Goal: Task Accomplishment & Management: Manage account settings

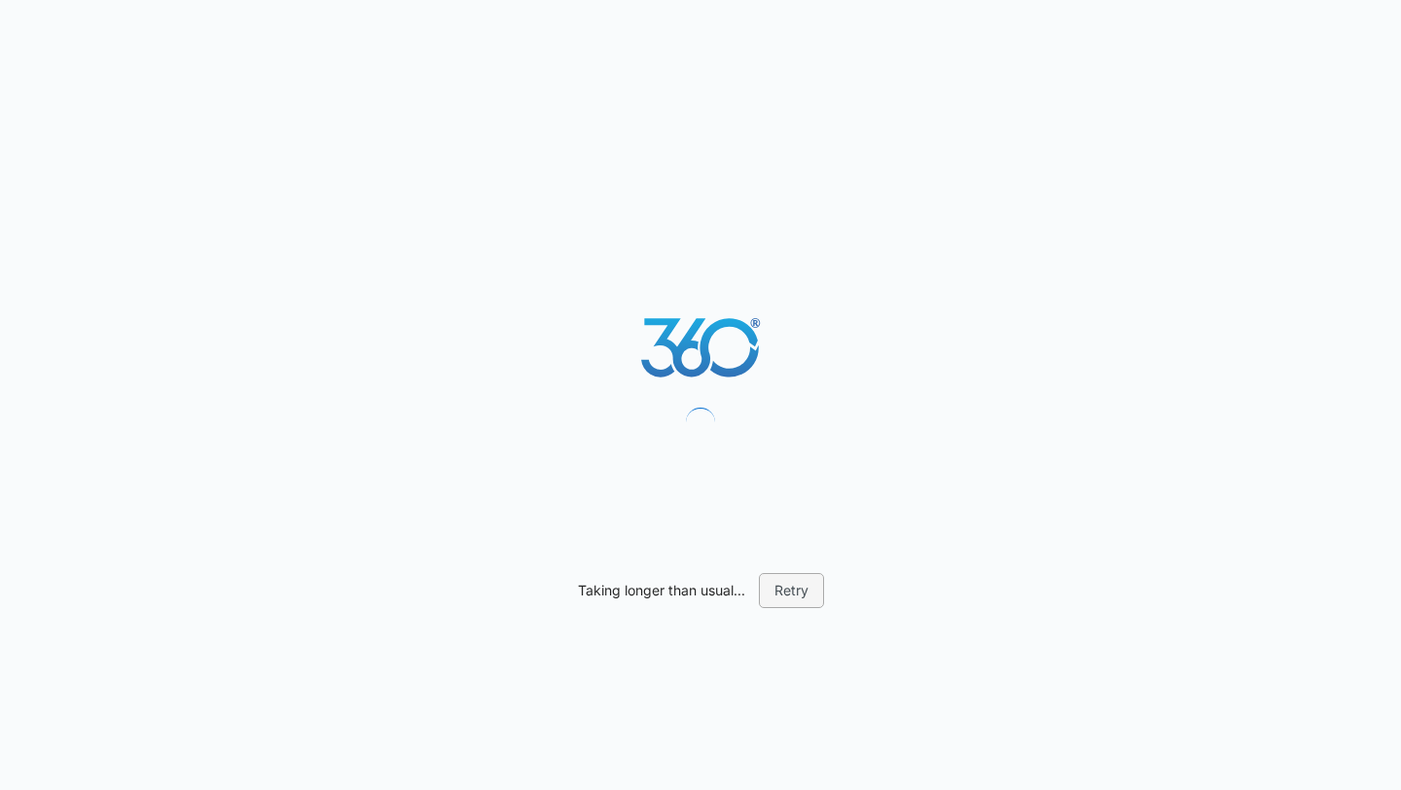
click at [798, 604] on button "Retry" at bounding box center [791, 590] width 65 height 35
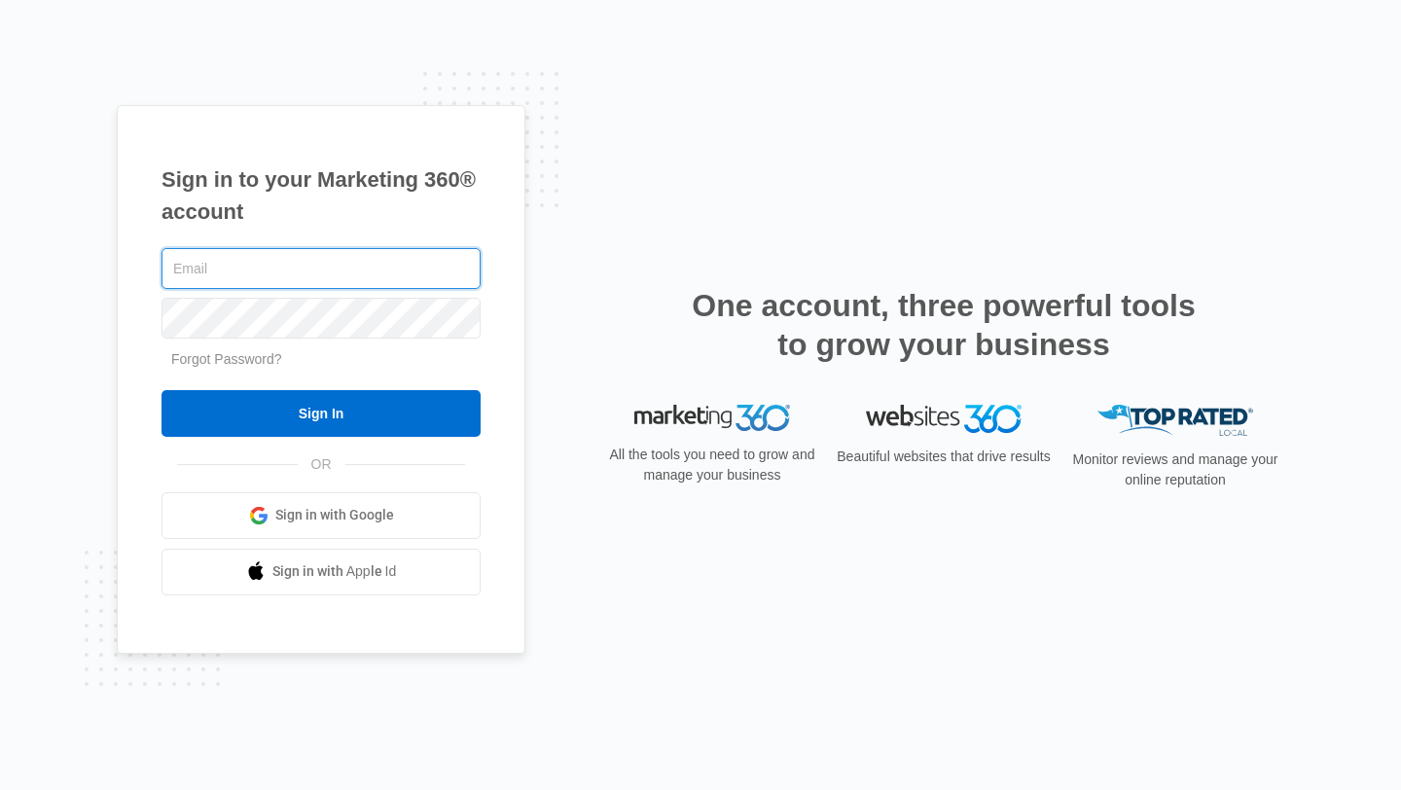
type input "[PERSON_NAME][EMAIL_ADDRESS][DOMAIN_NAME]"
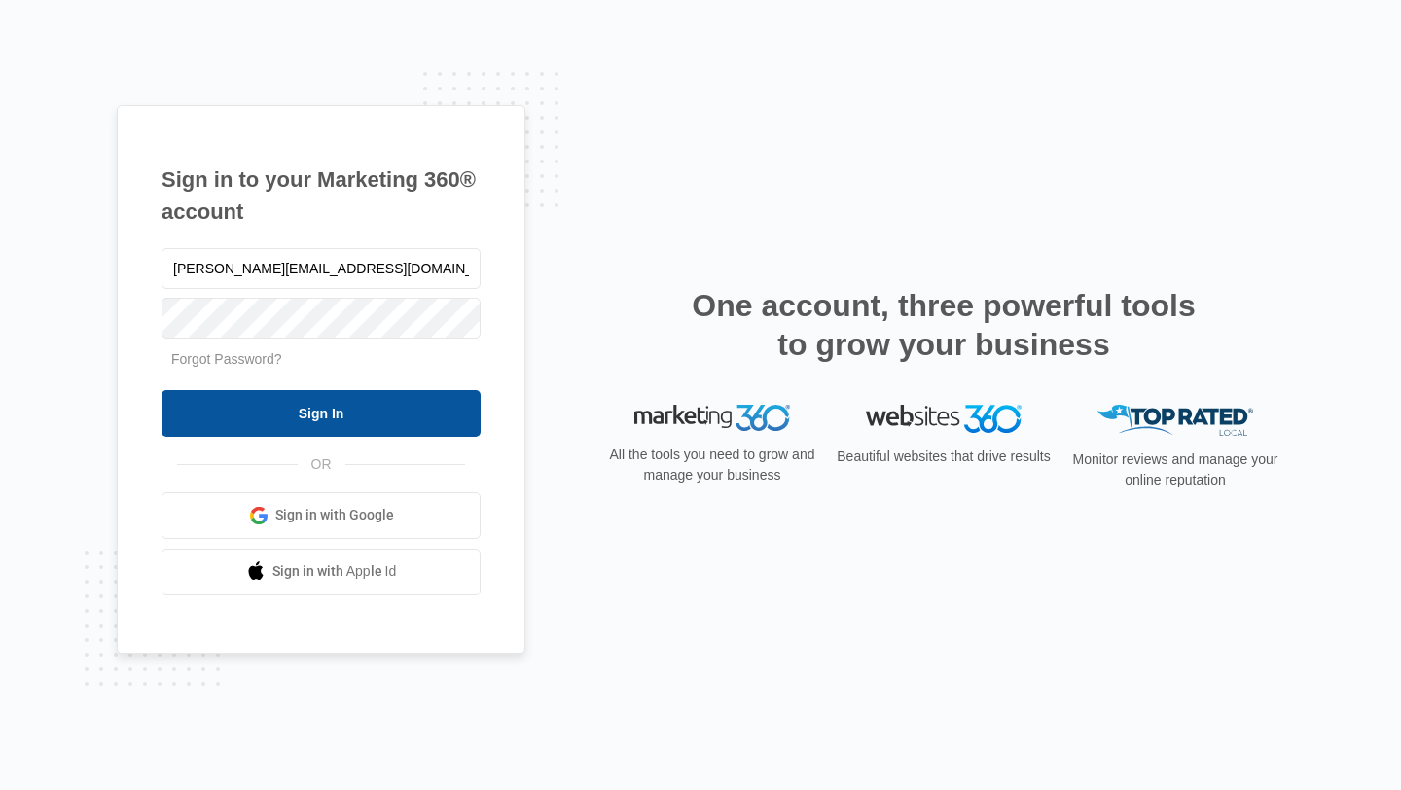
click at [361, 402] on input "Sign In" at bounding box center [321, 413] width 319 height 47
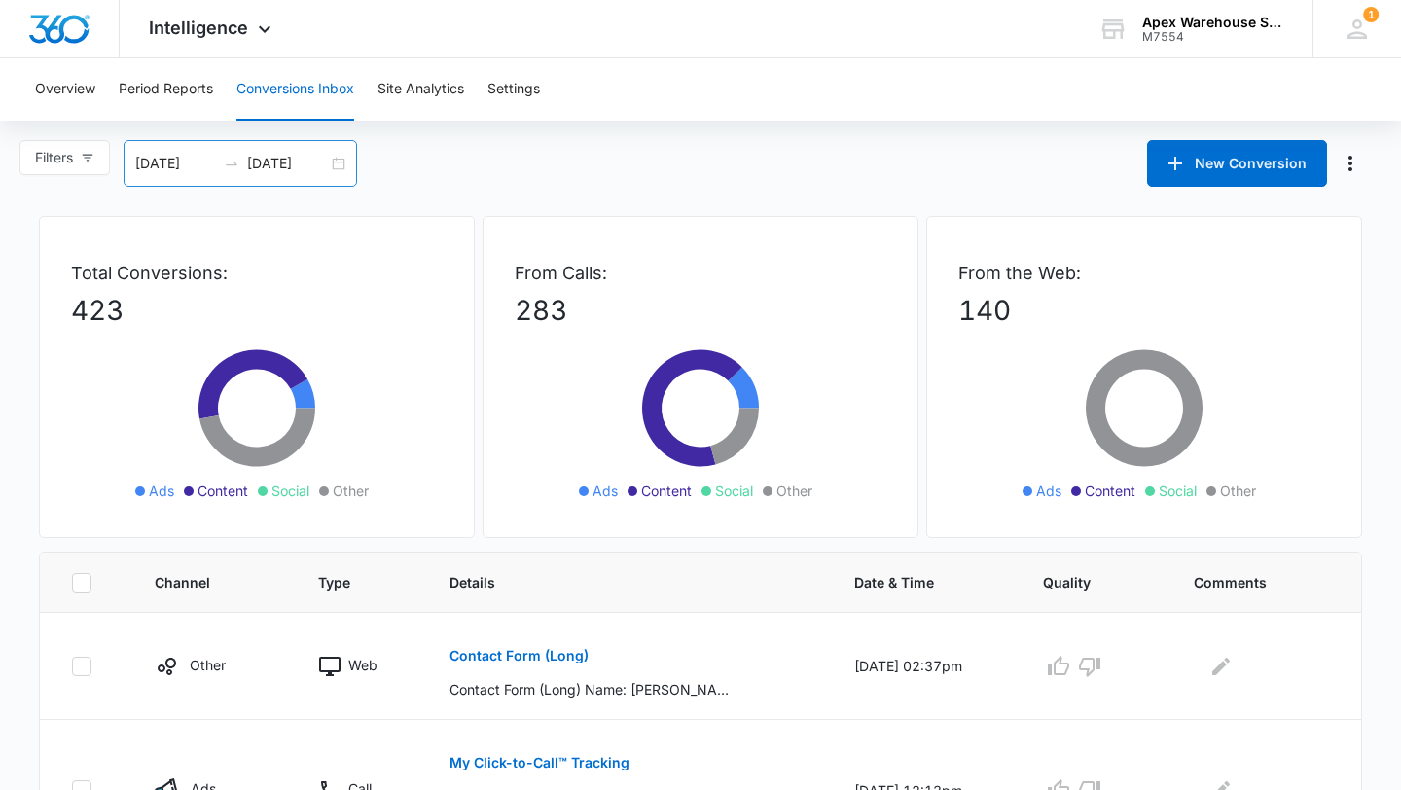
click at [337, 163] on div "[DATE] [DATE]" at bounding box center [241, 163] width 234 height 47
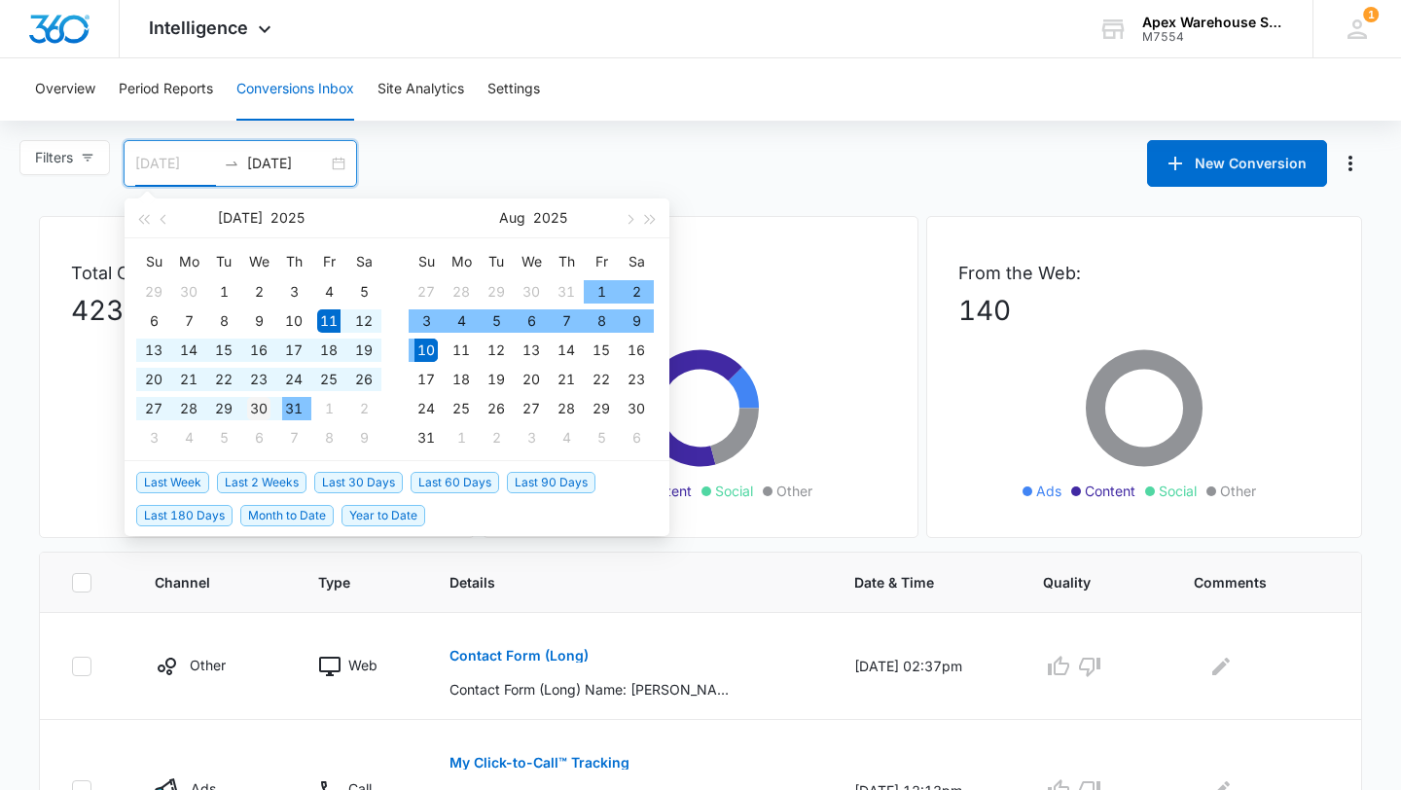
type input "[DATE]"
click at [253, 410] on div "30" at bounding box center [258, 408] width 23 height 23
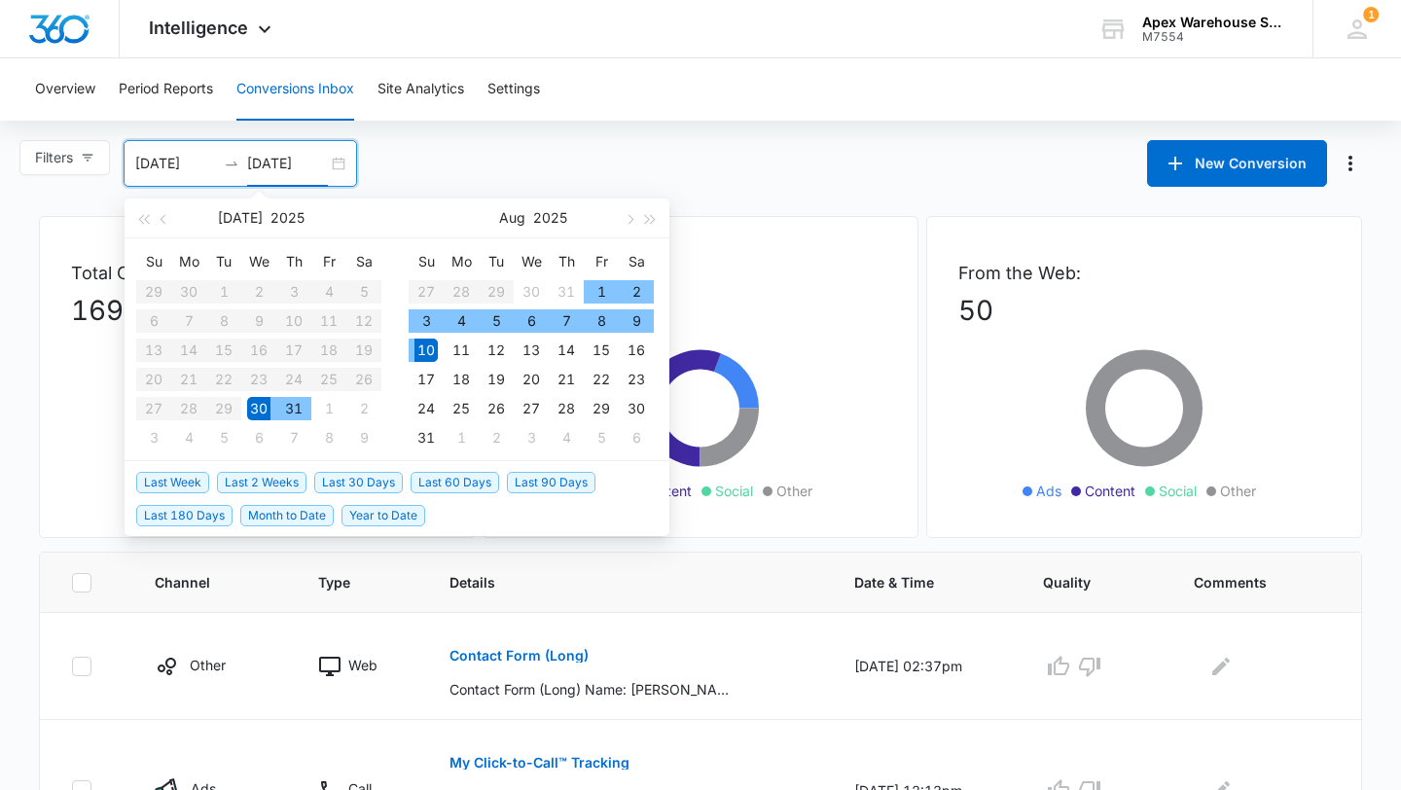
type input "[DATE]"
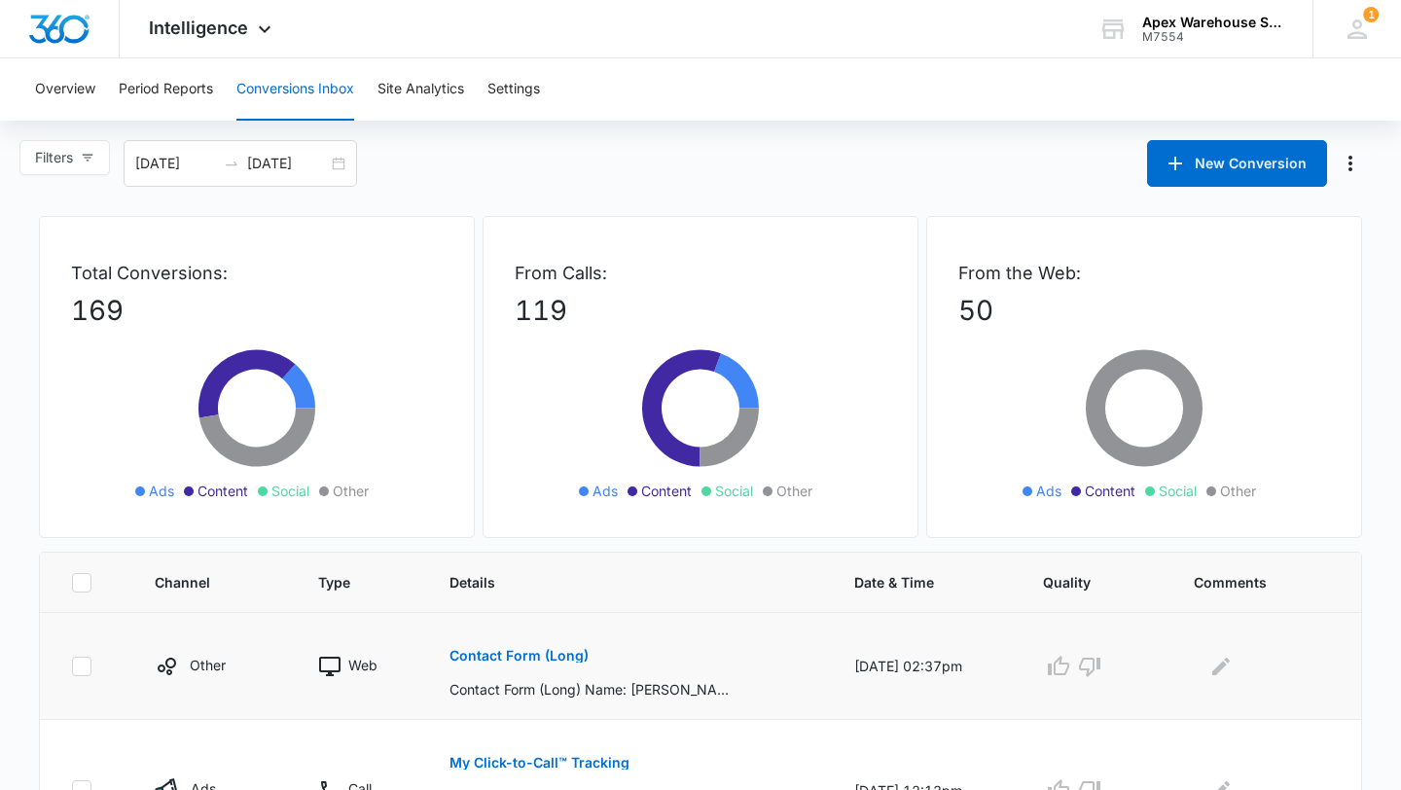
click at [797, 631] on td "Contact Form (Long) Contact Form (Long) Name: [PERSON_NAME], Company: RTI, Emai…" at bounding box center [628, 666] width 404 height 107
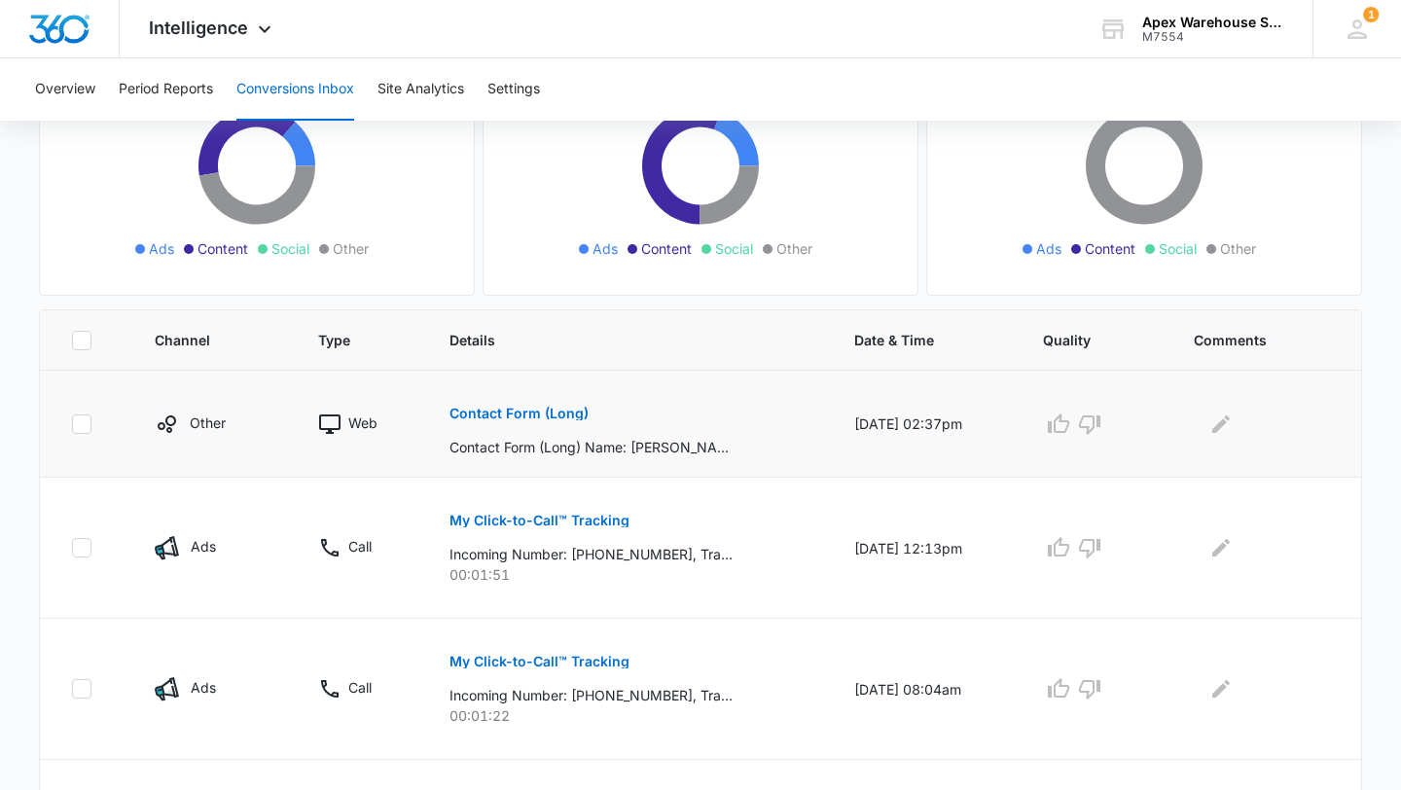
scroll to position [1090, 0]
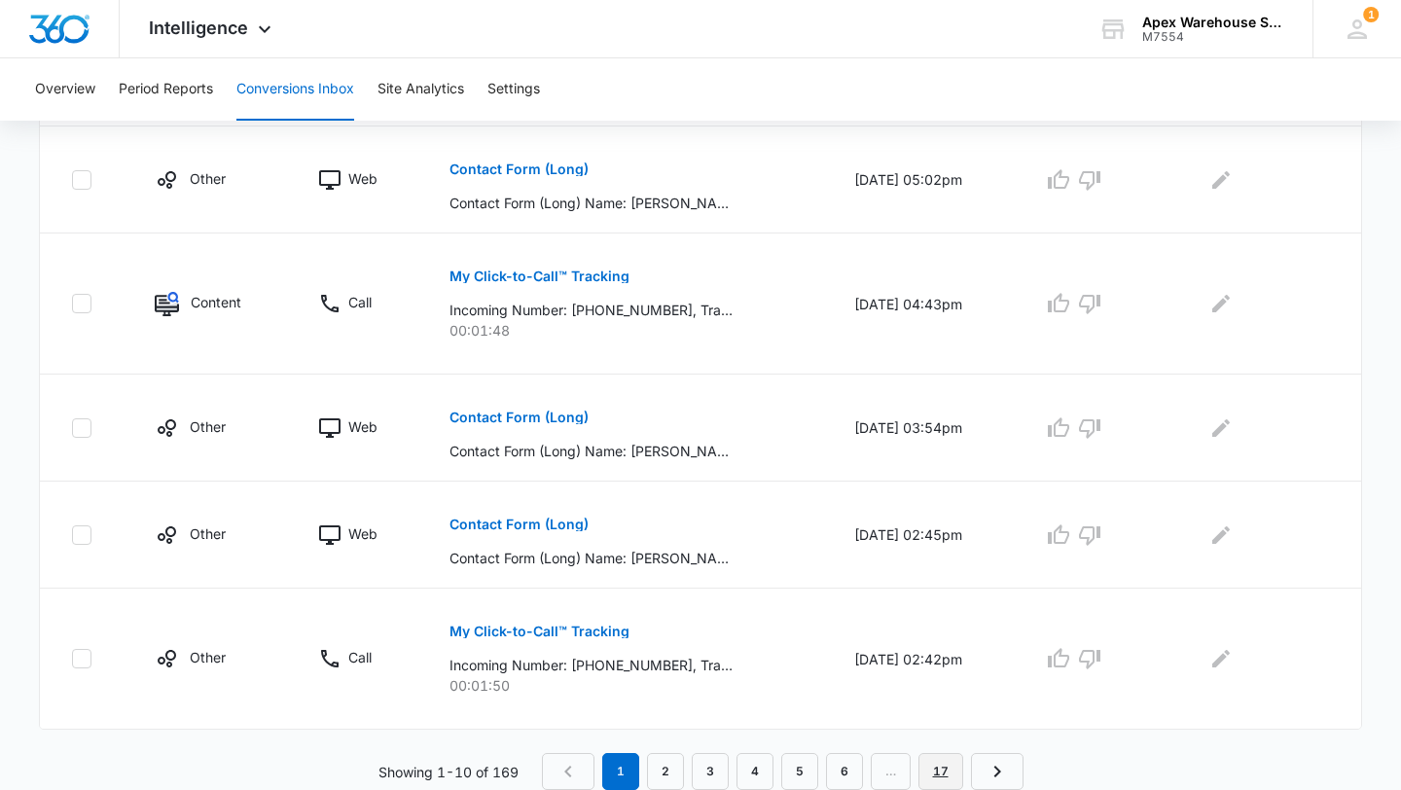
click at [952, 786] on link "17" at bounding box center [941, 771] width 45 height 37
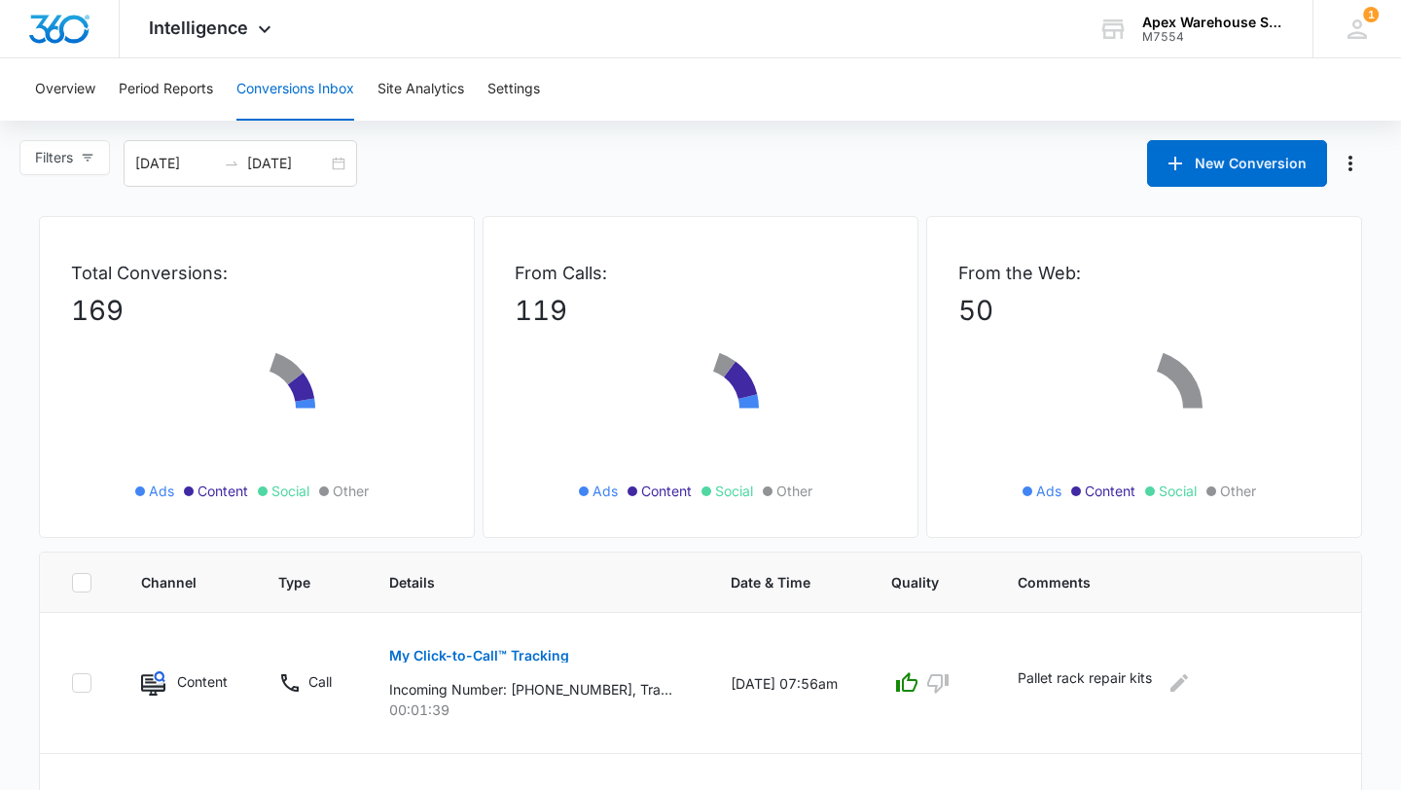
scroll to position [1085, 0]
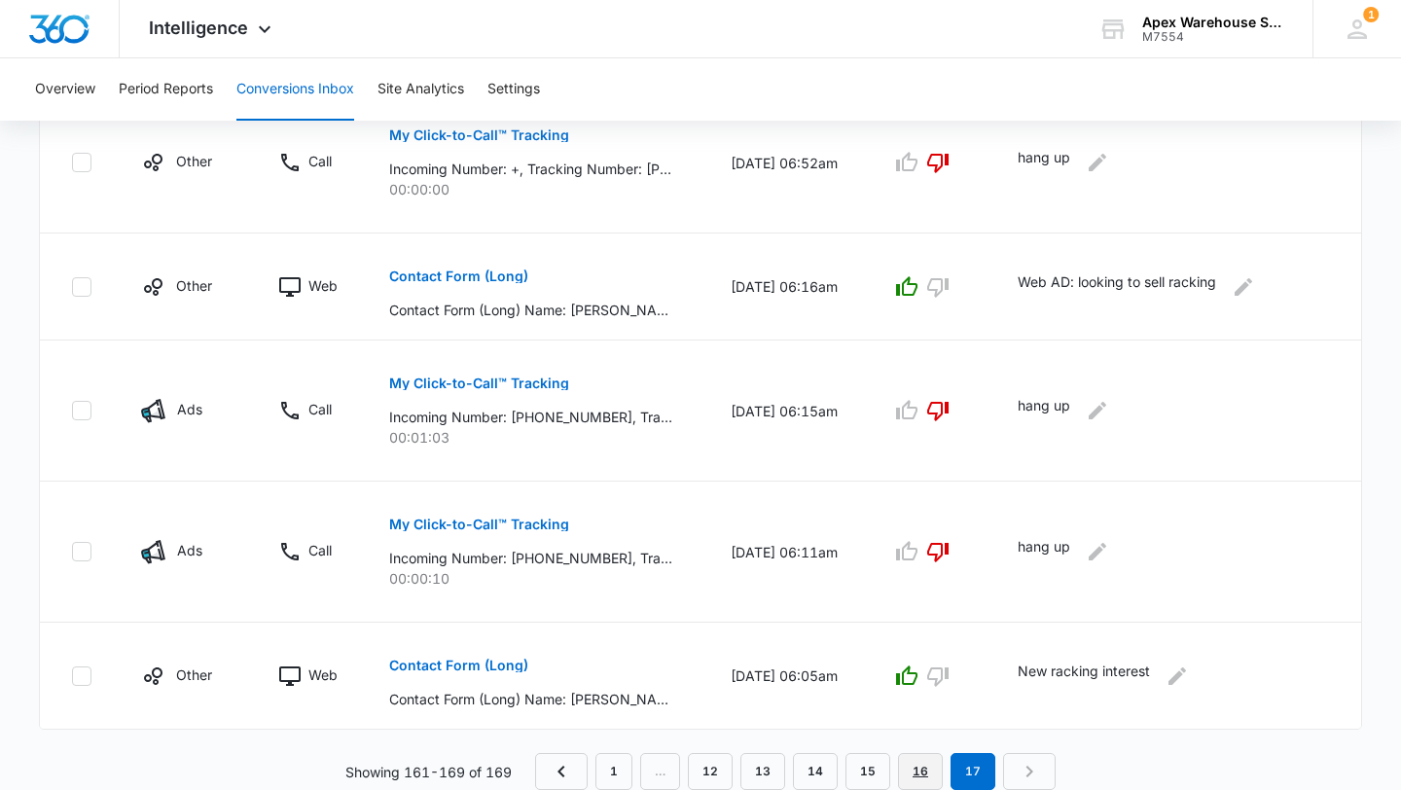
click at [915, 771] on link "16" at bounding box center [920, 771] width 45 height 37
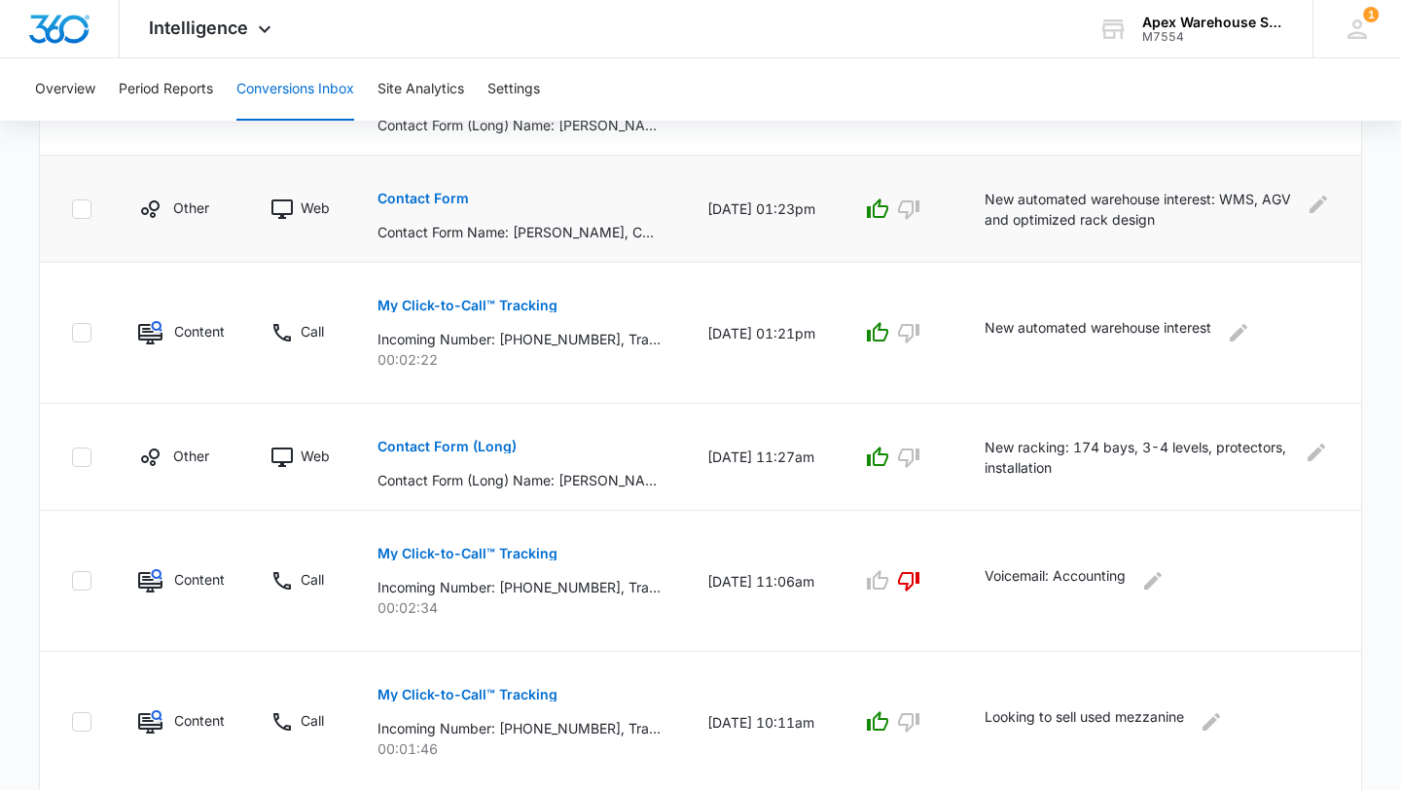
scroll to position [1090, 0]
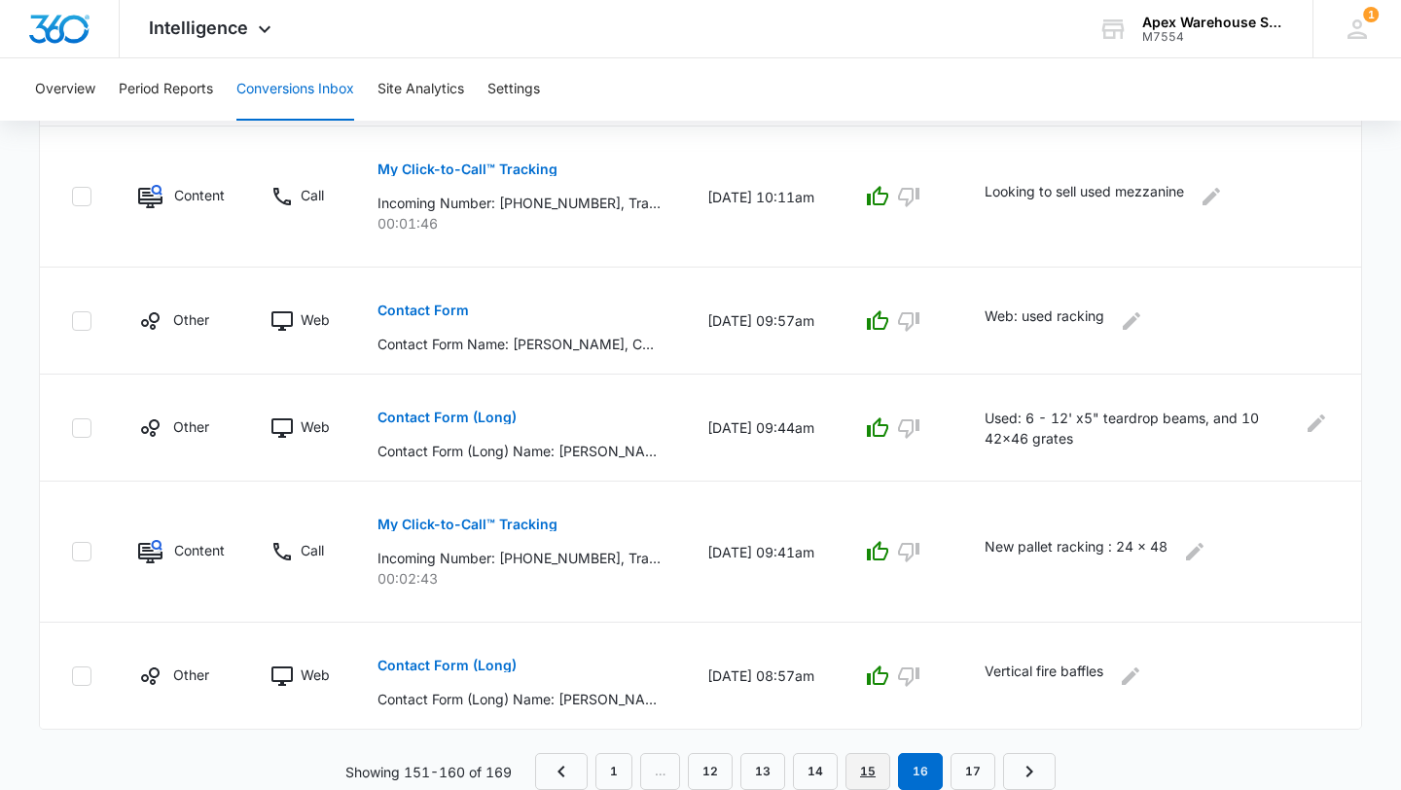
click at [867, 769] on link "15" at bounding box center [868, 771] width 45 height 37
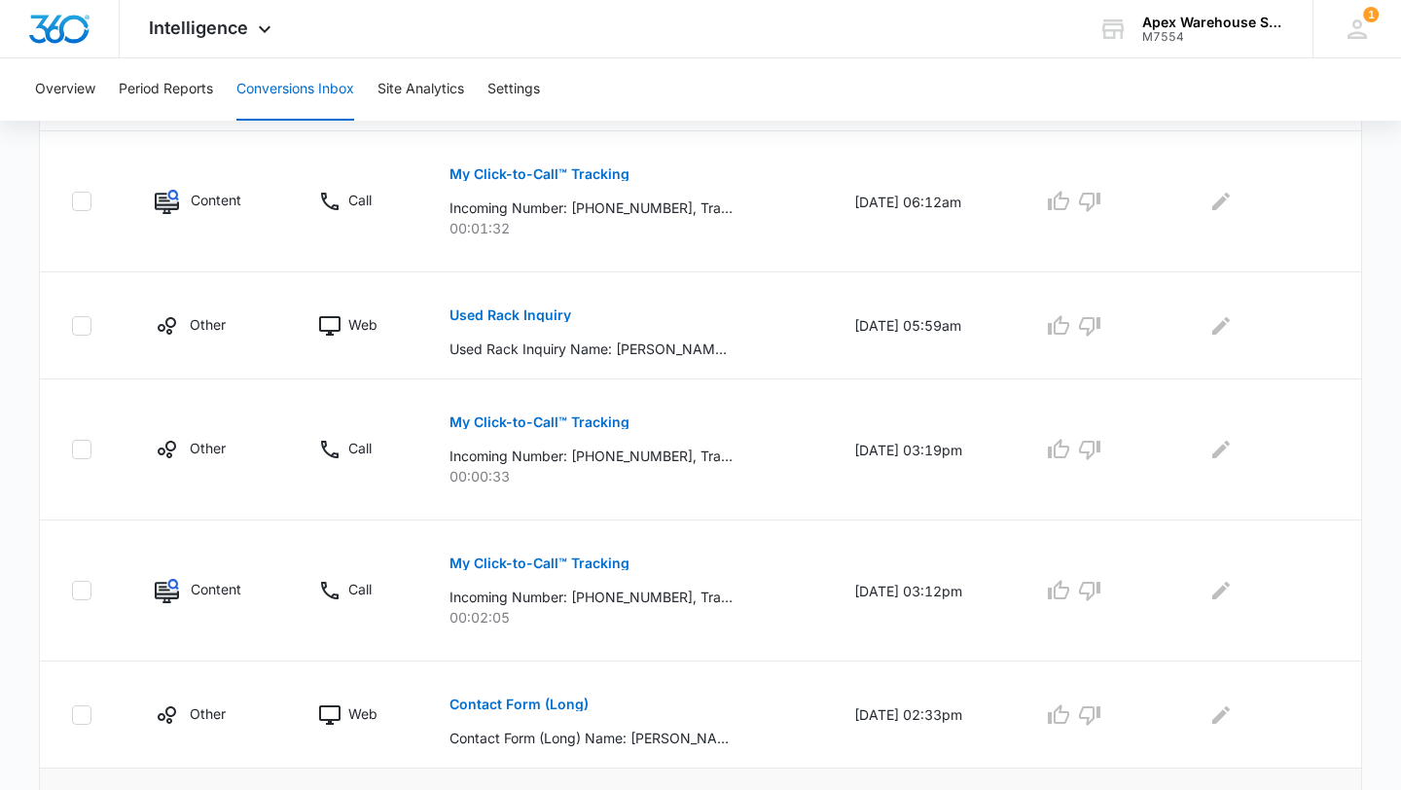
scroll to position [1192, 0]
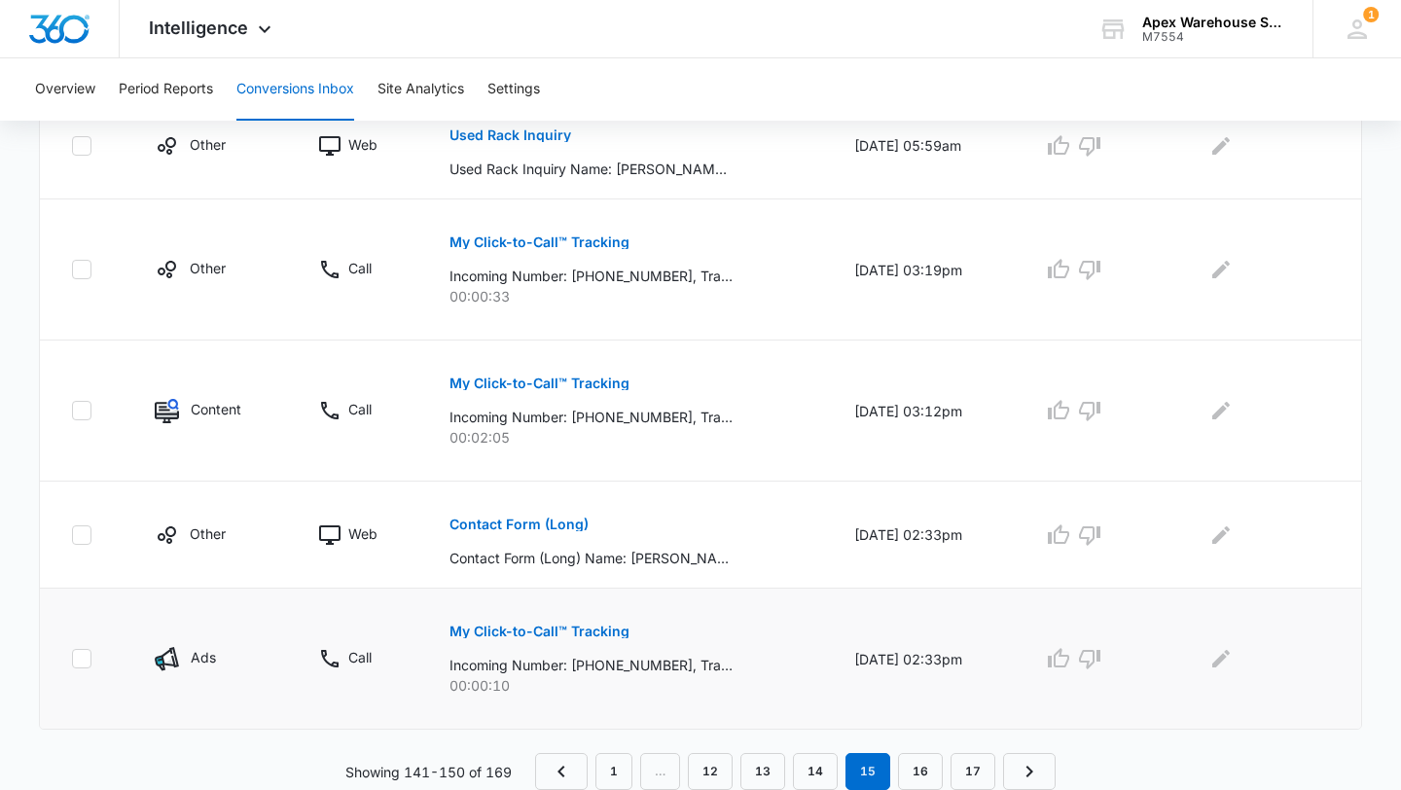
click at [593, 633] on p "My Click-to-Call™ Tracking" at bounding box center [540, 632] width 180 height 14
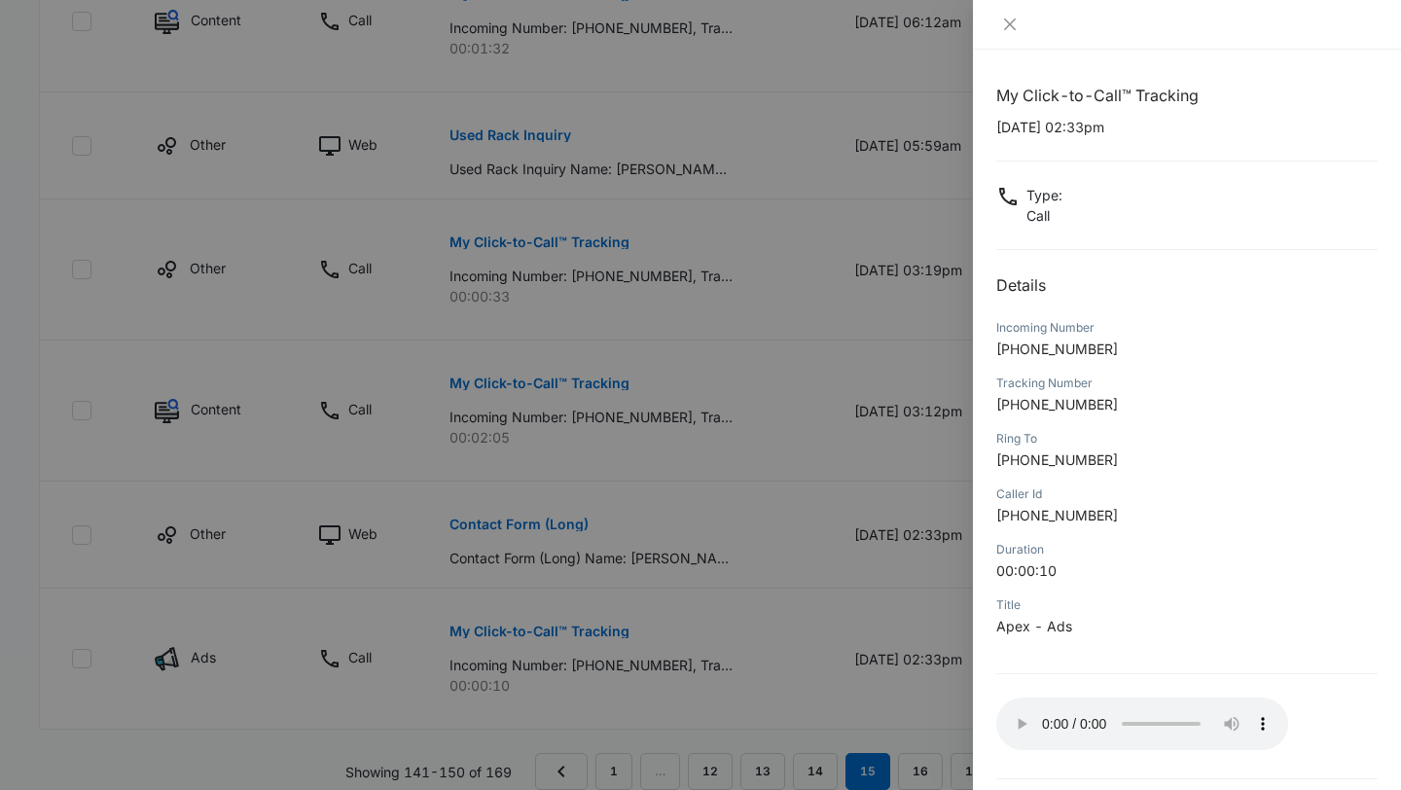
click at [825, 418] on div at bounding box center [700, 395] width 1401 height 790
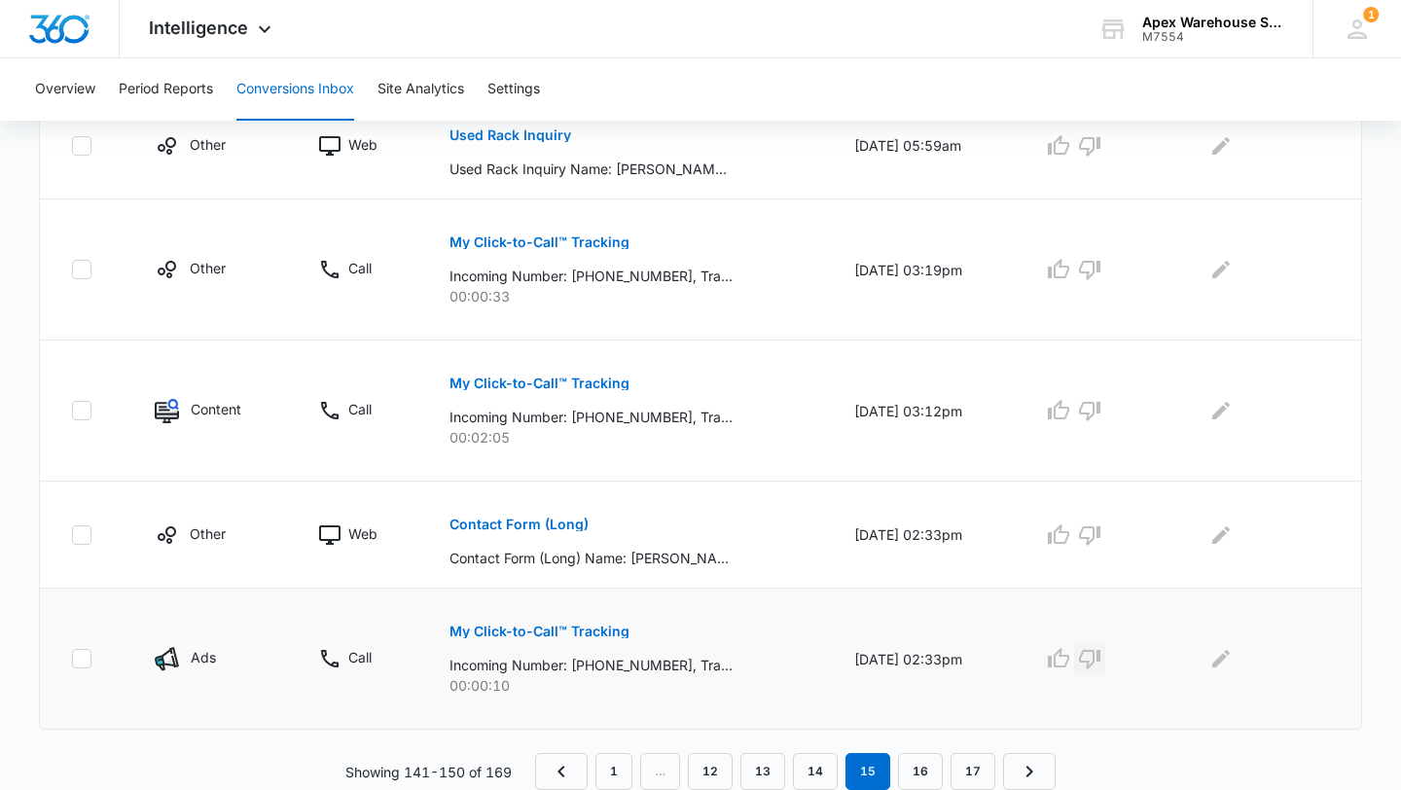
click at [1102, 652] on icon "button" at bounding box center [1089, 658] width 23 height 23
click at [1230, 667] on icon "Edit Comments" at bounding box center [1221, 658] width 23 height 23
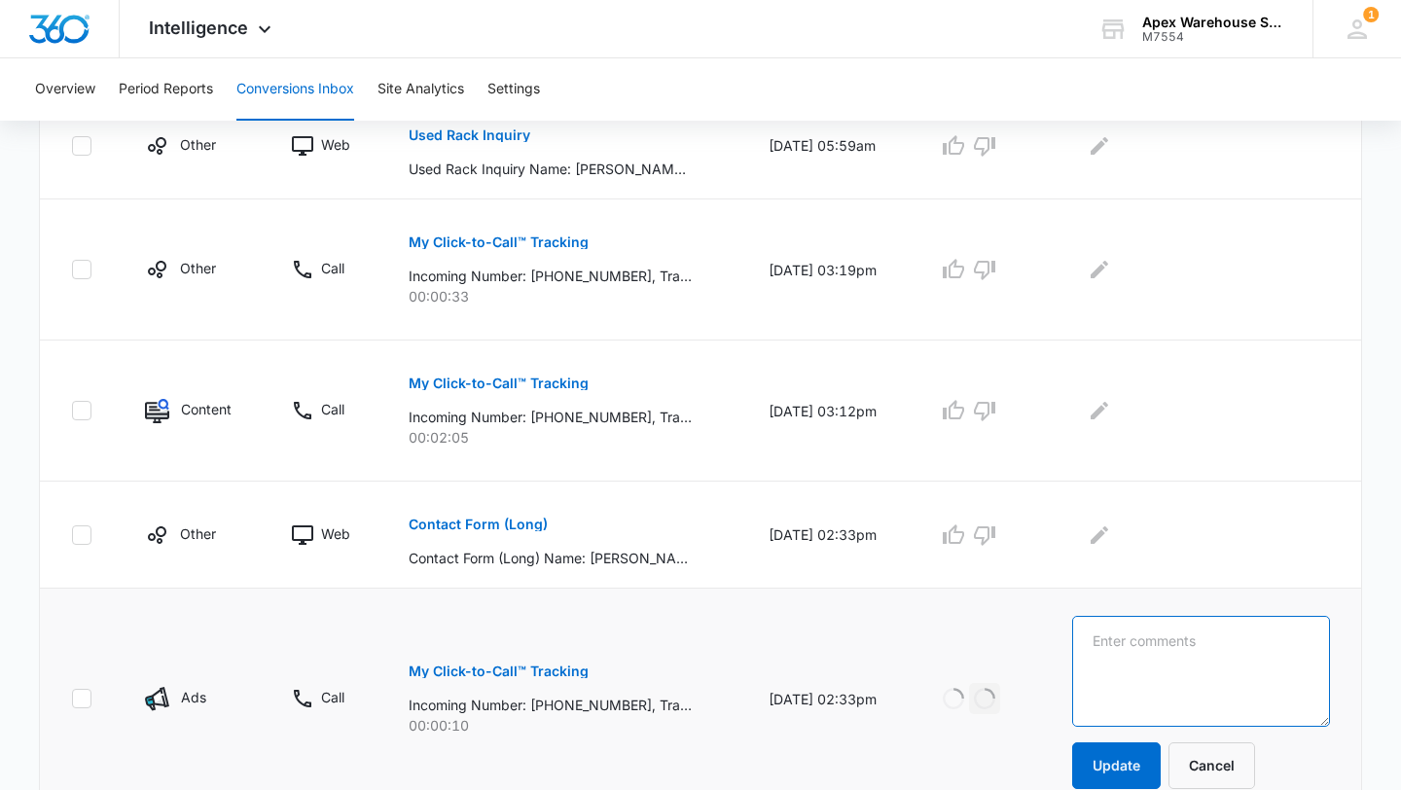
click at [1230, 667] on textarea at bounding box center [1201, 671] width 258 height 111
type textarea "hang up"
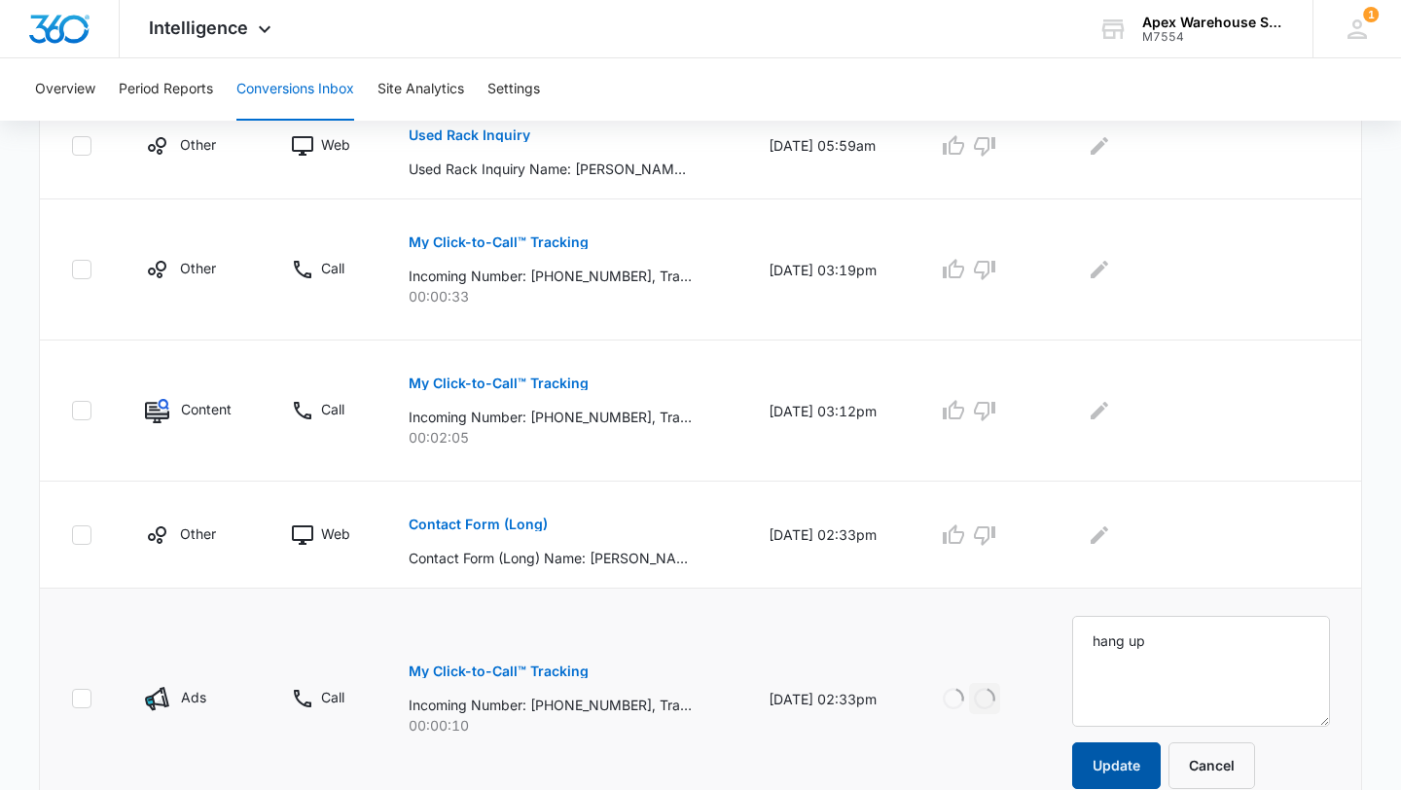
click at [1146, 773] on button "Update" at bounding box center [1116, 766] width 89 height 47
click at [525, 530] on p "Contact Form (Long)" at bounding box center [478, 525] width 139 height 14
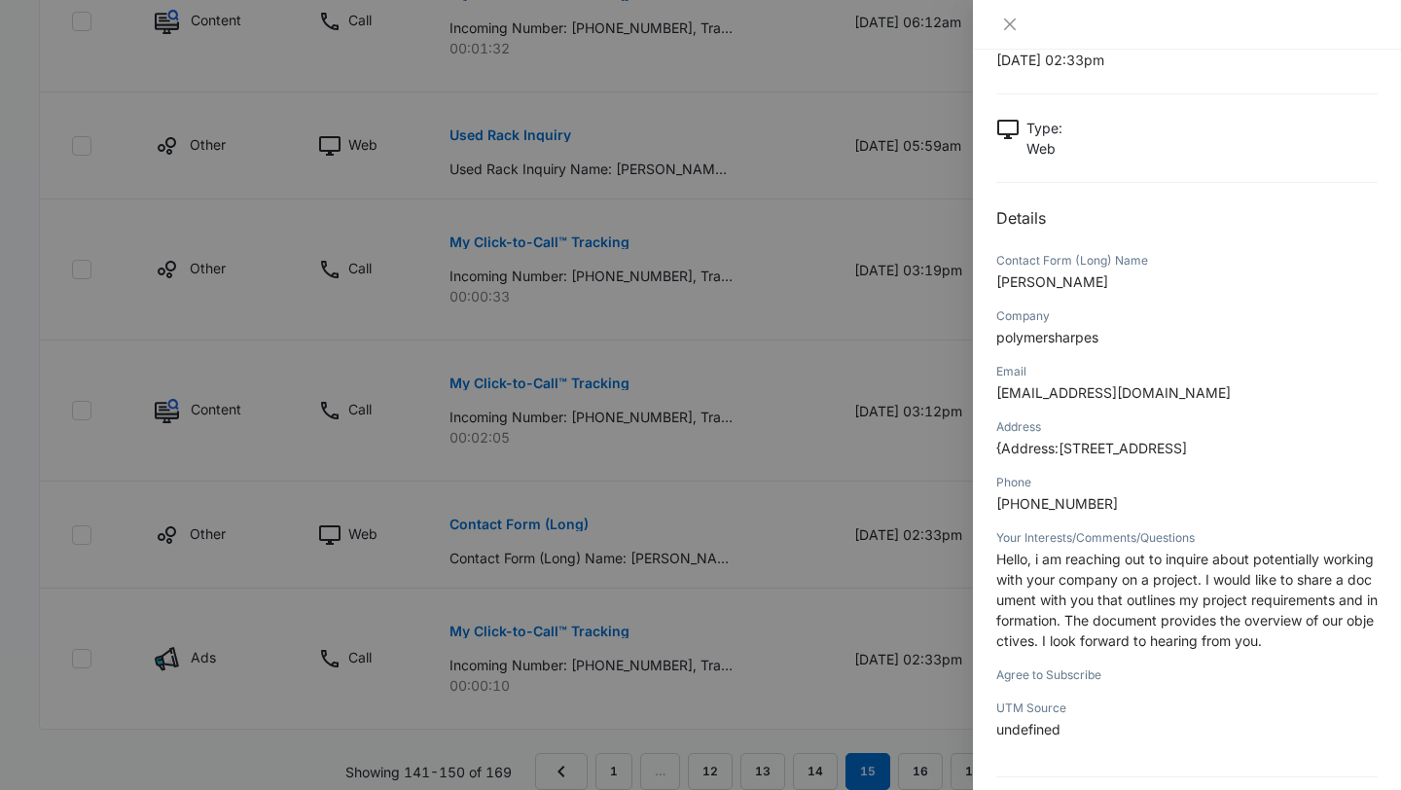
scroll to position [64, 0]
click at [913, 377] on div at bounding box center [700, 395] width 1401 height 790
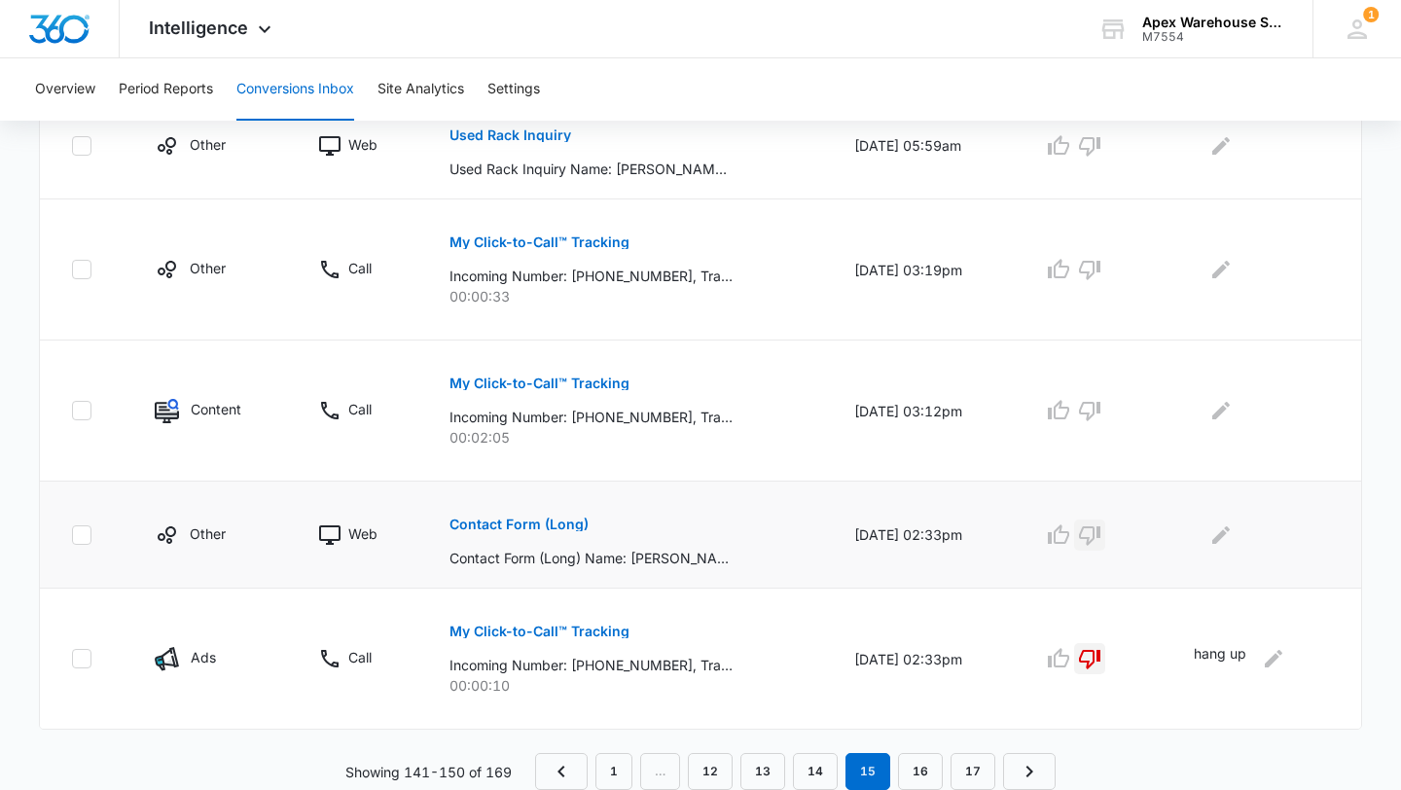
click at [1096, 520] on button "button" at bounding box center [1089, 535] width 31 height 31
click at [1233, 528] on icon "Edit Comments" at bounding box center [1221, 535] width 23 height 23
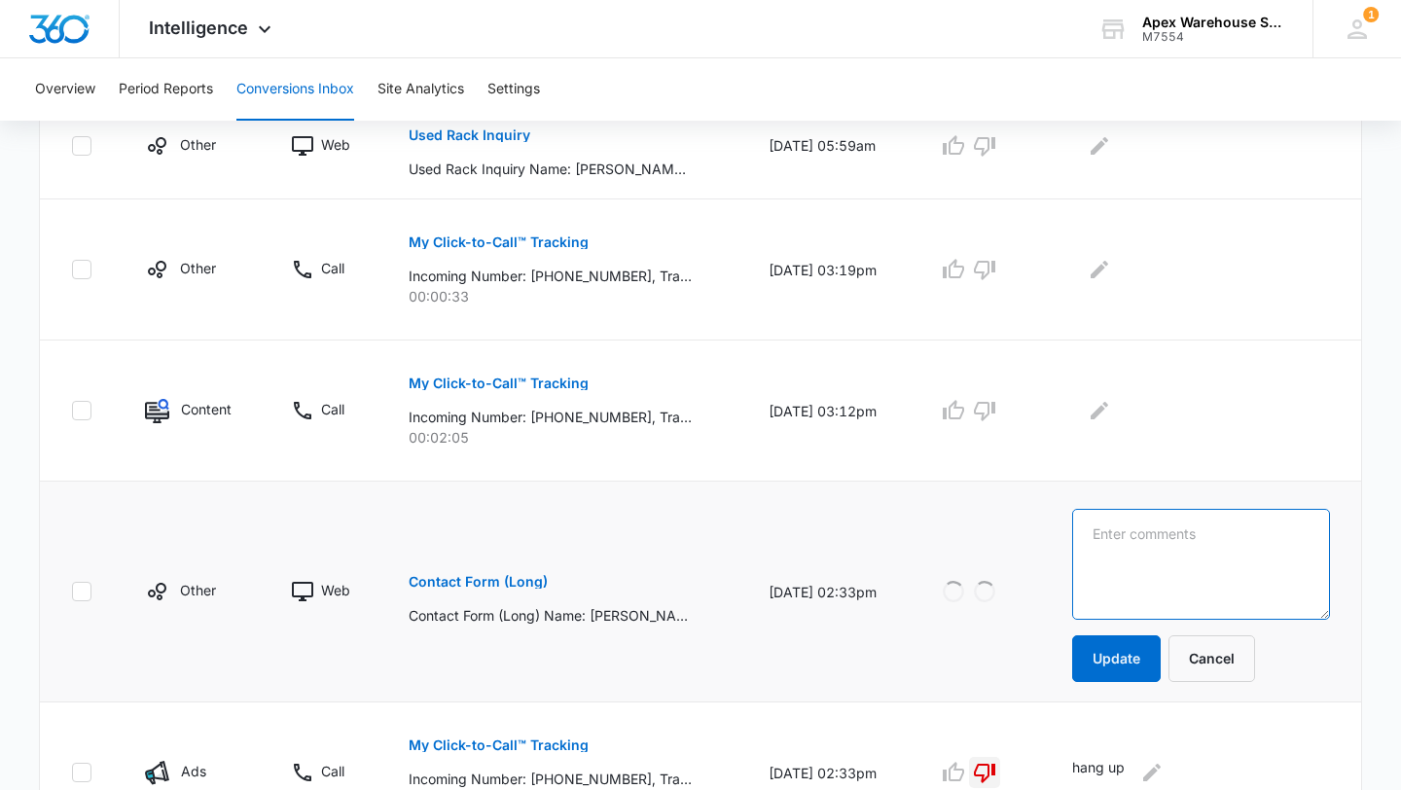
click at [1239, 529] on textarea at bounding box center [1201, 564] width 258 height 111
type textarea "Spam"
click at [1153, 667] on button "Update" at bounding box center [1116, 658] width 89 height 47
click at [515, 377] on p "My Click-to-Call™ Tracking" at bounding box center [499, 384] width 180 height 14
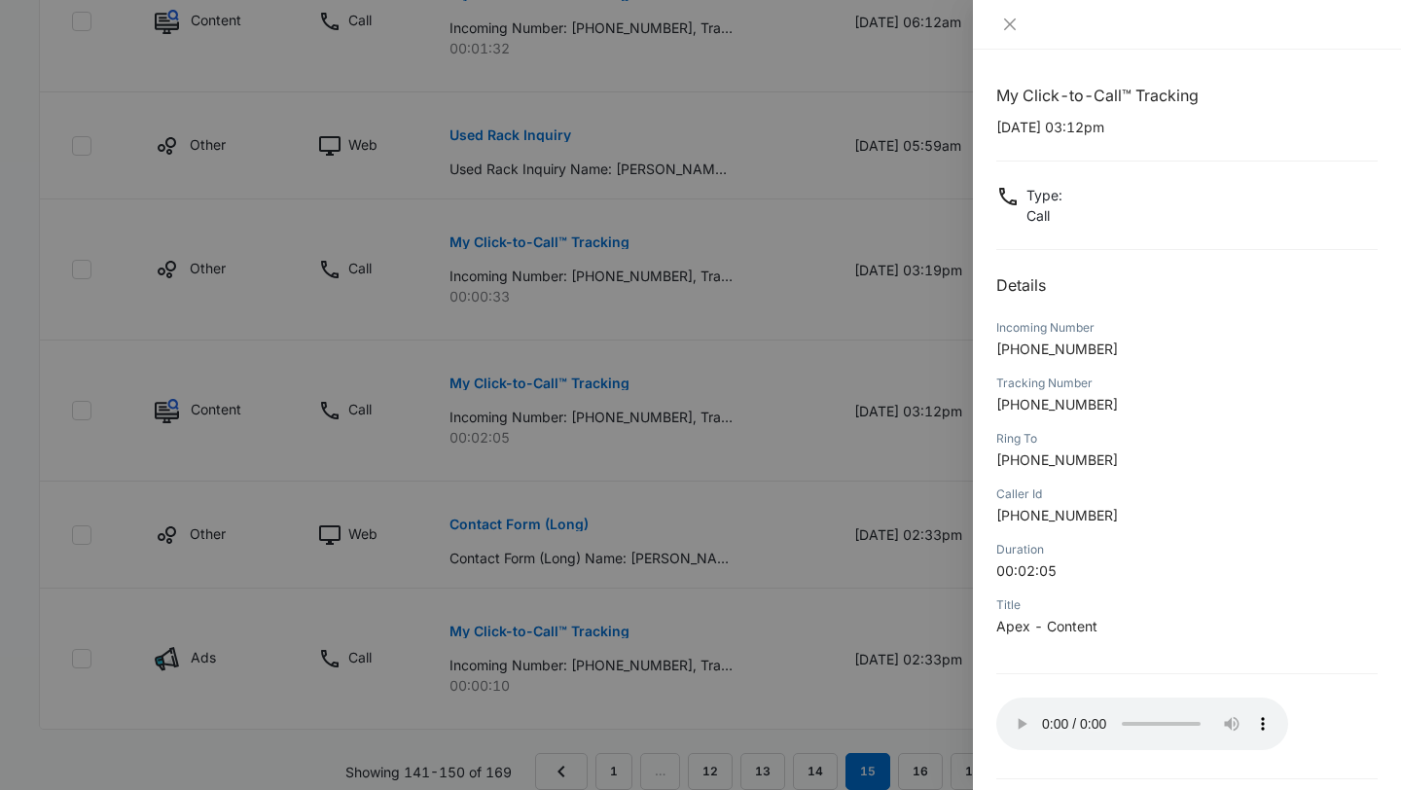
click at [818, 510] on div at bounding box center [700, 395] width 1401 height 790
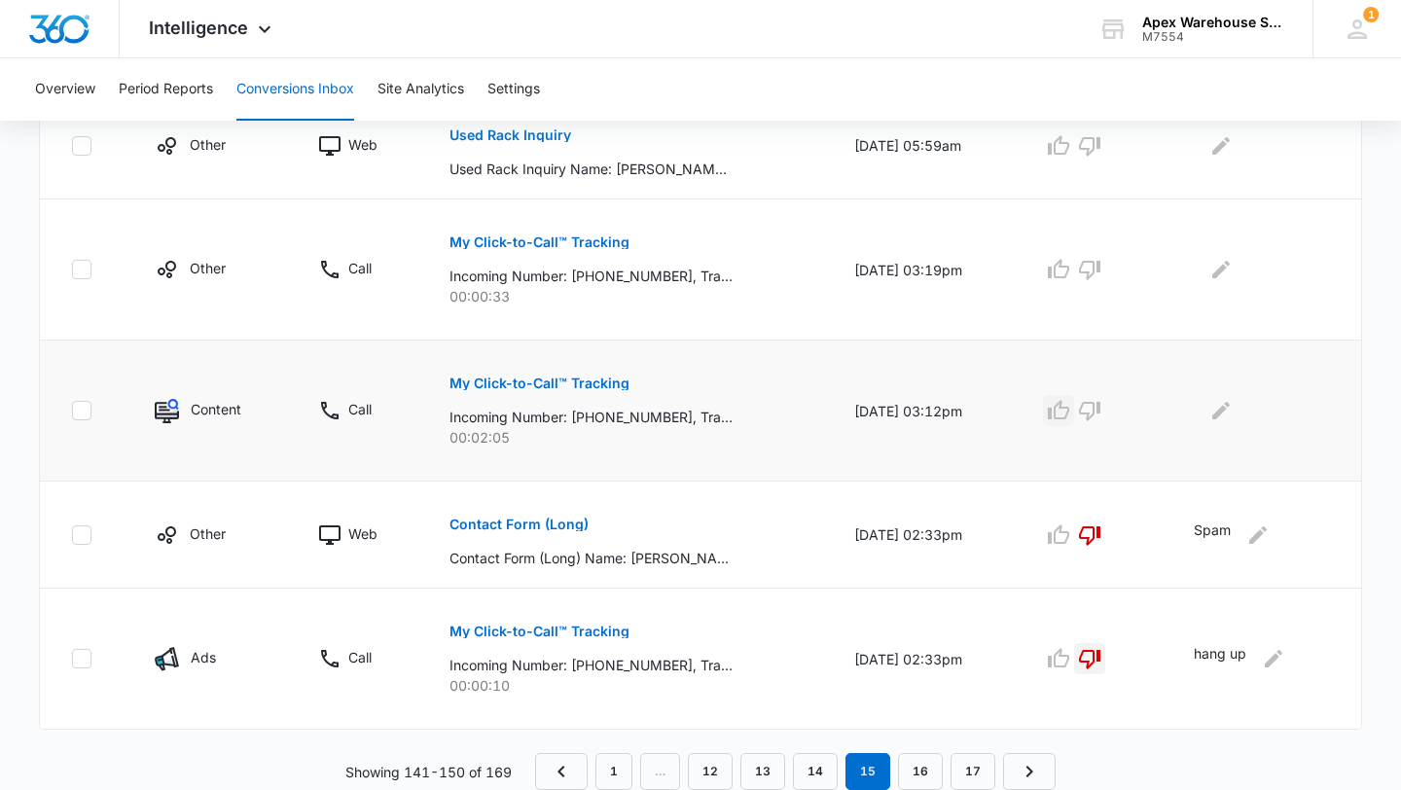
click at [1071, 410] on icon "button" at bounding box center [1058, 410] width 23 height 23
click at [1221, 415] on icon "Edit Comments" at bounding box center [1222, 411] width 18 height 18
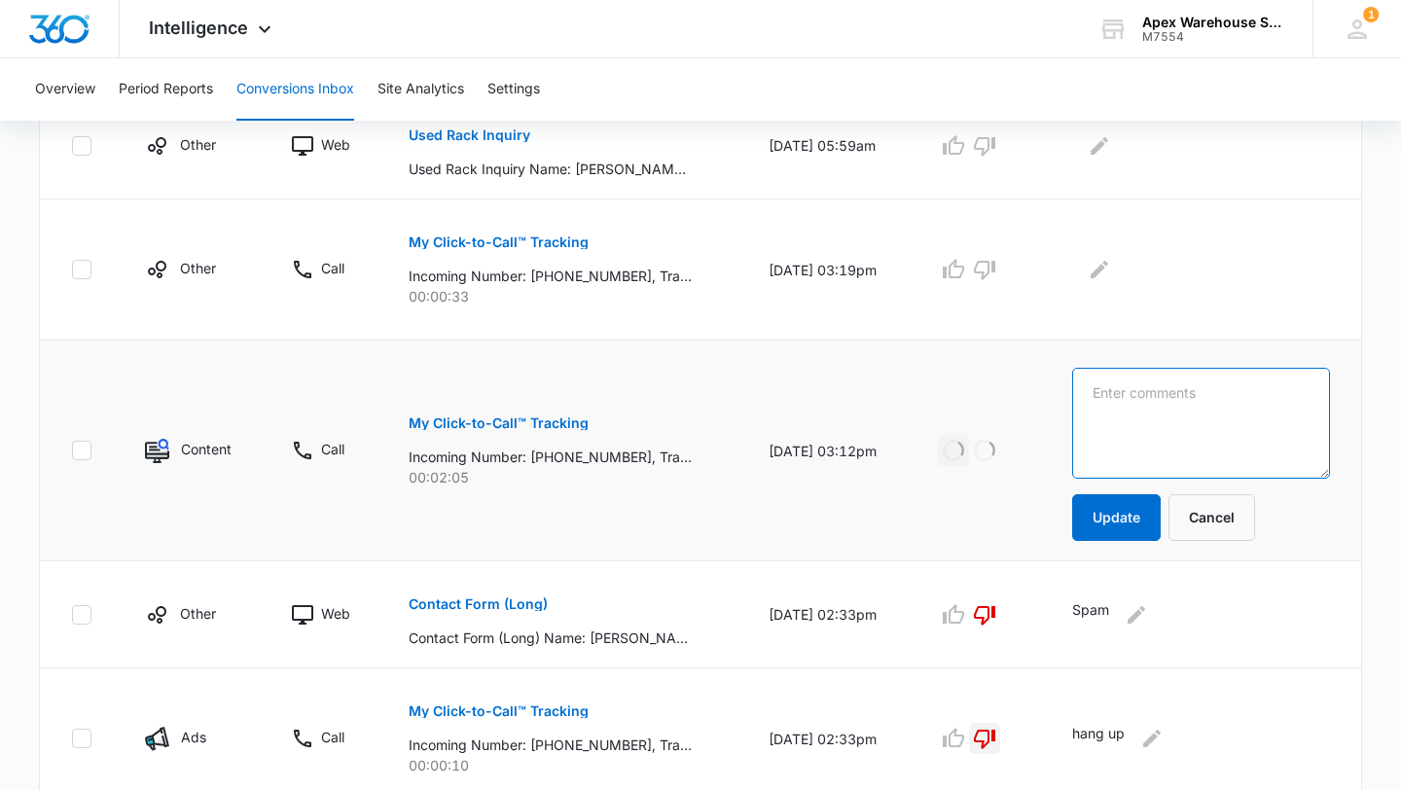
click at [1232, 415] on textarea at bounding box center [1201, 423] width 258 height 111
paste textarea "Mounting for in between racks"
type textarea "Mounting for in between racks"
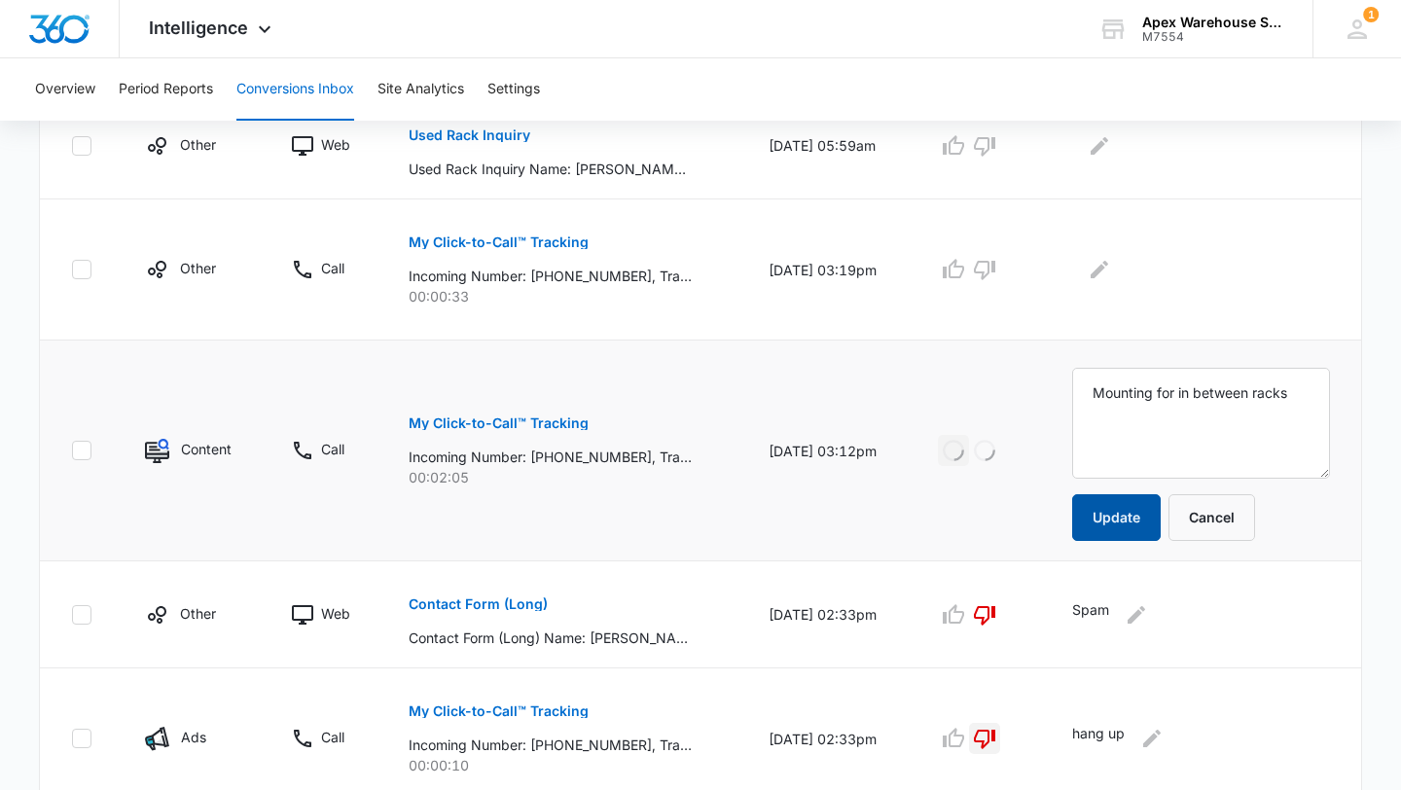
click at [1139, 514] on button "Update" at bounding box center [1116, 517] width 89 height 47
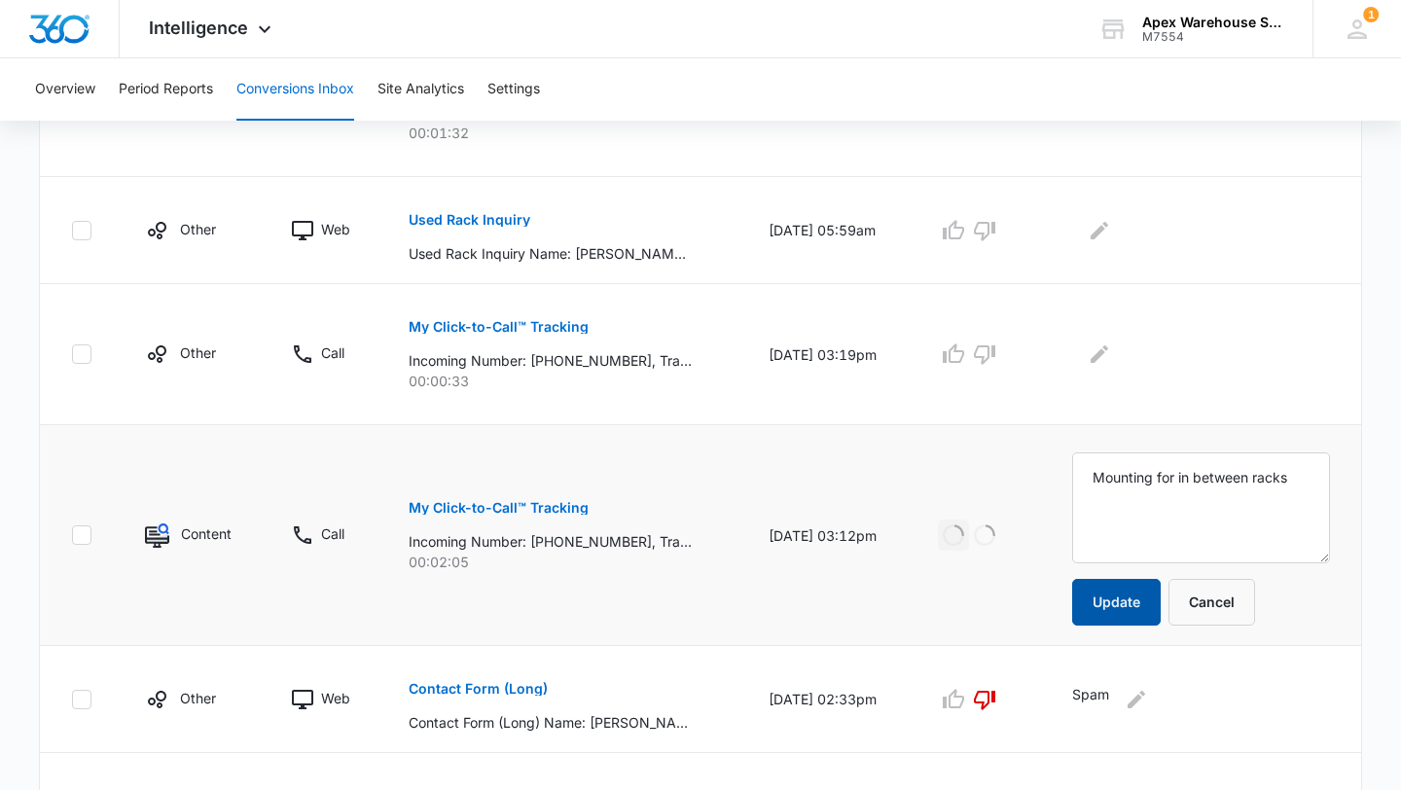
scroll to position [1019, 0]
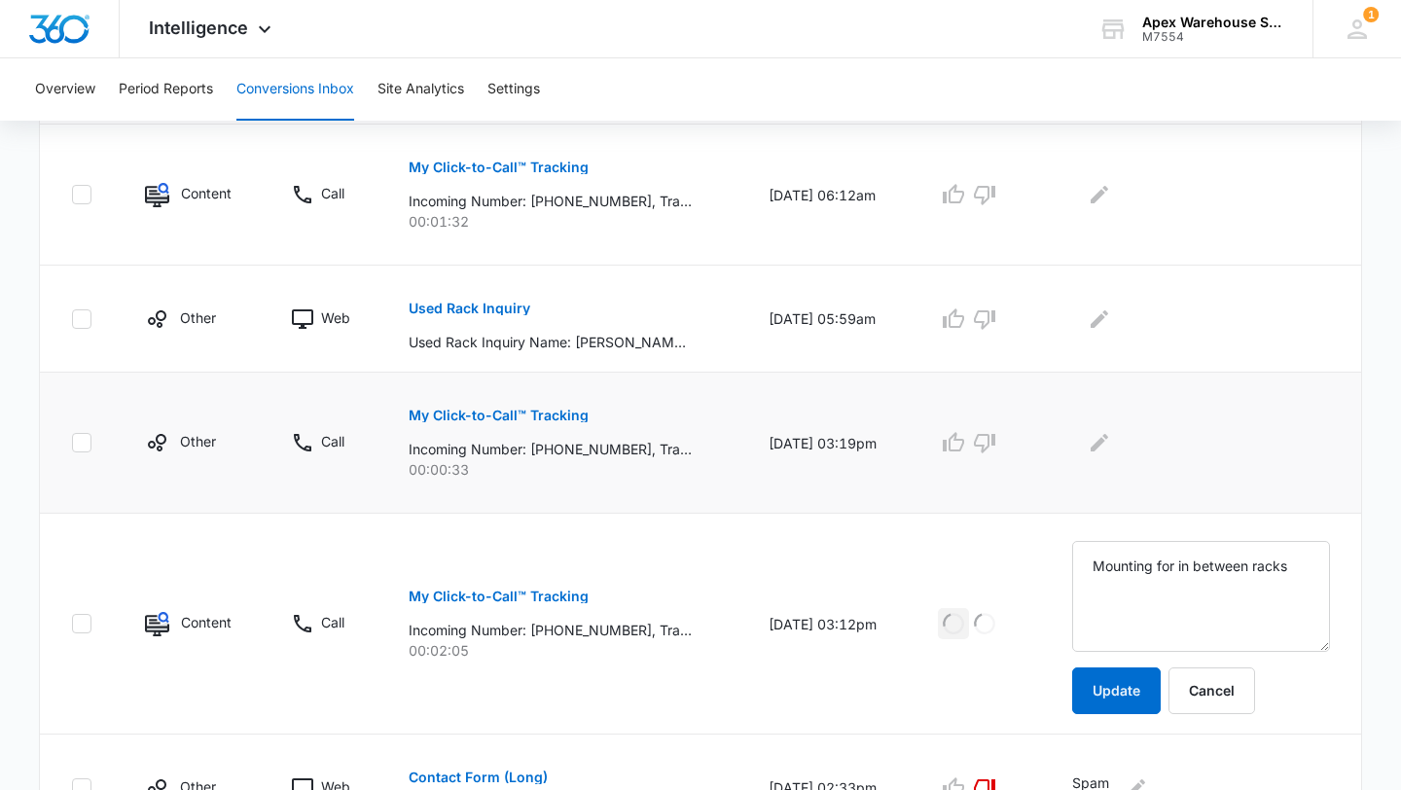
click at [529, 411] on p "My Click-to-Call™ Tracking" at bounding box center [499, 416] width 180 height 14
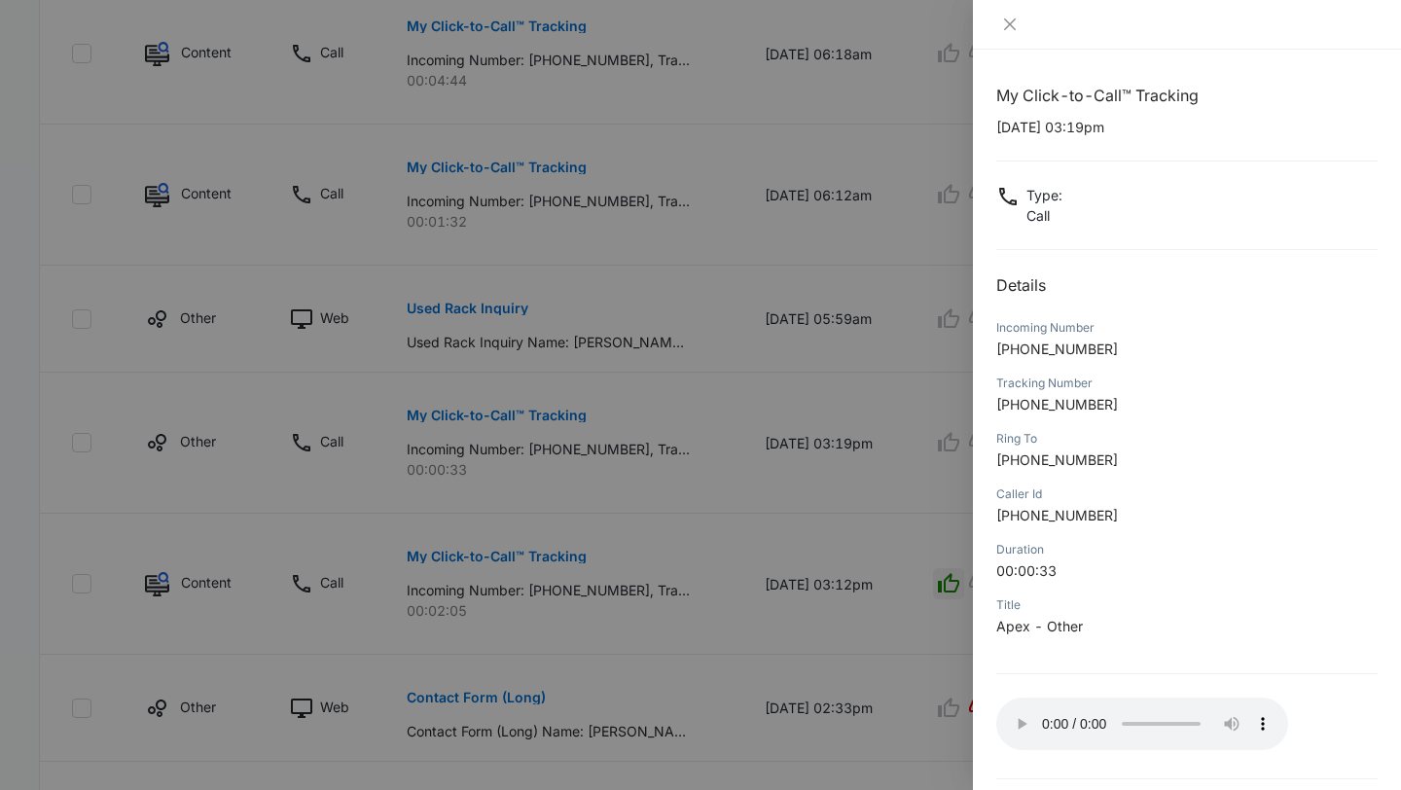
click at [922, 667] on div at bounding box center [700, 395] width 1401 height 790
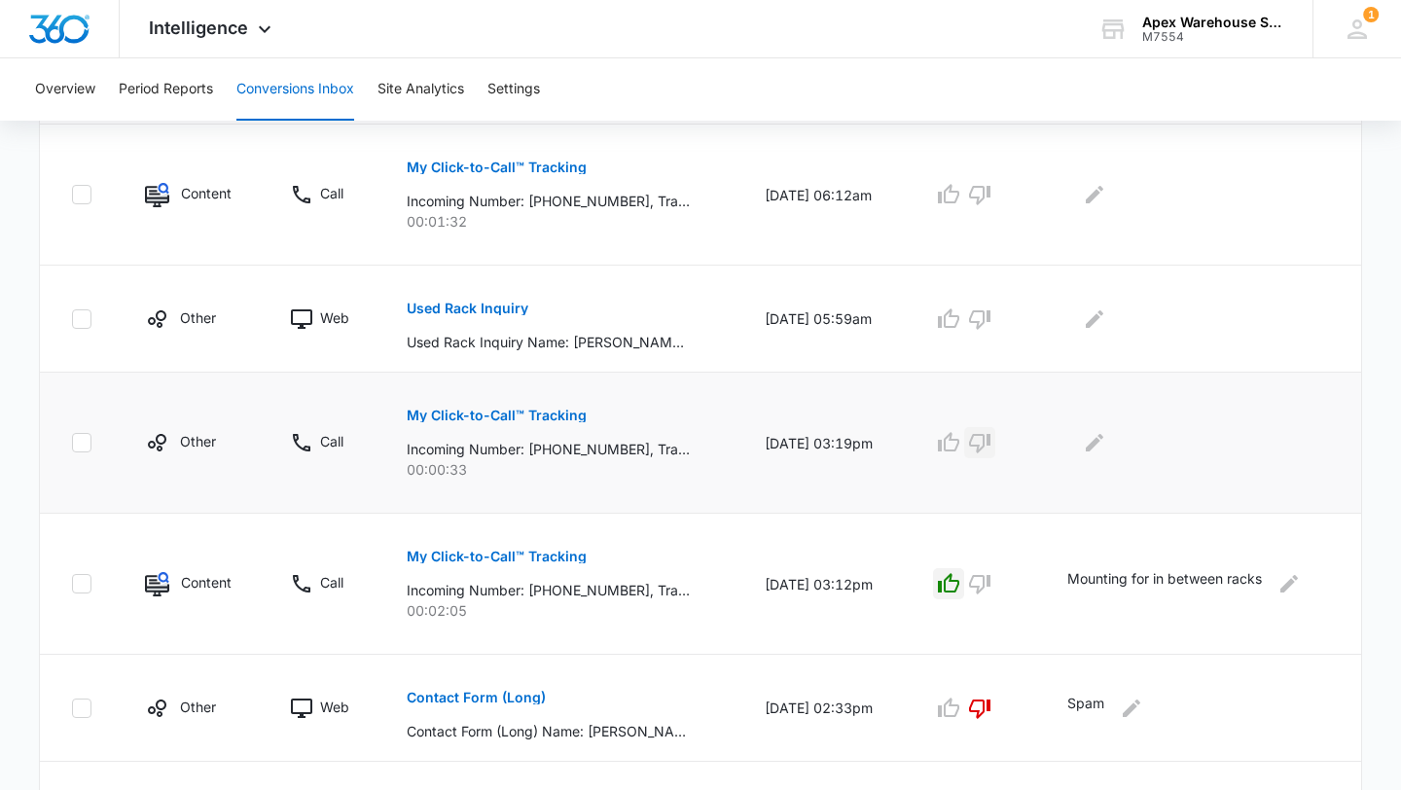
click at [988, 443] on icon "button" at bounding box center [979, 442] width 23 height 23
click at [1107, 454] on icon "Edit Comments" at bounding box center [1094, 442] width 23 height 23
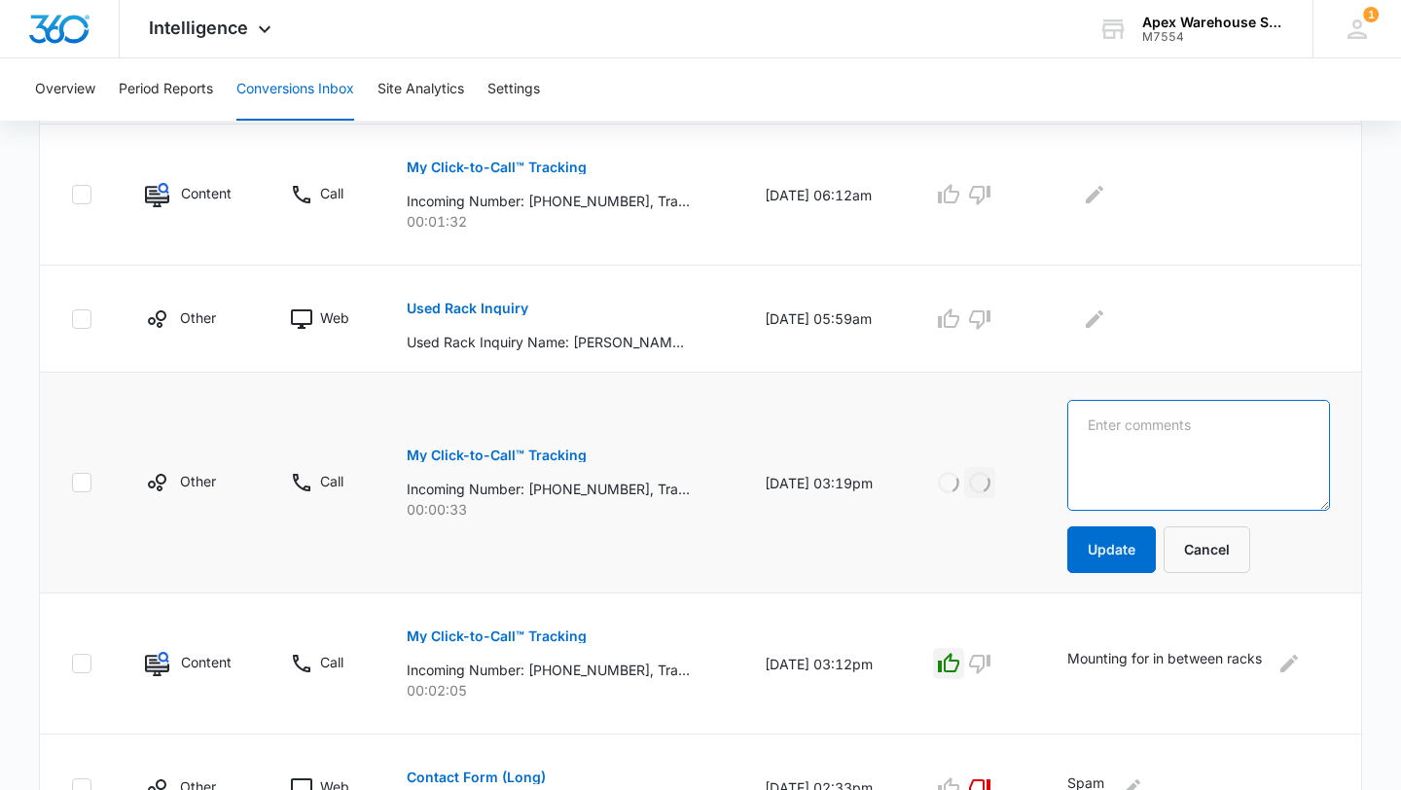
click at [1140, 476] on textarea at bounding box center [1200, 455] width 264 height 111
type textarea "hang up"
click at [1107, 554] on button "Update" at bounding box center [1112, 549] width 89 height 47
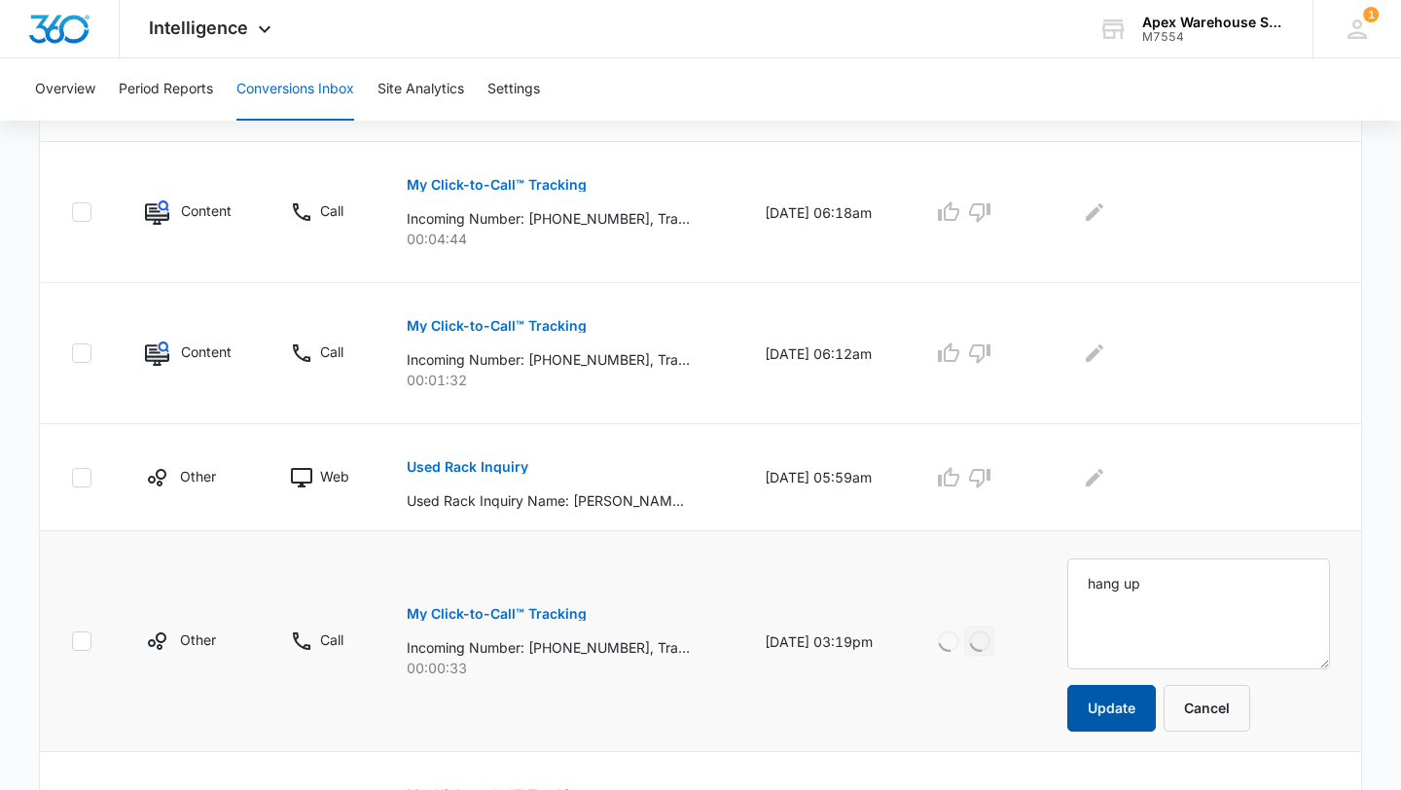
scroll to position [859, 0]
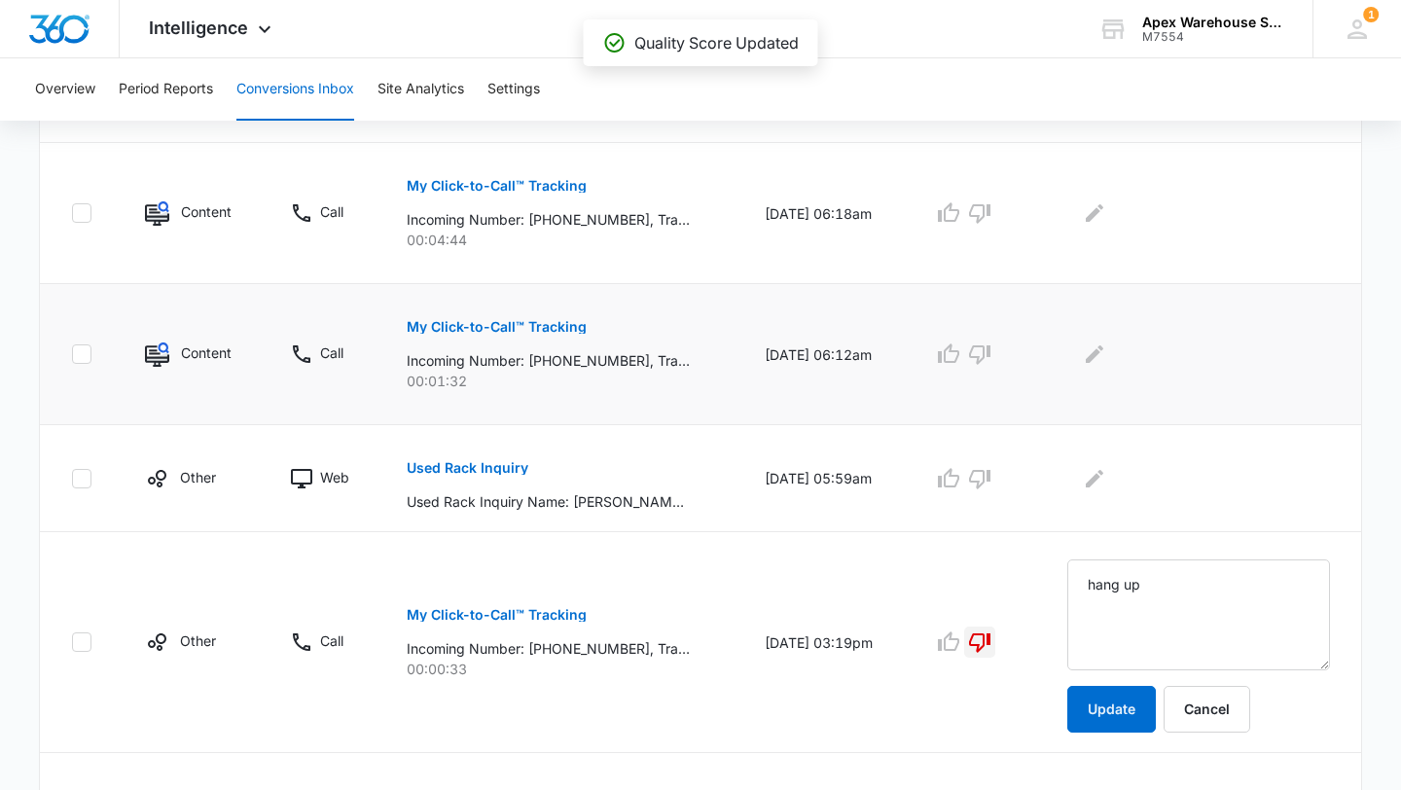
click at [513, 329] on p "My Click-to-Call™ Tracking" at bounding box center [497, 327] width 180 height 14
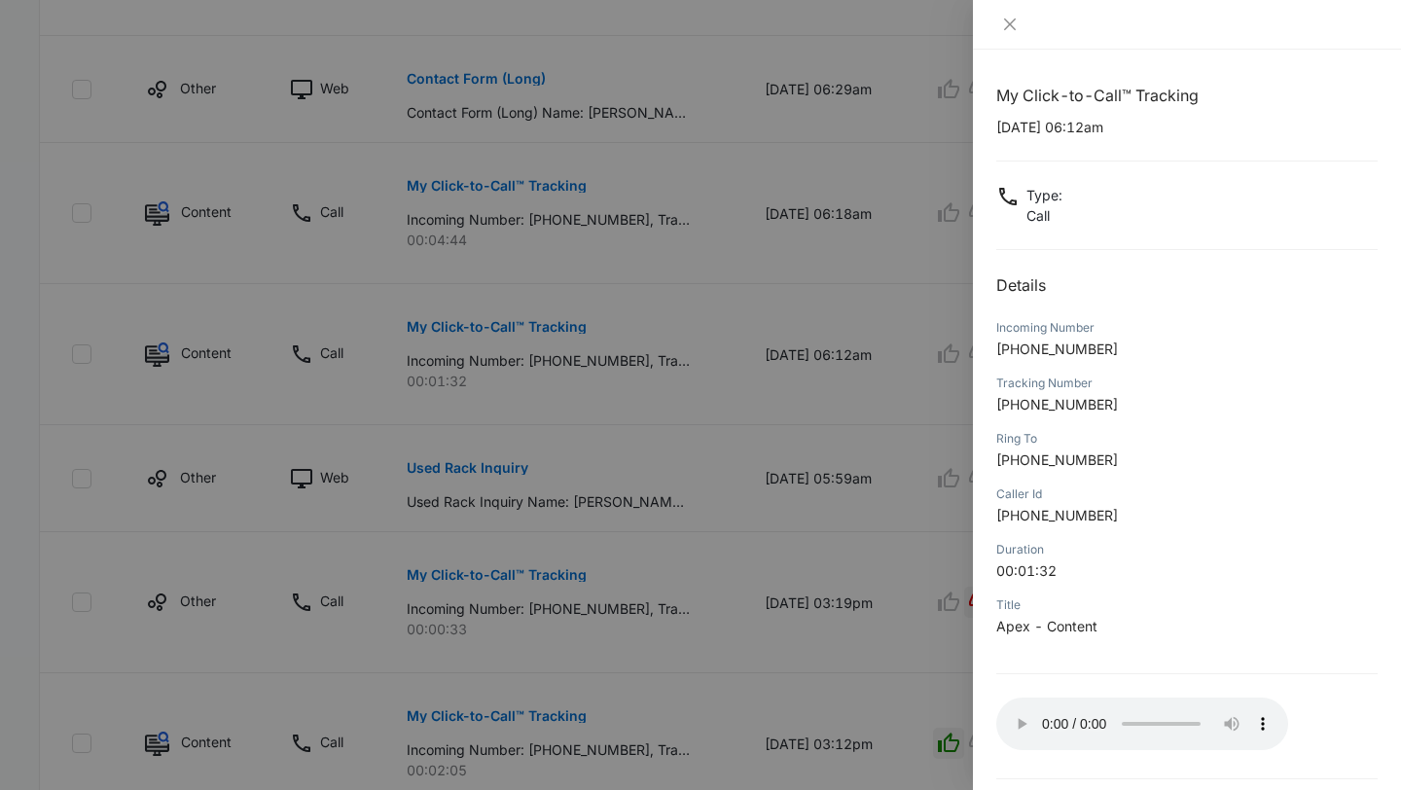
click at [910, 616] on div at bounding box center [700, 395] width 1401 height 790
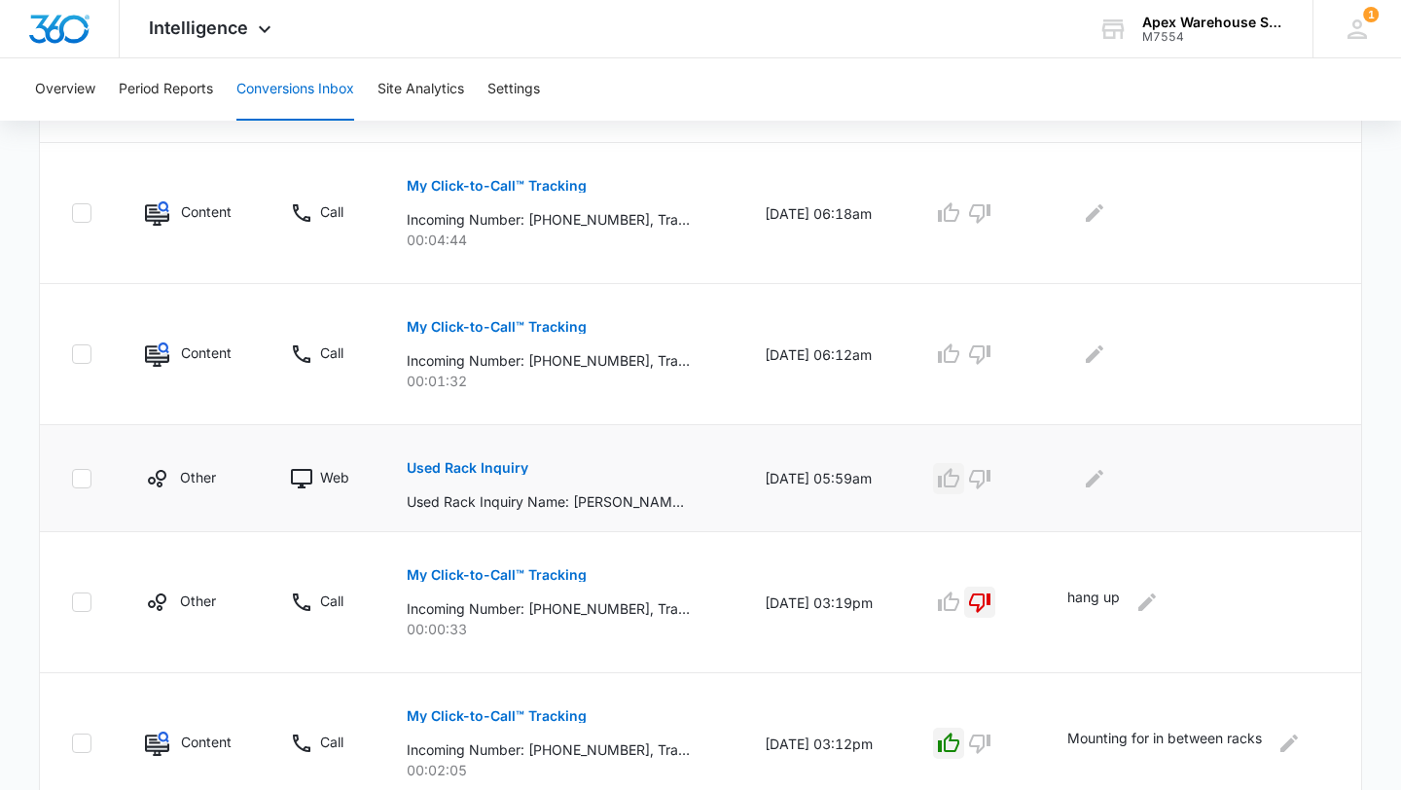
click at [961, 483] on icon "button" at bounding box center [948, 478] width 23 height 23
click at [1110, 486] on button "Edit Comments" at bounding box center [1094, 478] width 31 height 31
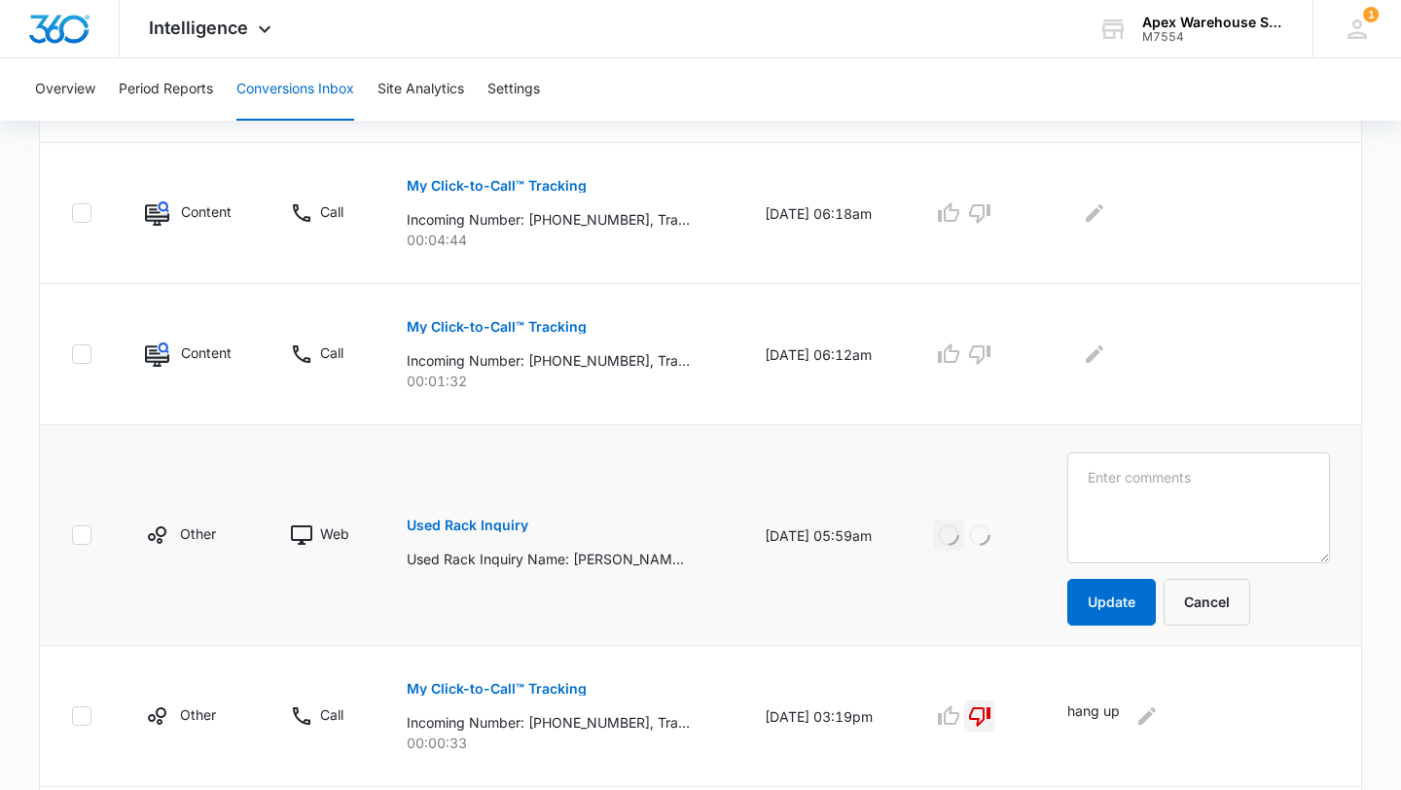
click at [1114, 486] on textarea at bounding box center [1200, 508] width 264 height 111
type textarea "Used racking - teardrop"
click at [1126, 616] on button "Update" at bounding box center [1112, 602] width 89 height 47
click at [991, 352] on icon "button" at bounding box center [979, 354] width 21 height 19
click at [1107, 355] on icon "Edit Comments" at bounding box center [1094, 354] width 23 height 23
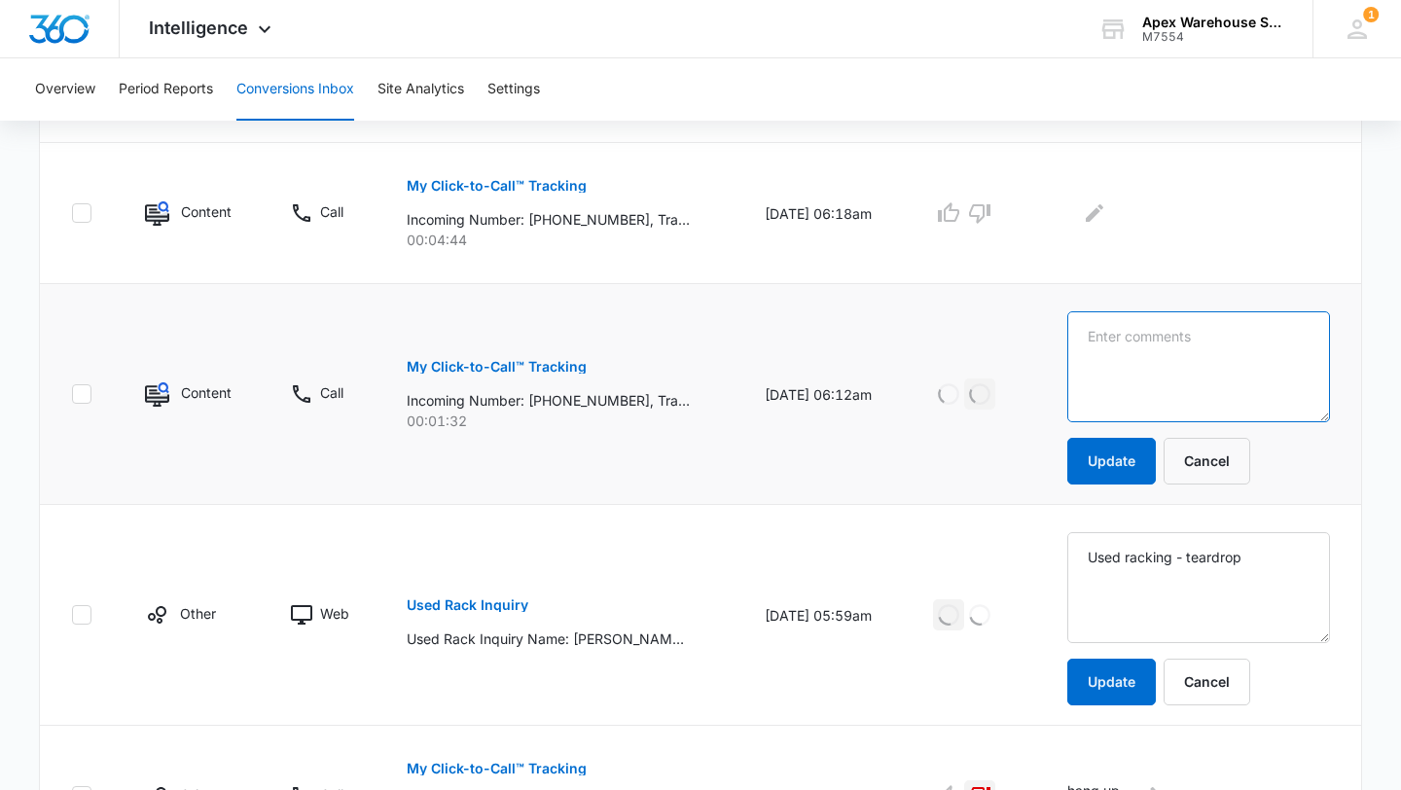
click at [1109, 371] on textarea at bounding box center [1200, 366] width 264 height 111
type textarea "VM: no vm left"
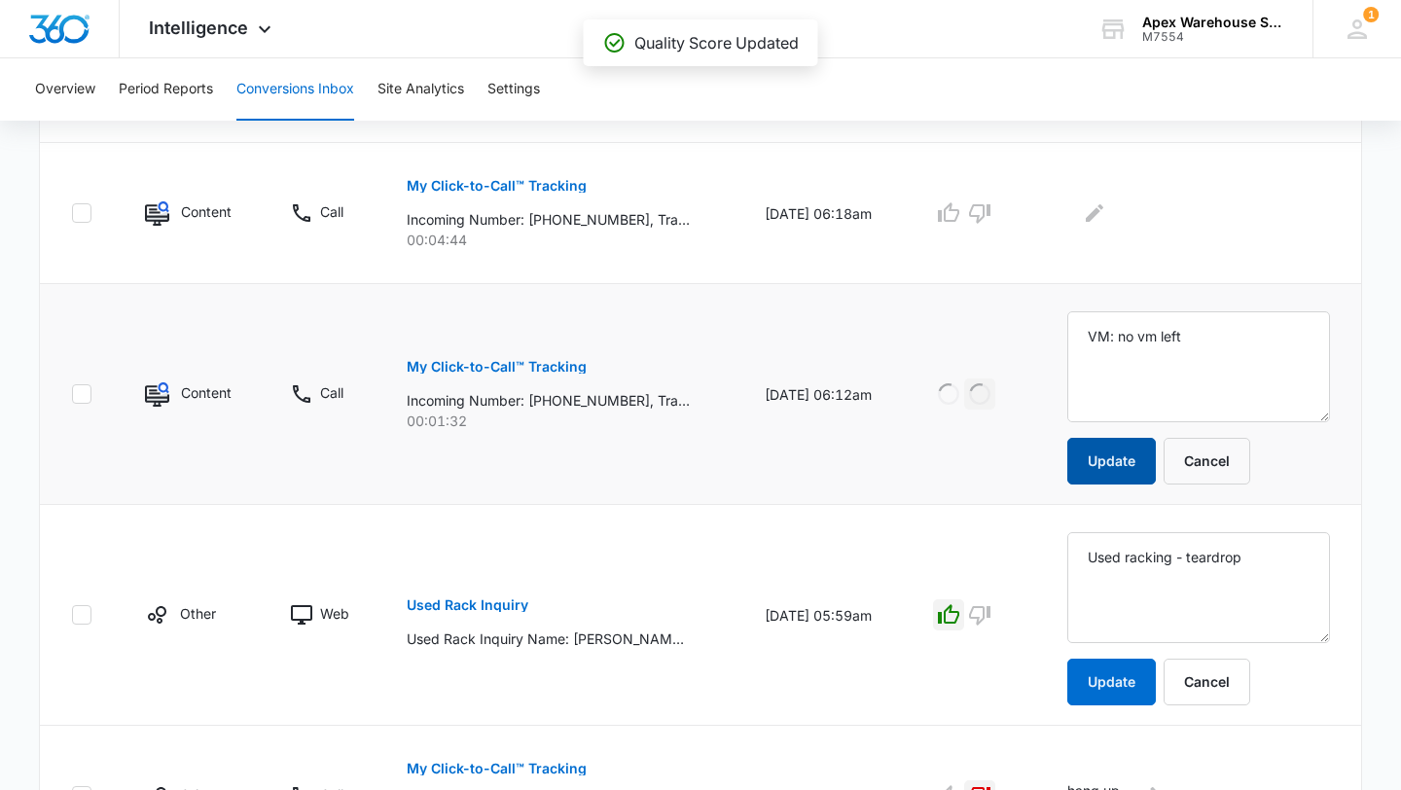
click at [1109, 450] on button "Update" at bounding box center [1112, 461] width 89 height 47
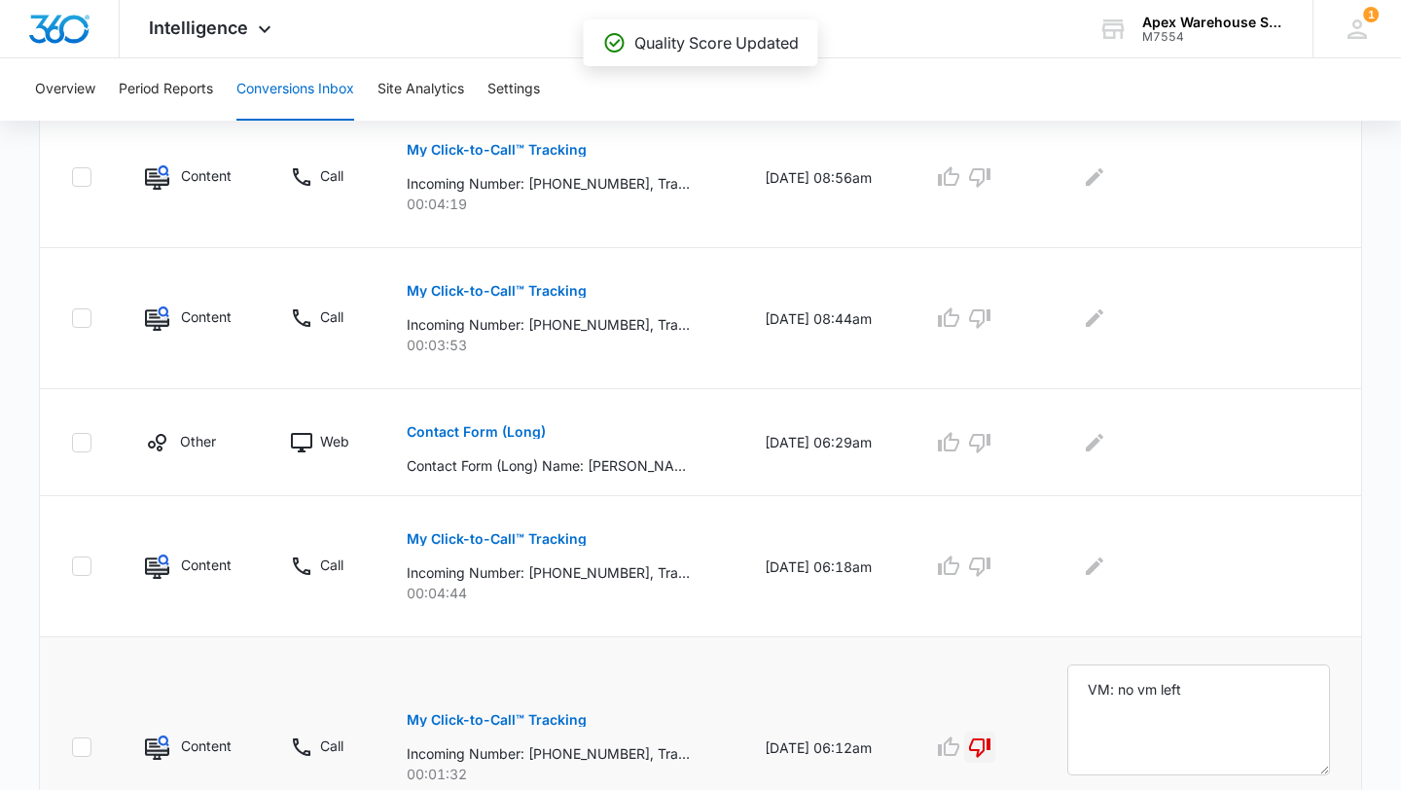
scroll to position [505, 0]
click at [536, 554] on button "My Click-to-Call™ Tracking" at bounding box center [497, 540] width 180 height 47
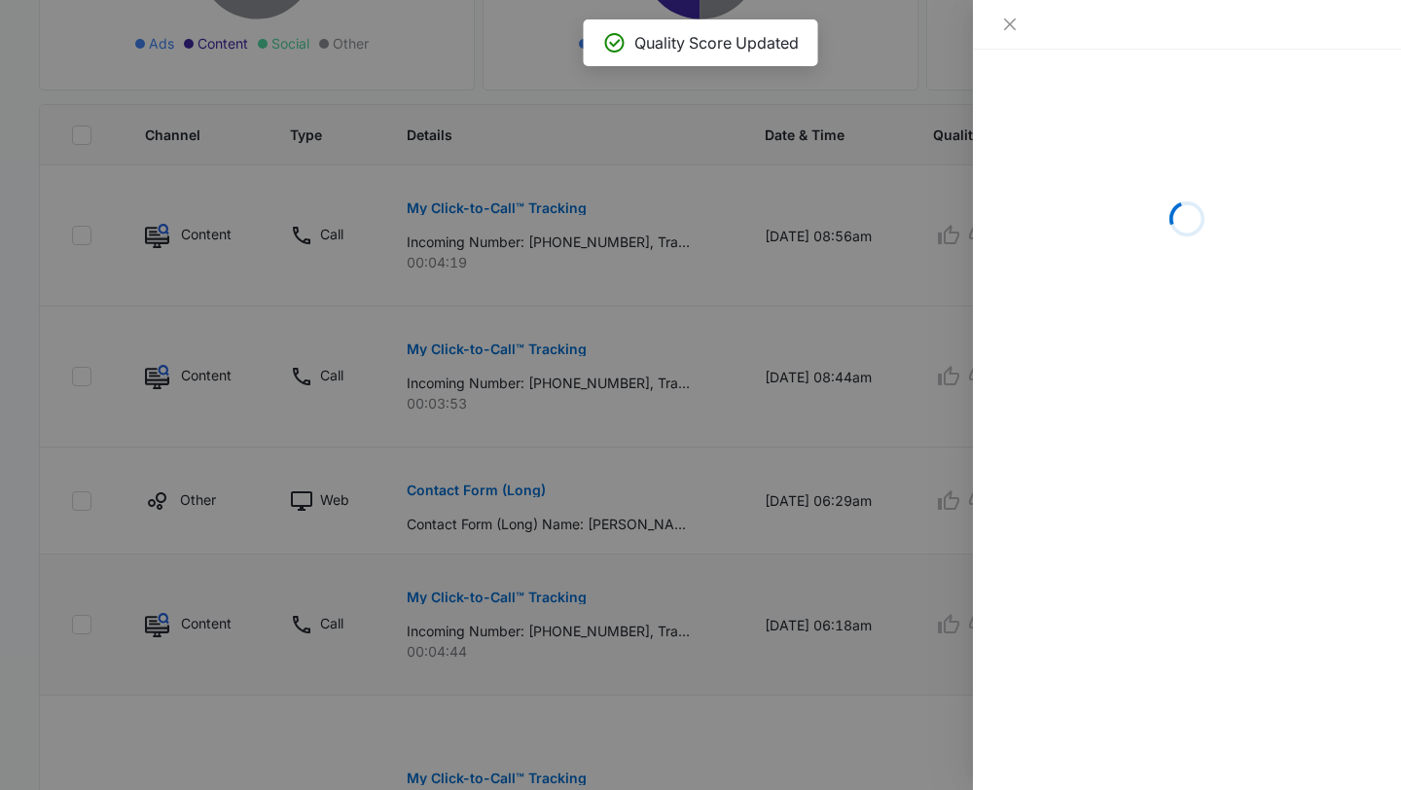
scroll to position [452, 0]
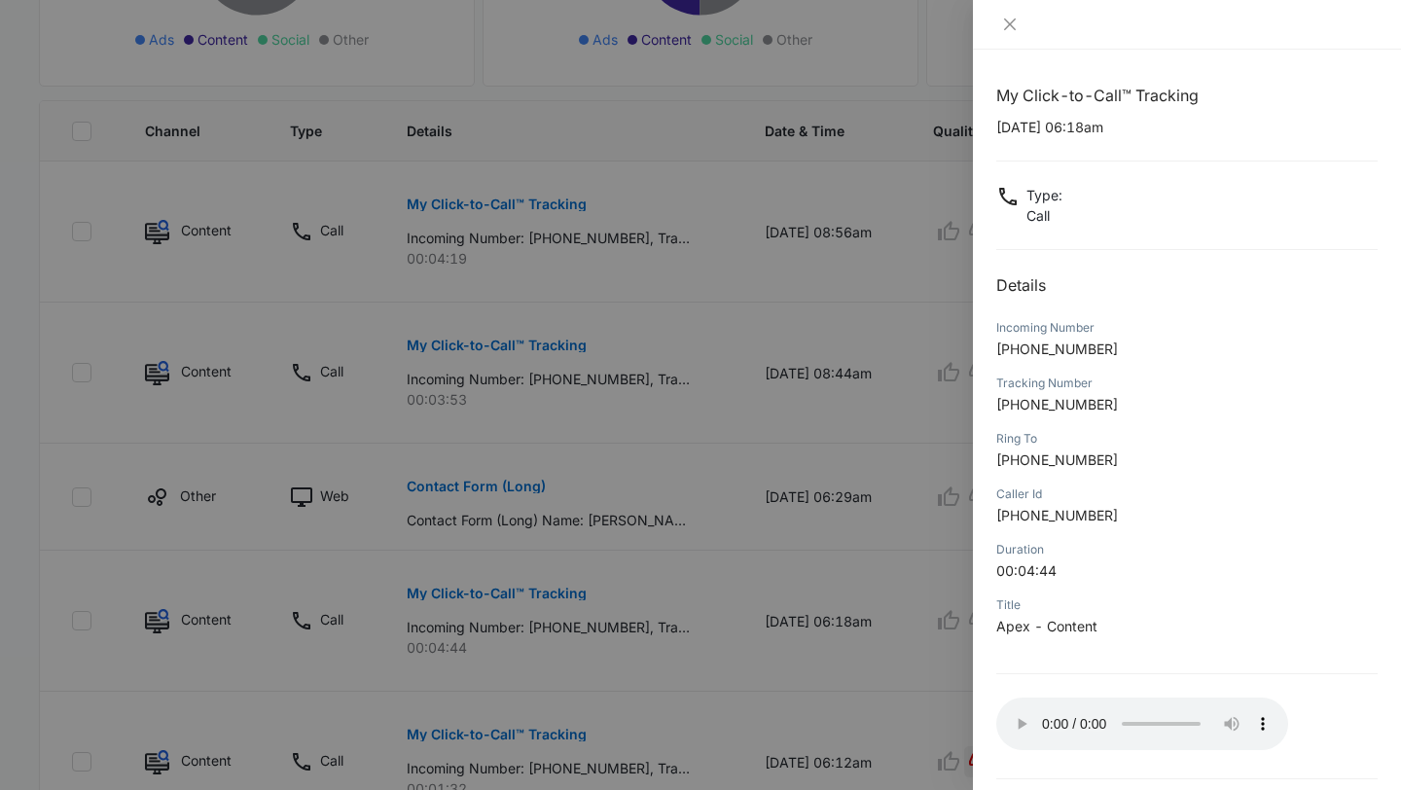
click at [957, 704] on div at bounding box center [700, 395] width 1401 height 790
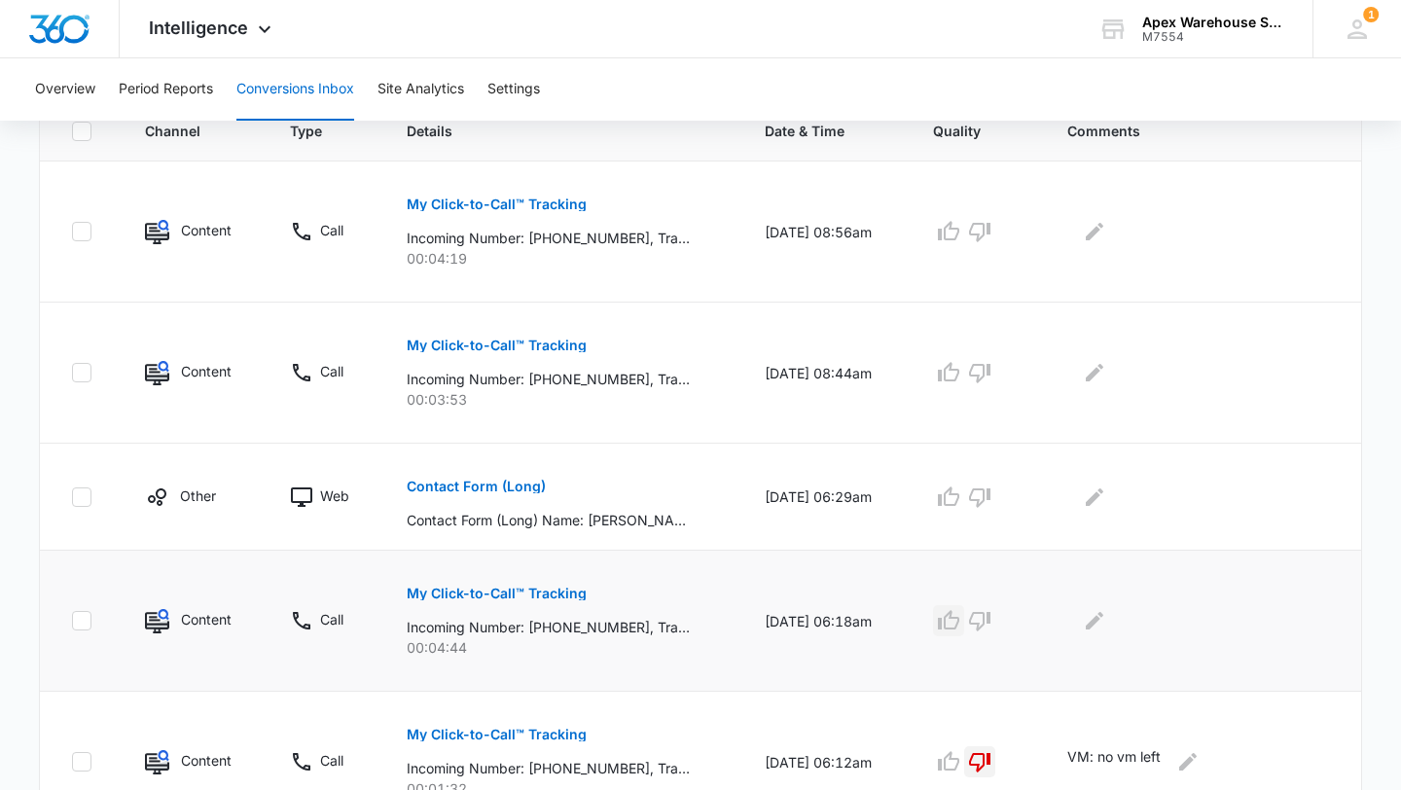
click at [961, 621] on icon "button" at bounding box center [948, 620] width 23 height 23
click at [1081, 620] on div at bounding box center [1200, 620] width 264 height 31
click at [1110, 620] on button "Edit Comments" at bounding box center [1094, 620] width 31 height 31
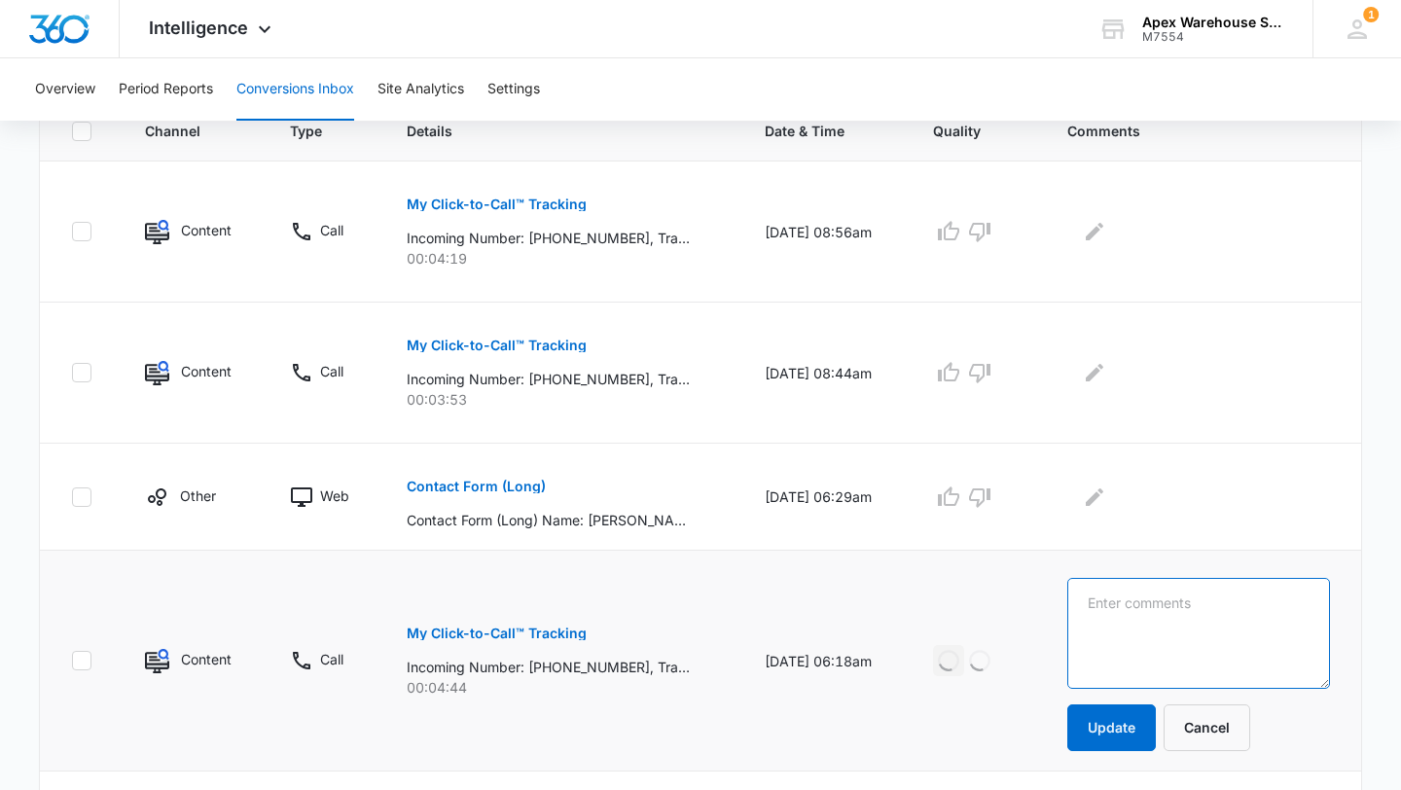
click at [1133, 626] on textarea at bounding box center [1200, 633] width 264 height 111
paste textarea "Teardrop rails (6)"
type textarea "Teardrop rails (6)"
click at [1122, 724] on button "Update" at bounding box center [1112, 728] width 89 height 47
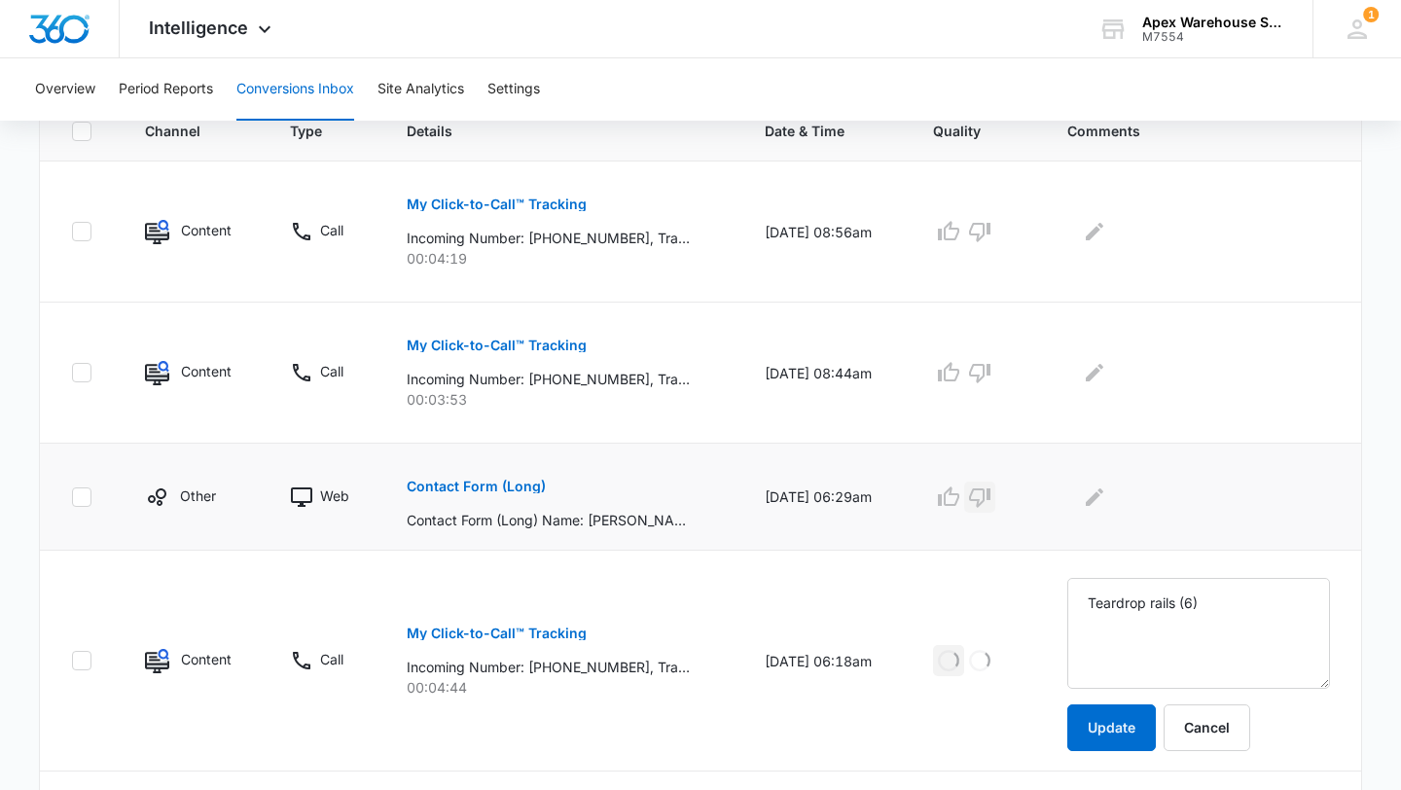
click at [992, 505] on icon "button" at bounding box center [979, 497] width 23 height 23
click at [1118, 515] on td at bounding box center [1203, 497] width 318 height 107
click at [1103, 501] on icon "Edit Comments" at bounding box center [1094, 497] width 23 height 23
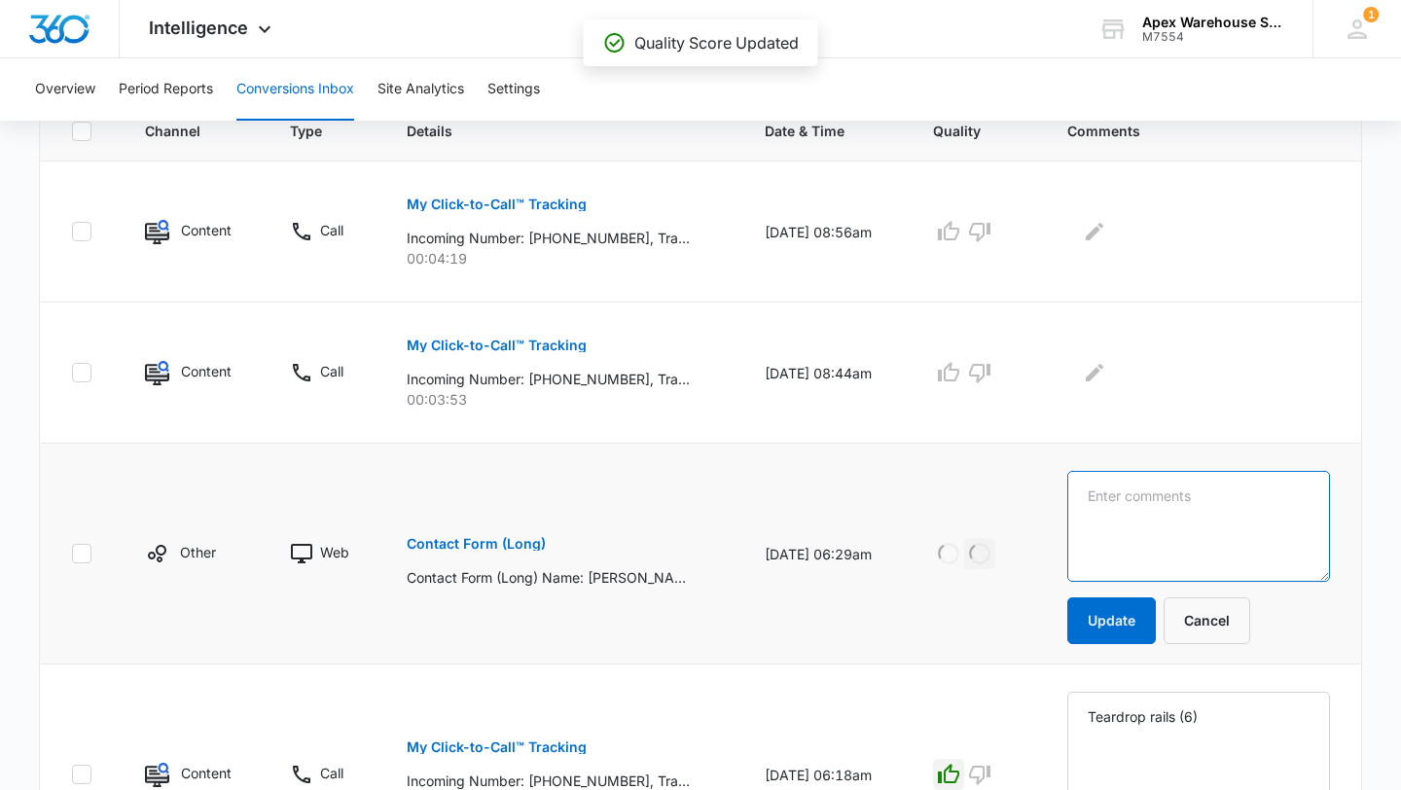
click at [1110, 510] on textarea at bounding box center [1200, 526] width 264 height 111
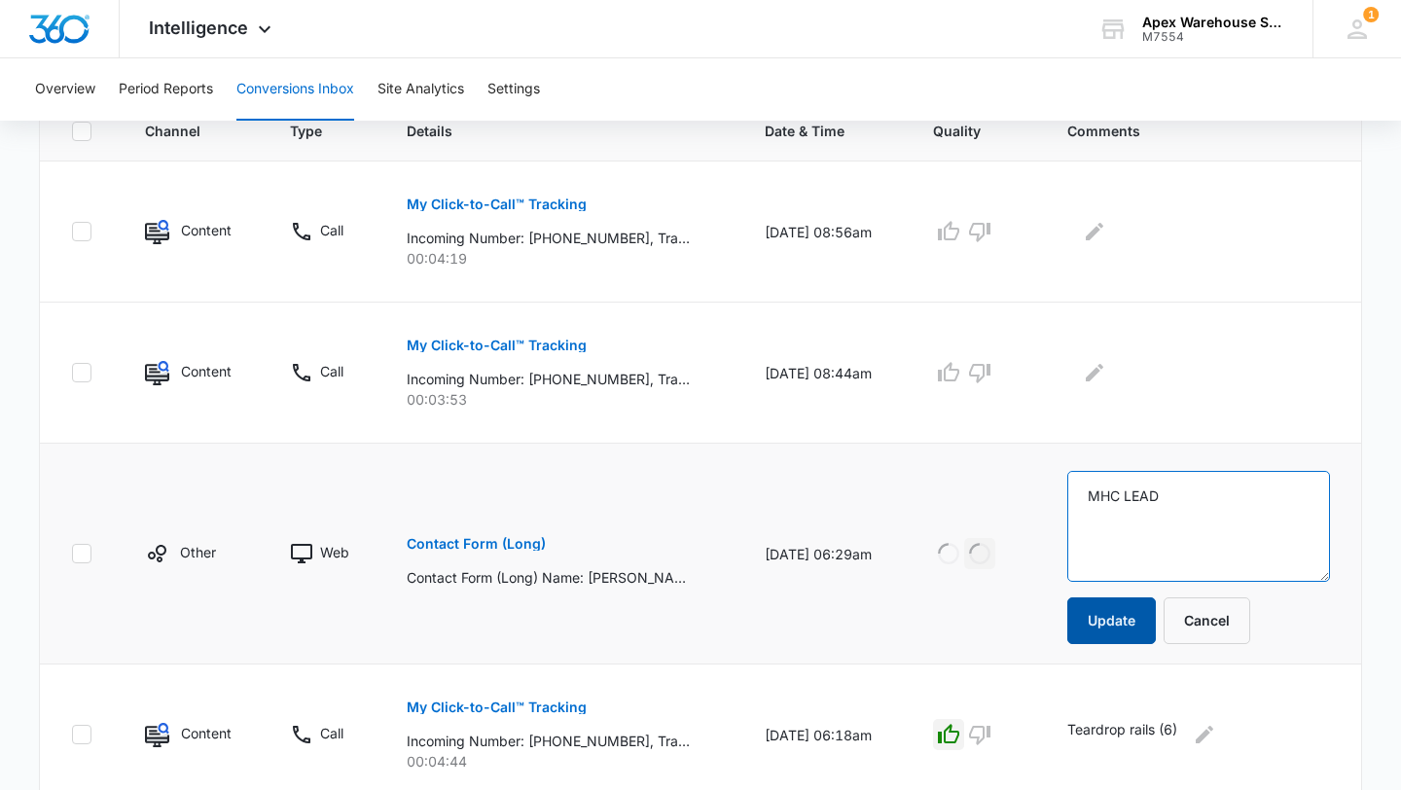
type textarea "MHC LEAD"
click at [1109, 625] on button "Update" at bounding box center [1112, 621] width 89 height 47
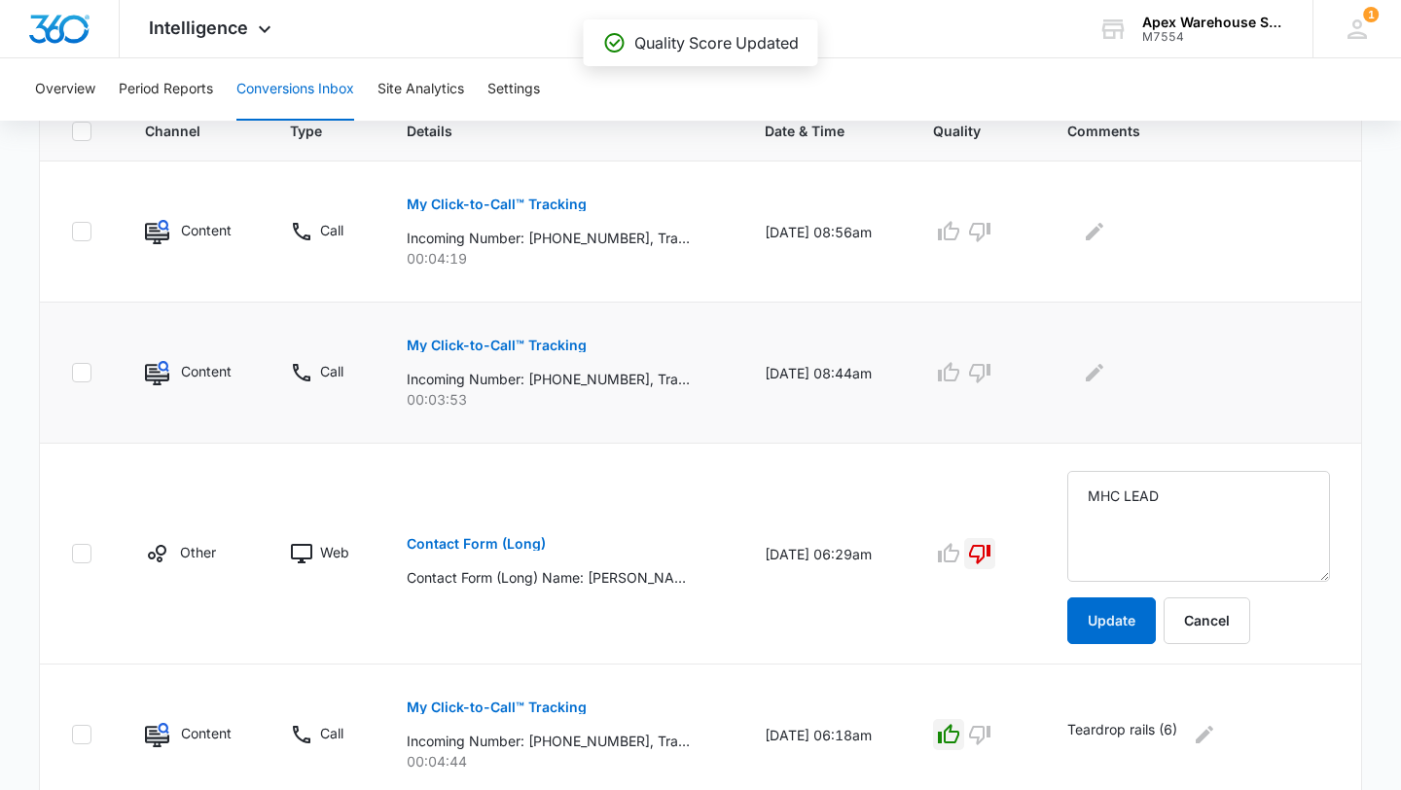
click at [514, 356] on button "My Click-to-Call™ Tracking" at bounding box center [497, 345] width 180 height 47
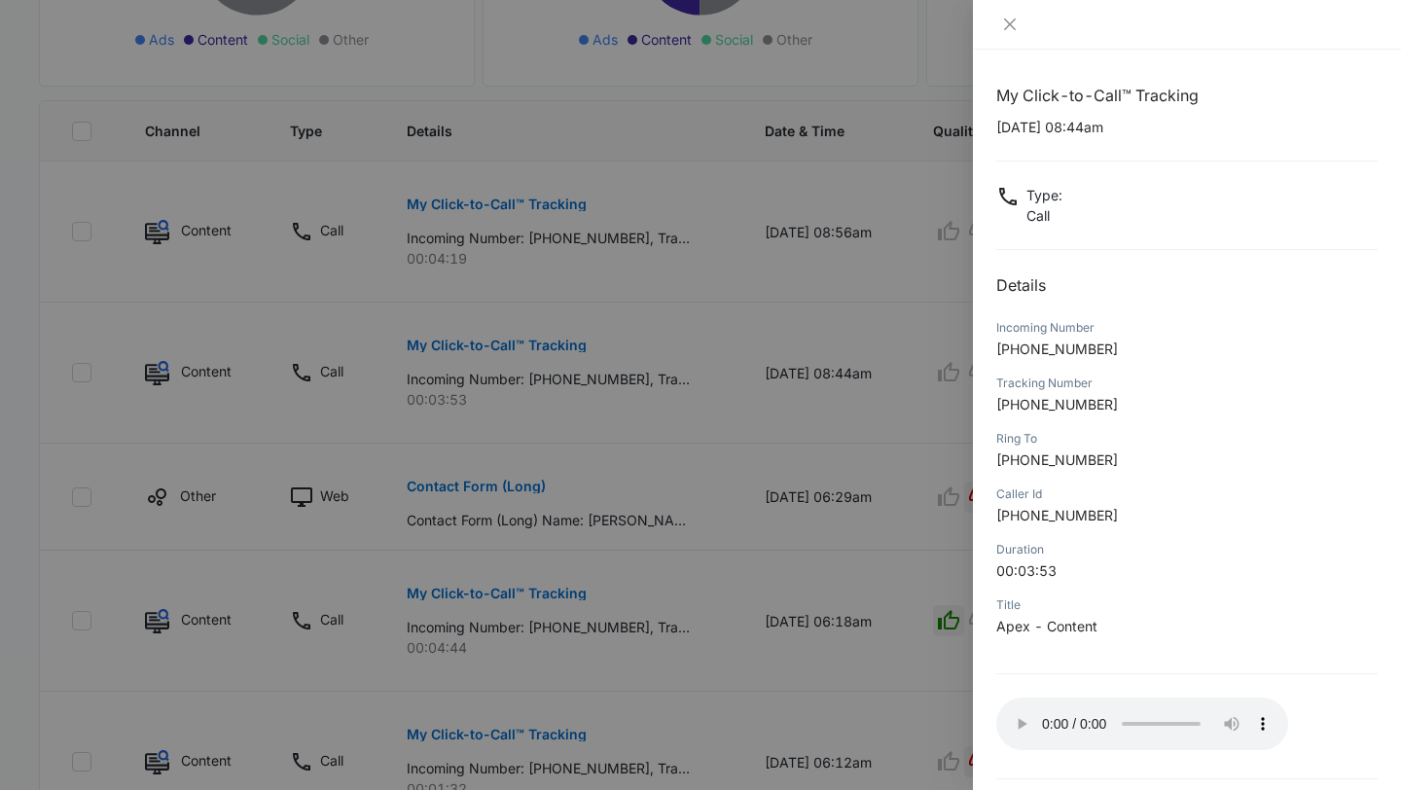
click at [925, 649] on div at bounding box center [700, 395] width 1401 height 790
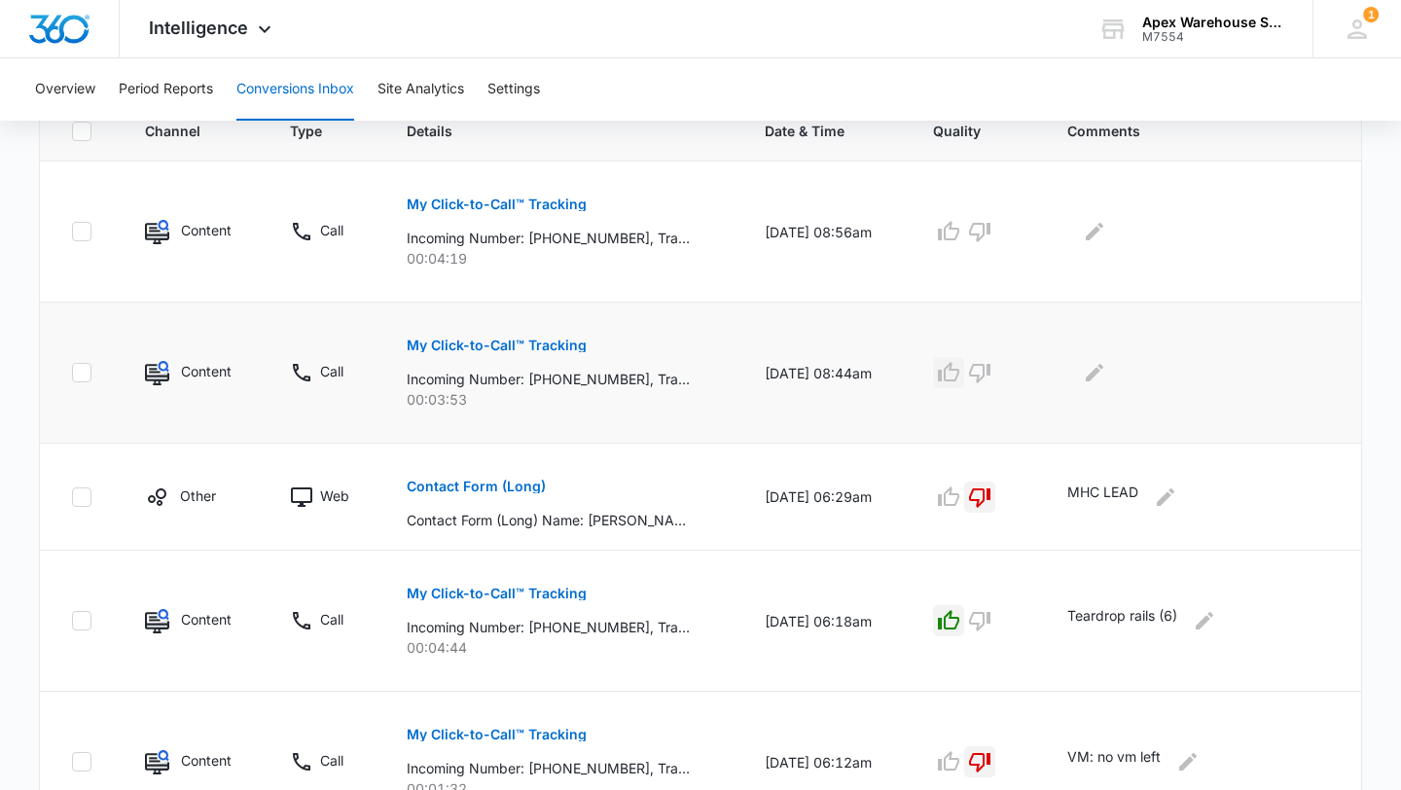
click at [961, 368] on icon "button" at bounding box center [948, 372] width 23 height 23
click at [1098, 382] on icon "Edit Comments" at bounding box center [1094, 372] width 23 height 23
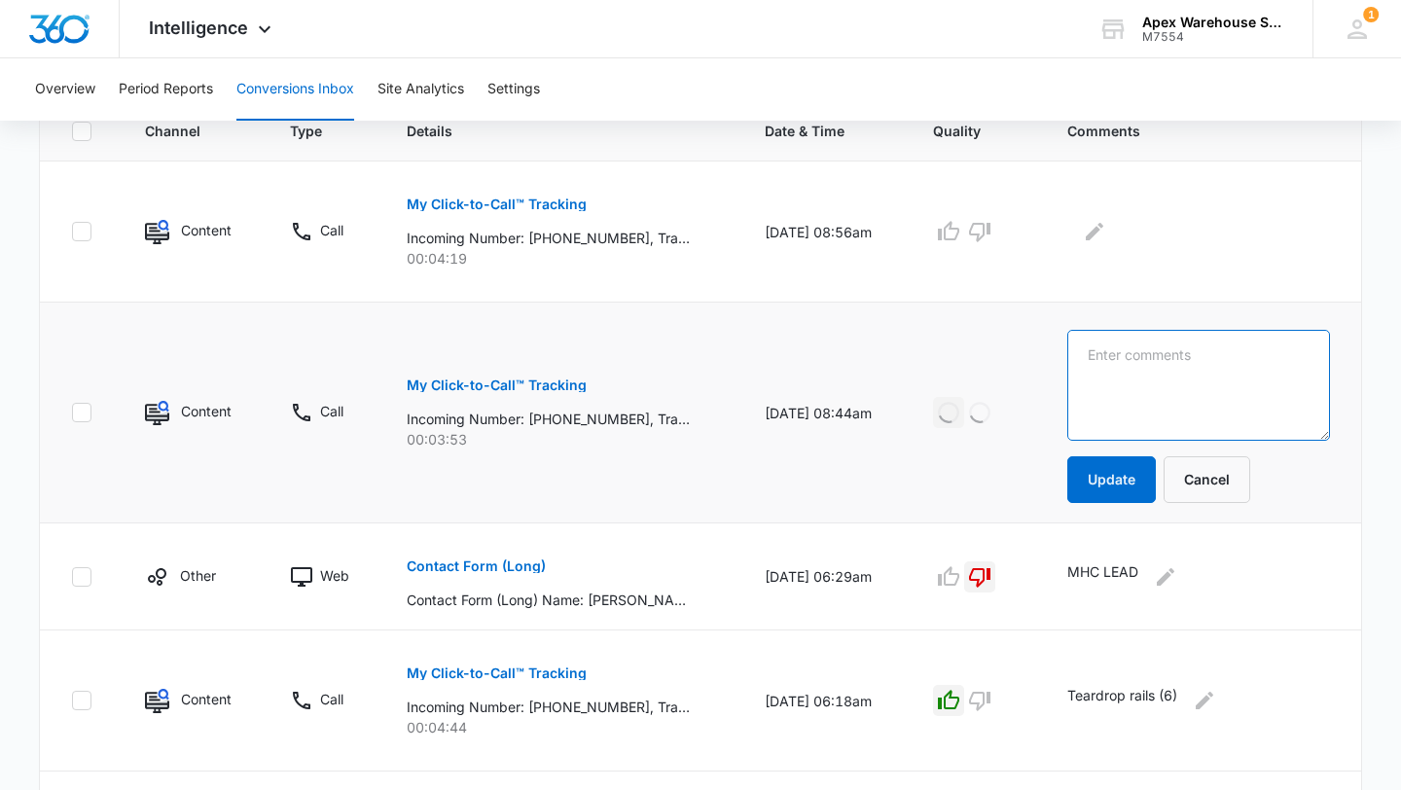
click at [1123, 388] on textarea at bounding box center [1200, 385] width 264 height 111
type textarea "Longitudinal flue spaces"
click at [1100, 482] on button "Update" at bounding box center [1112, 479] width 89 height 47
click at [470, 201] on p "My Click-to-Call™ Tracking" at bounding box center [497, 205] width 180 height 14
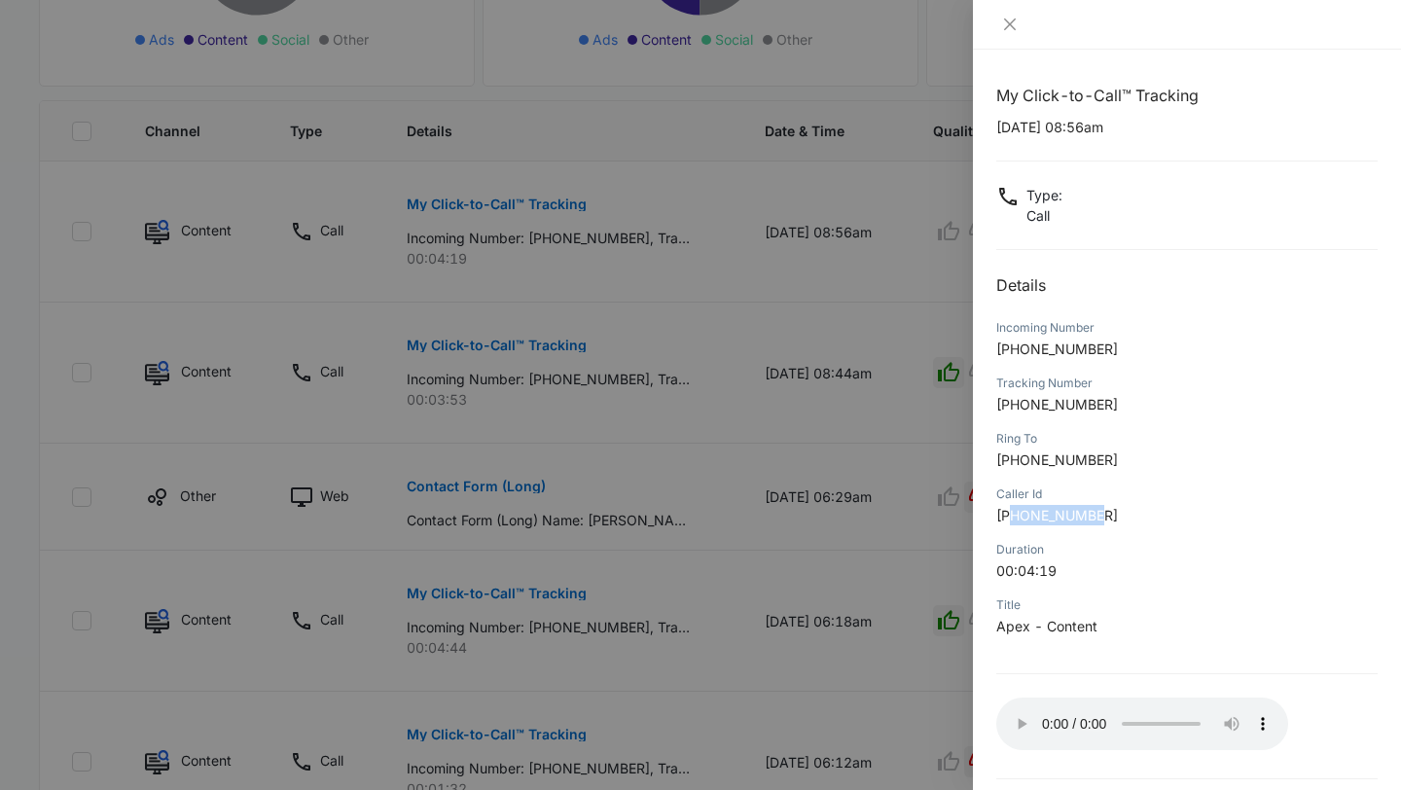
drag, startPoint x: 1012, startPoint y: 521, endPoint x: 1221, endPoint y: 522, distance: 209.2
click at [1221, 522] on p "[PHONE_NUMBER]" at bounding box center [1187, 515] width 381 height 20
copy span "7082586900"
click at [819, 529] on div at bounding box center [700, 395] width 1401 height 790
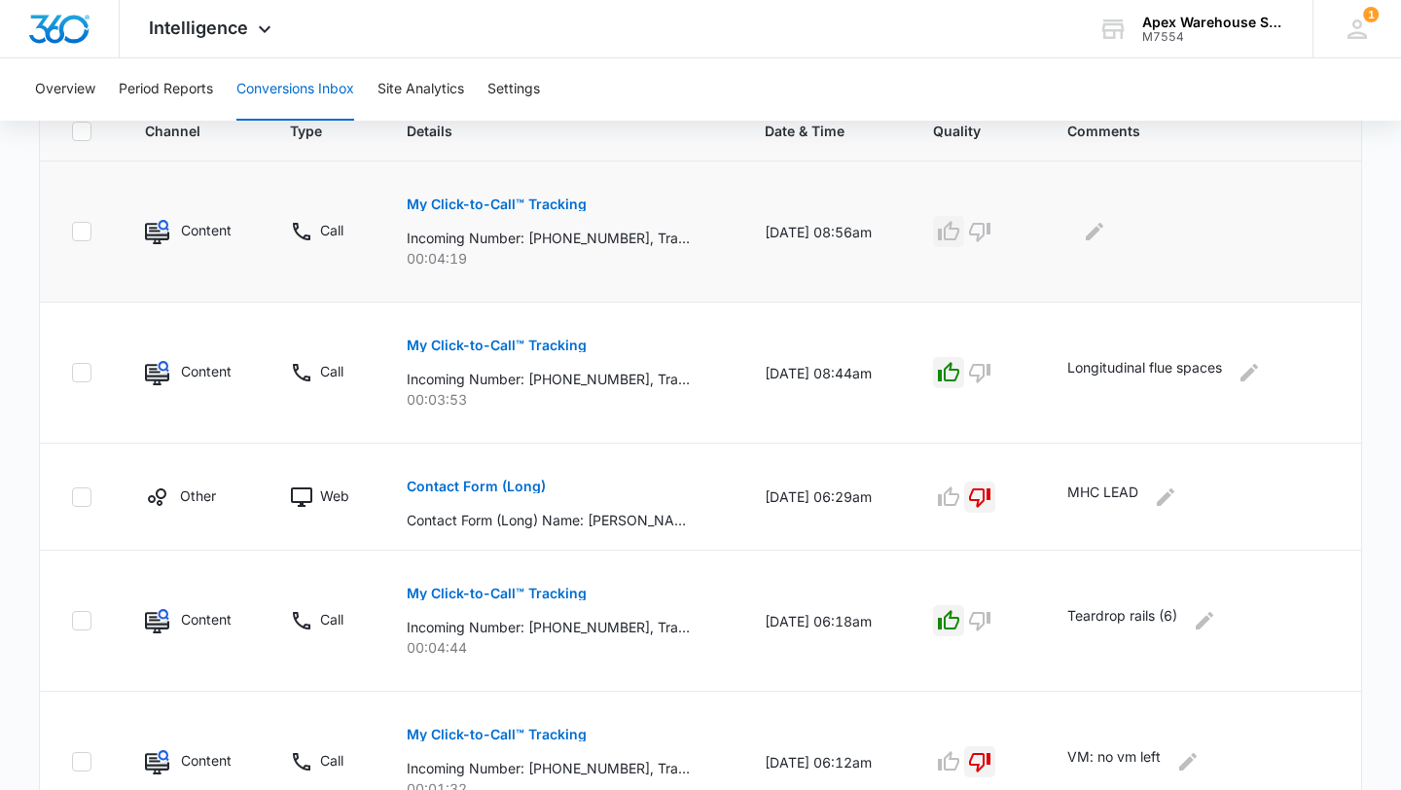
click at [961, 236] on icon "button" at bounding box center [948, 231] width 23 height 23
click at [1102, 219] on button "Edit Comments" at bounding box center [1094, 231] width 31 height 31
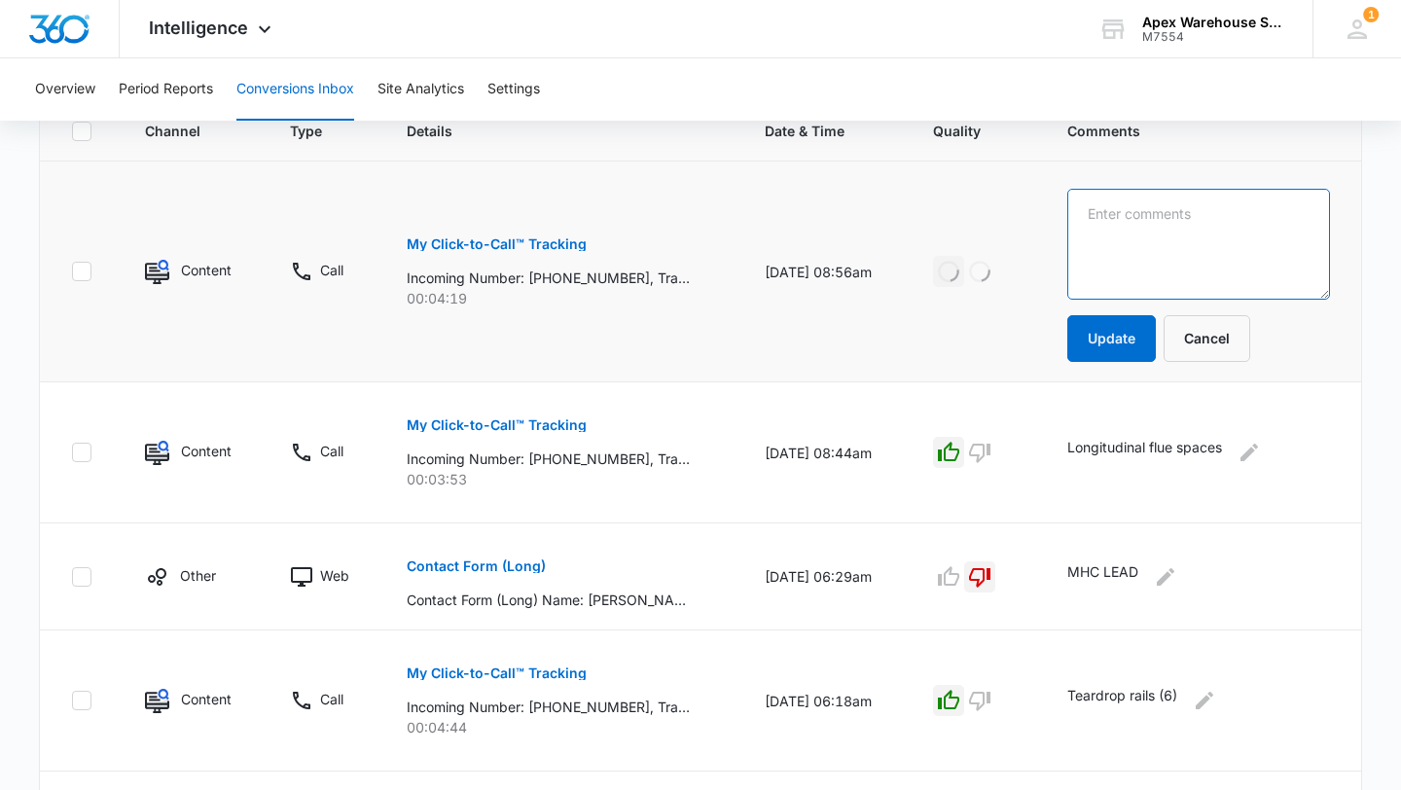
click at [1141, 238] on textarea at bounding box center [1200, 244] width 264 height 111
paste textarea "New racking quote: uprights + beams + M dividers"
type textarea "New racking quote: uprights + beams + M dividers"
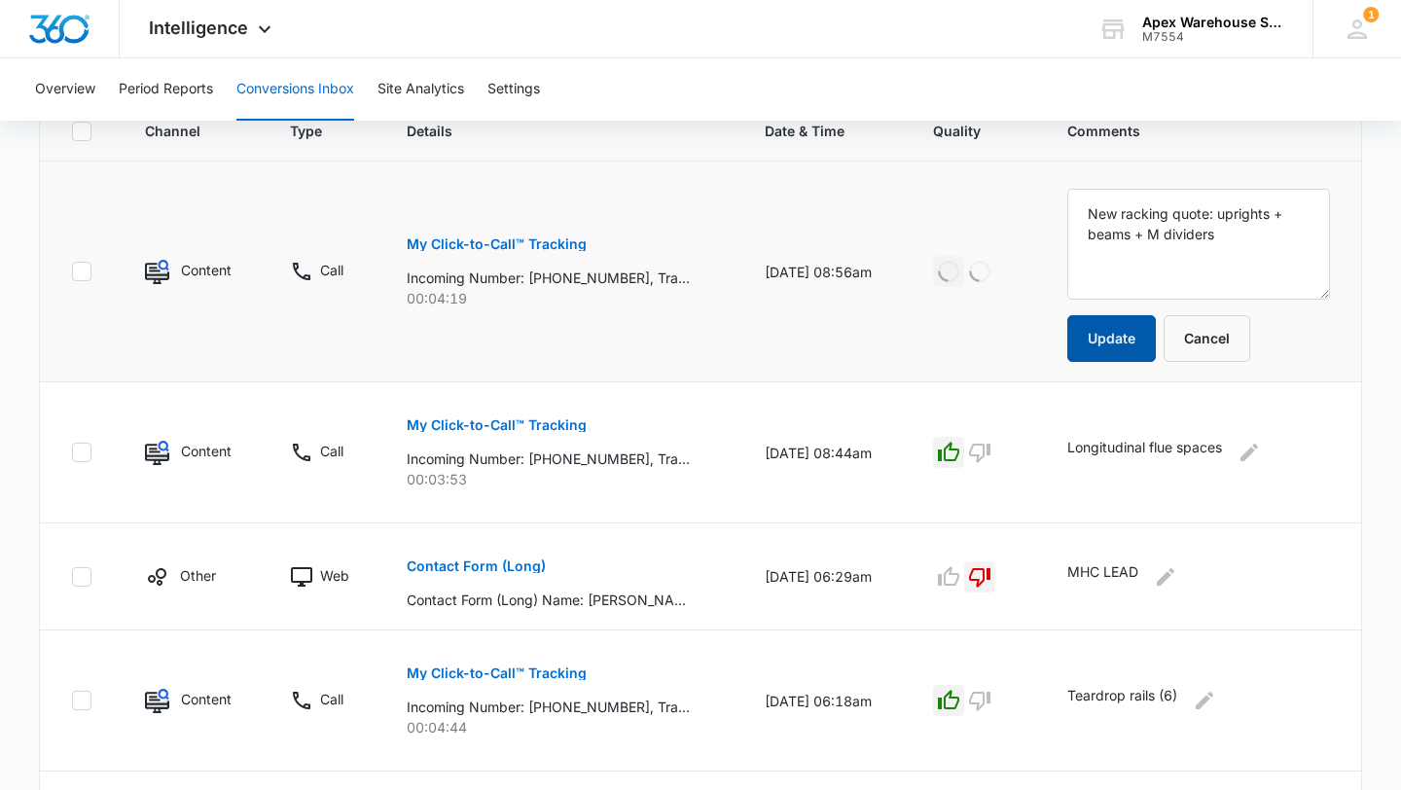
click at [1116, 334] on button "Update" at bounding box center [1112, 338] width 89 height 47
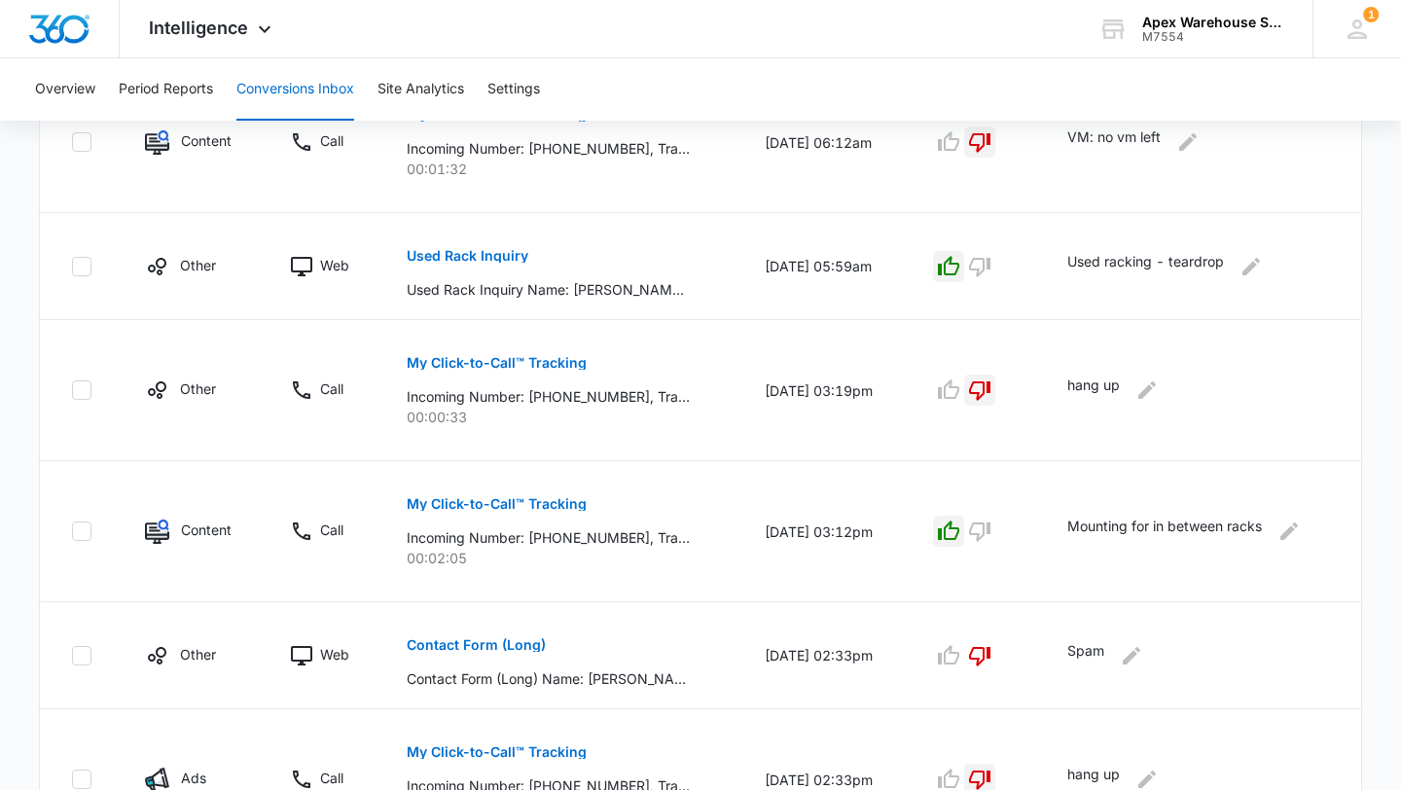
scroll to position [1272, 0]
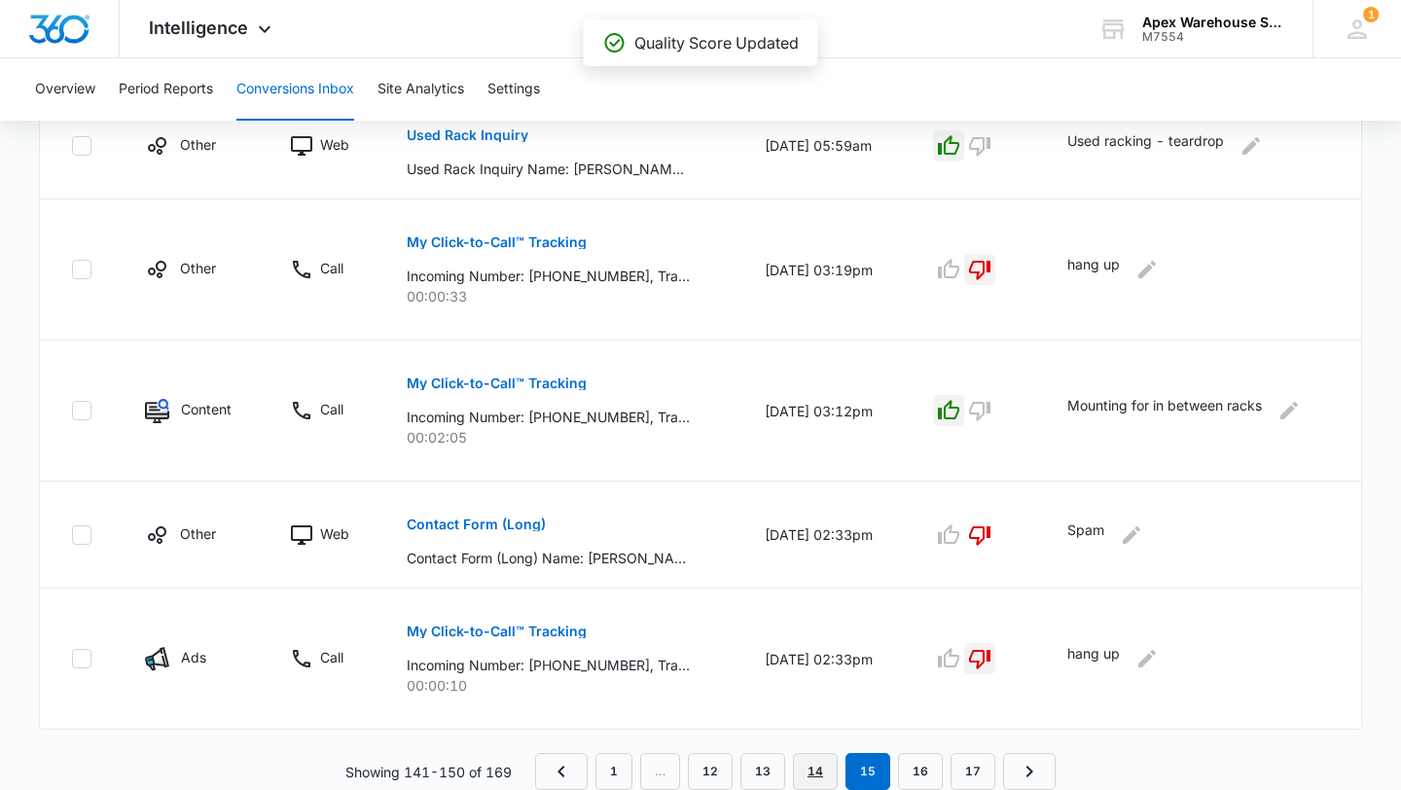
click at [822, 765] on link "14" at bounding box center [815, 771] width 45 height 37
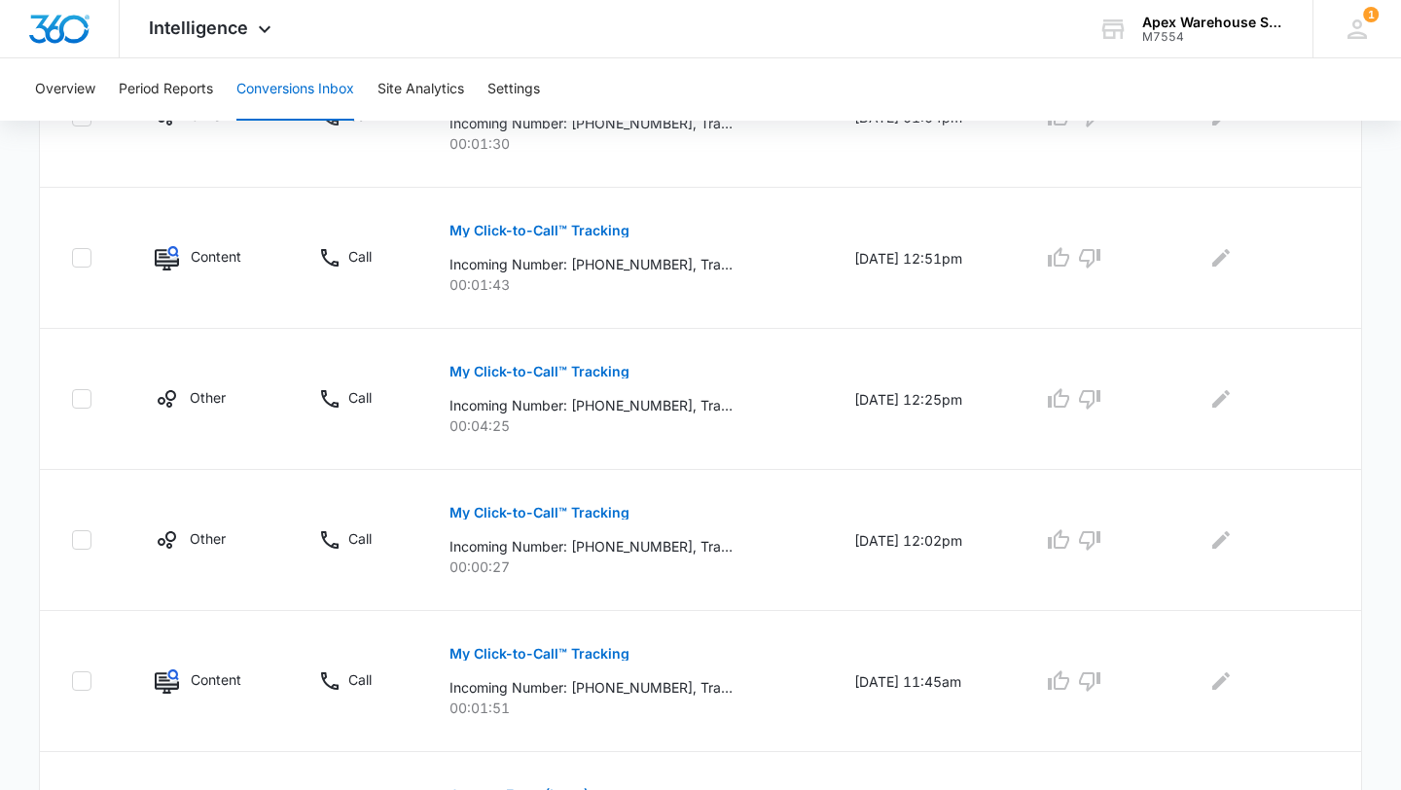
scroll to position [1226, 0]
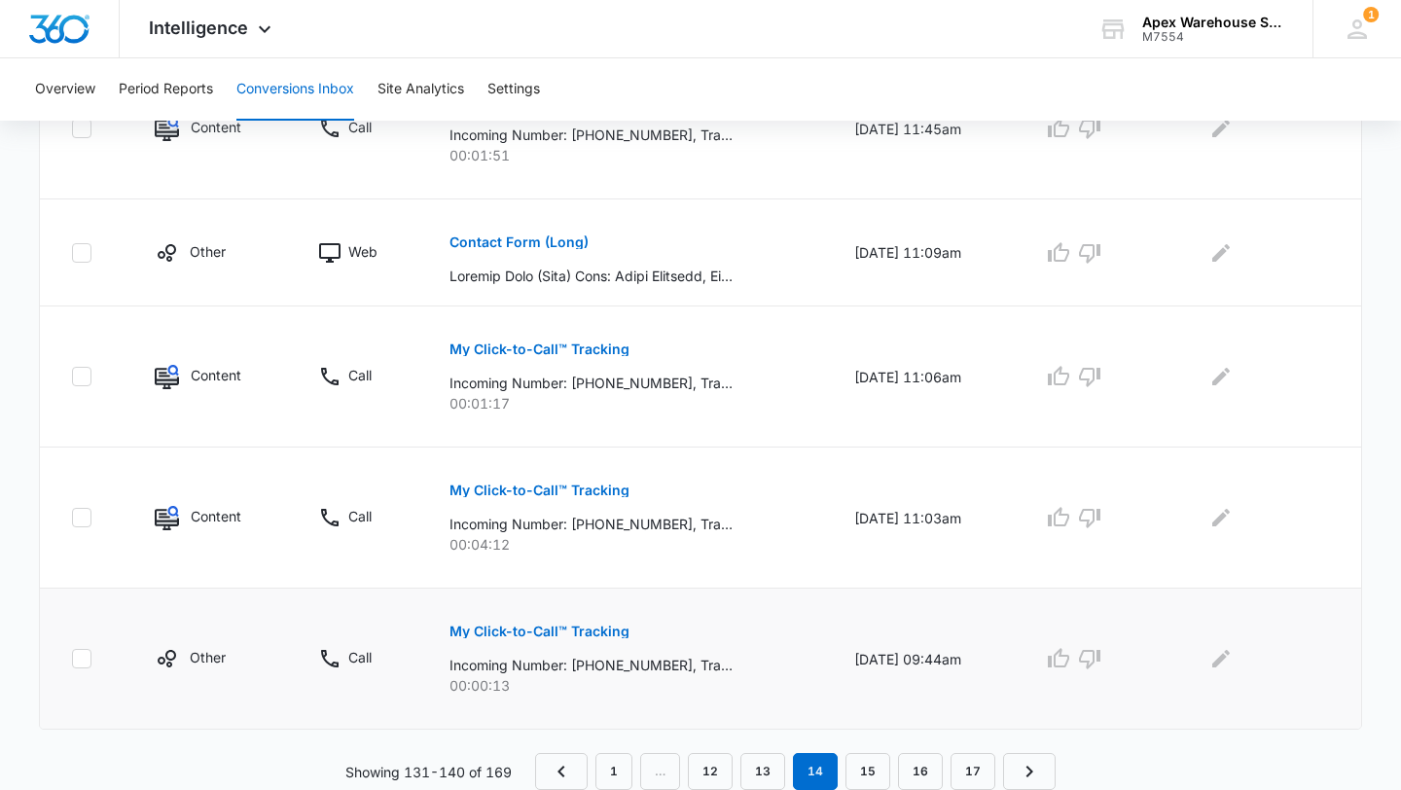
click at [589, 629] on p "My Click-to-Call™ Tracking" at bounding box center [540, 632] width 180 height 14
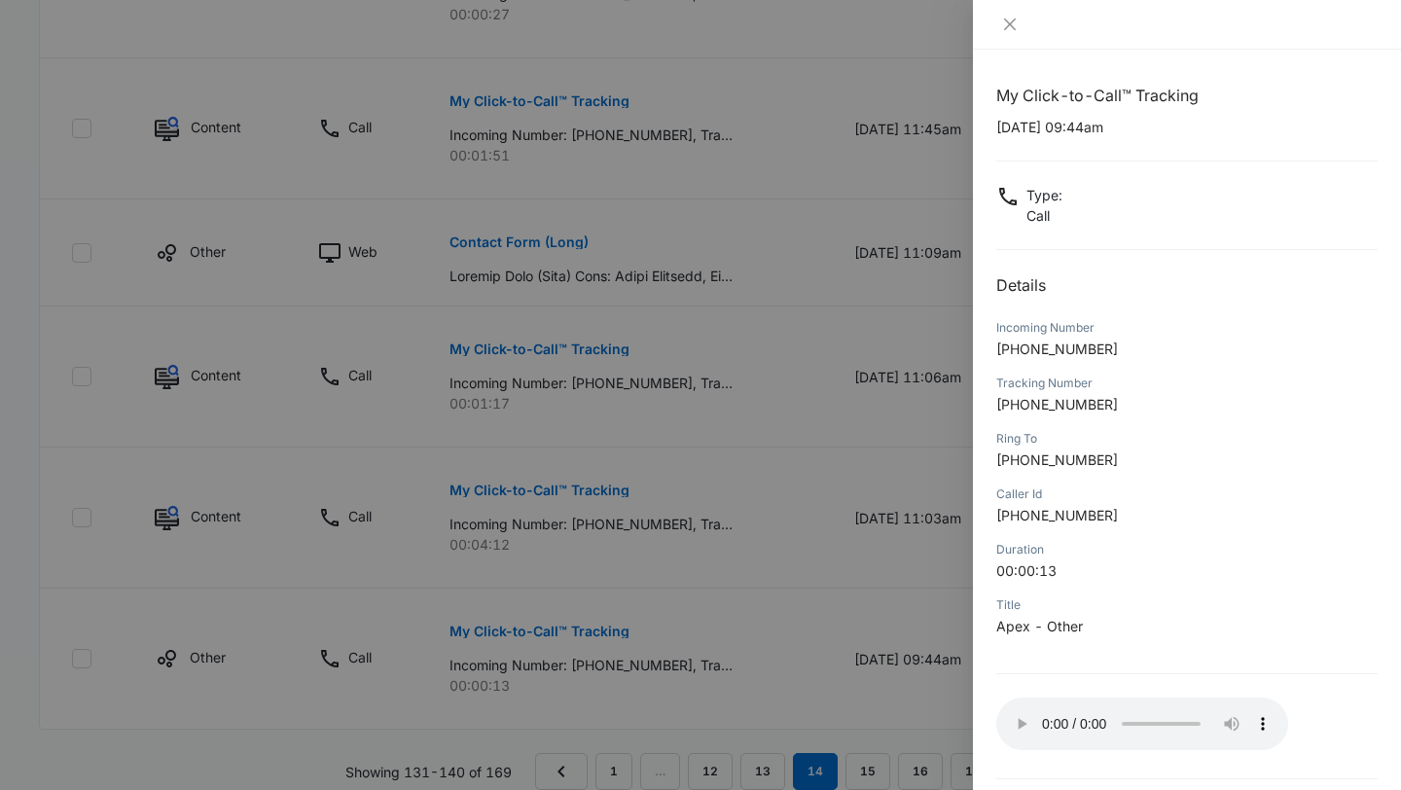
click at [957, 667] on div at bounding box center [700, 395] width 1401 height 790
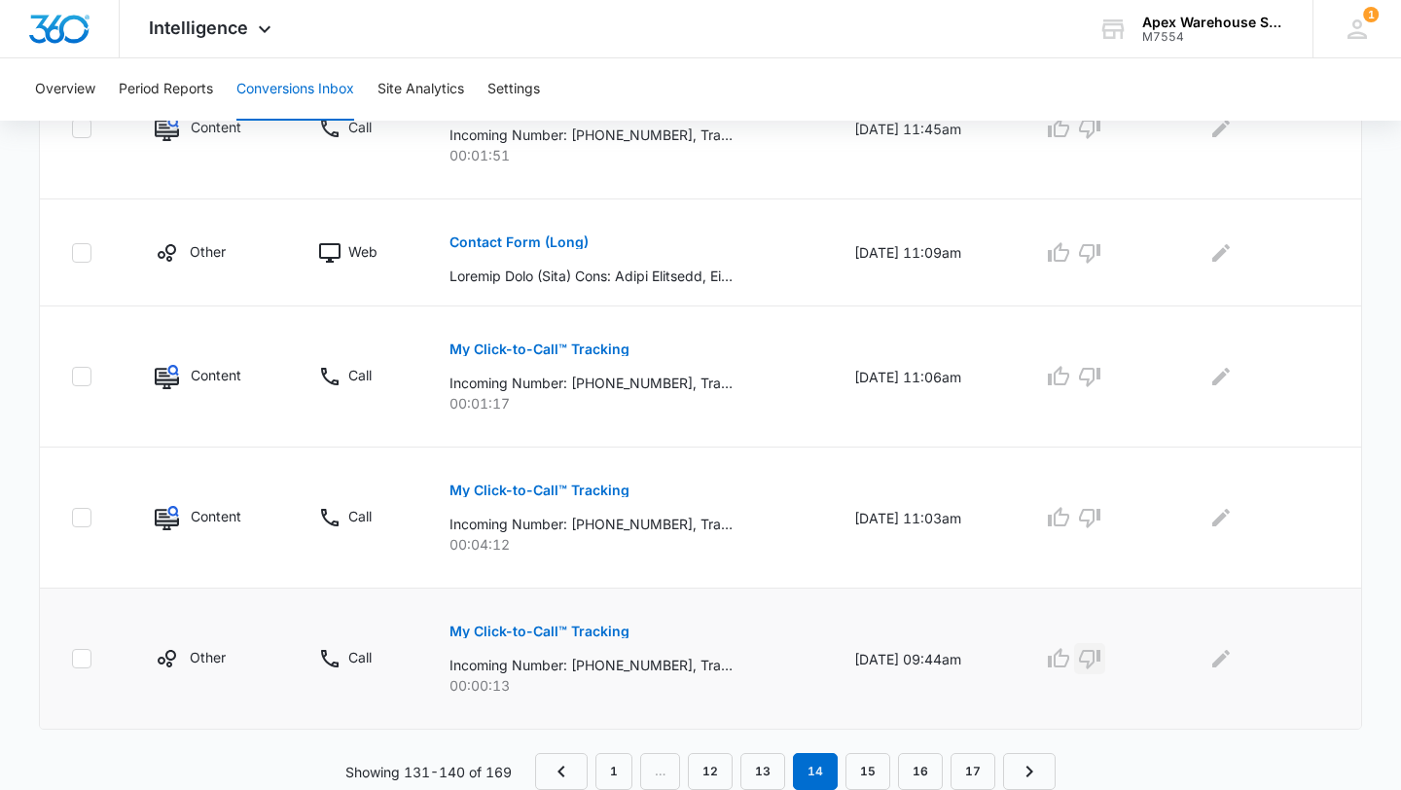
click at [1102, 663] on icon "button" at bounding box center [1089, 658] width 23 height 23
click at [1226, 658] on icon "Edit Comments" at bounding box center [1222, 659] width 18 height 18
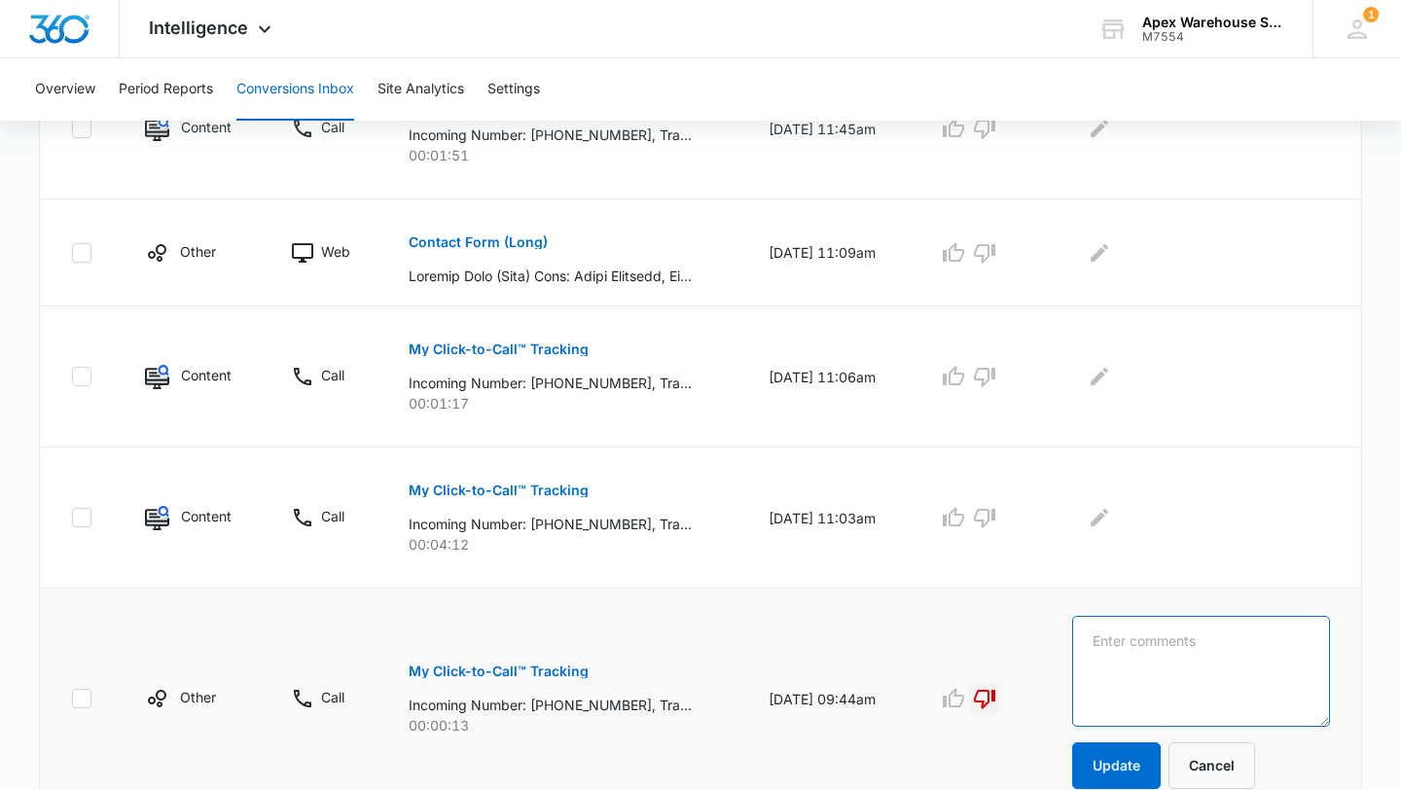
click at [1245, 658] on textarea at bounding box center [1201, 671] width 258 height 111
type textarea "Hang up"
click at [1144, 789] on td "Hang up Update Cancel" at bounding box center [1205, 699] width 312 height 221
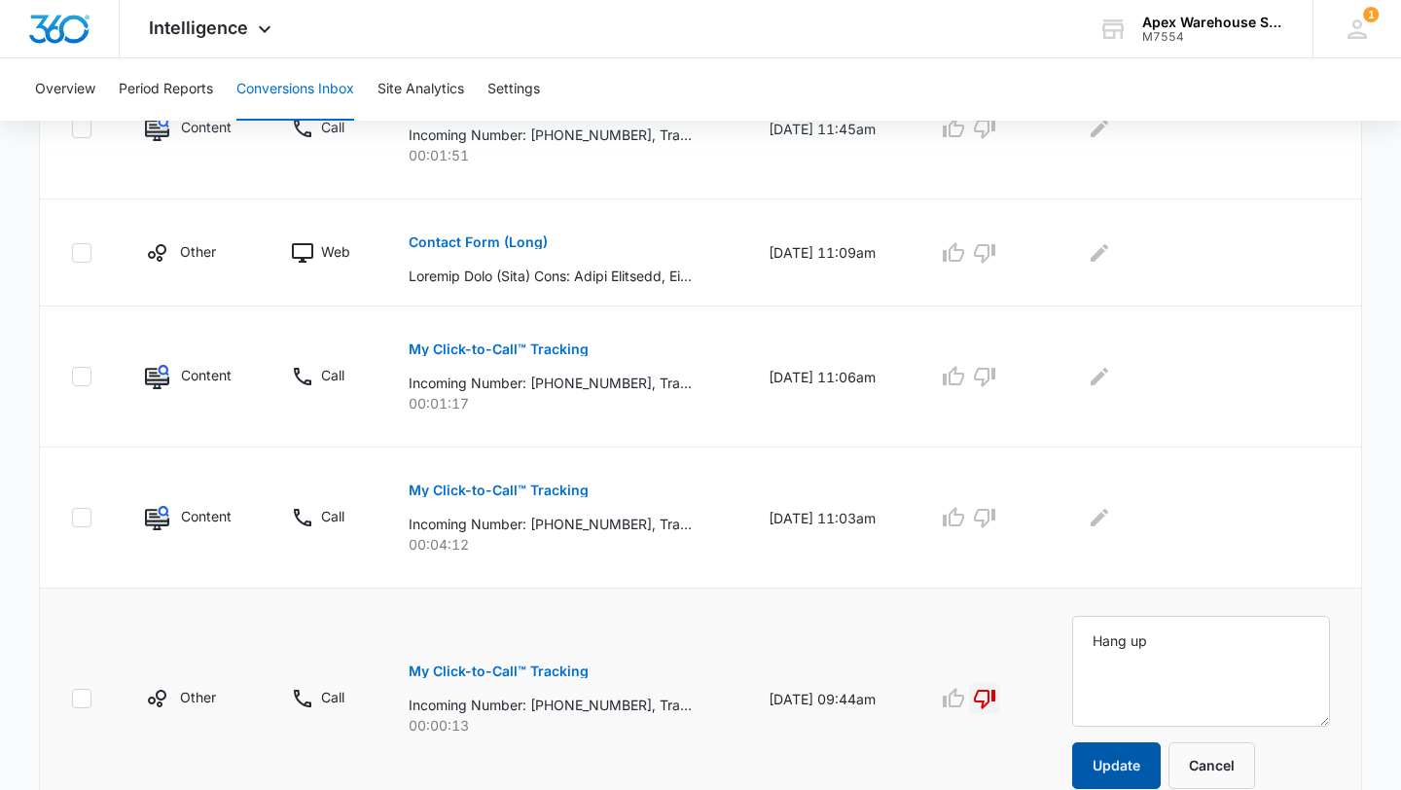
click at [1144, 783] on button "Update" at bounding box center [1116, 766] width 89 height 47
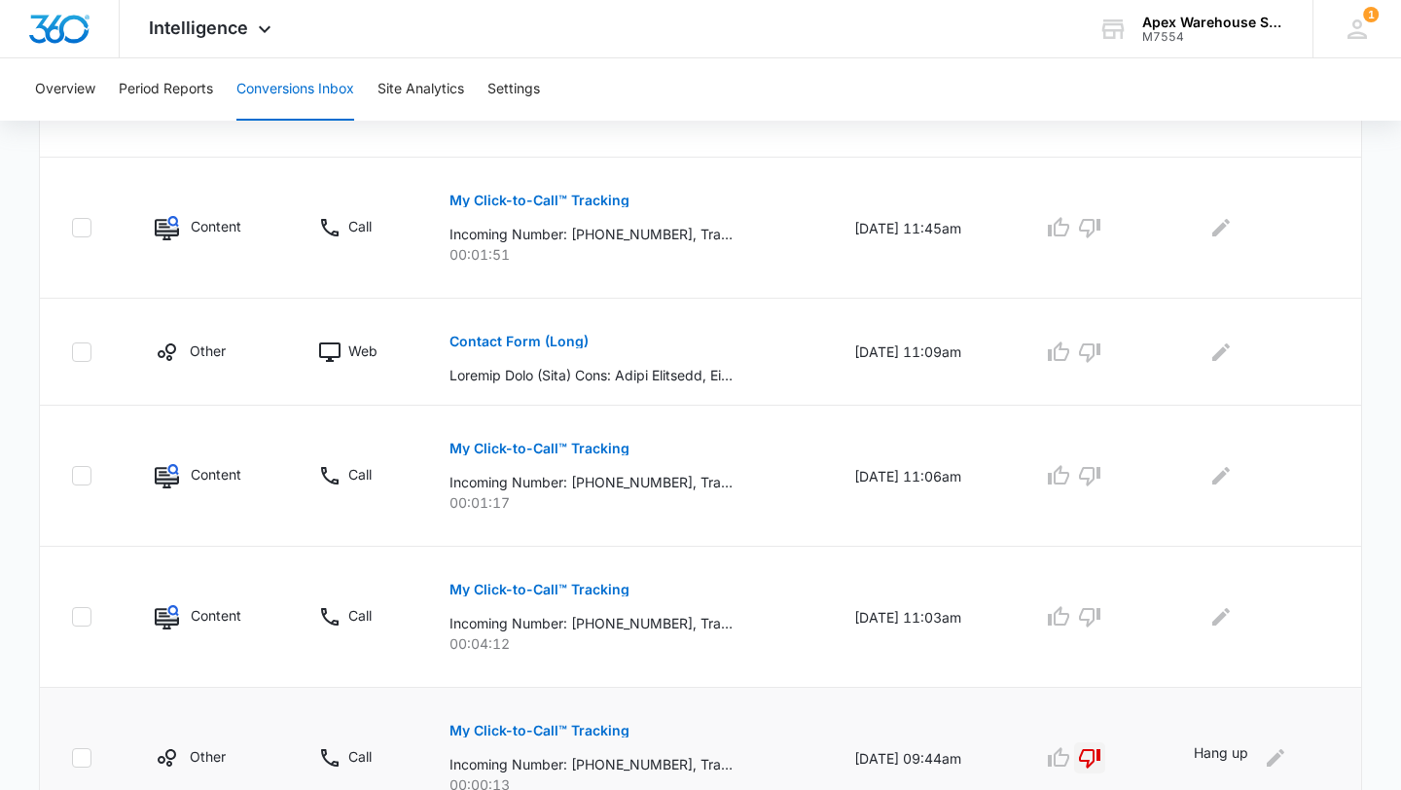
scroll to position [1123, 0]
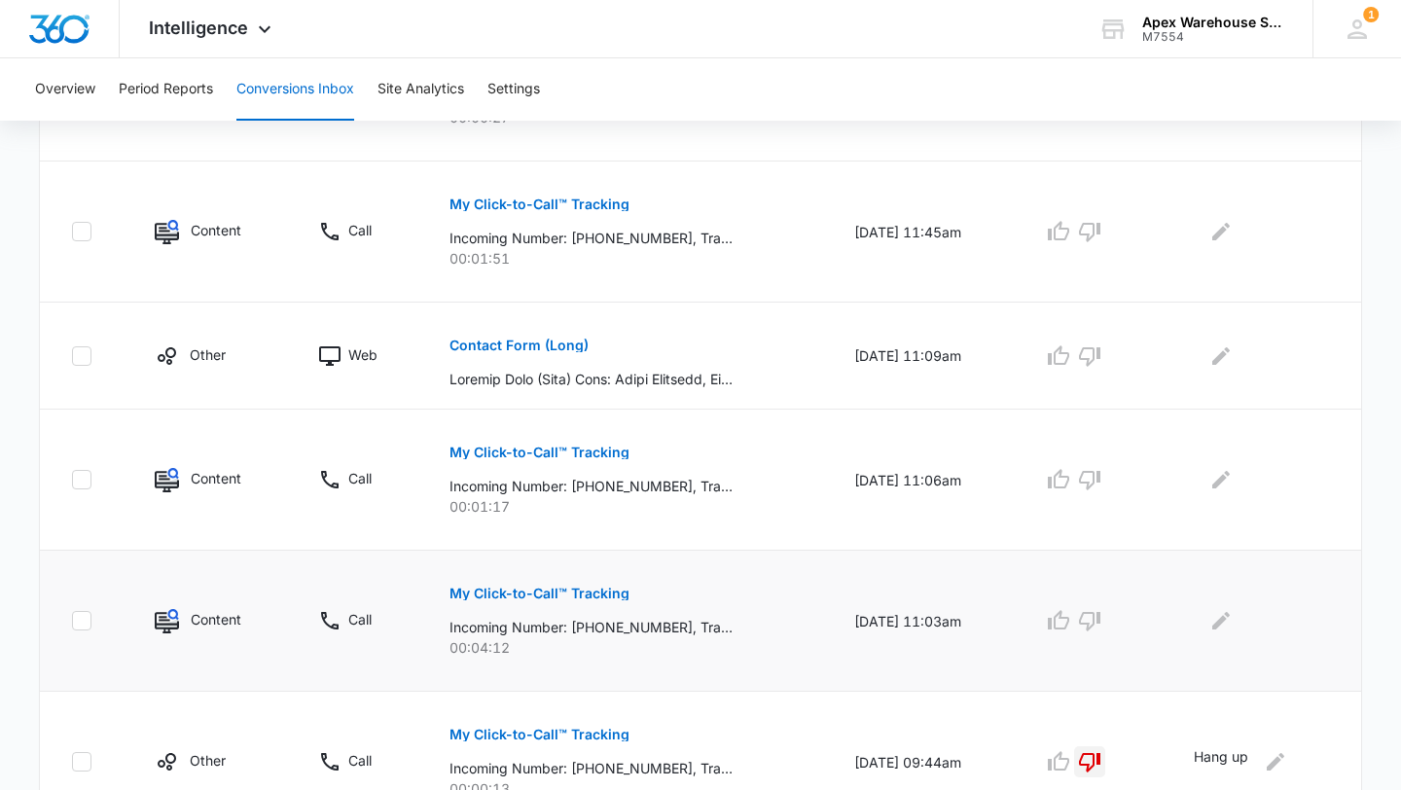
click at [534, 590] on p "My Click-to-Call™ Tracking" at bounding box center [540, 594] width 180 height 14
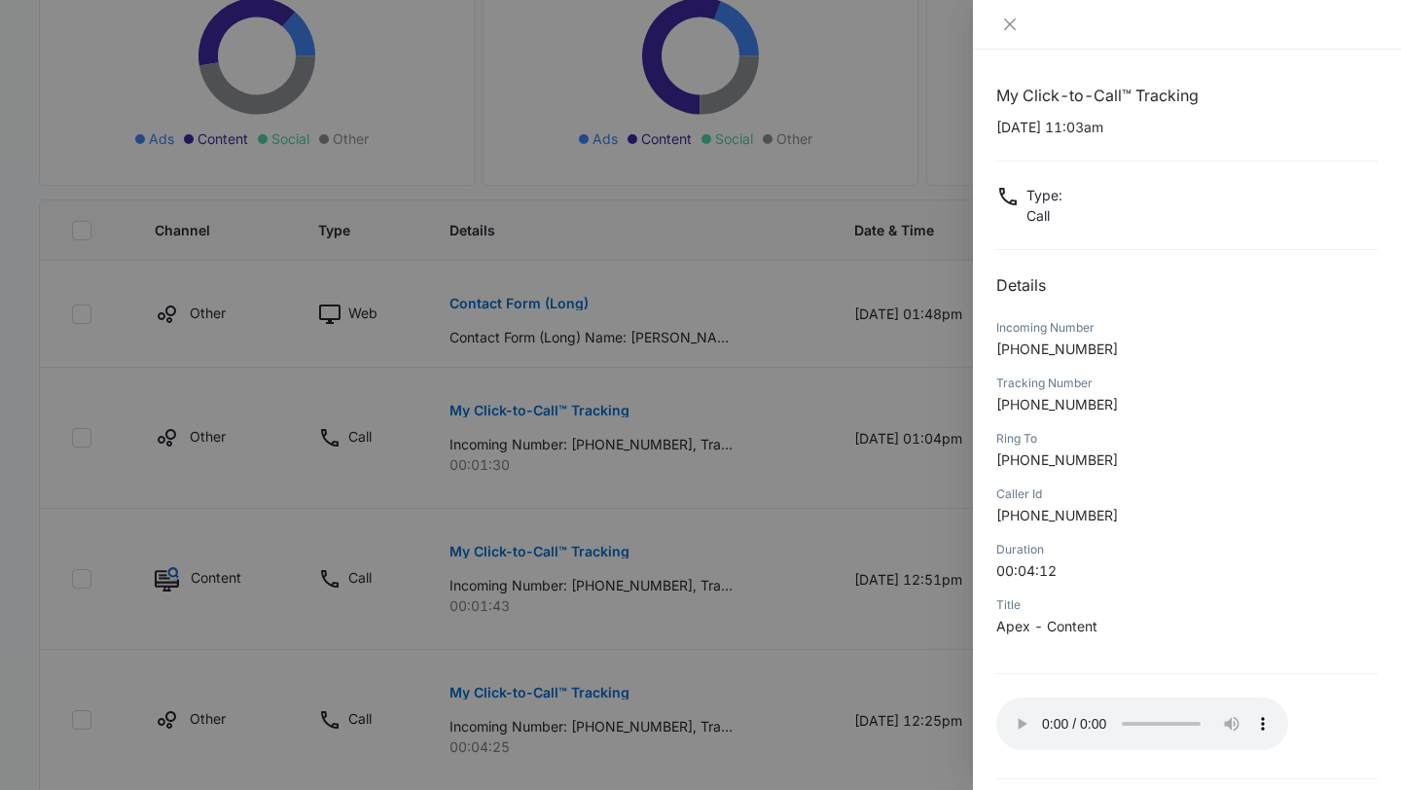
scroll to position [371, 0]
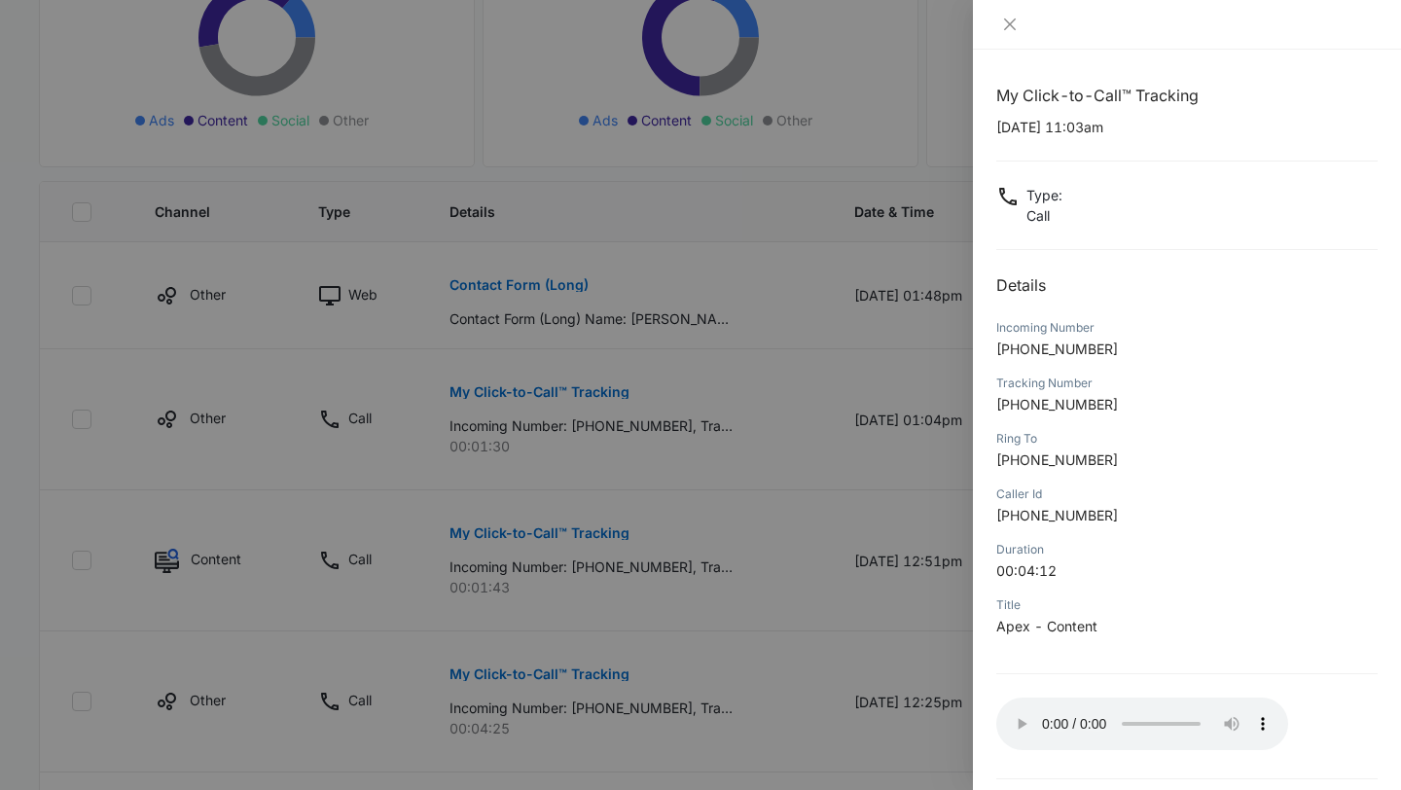
click at [855, 450] on div at bounding box center [700, 395] width 1401 height 790
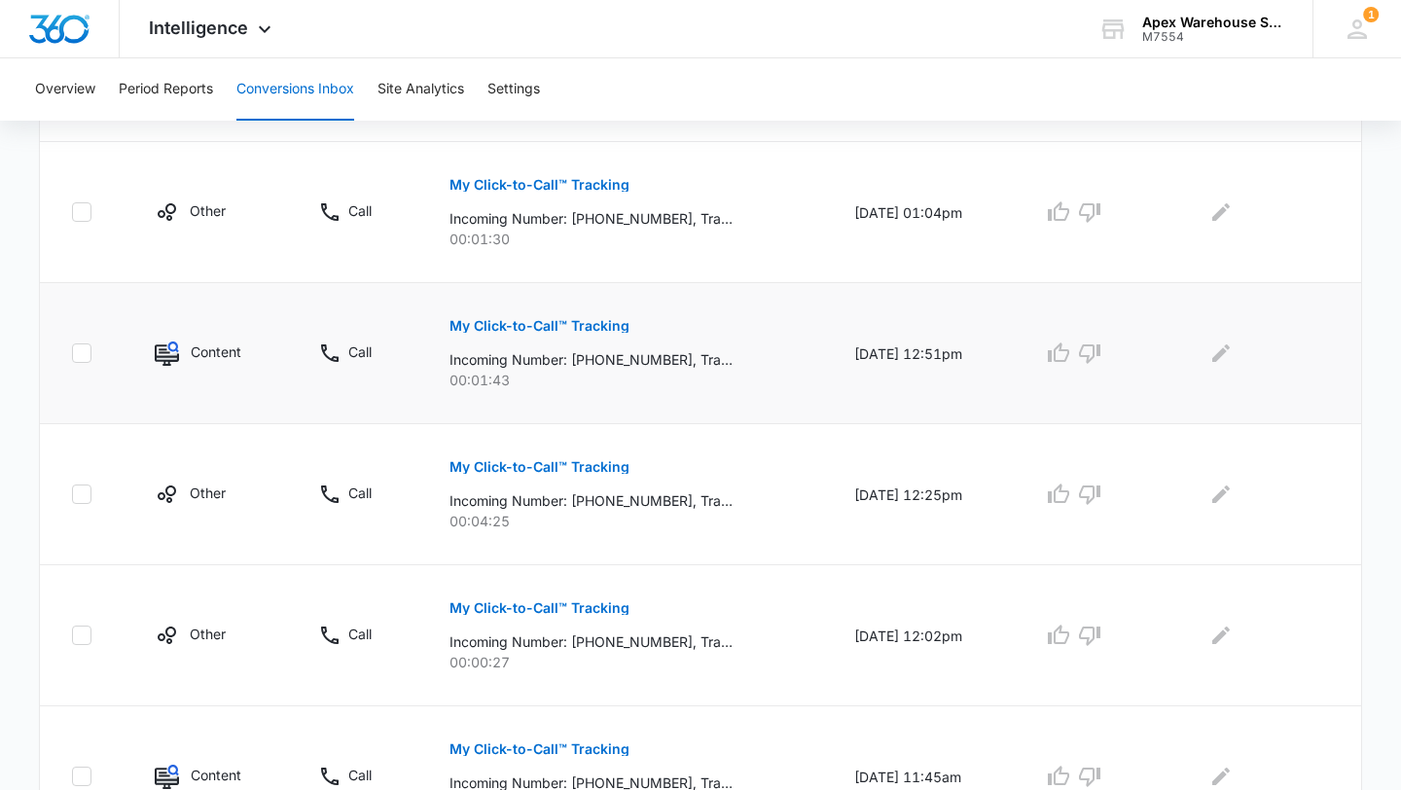
scroll to position [1226, 0]
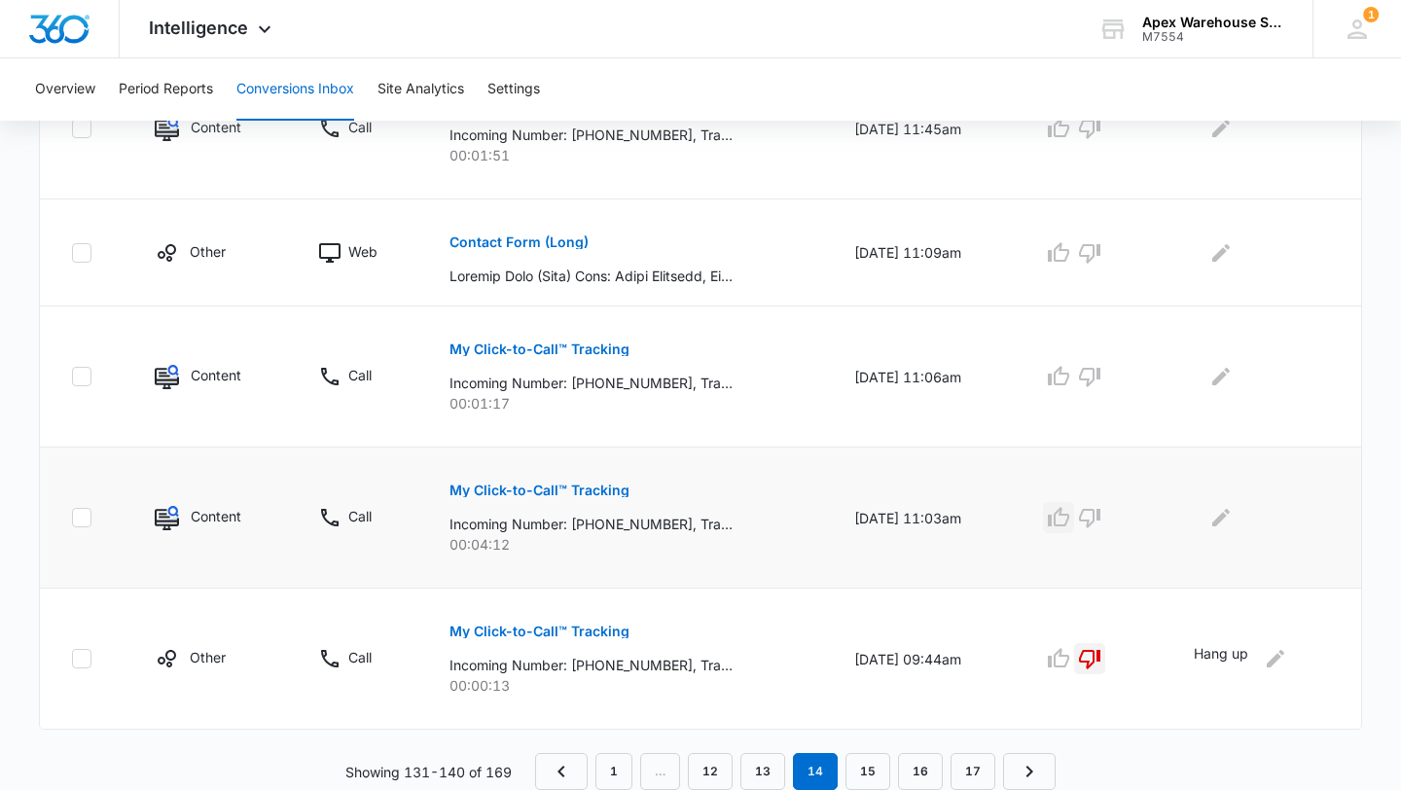
click at [1070, 525] on icon "button" at bounding box center [1058, 516] width 21 height 19
click at [1231, 519] on icon "Edit Comments" at bounding box center [1221, 517] width 23 height 23
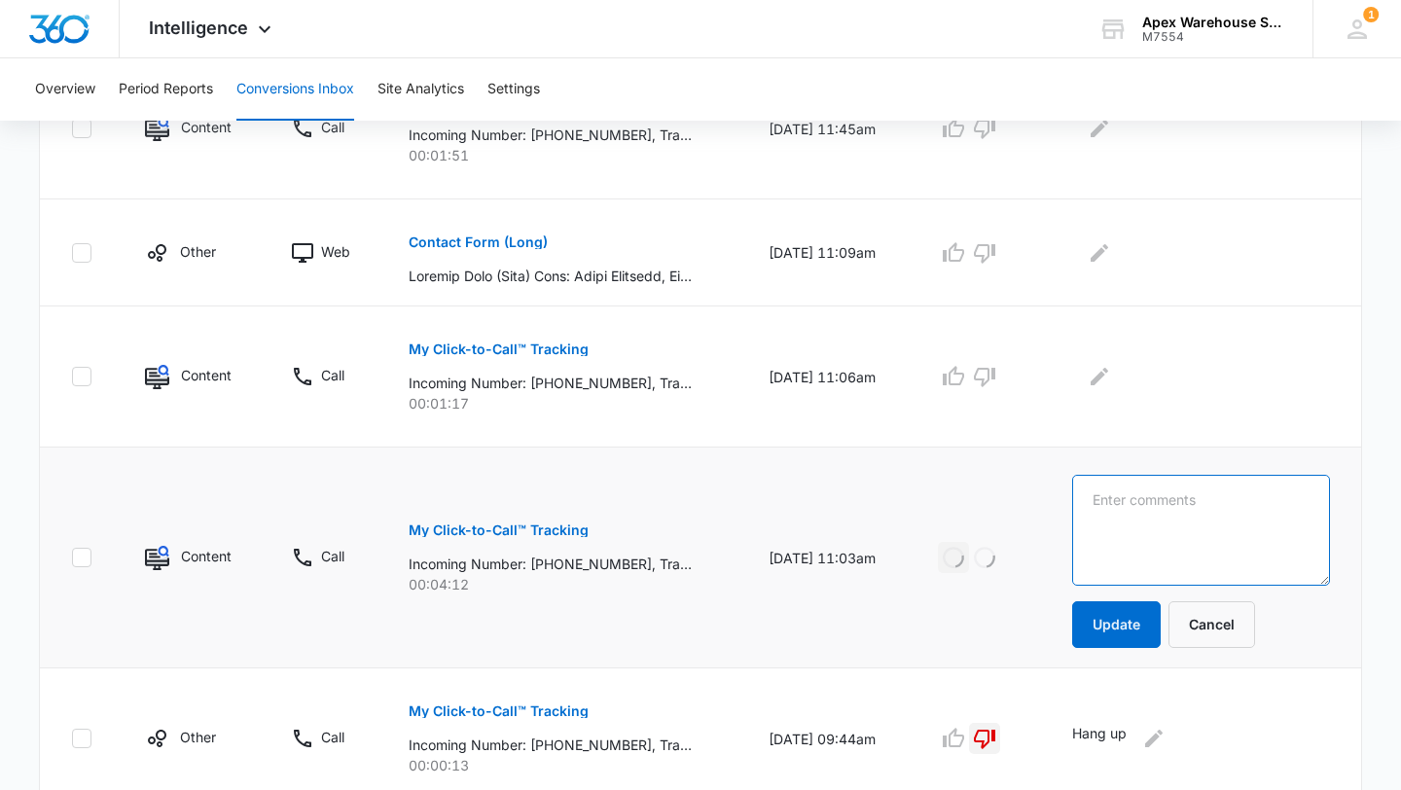
click at [1246, 523] on textarea at bounding box center [1201, 530] width 258 height 111
paste textarea "Warehouse risk assessment eval. for multiple warehouses + new software for auto…"
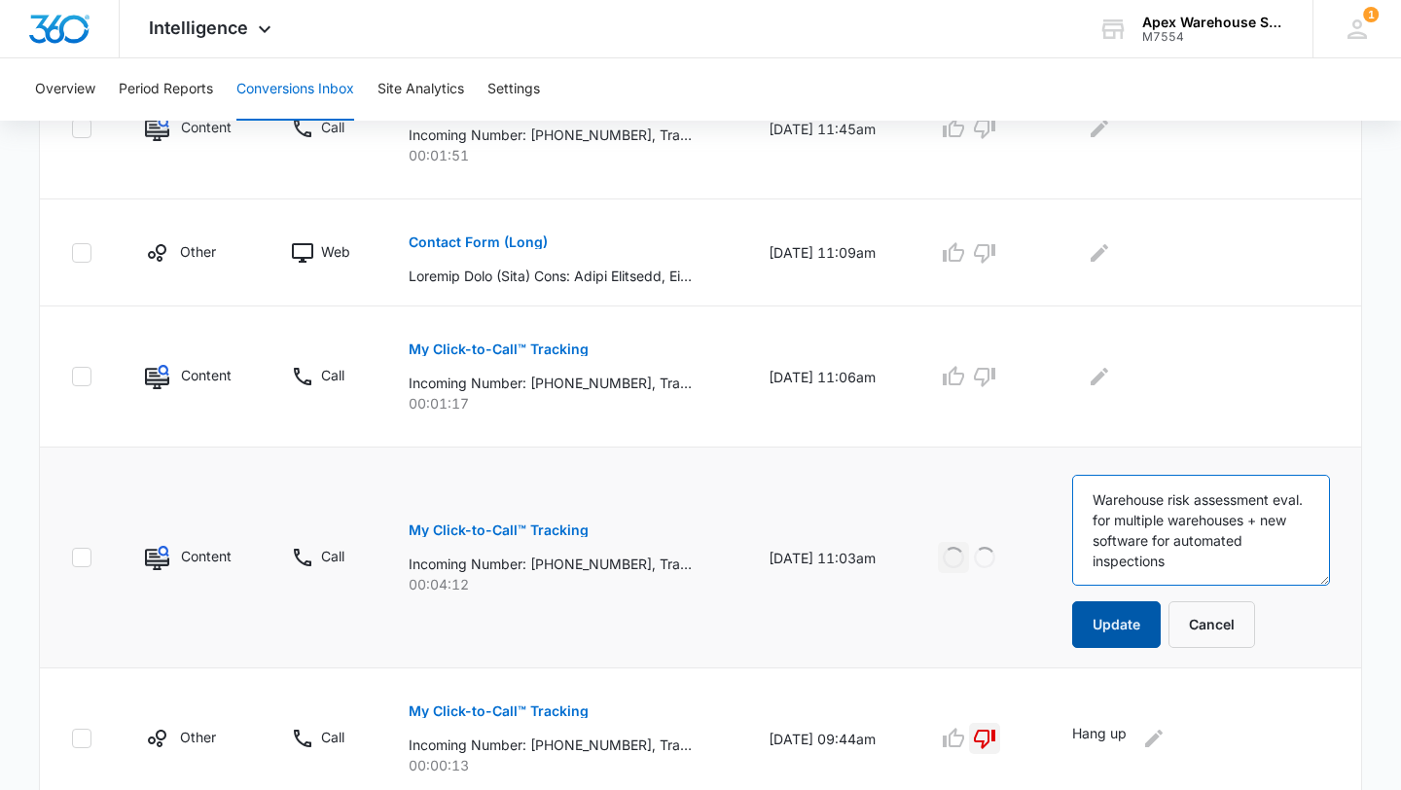
type textarea "Warehouse risk assessment eval. for multiple warehouses + new software for auto…"
click at [1151, 630] on button "Update" at bounding box center [1116, 624] width 89 height 47
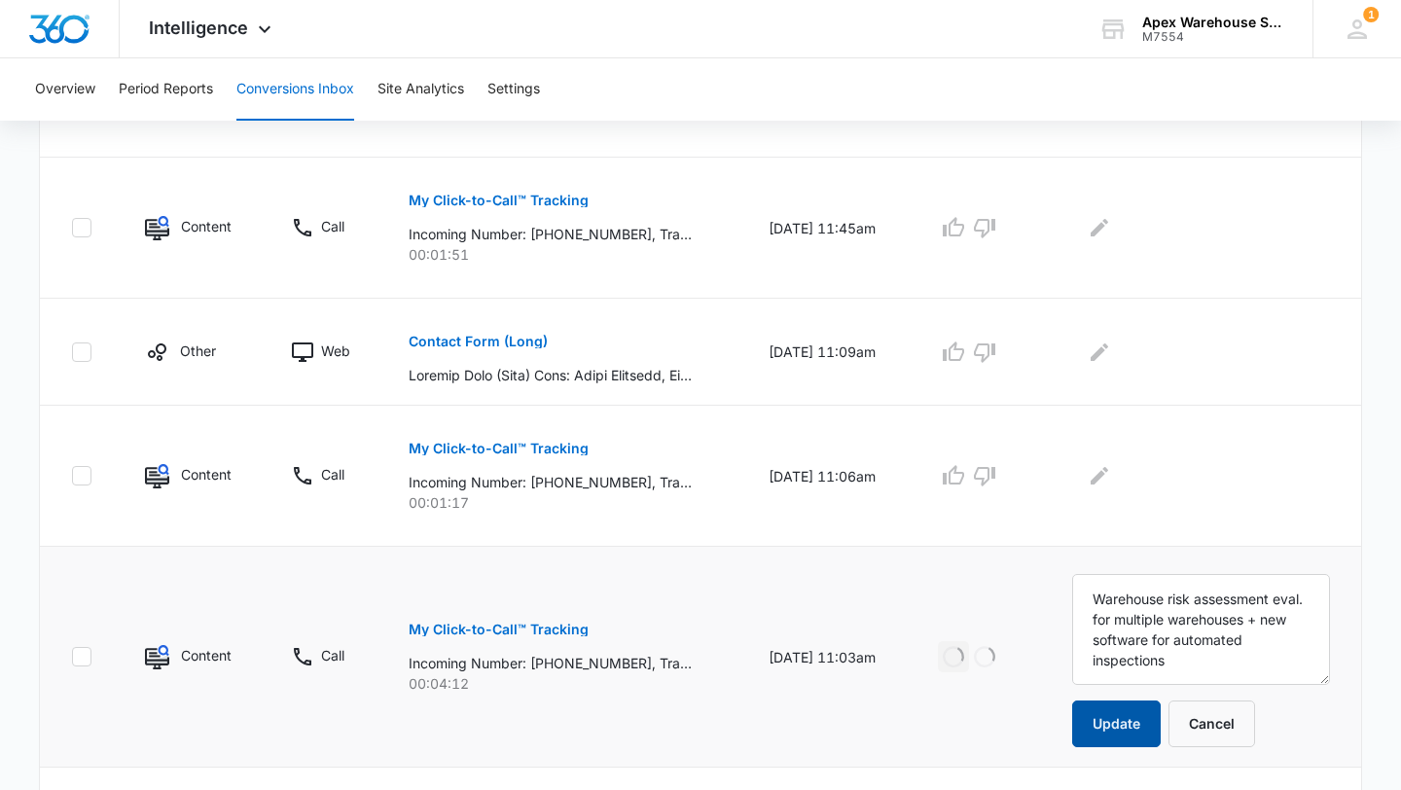
scroll to position [1123, 0]
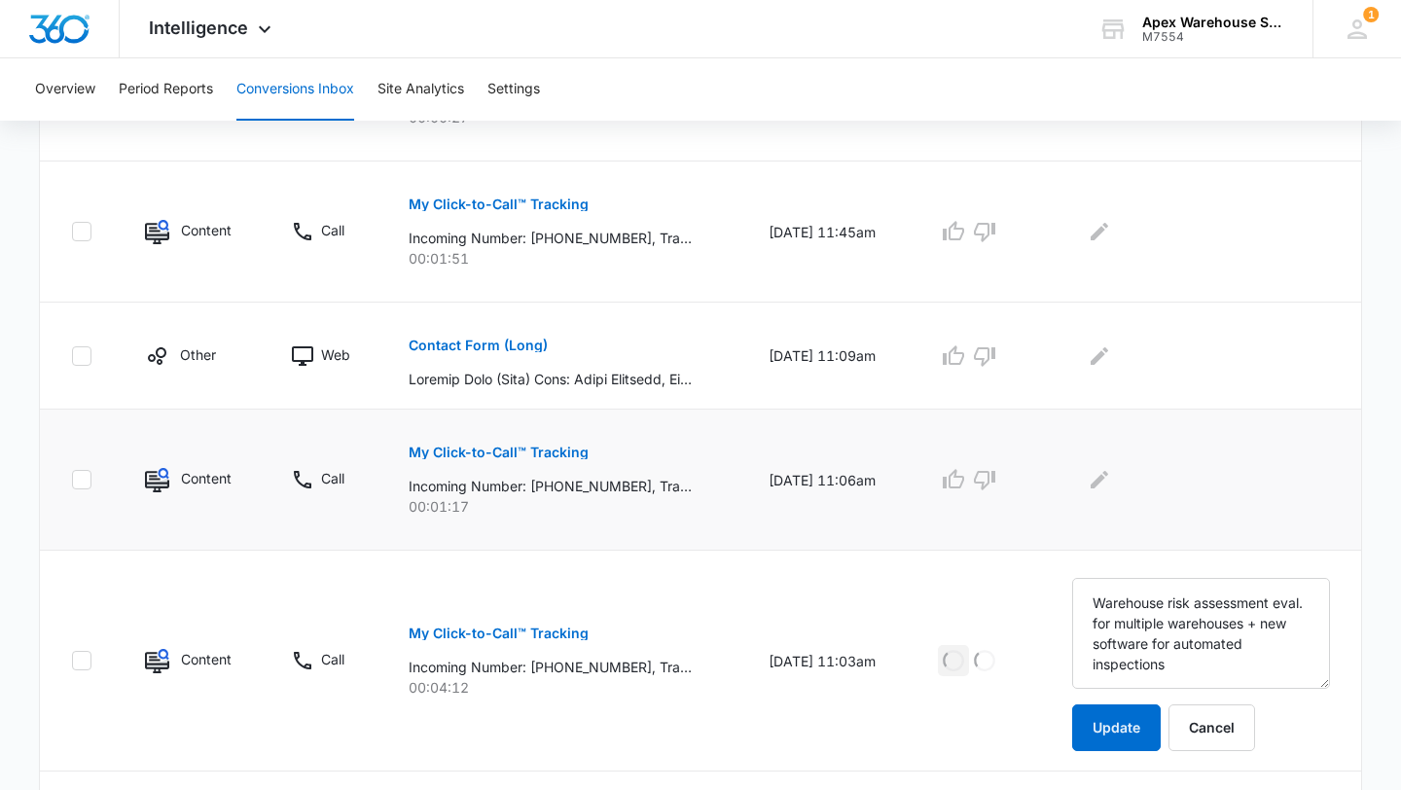
click at [558, 447] on p "My Click-to-Call™ Tracking" at bounding box center [499, 453] width 180 height 14
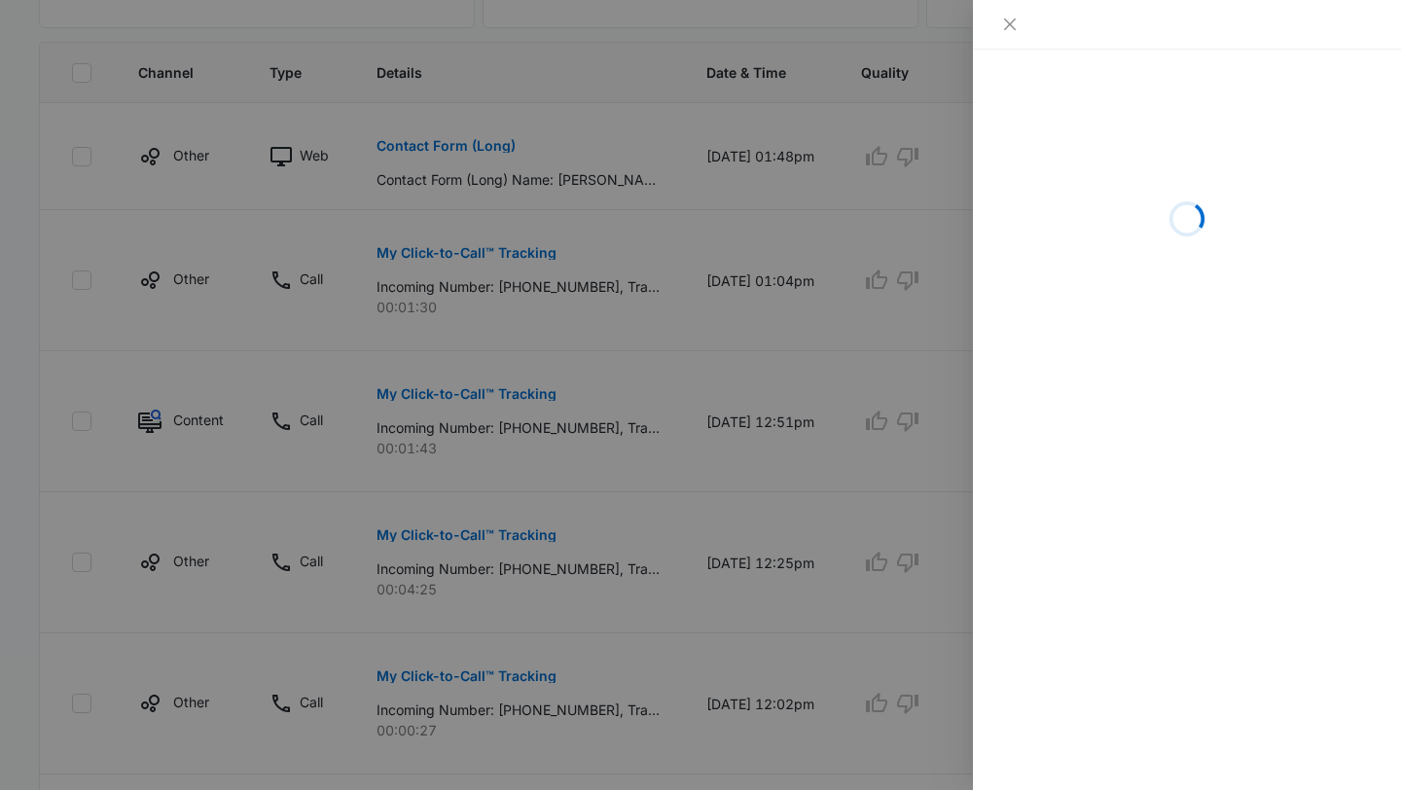
scroll to position [1285, 0]
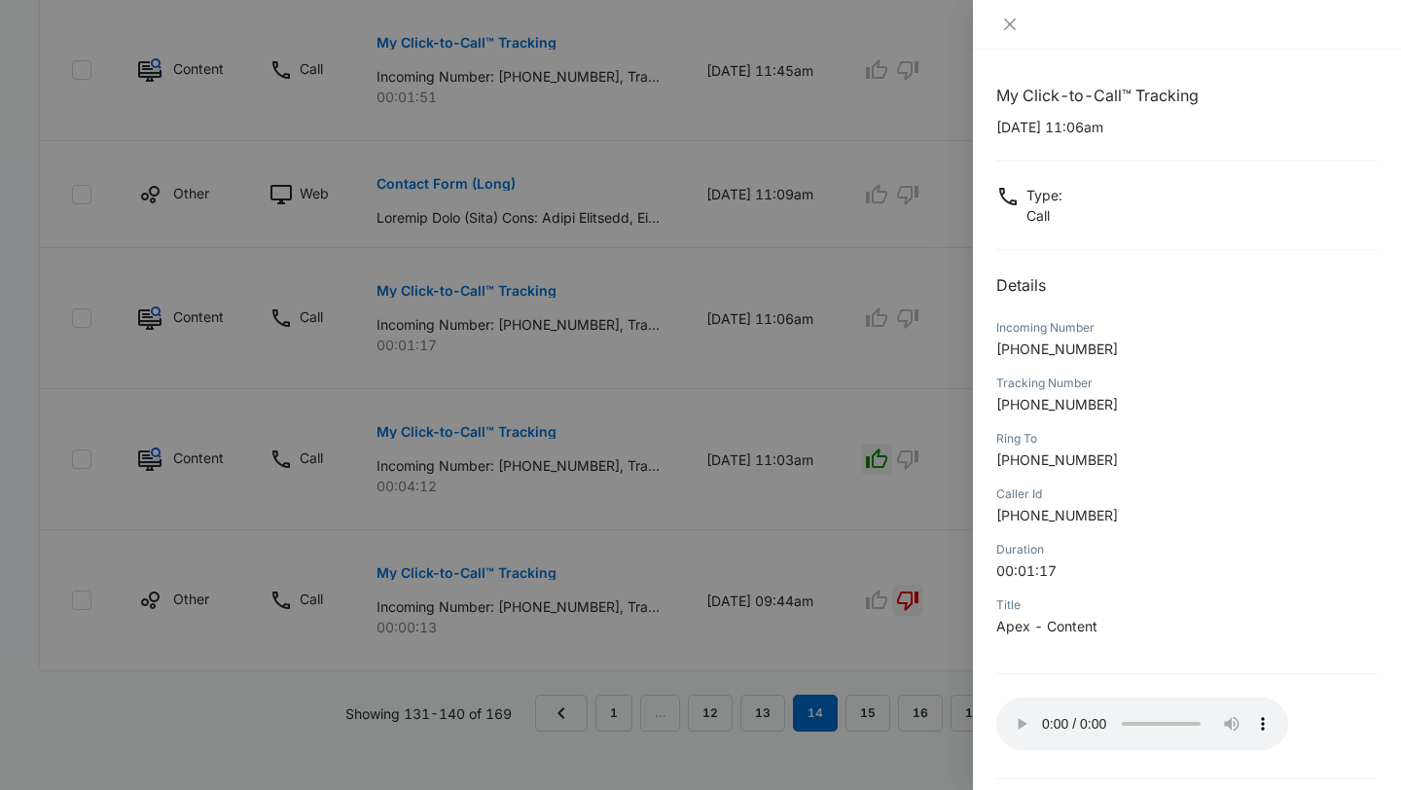
click at [909, 602] on div at bounding box center [700, 395] width 1401 height 790
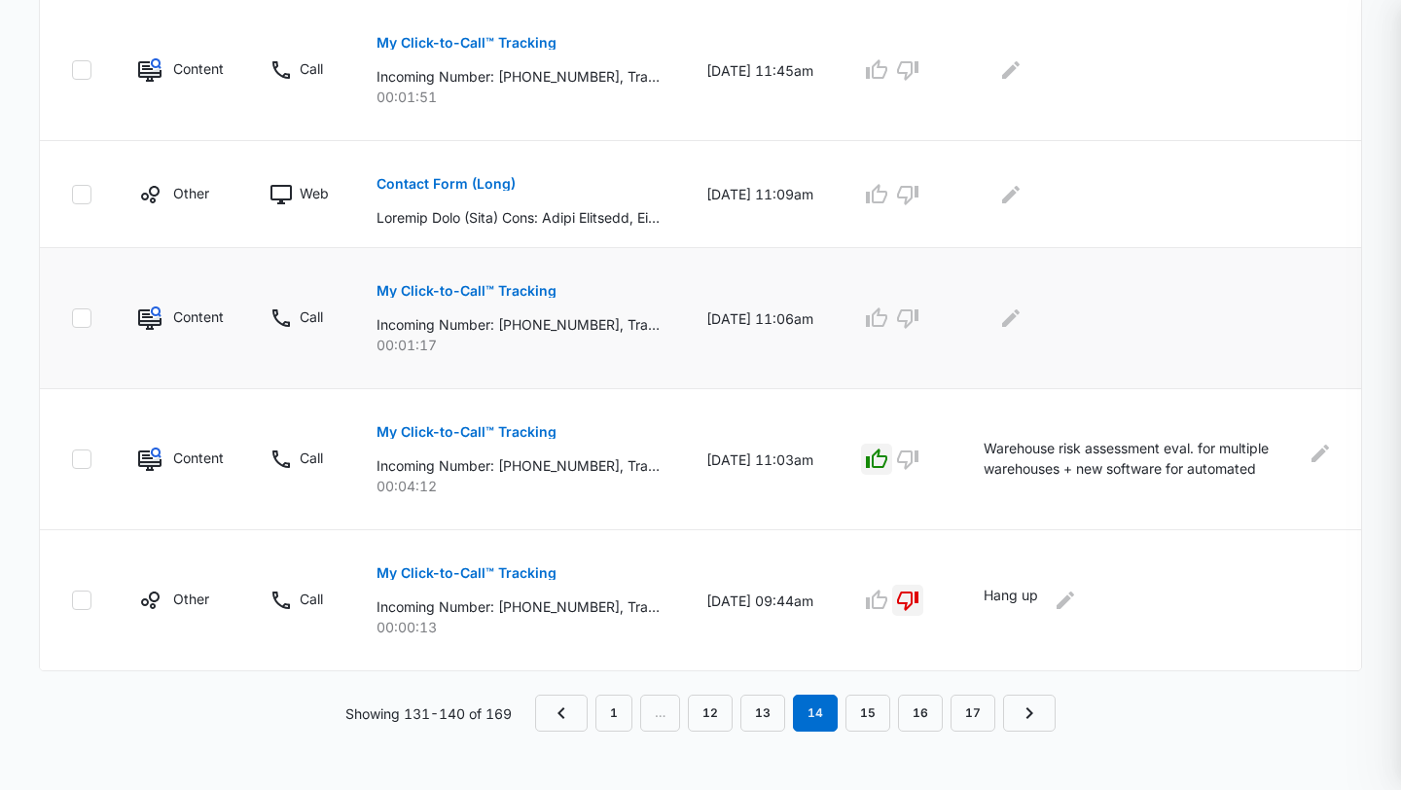
scroll to position [1226, 0]
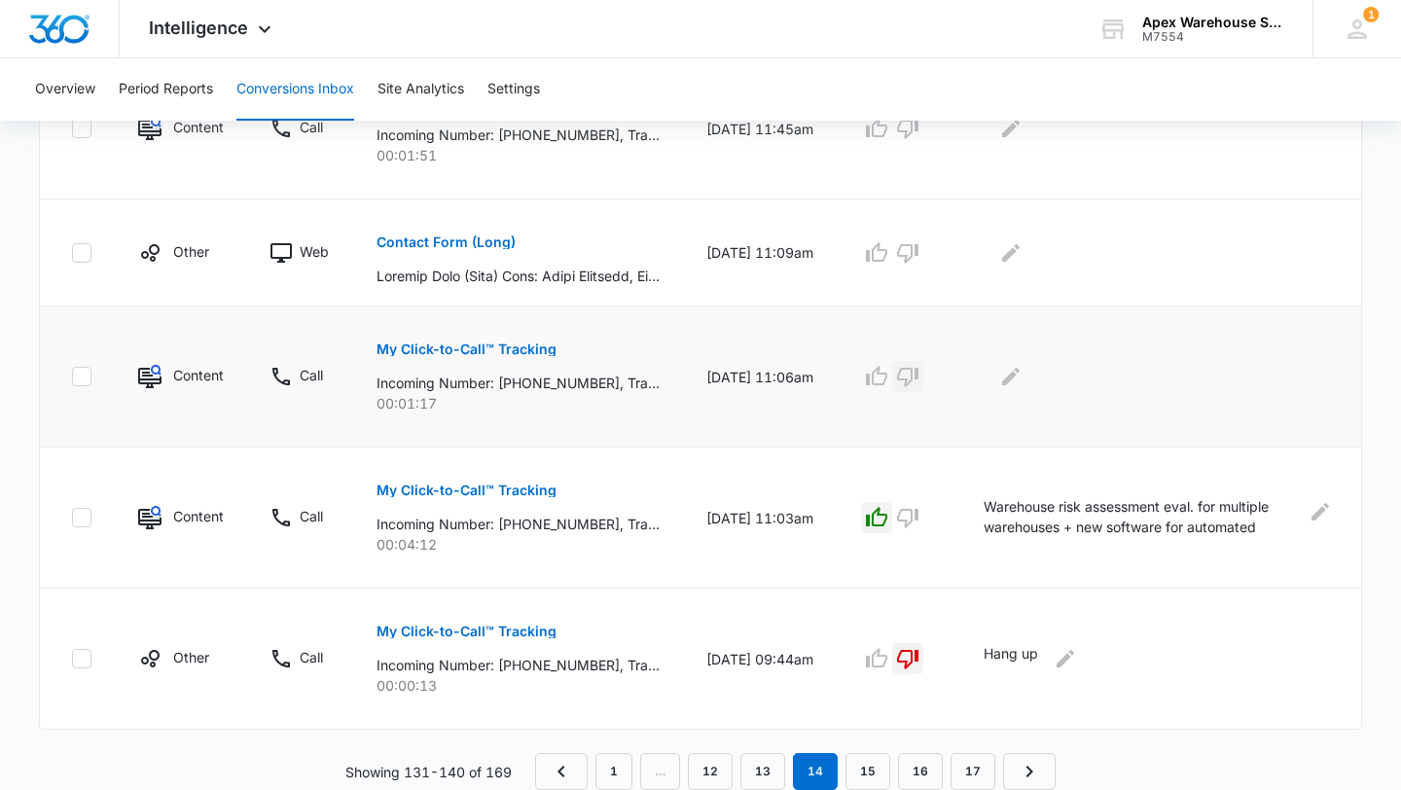
click at [919, 376] on icon "button" at bounding box center [907, 377] width 21 height 19
click at [1027, 388] on button "Edit Comments" at bounding box center [1011, 376] width 31 height 31
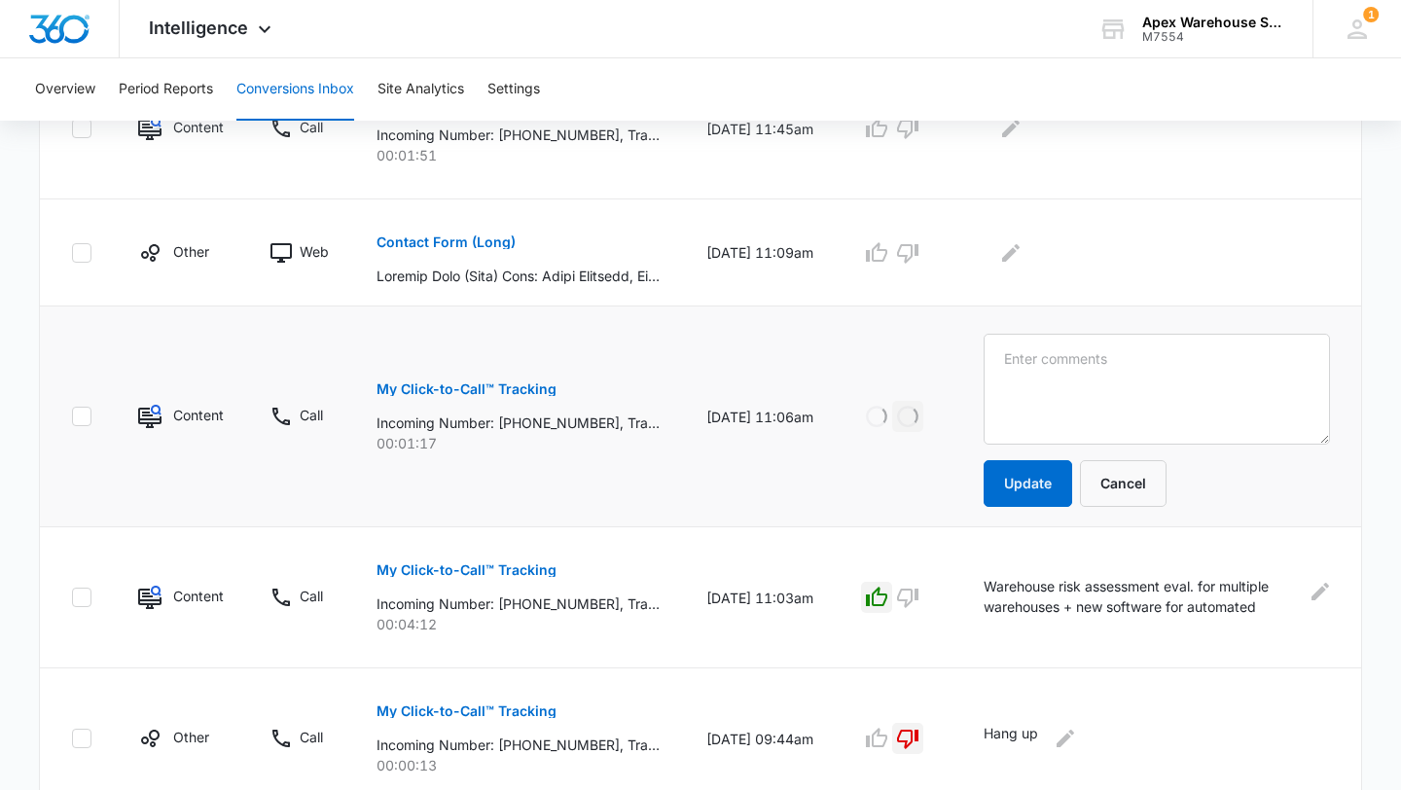
click at [1027, 388] on textarea at bounding box center [1157, 389] width 346 height 111
type textarea "VM: no VM left"
click at [1023, 487] on button "Update" at bounding box center [1028, 483] width 89 height 47
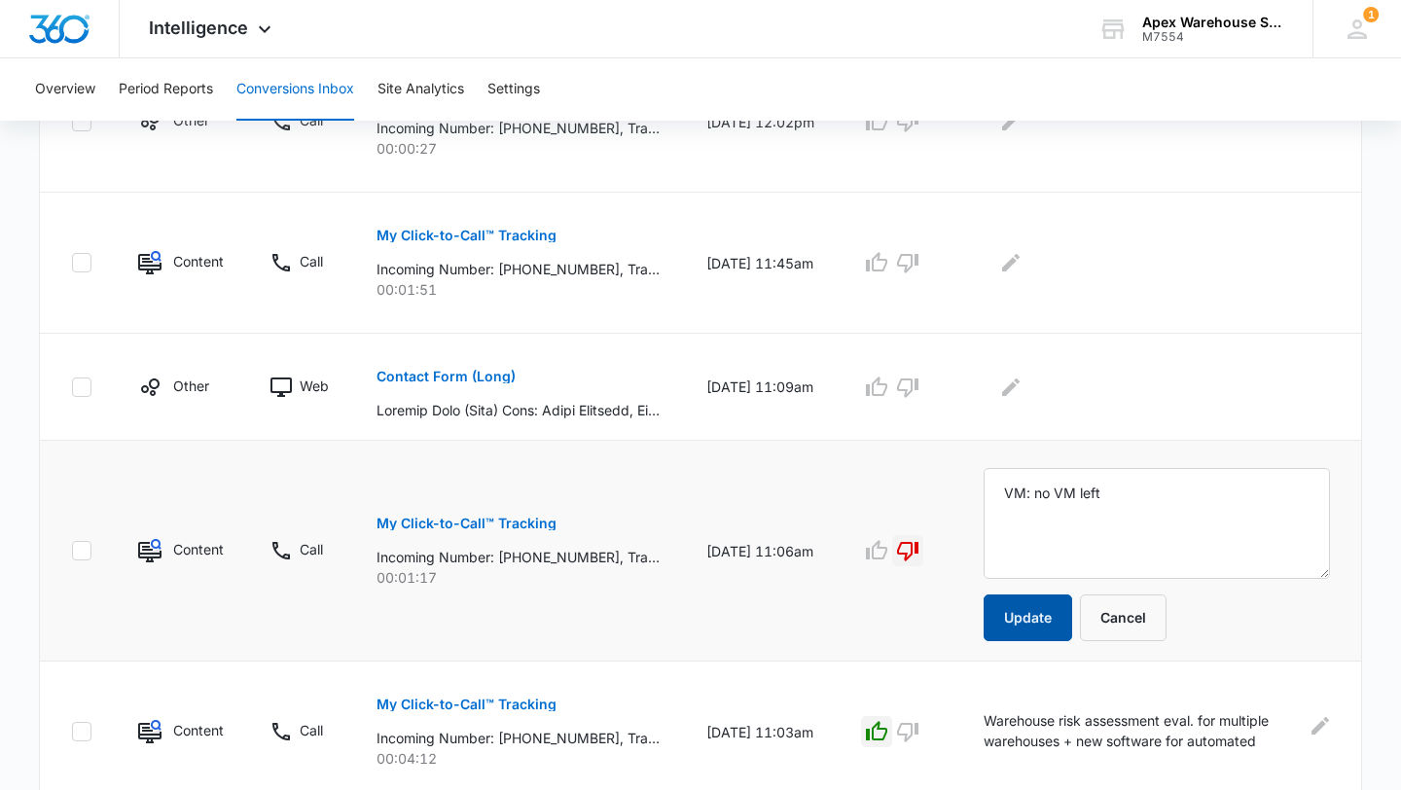
scroll to position [1074, 0]
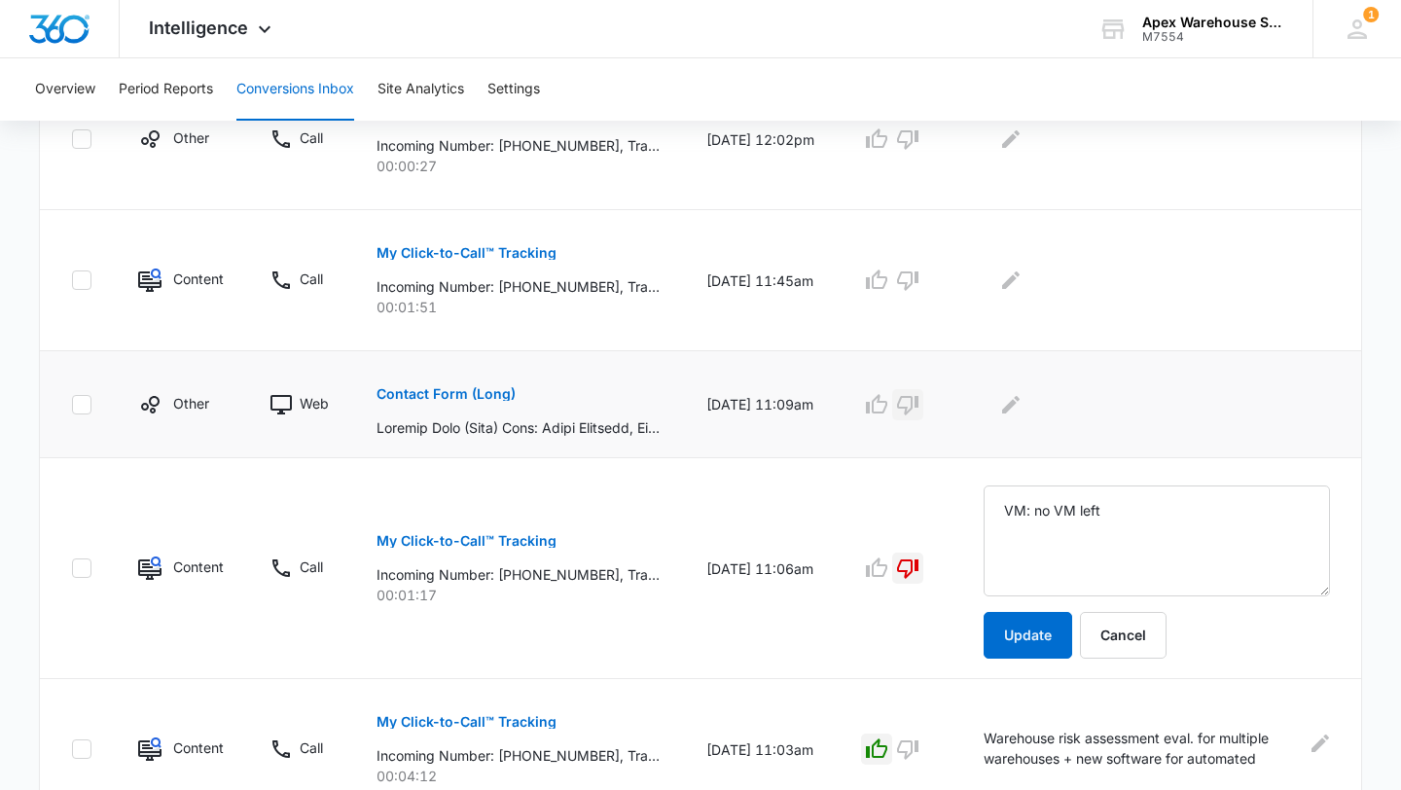
click at [919, 402] on icon "button" at bounding box center [907, 405] width 21 height 19
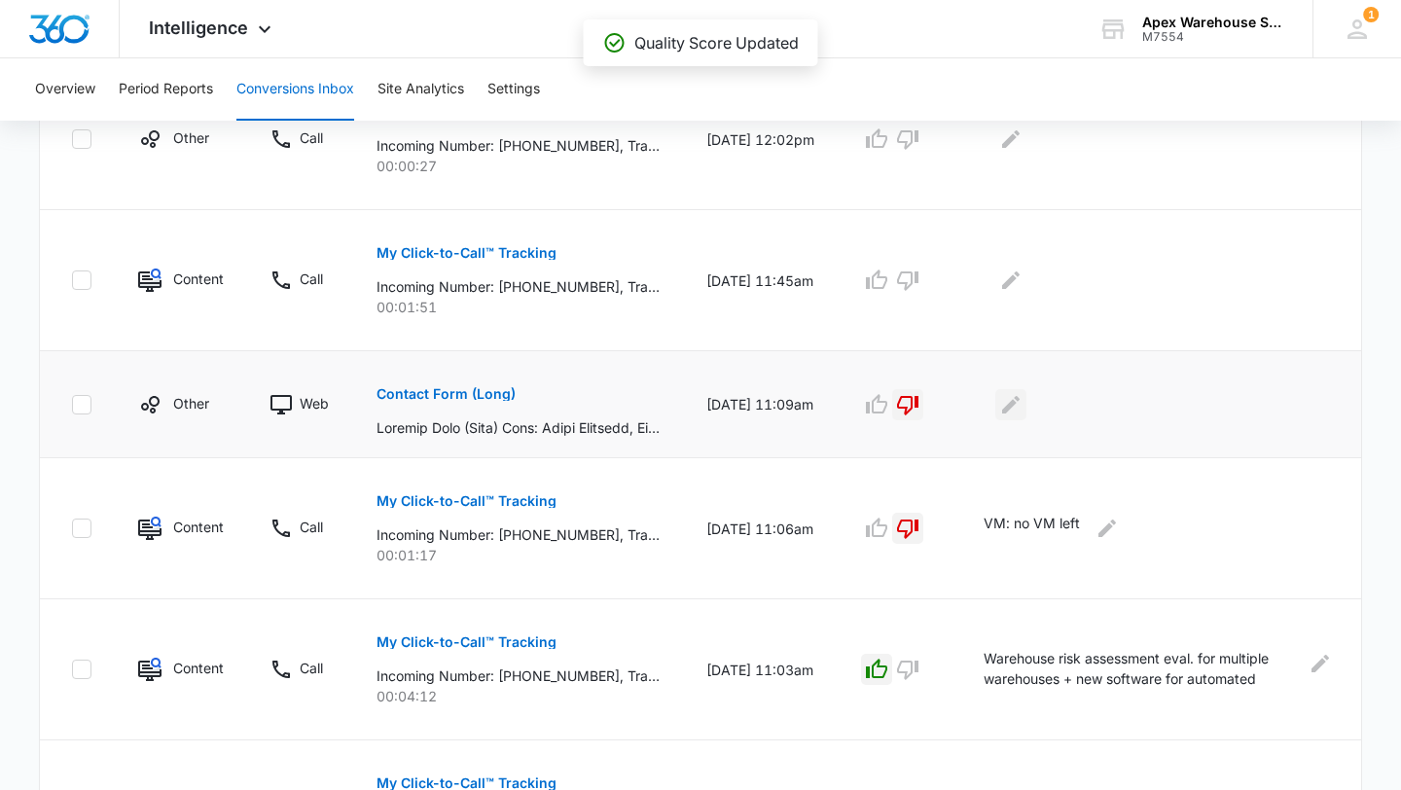
click at [1020, 397] on icon "Edit Comments" at bounding box center [1010, 404] width 23 height 23
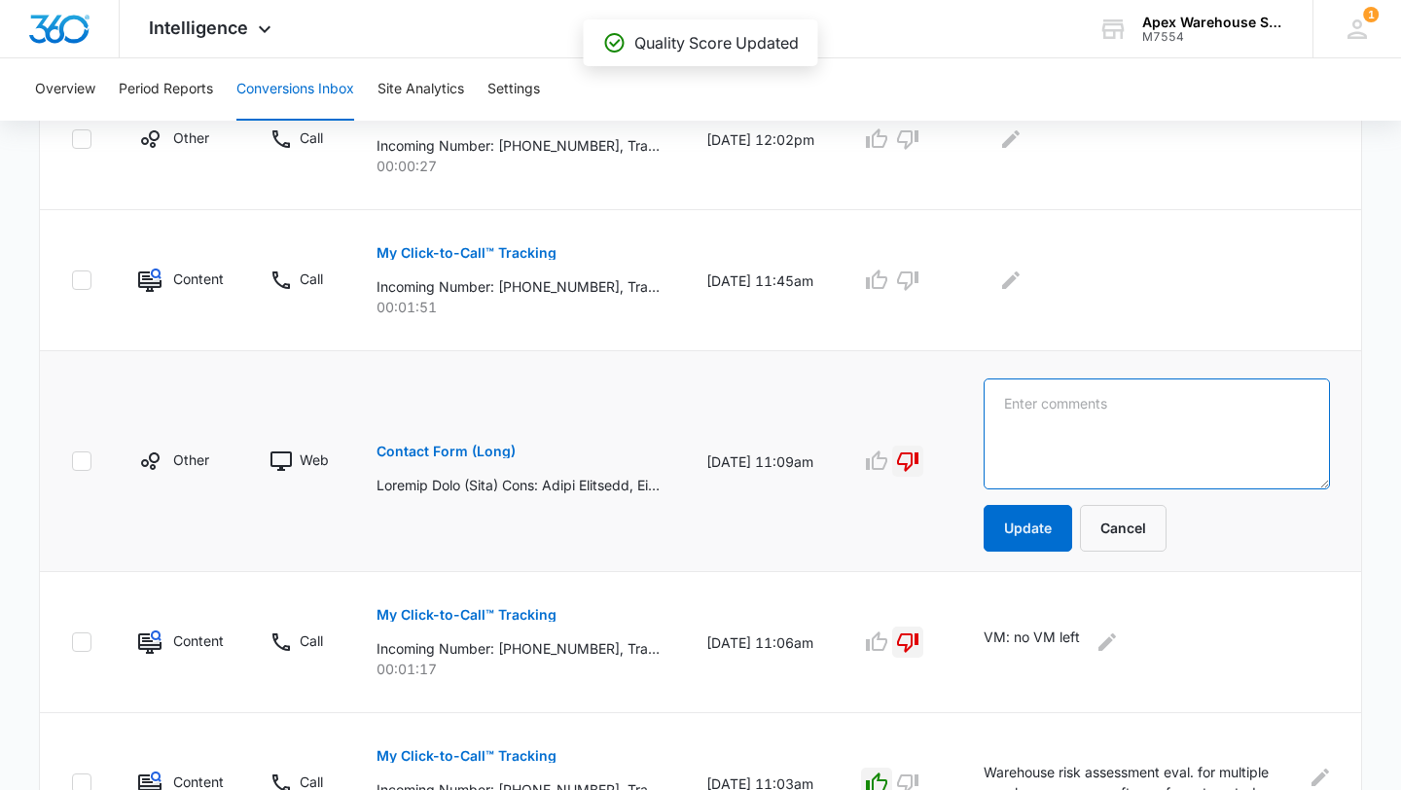
click at [1044, 419] on textarea at bounding box center [1157, 434] width 346 height 111
type textarea "Previous customer"
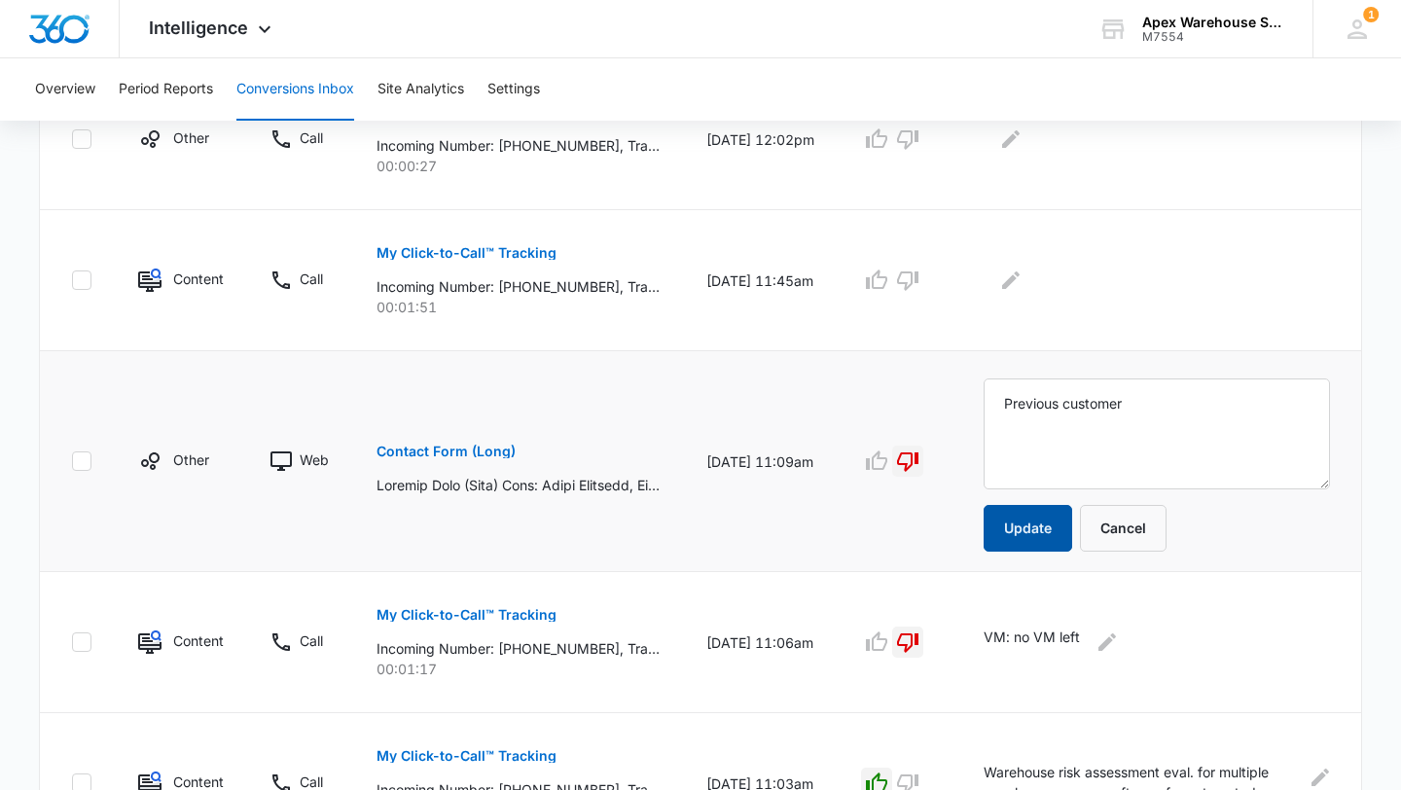
click at [1047, 534] on button "Update" at bounding box center [1028, 528] width 89 height 47
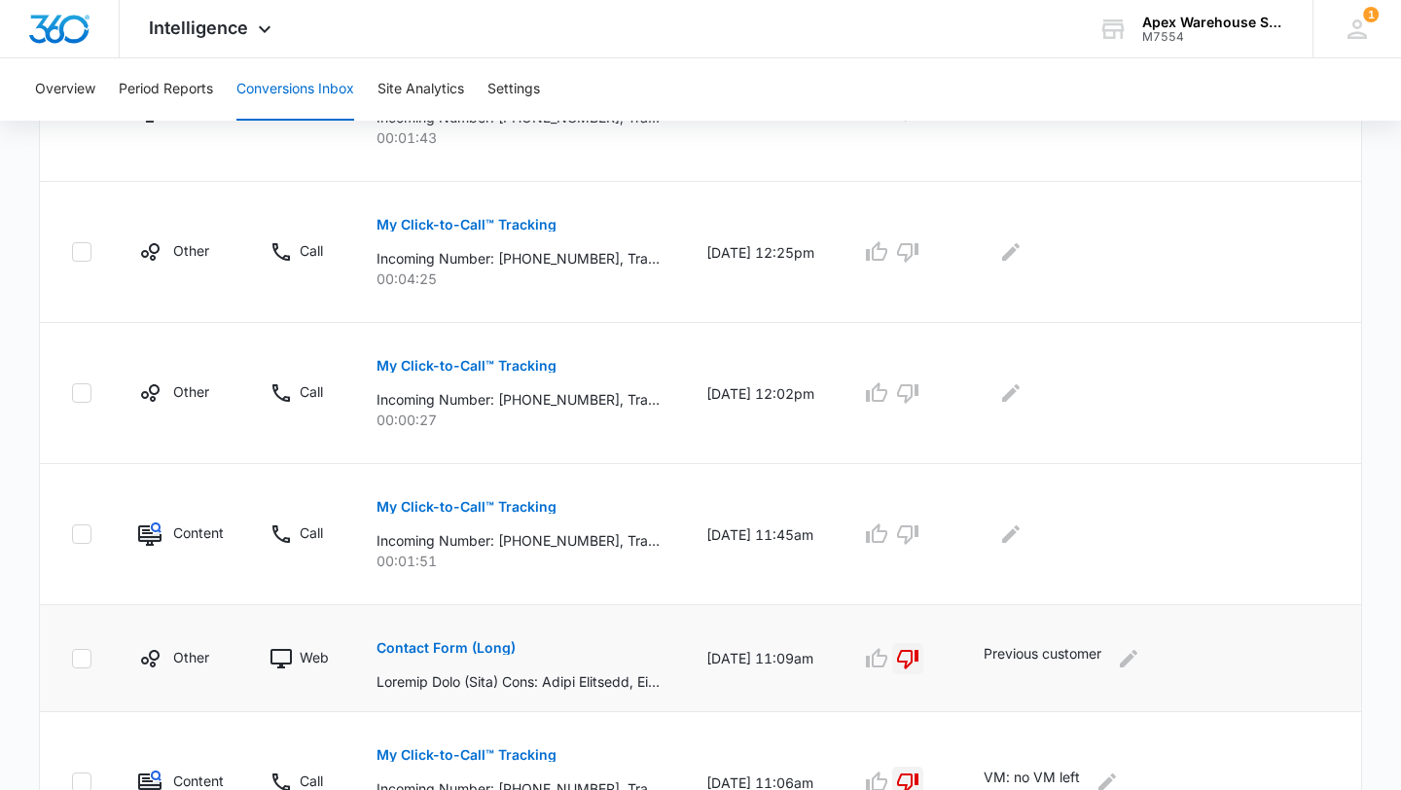
scroll to position [818, 0]
click at [511, 504] on p "My Click-to-Call™ Tracking" at bounding box center [467, 509] width 180 height 14
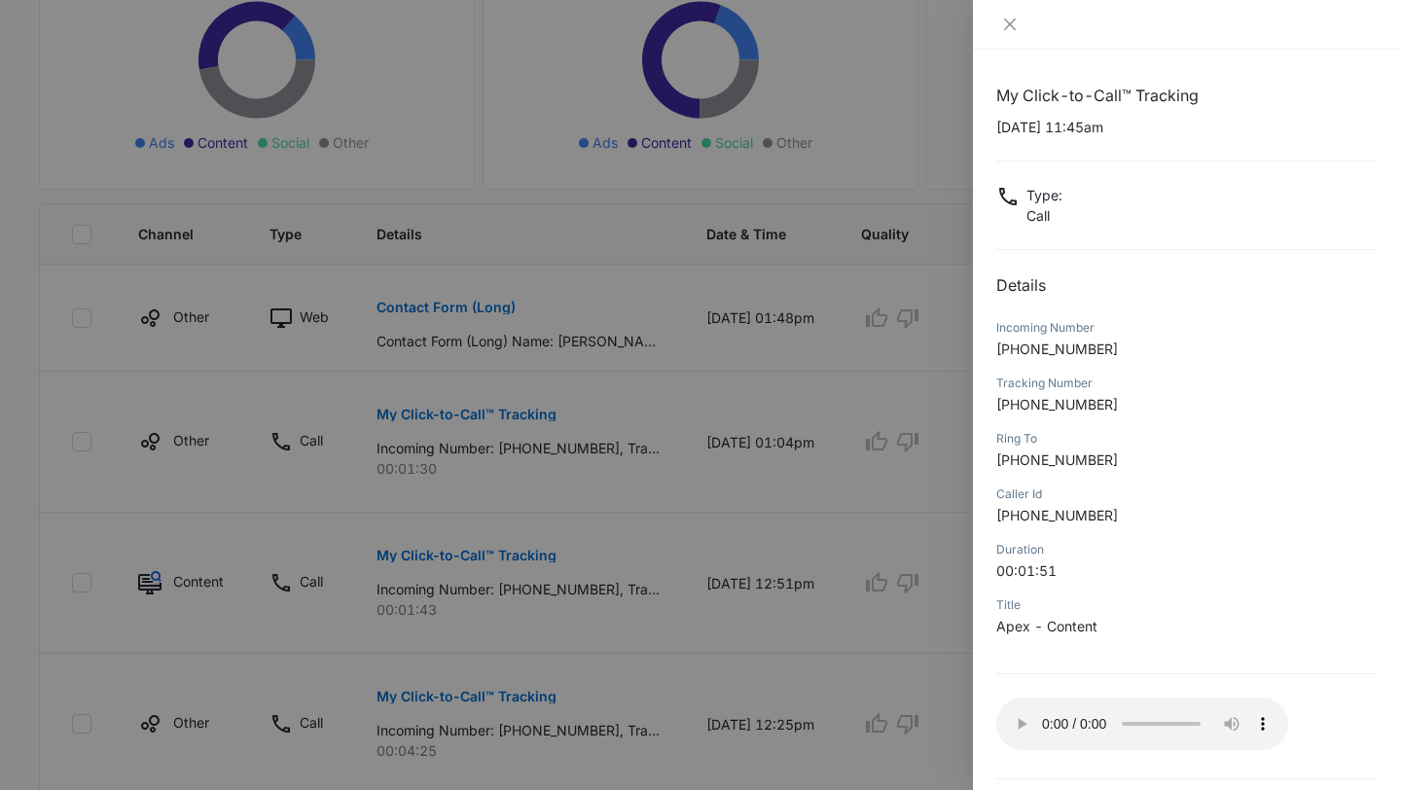
scroll to position [335, 0]
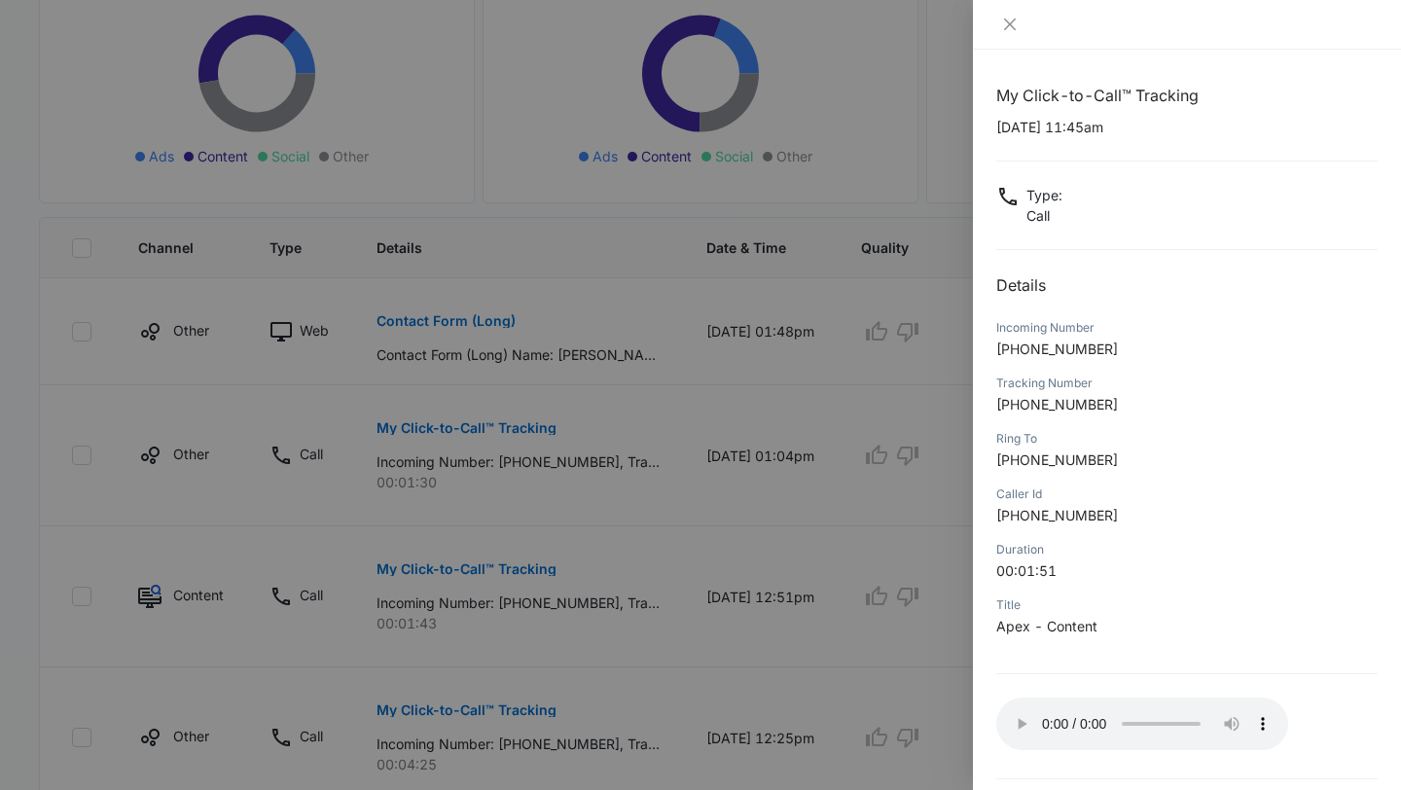
click at [906, 625] on div at bounding box center [700, 395] width 1401 height 790
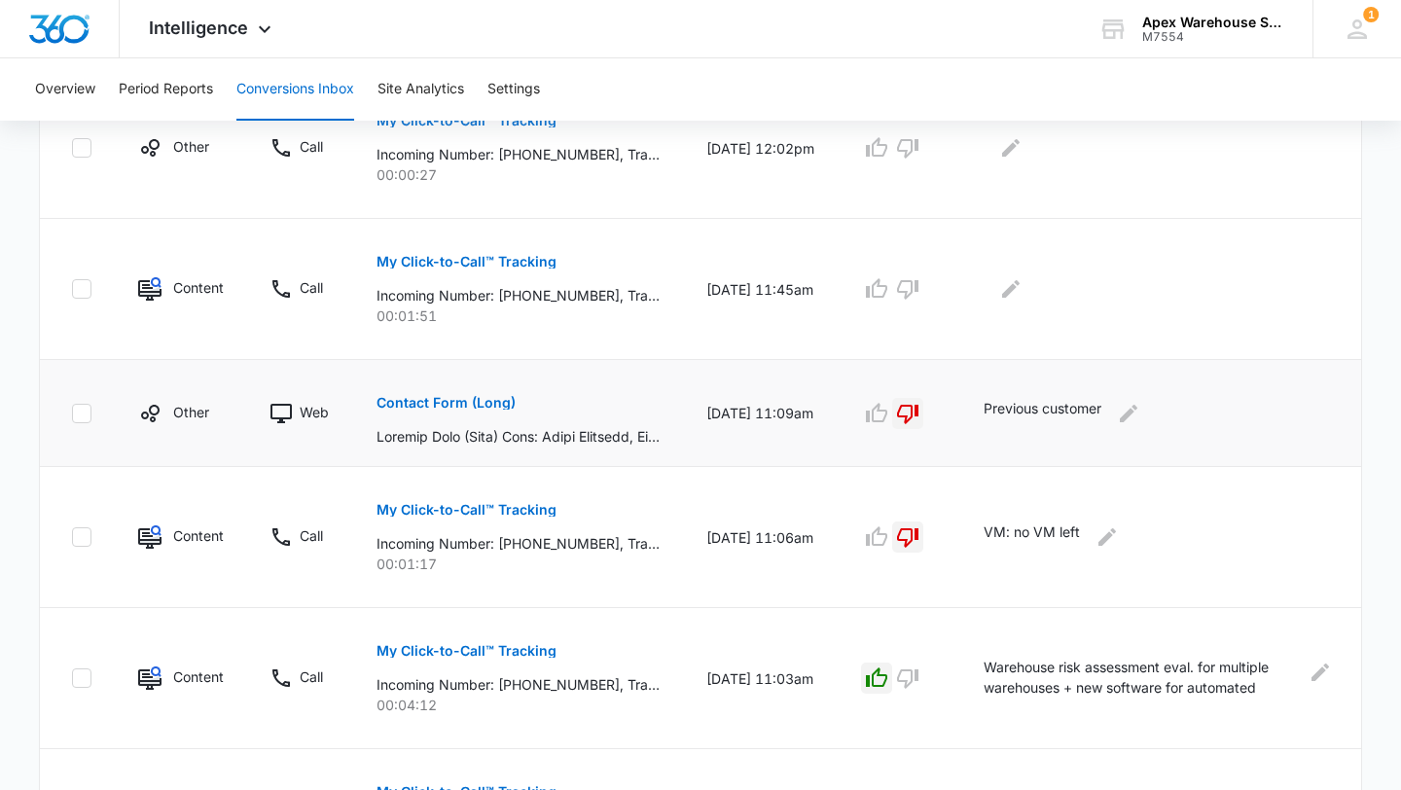
scroll to position [857, 0]
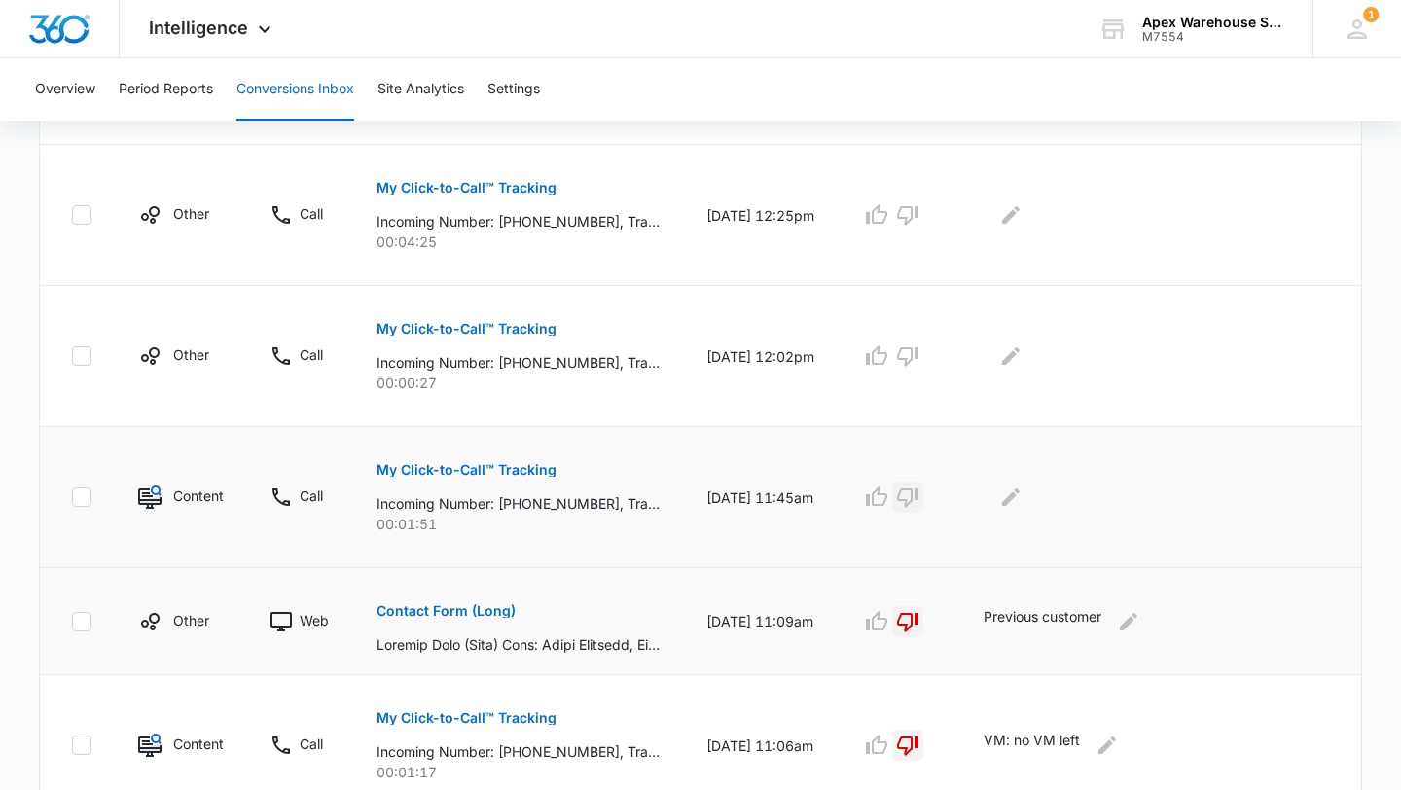
click at [920, 496] on icon "button" at bounding box center [907, 497] width 23 height 23
click at [1087, 501] on div at bounding box center [1157, 497] width 346 height 31
click at [1040, 494] on div at bounding box center [1157, 497] width 346 height 31
click at [1023, 501] on icon "Edit Comments" at bounding box center [1010, 497] width 23 height 23
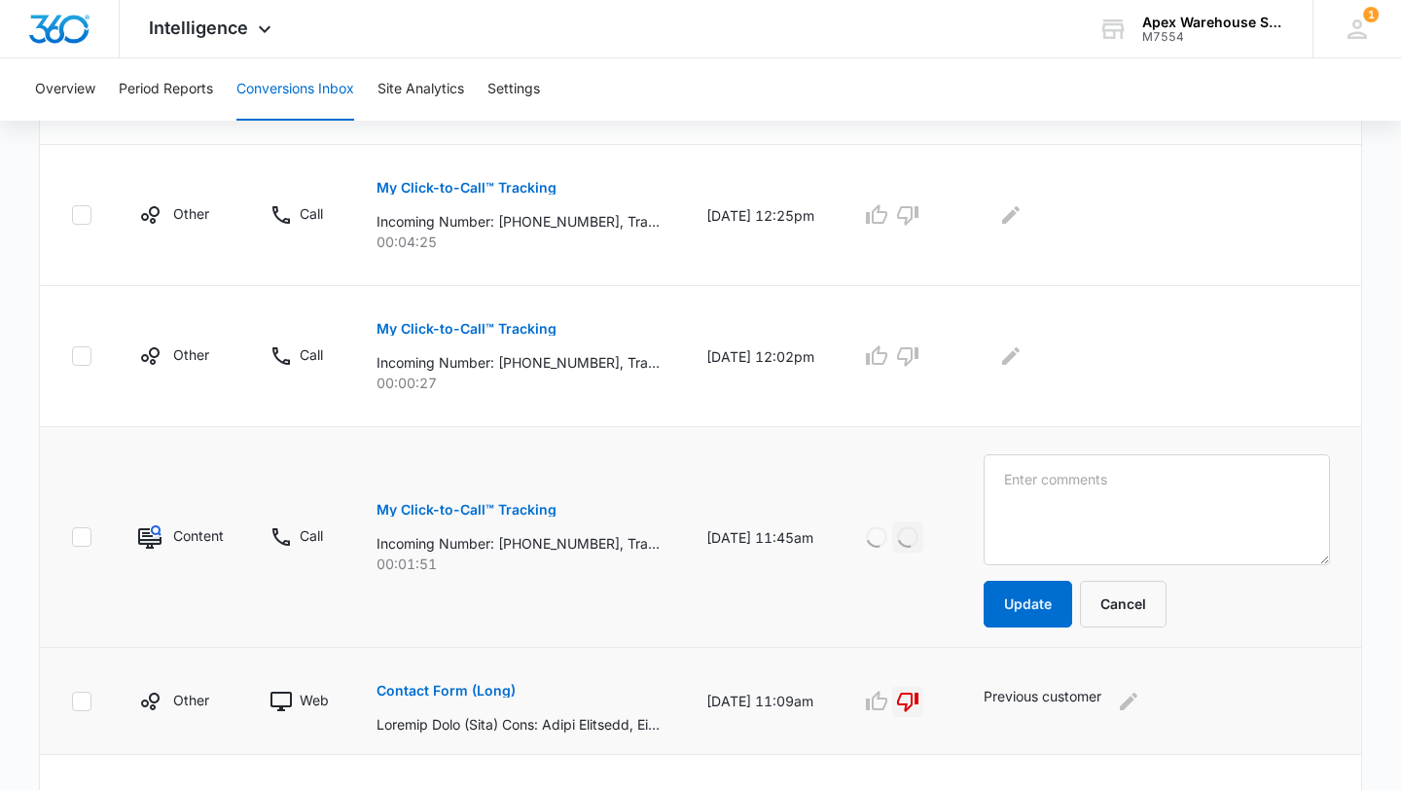
click at [1062, 501] on textarea at bounding box center [1157, 509] width 346 height 111
type textarea "Transfer to HR"
click at [1035, 609] on button "Update" at bounding box center [1028, 604] width 89 height 47
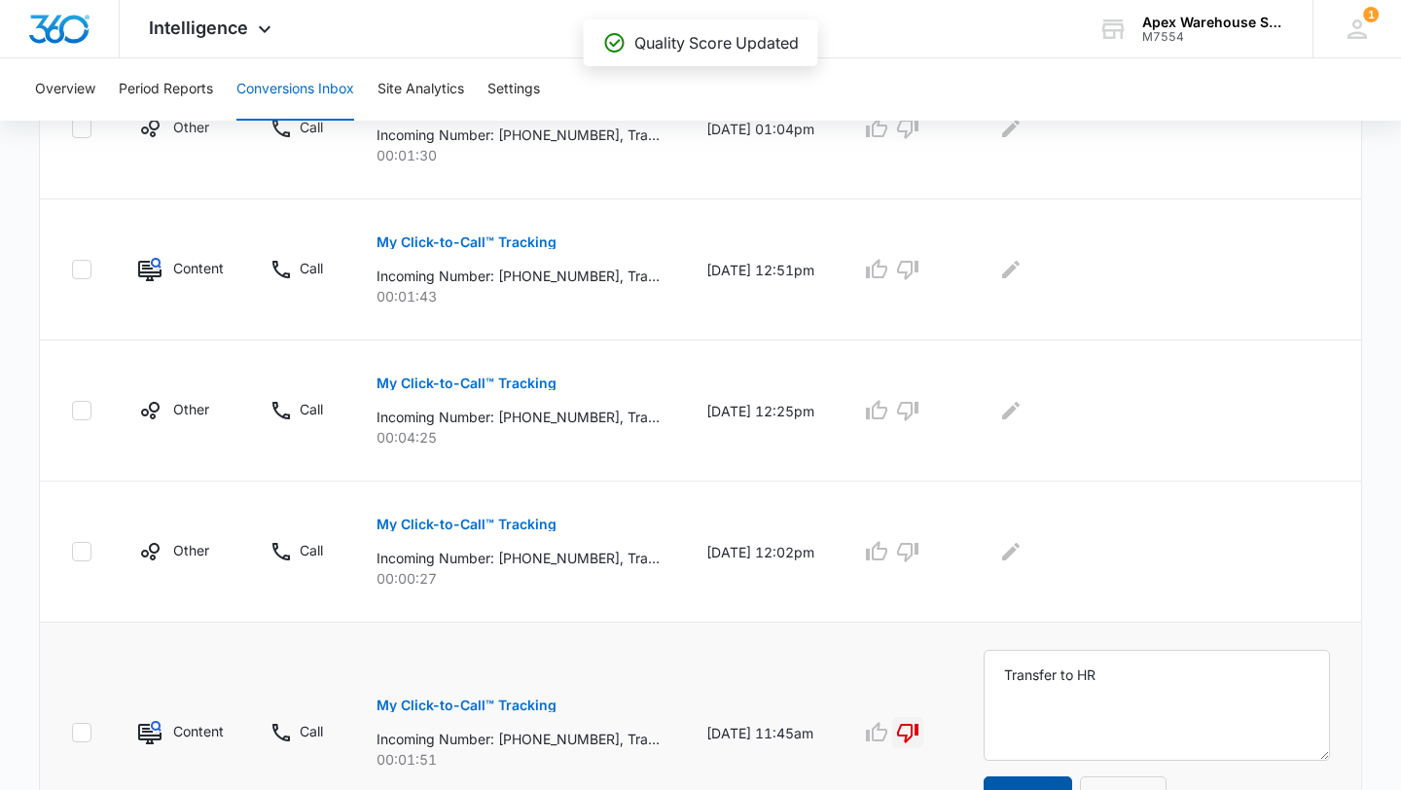
scroll to position [660, 0]
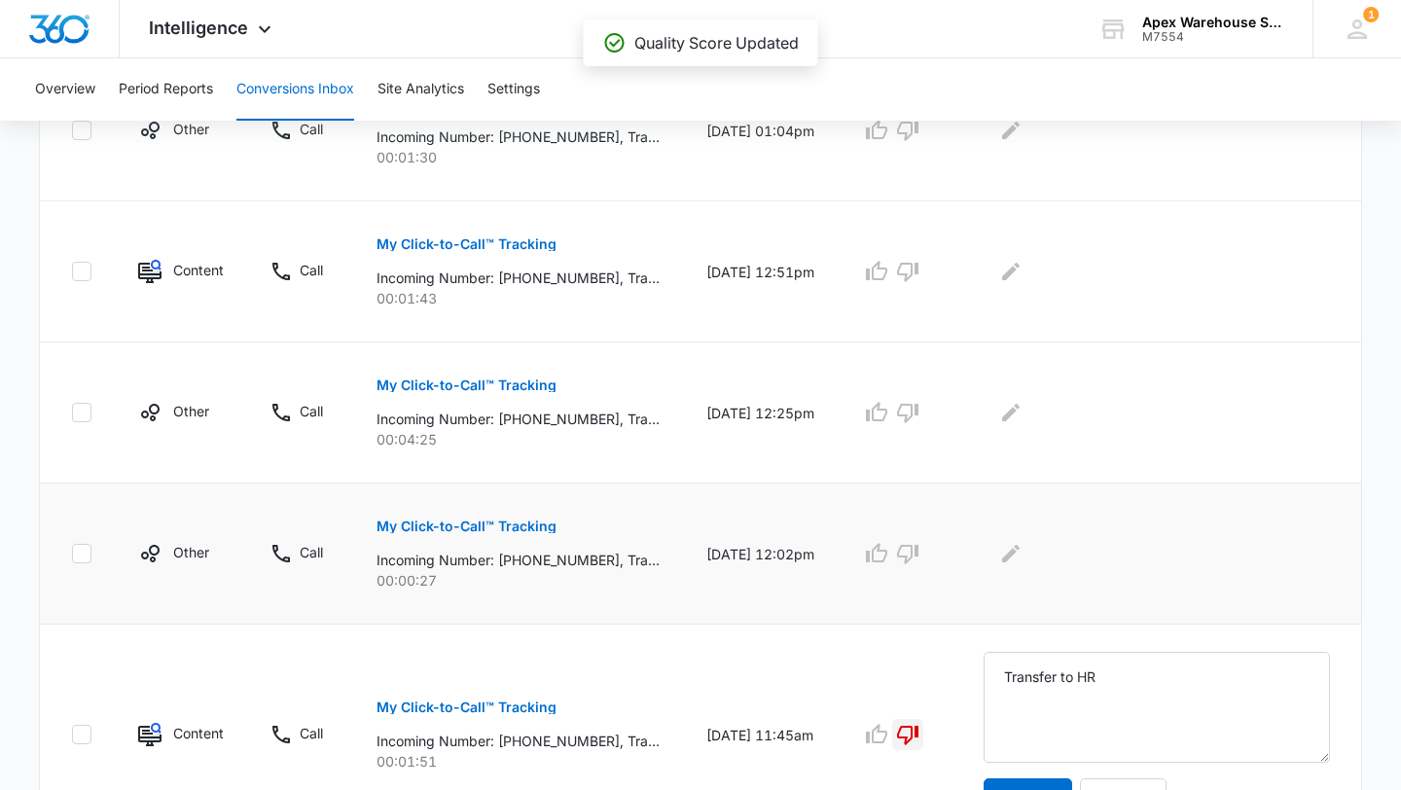
click at [498, 526] on p "My Click-to-Call™ Tracking" at bounding box center [467, 527] width 180 height 14
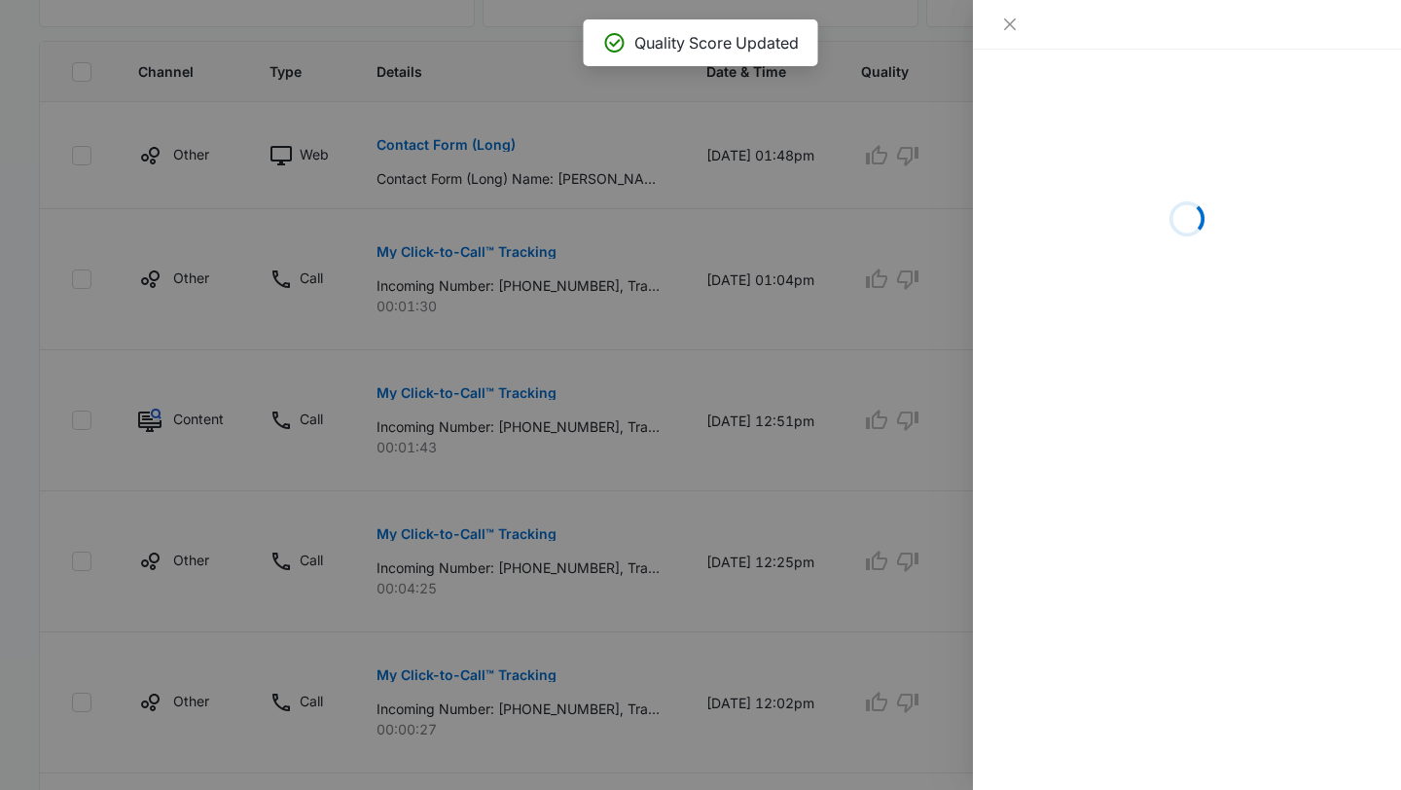
scroll to position [504, 0]
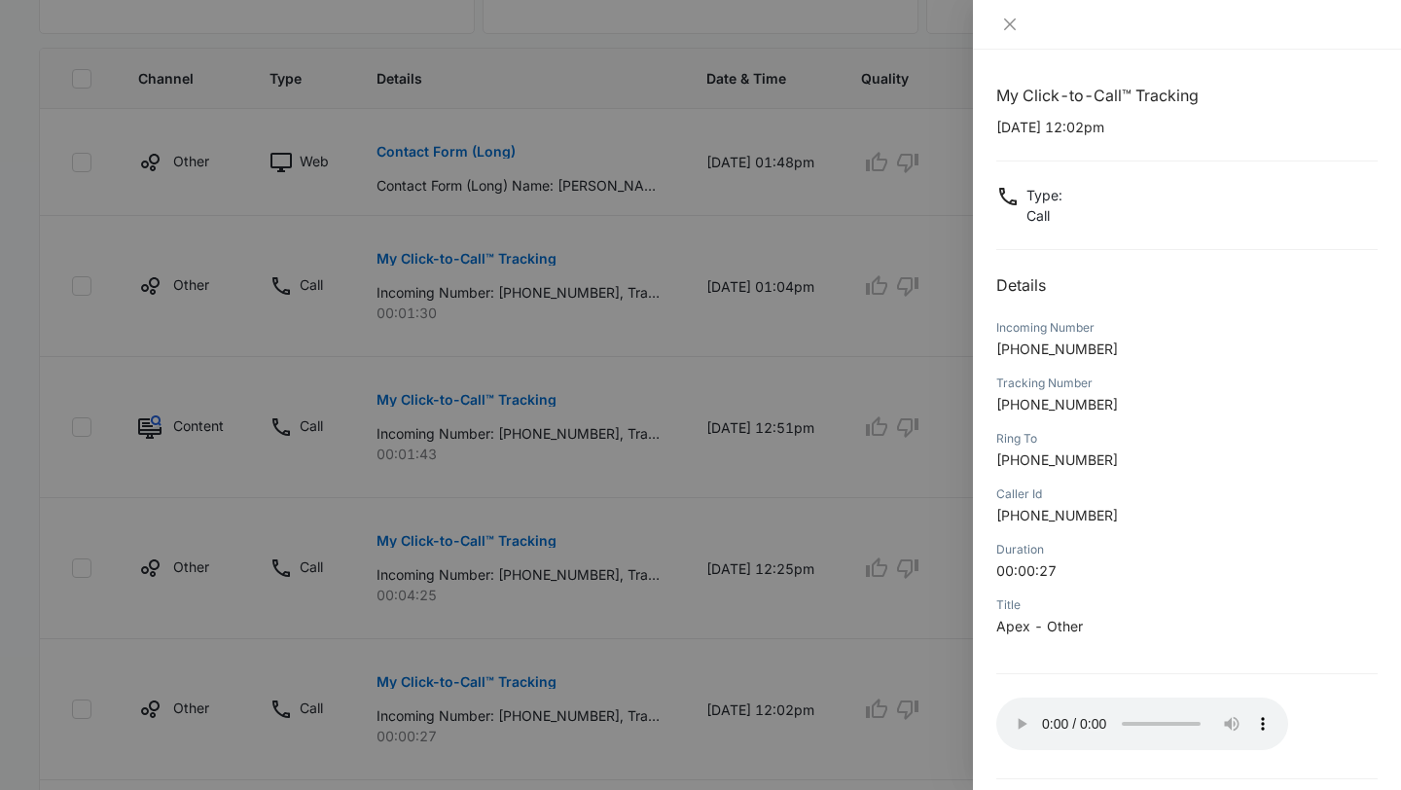
click at [867, 615] on div at bounding box center [700, 395] width 1401 height 790
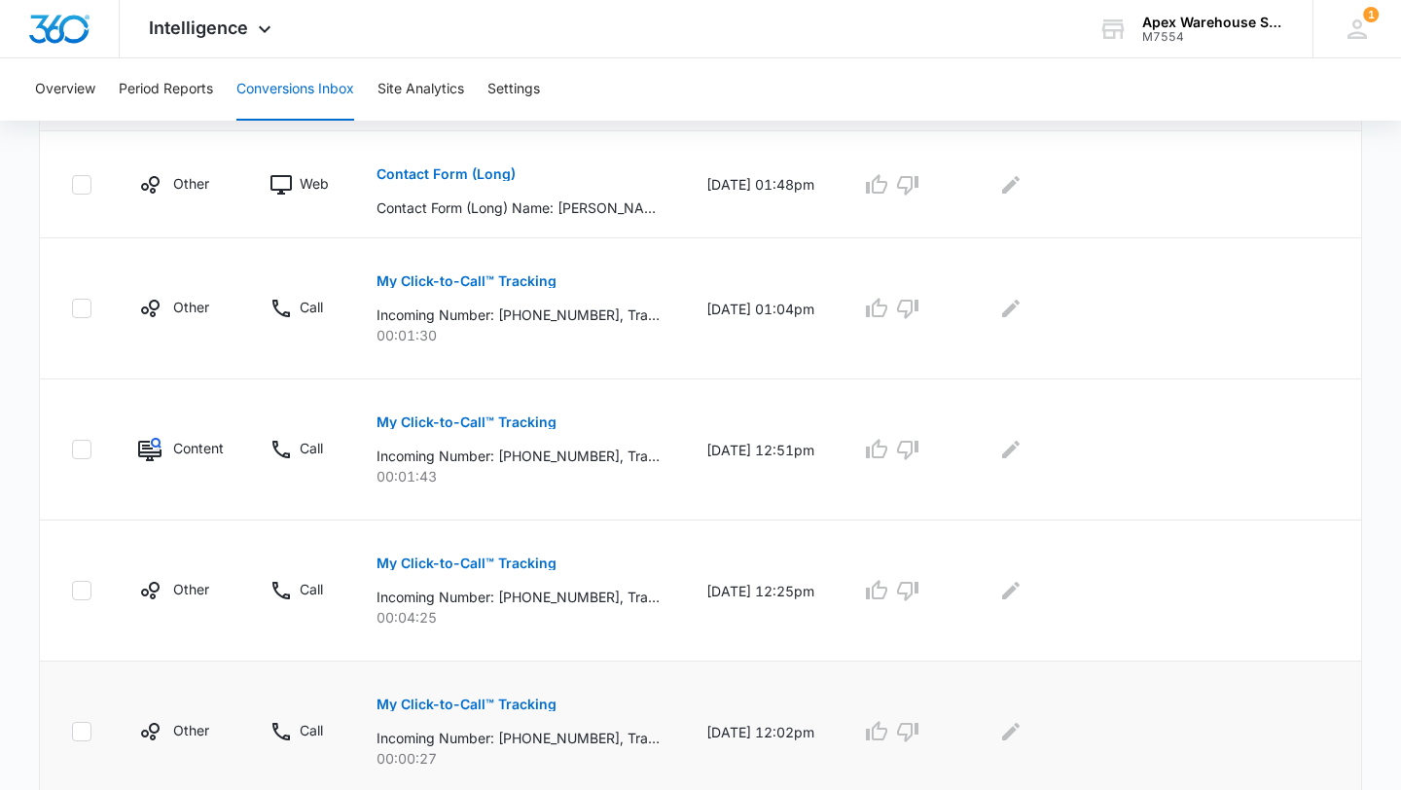
scroll to position [412, 0]
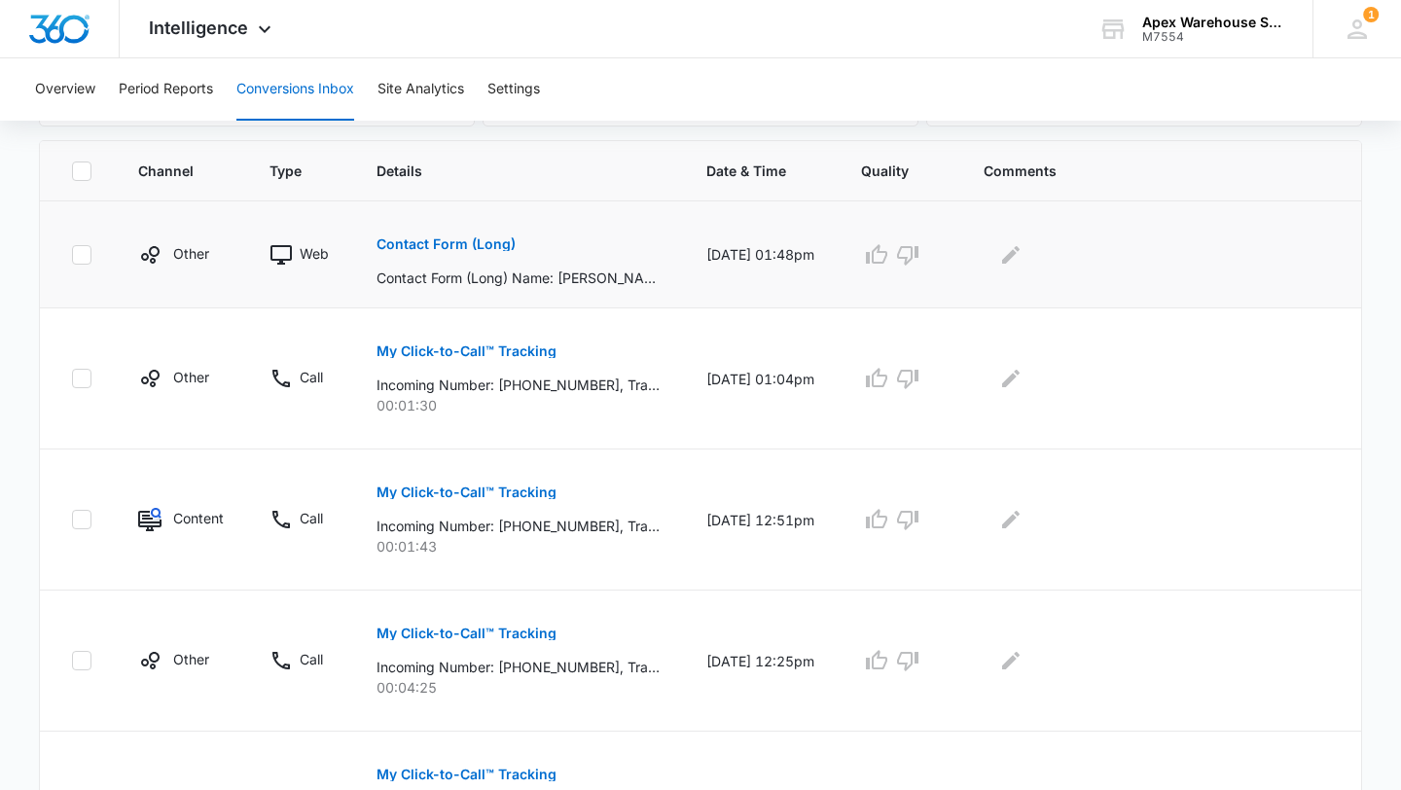
click at [480, 238] on p "Contact Form (Long)" at bounding box center [446, 244] width 139 height 14
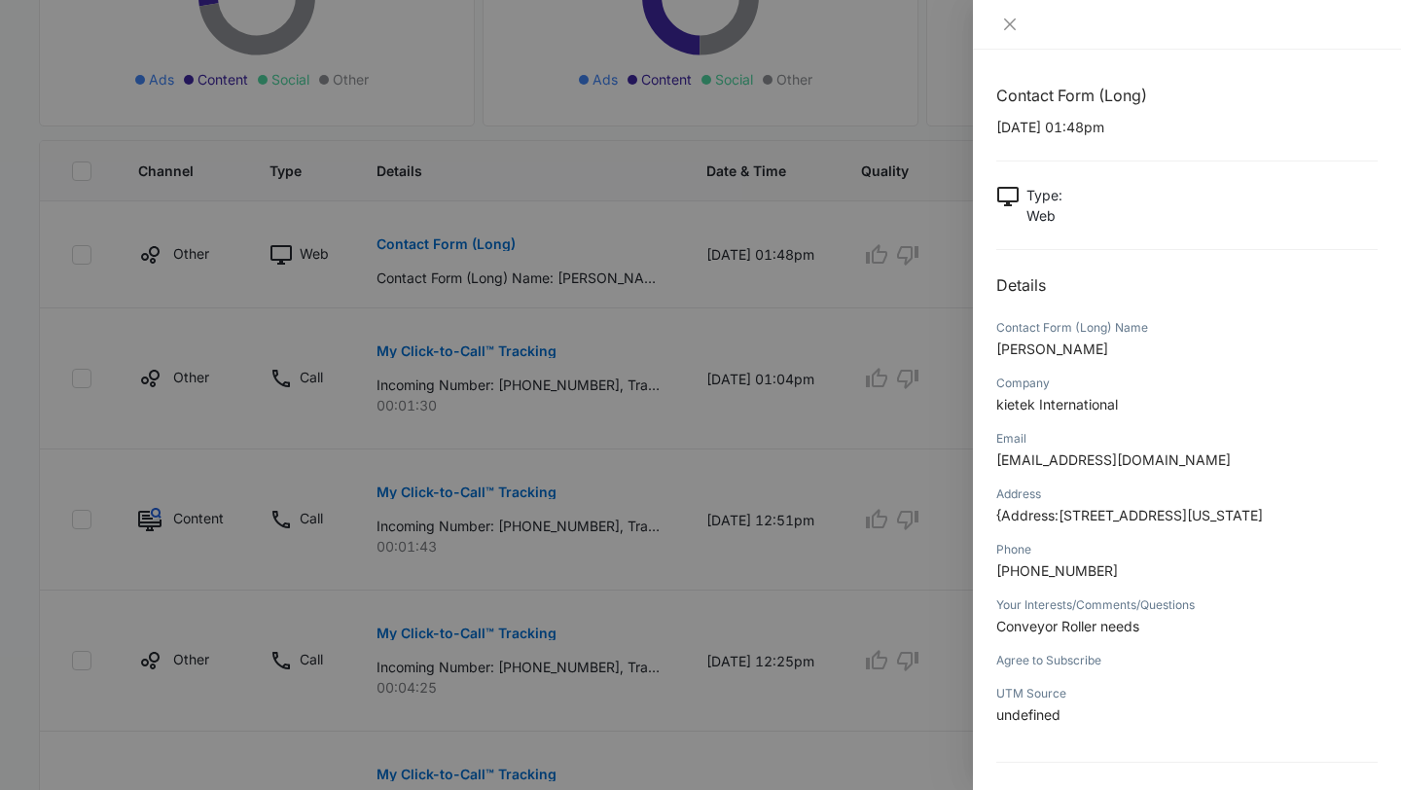
scroll to position [57, 0]
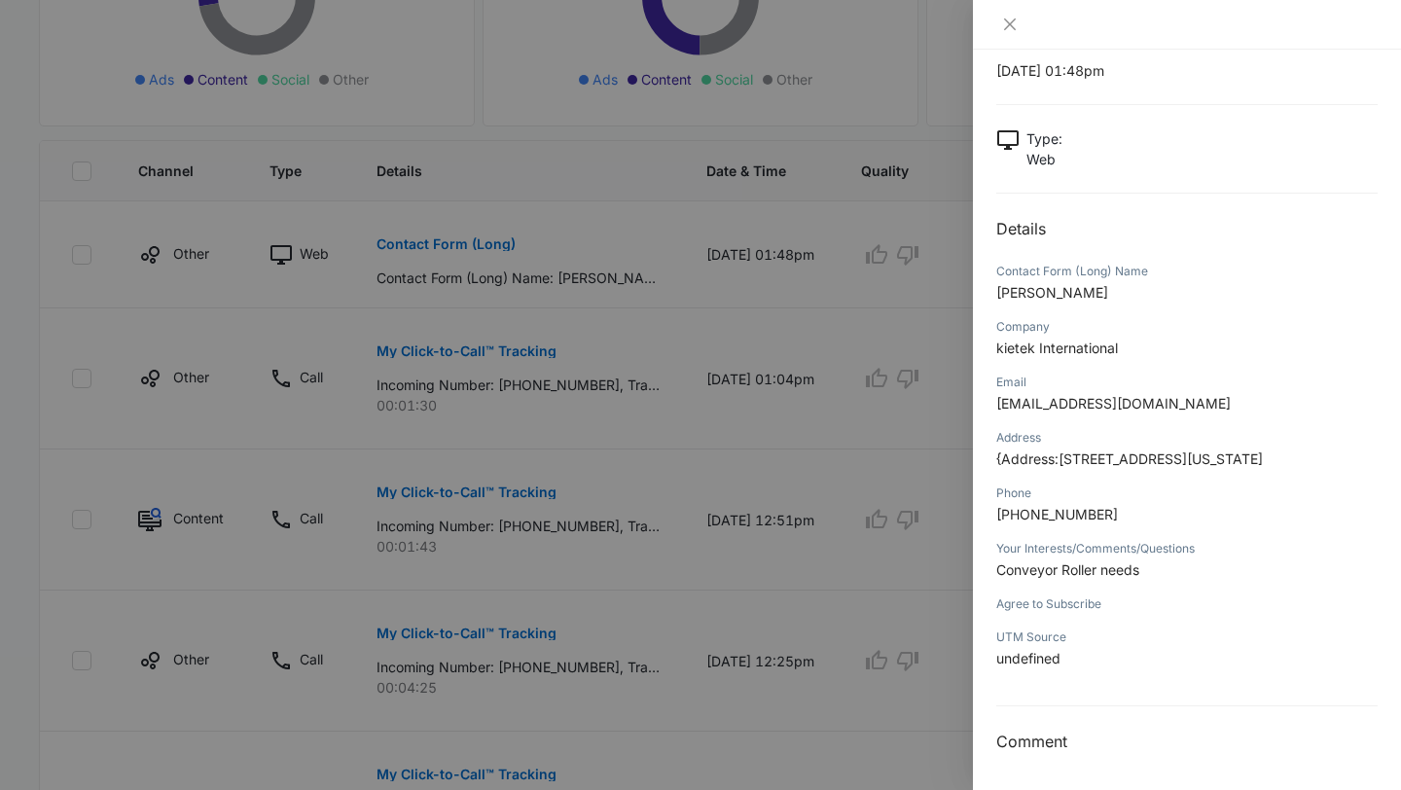
click at [1123, 575] on span "Conveyor Roller needs" at bounding box center [1068, 570] width 143 height 17
click at [755, 527] on div at bounding box center [700, 395] width 1401 height 790
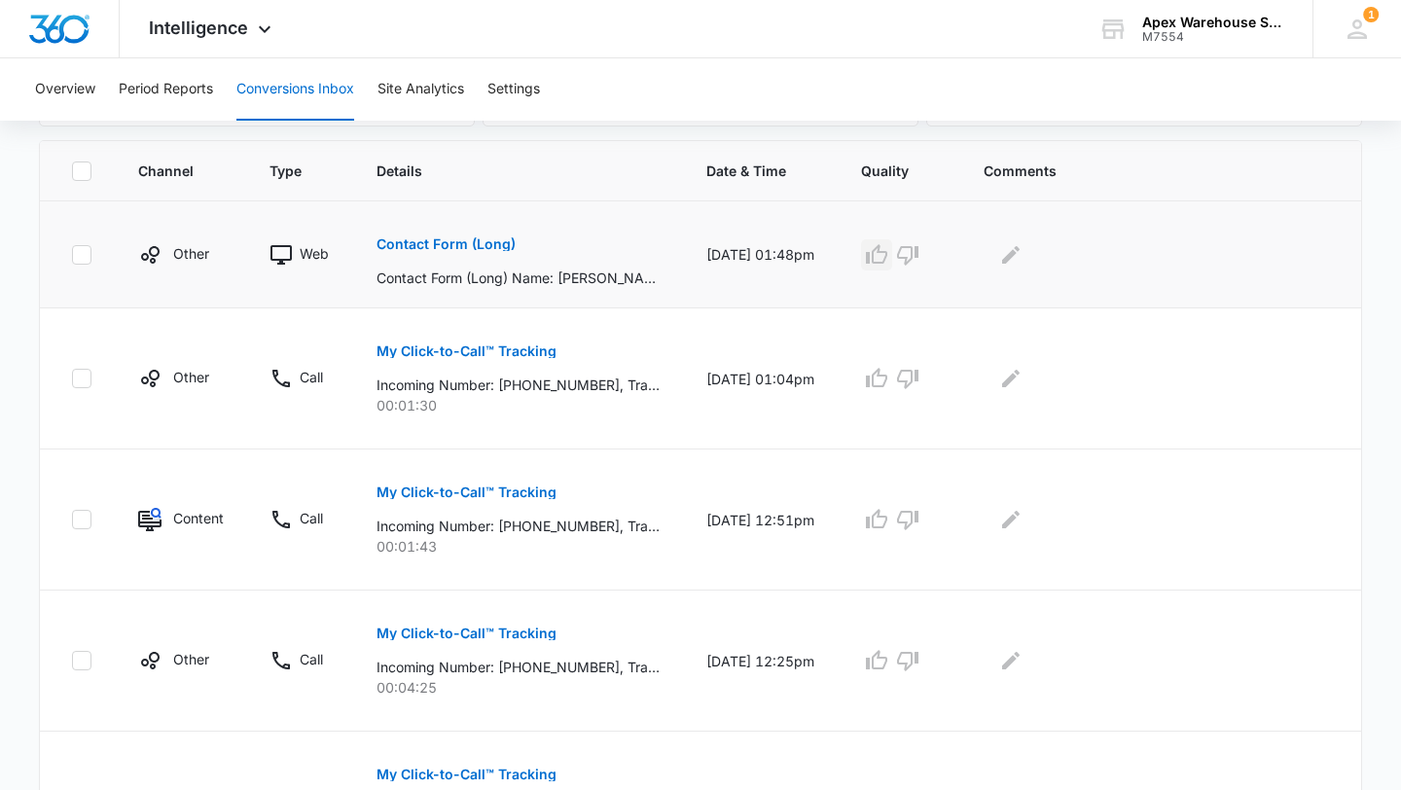
click at [889, 258] on icon "button" at bounding box center [876, 254] width 23 height 23
click at [1023, 244] on icon "Edit Comments" at bounding box center [1010, 254] width 23 height 23
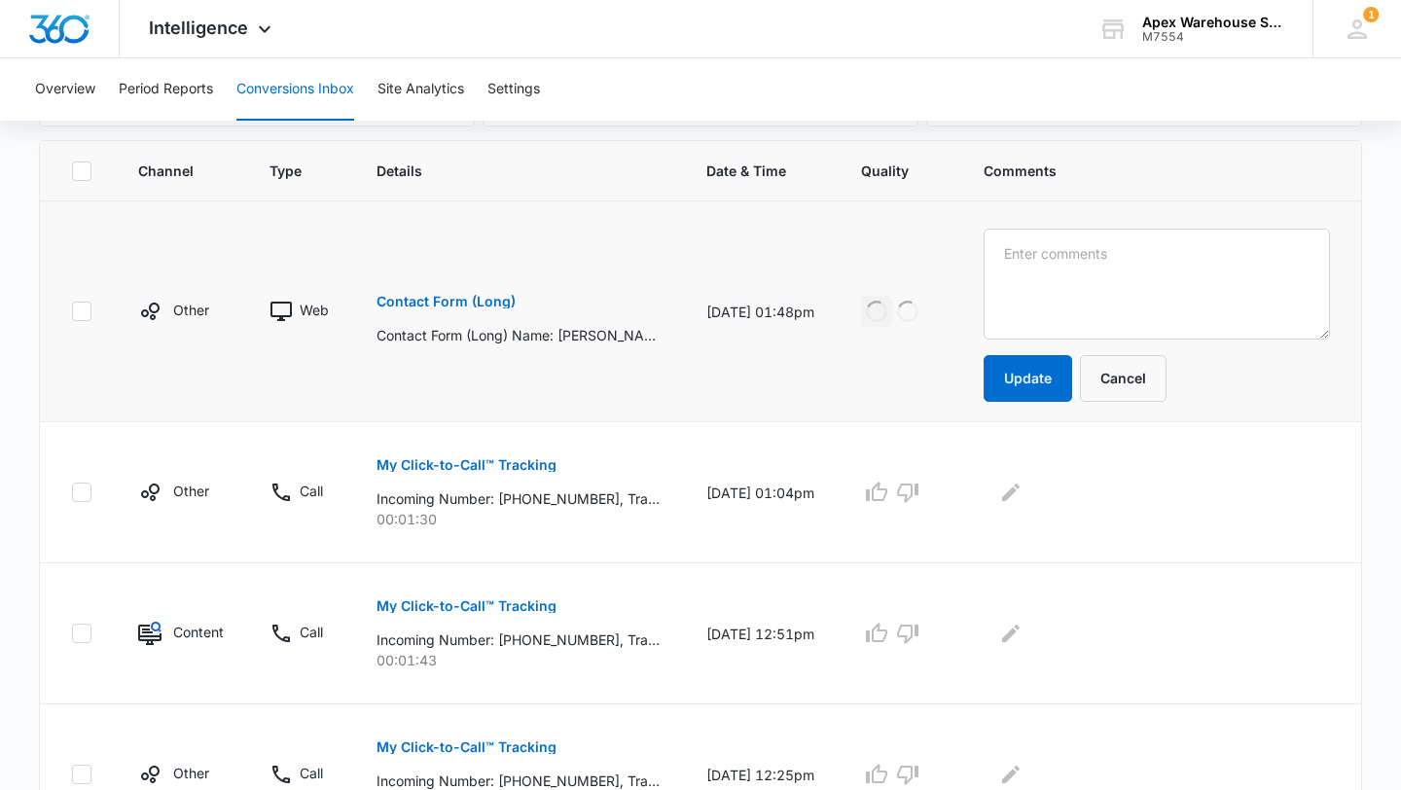
click at [1032, 249] on textarea at bounding box center [1157, 284] width 346 height 111
type textarea "v"
type textarea "Conveyor rollers"
click at [1027, 375] on button "Update" at bounding box center [1028, 378] width 89 height 47
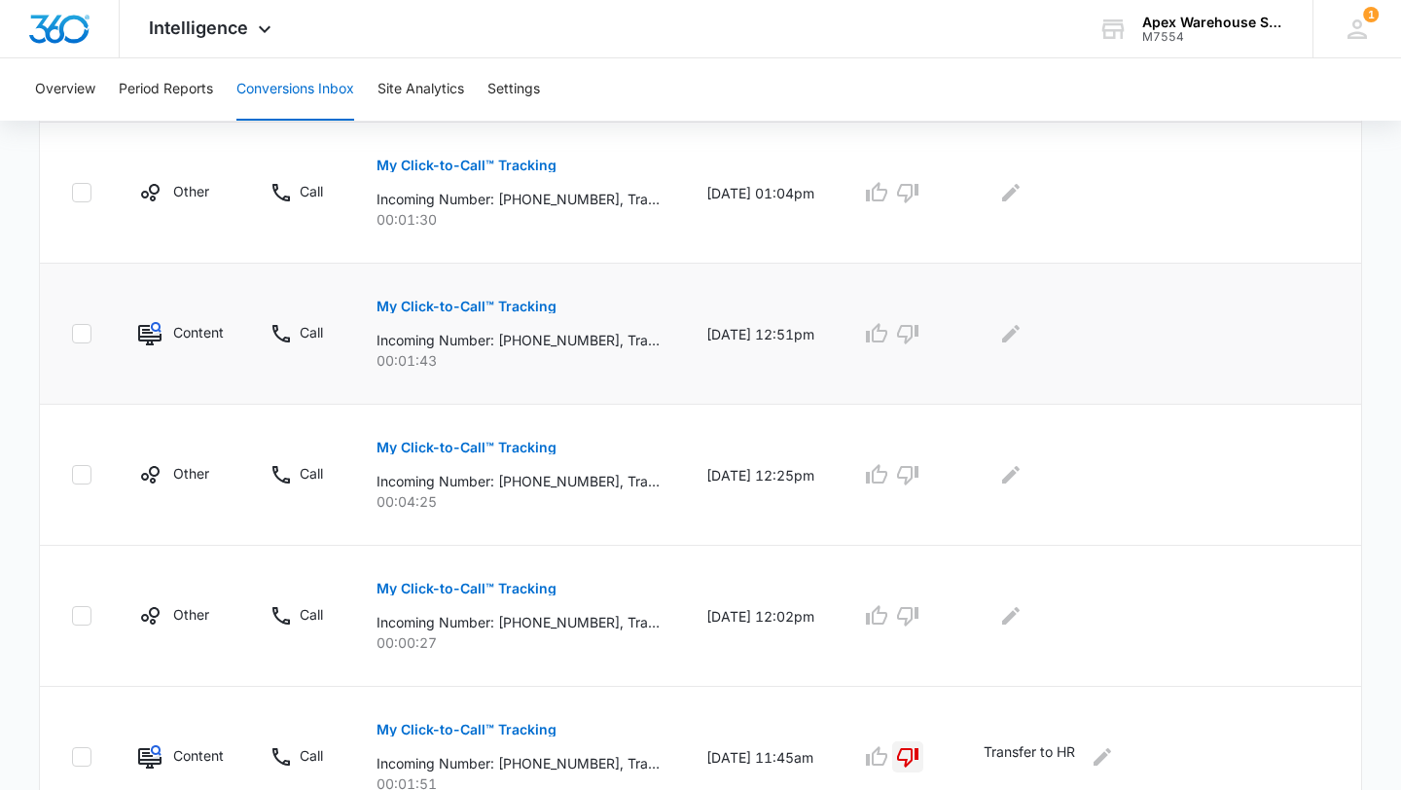
scroll to position [655, 0]
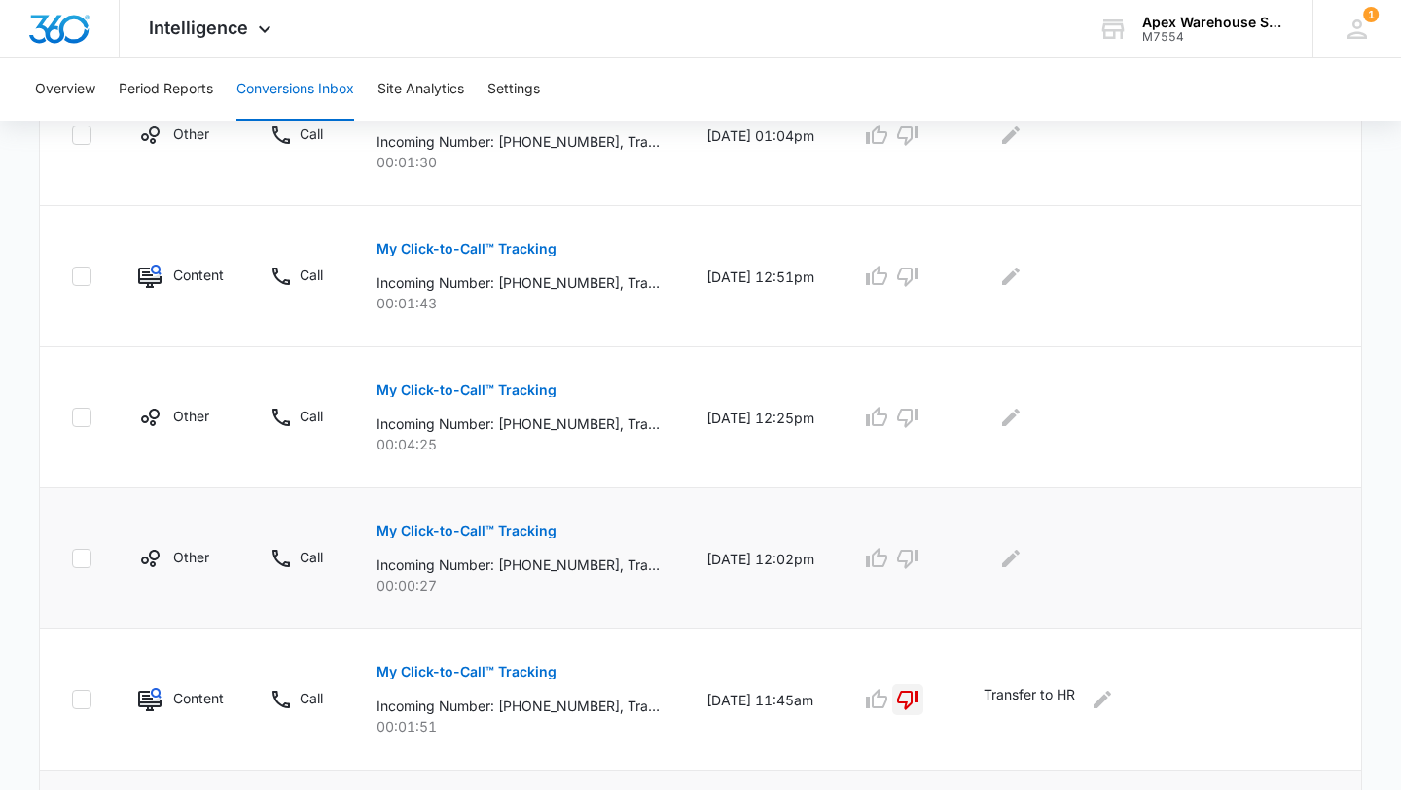
click at [523, 530] on p "My Click-to-Call™ Tracking" at bounding box center [467, 532] width 180 height 14
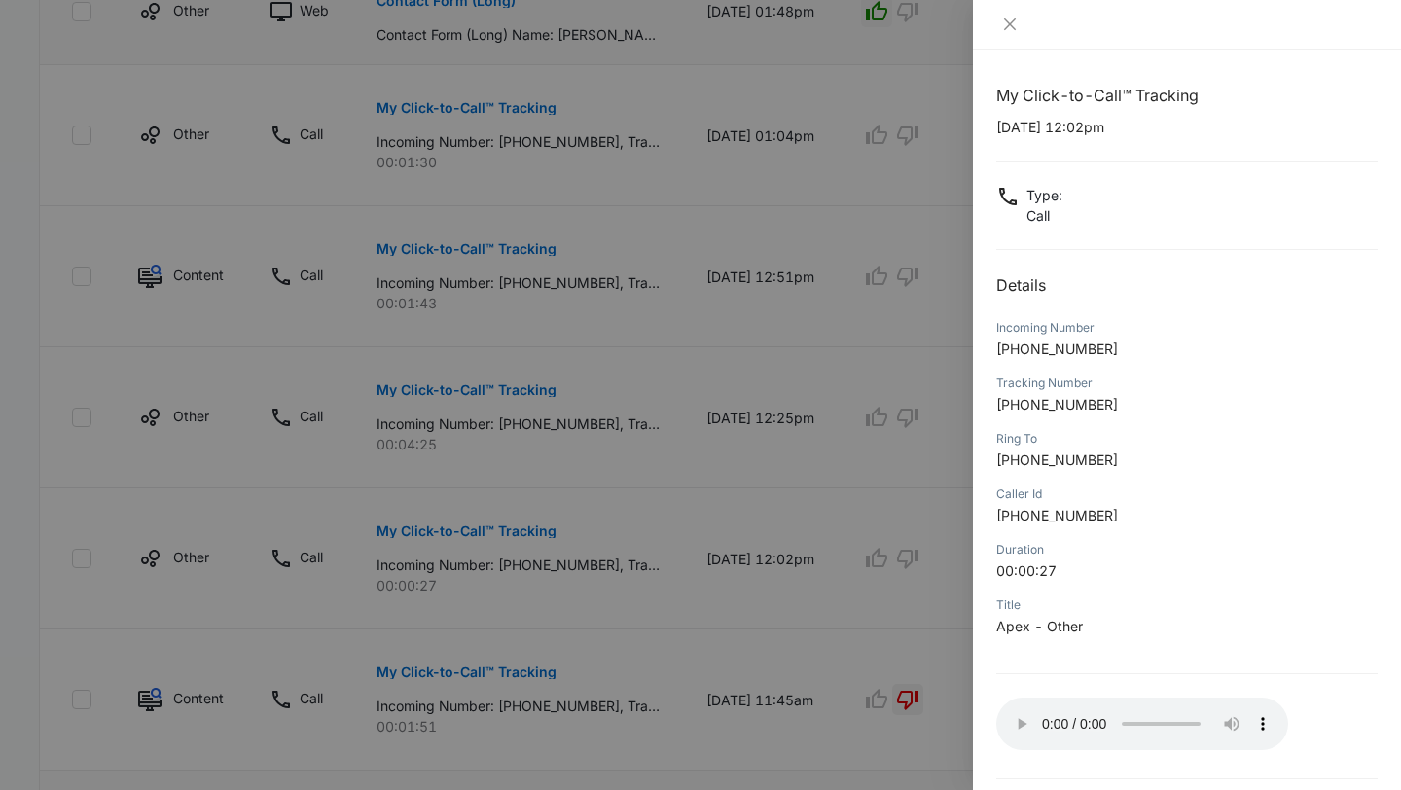
click at [888, 693] on div at bounding box center [700, 395] width 1401 height 790
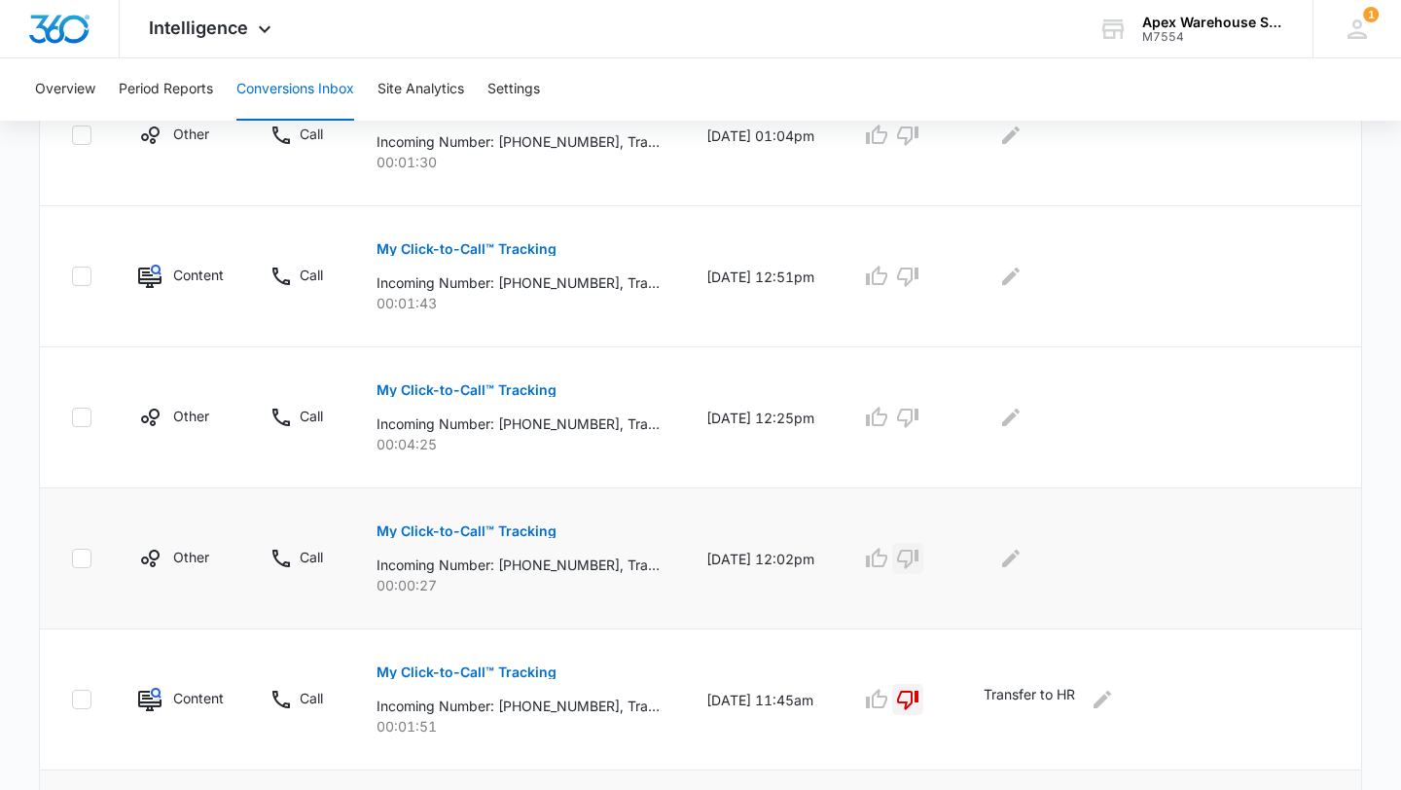
click at [919, 563] on icon "button" at bounding box center [907, 559] width 21 height 19
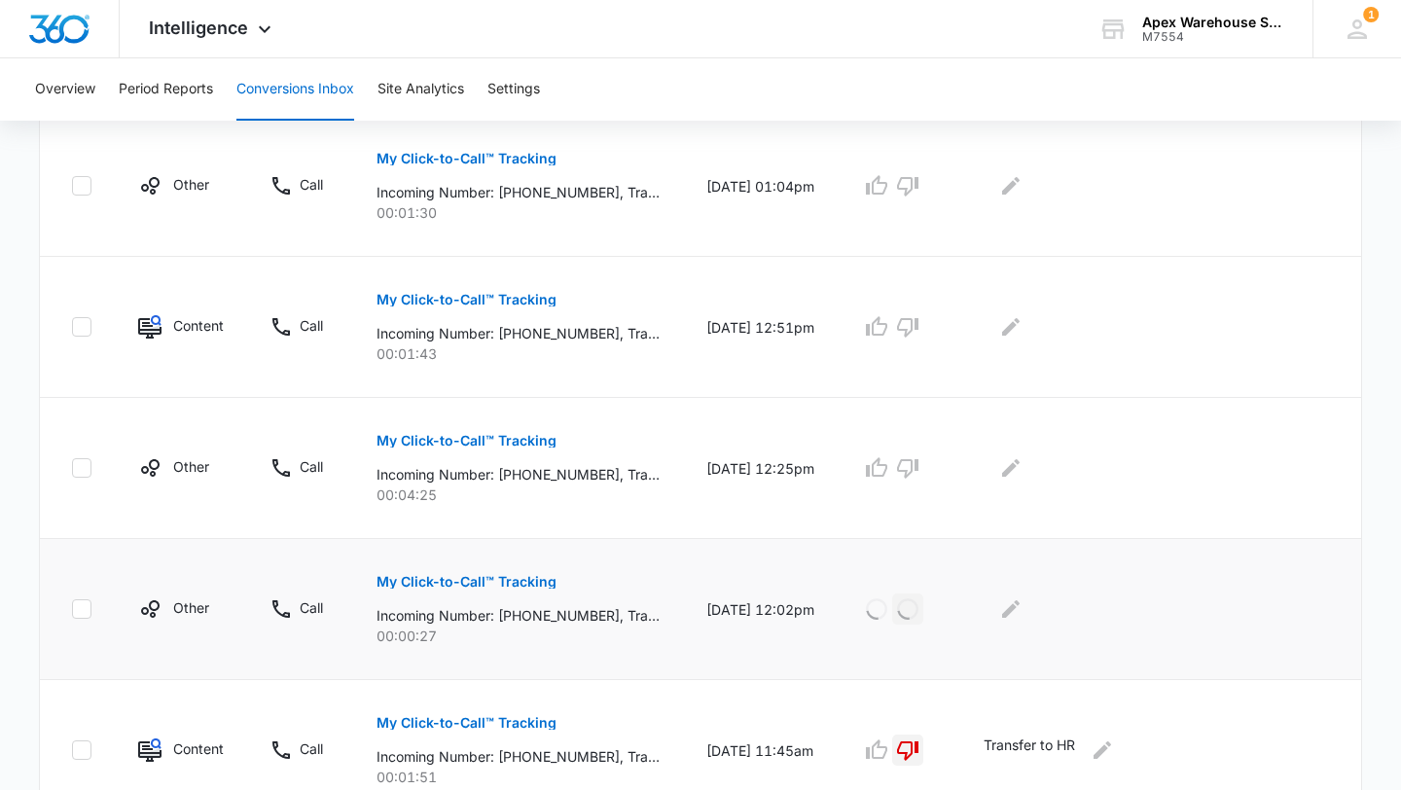
scroll to position [590, 0]
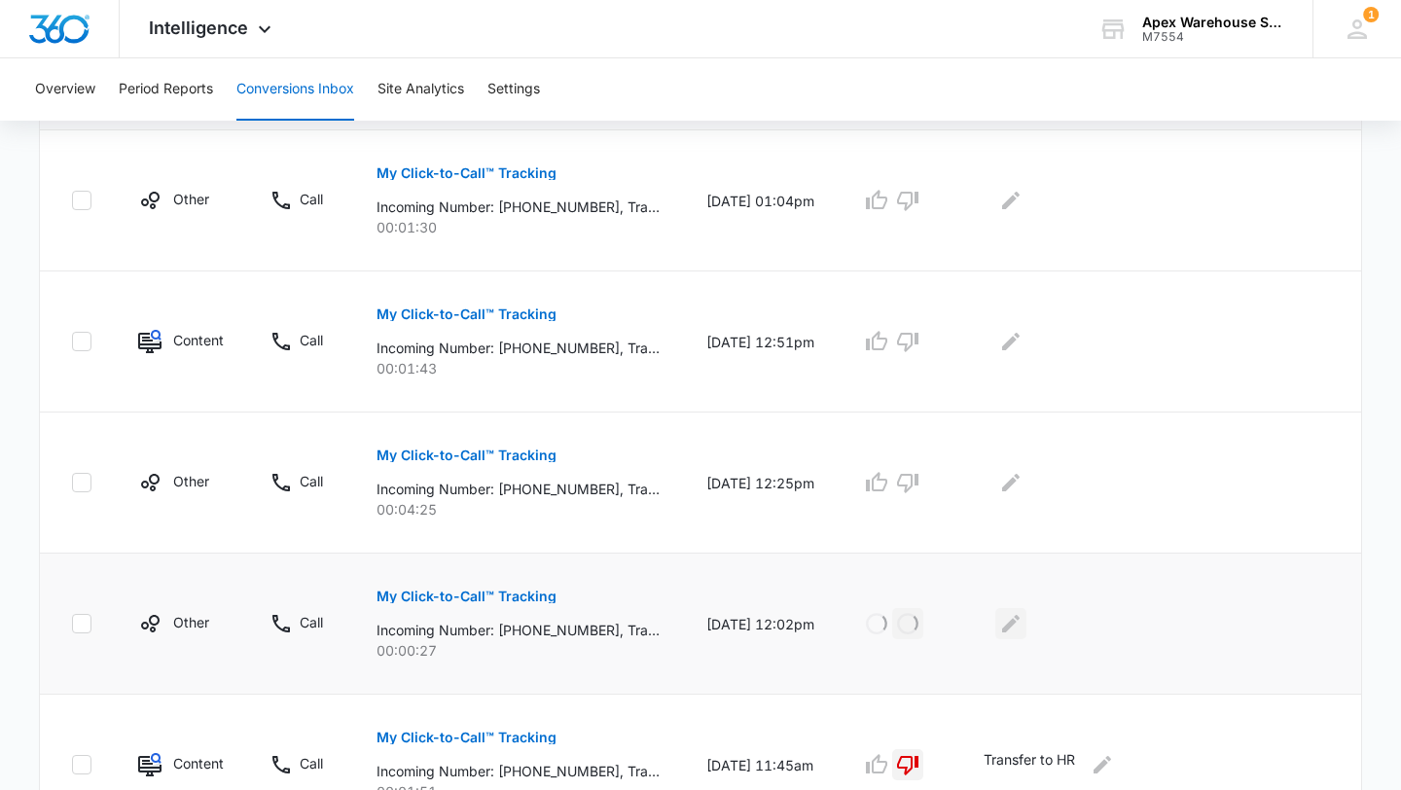
click at [1023, 628] on icon "Edit Comments" at bounding box center [1010, 623] width 23 height 23
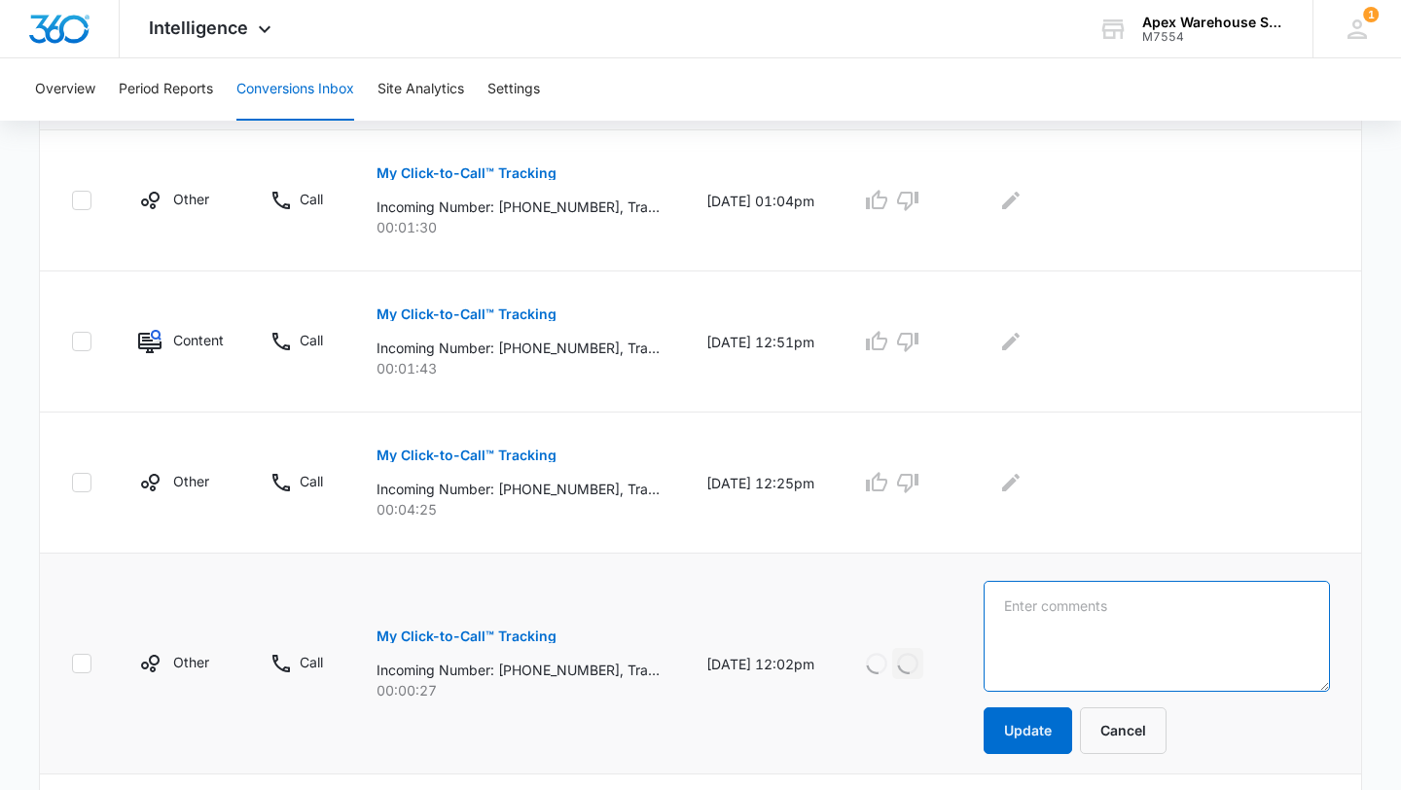
click at [1056, 628] on textarea at bounding box center [1157, 636] width 346 height 111
type textarea "hang up"
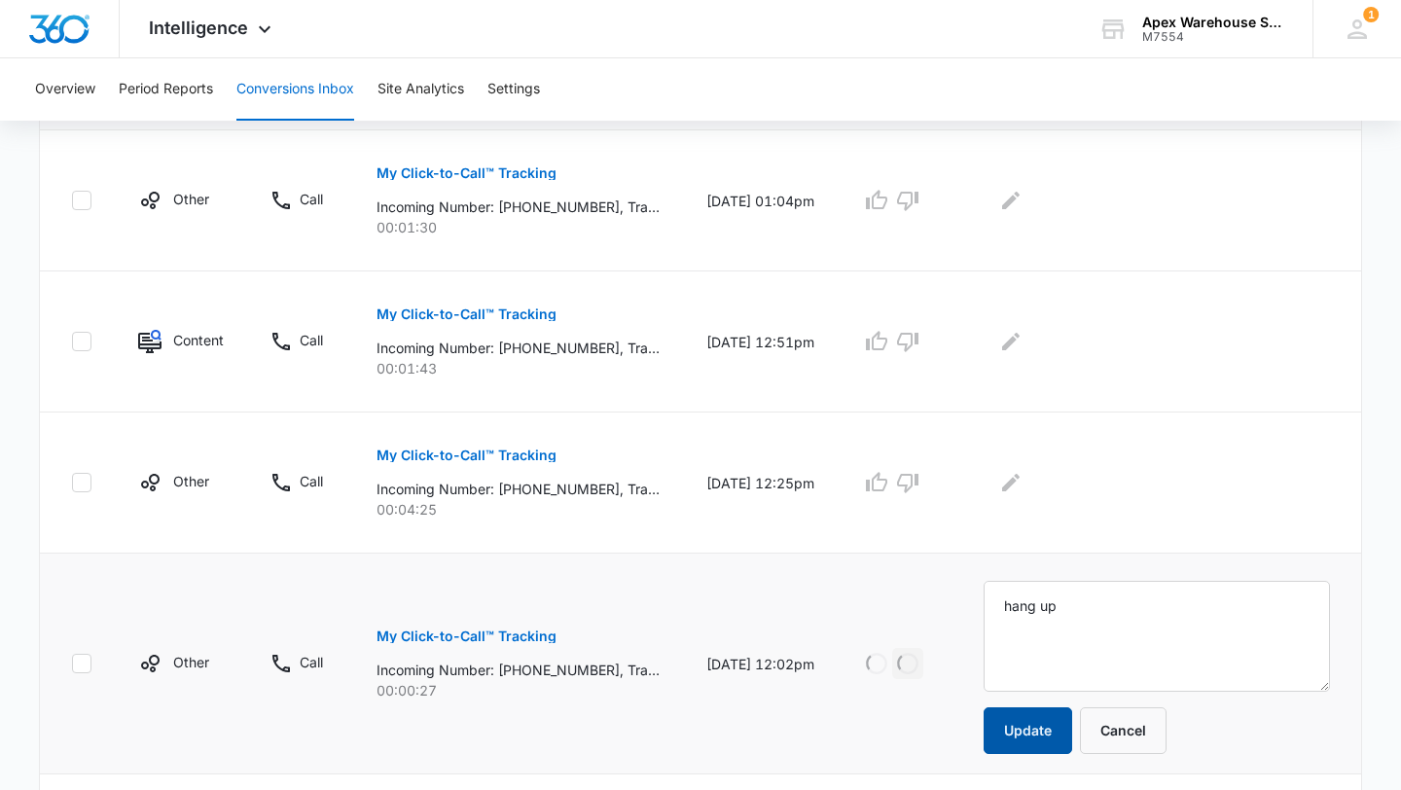
click at [1034, 727] on button "Update" at bounding box center [1028, 731] width 89 height 47
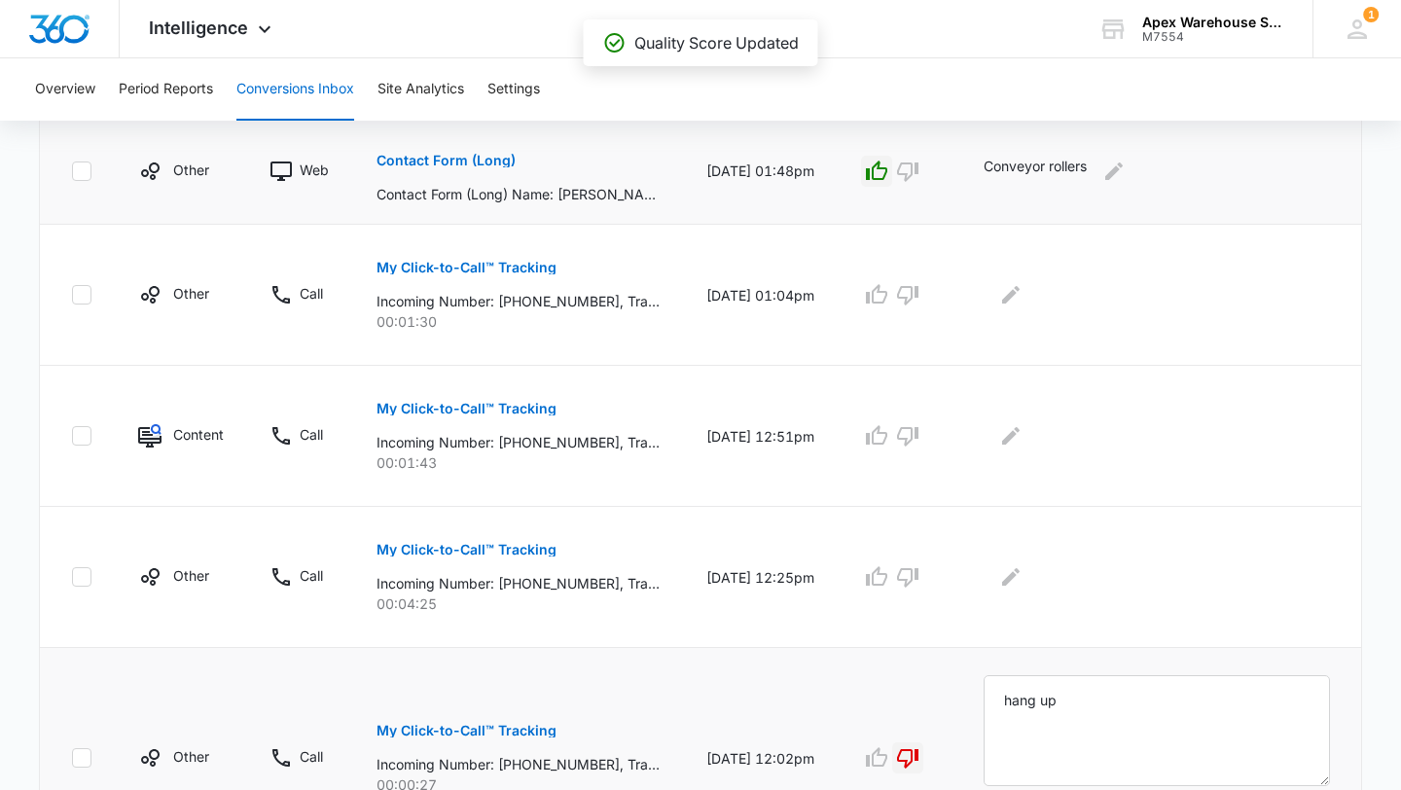
scroll to position [500, 0]
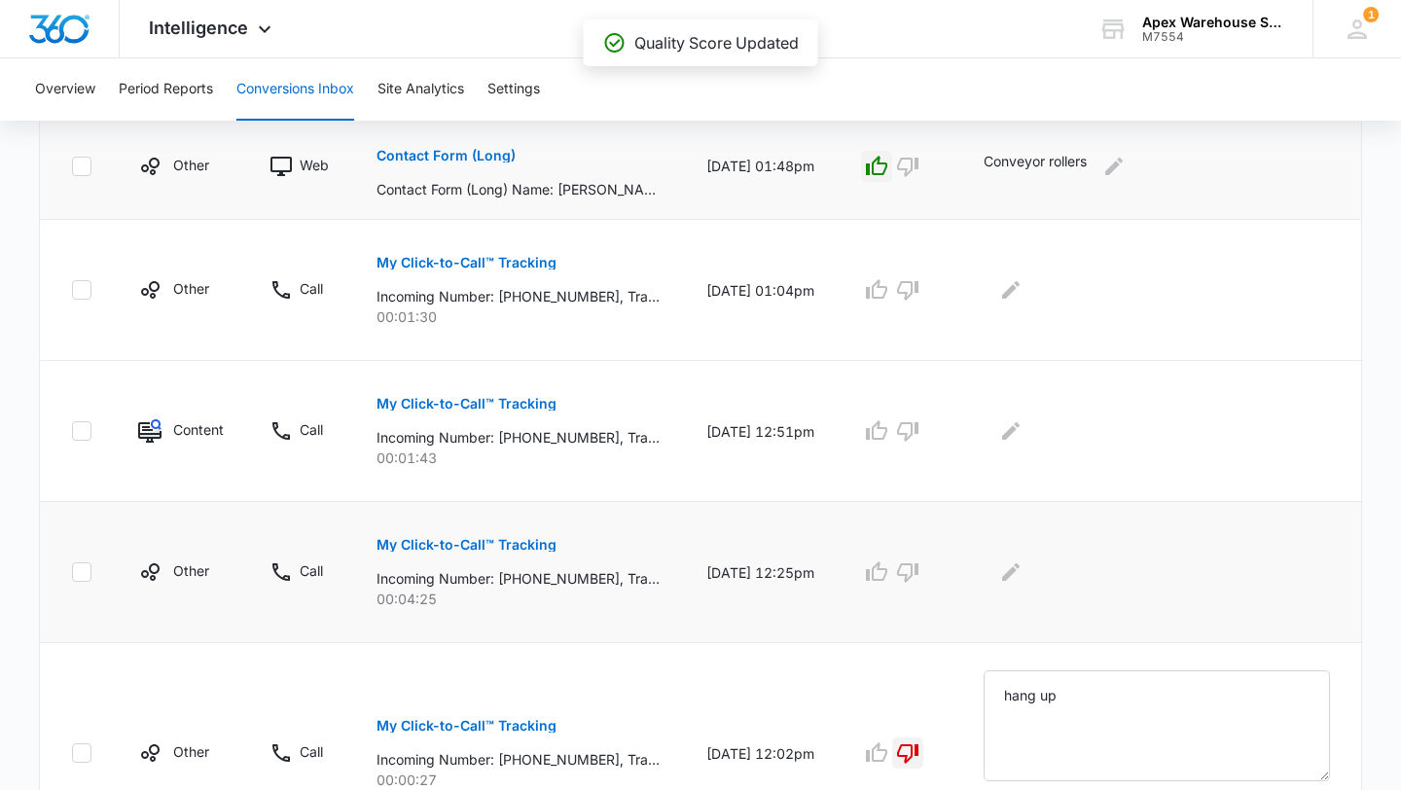
click at [532, 560] on button "My Click-to-Call™ Tracking" at bounding box center [467, 545] width 180 height 47
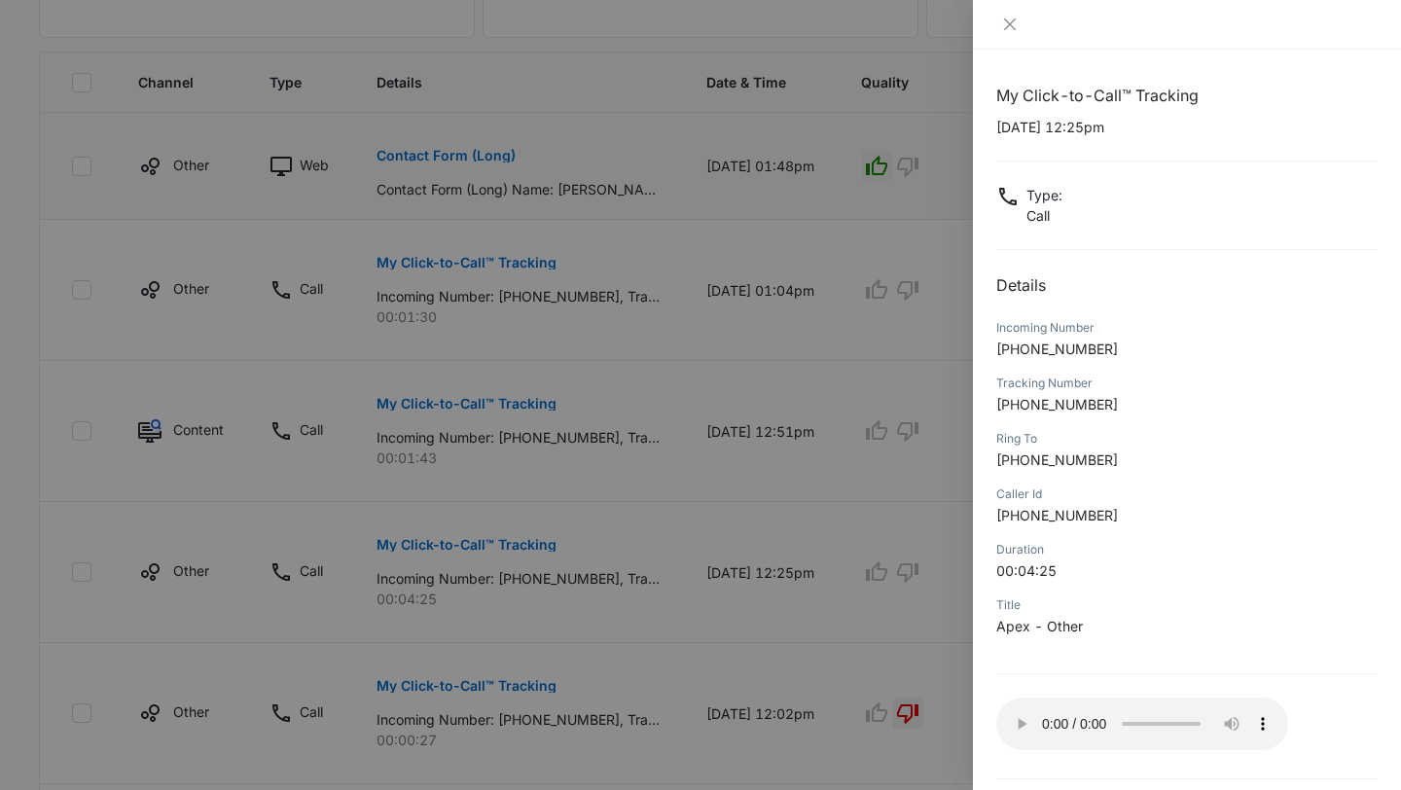
click at [765, 532] on div at bounding box center [700, 395] width 1401 height 790
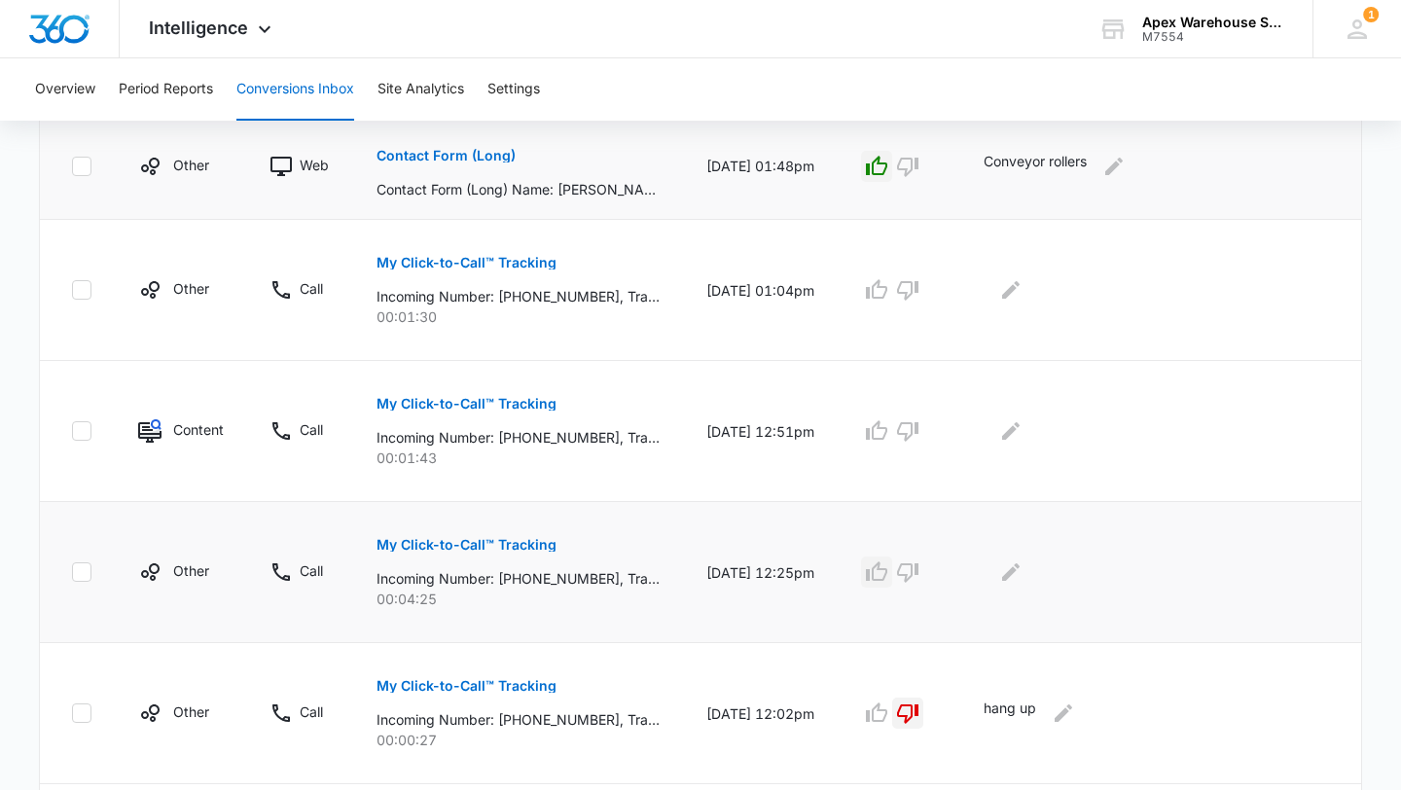
click at [889, 575] on icon "button" at bounding box center [876, 572] width 23 height 23
click at [1023, 573] on icon "Edit Comments" at bounding box center [1010, 572] width 23 height 23
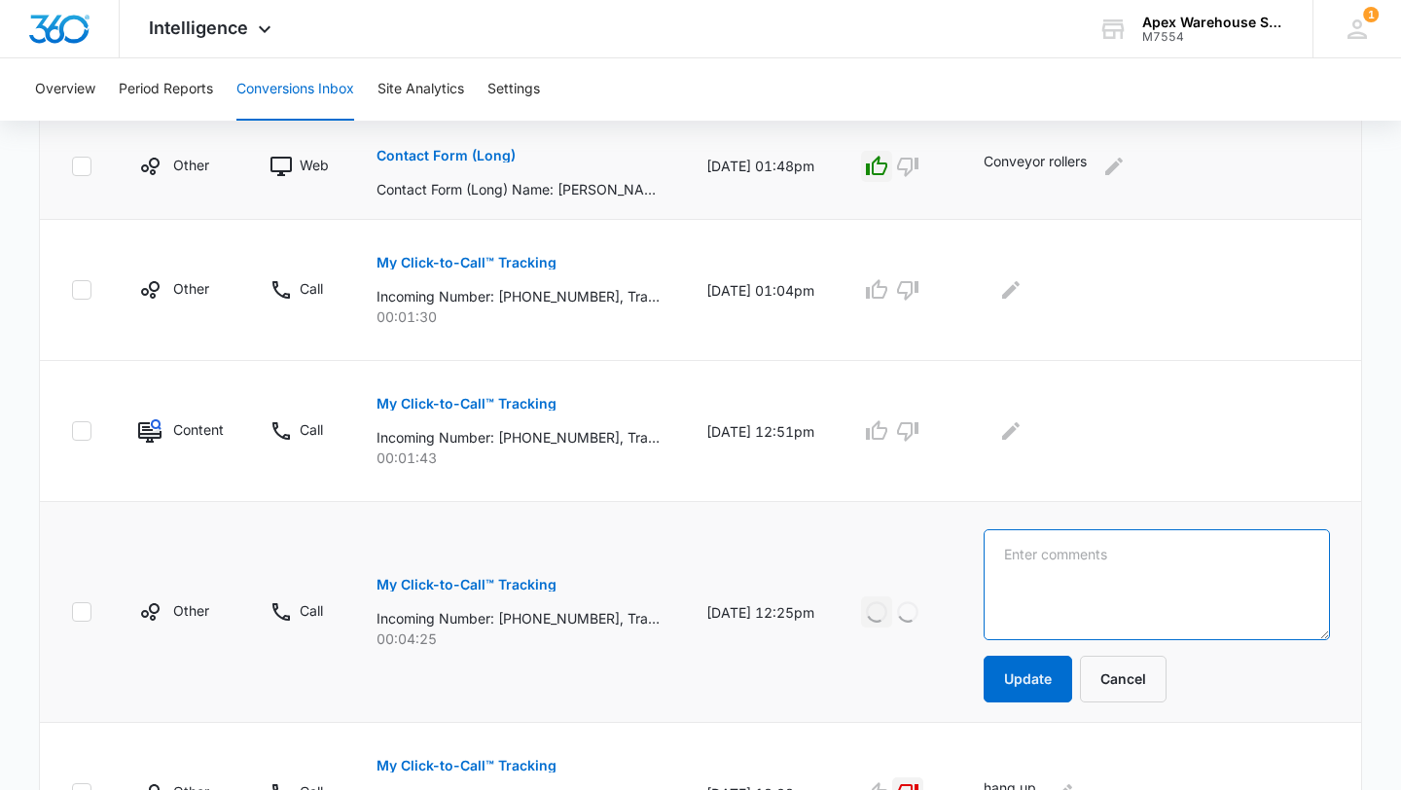
click at [1071, 573] on textarea at bounding box center [1157, 584] width 346 height 111
paste textarea "Custom frame for pallet racking"
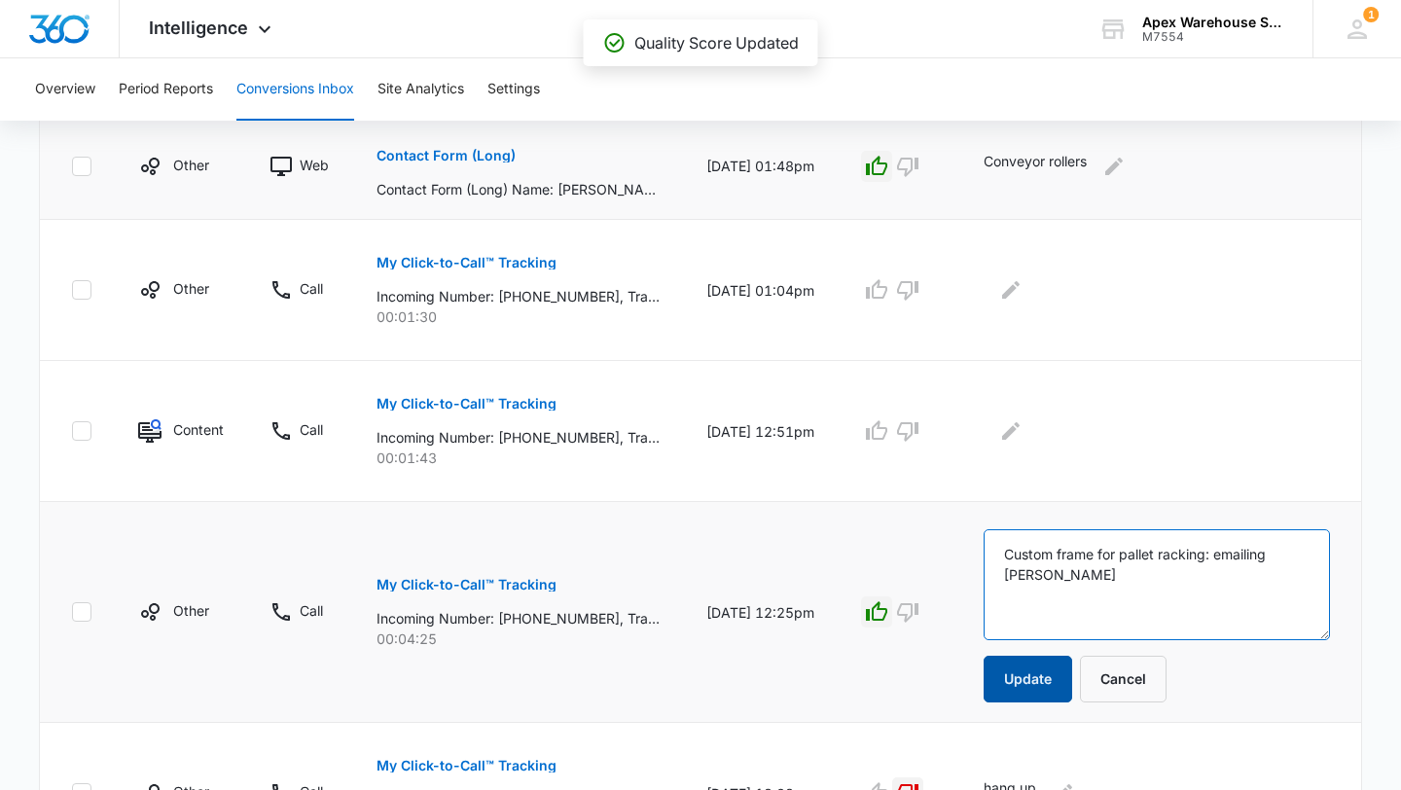
type textarea "Custom frame for pallet racking: emailing [PERSON_NAME]"
click at [1029, 676] on button "Update" at bounding box center [1028, 679] width 89 height 47
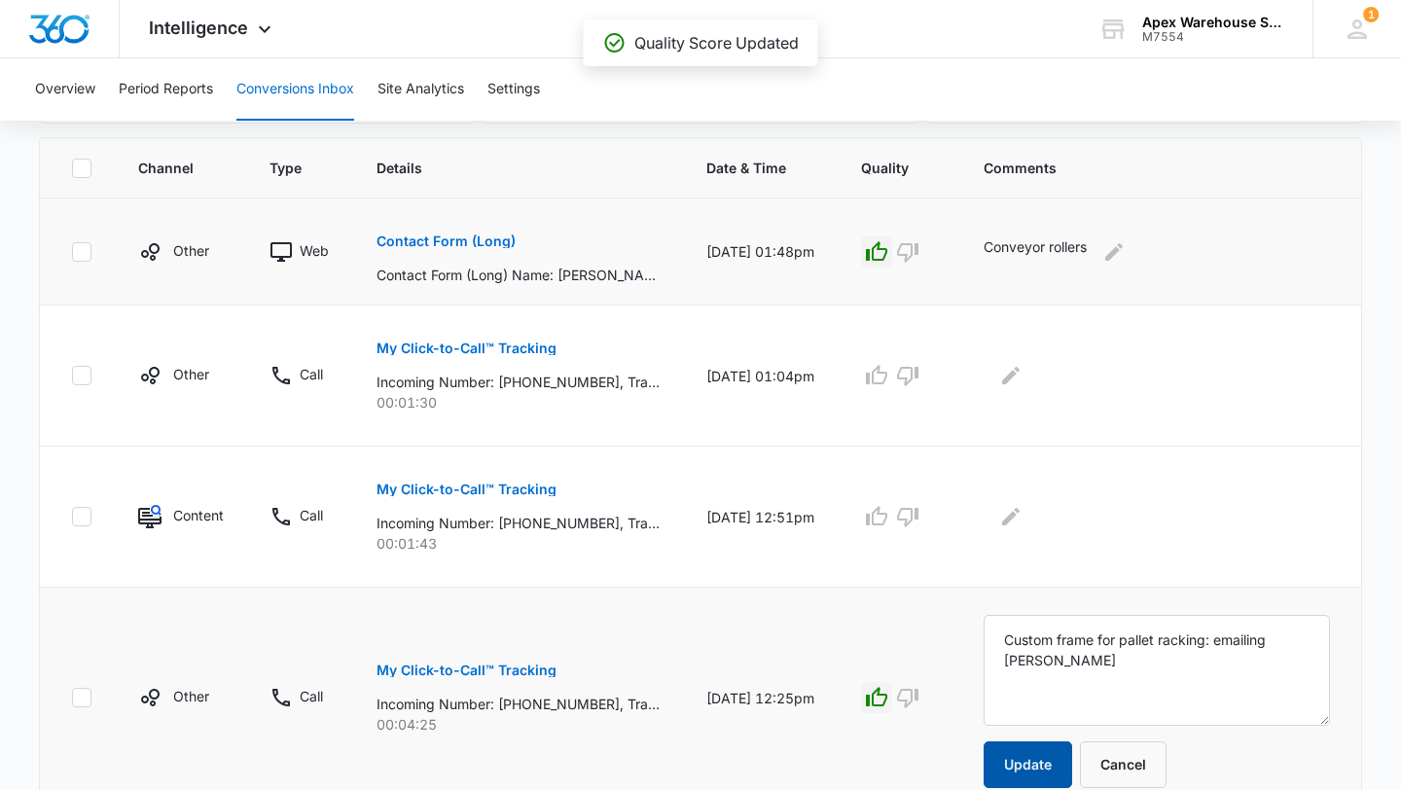
scroll to position [410, 0]
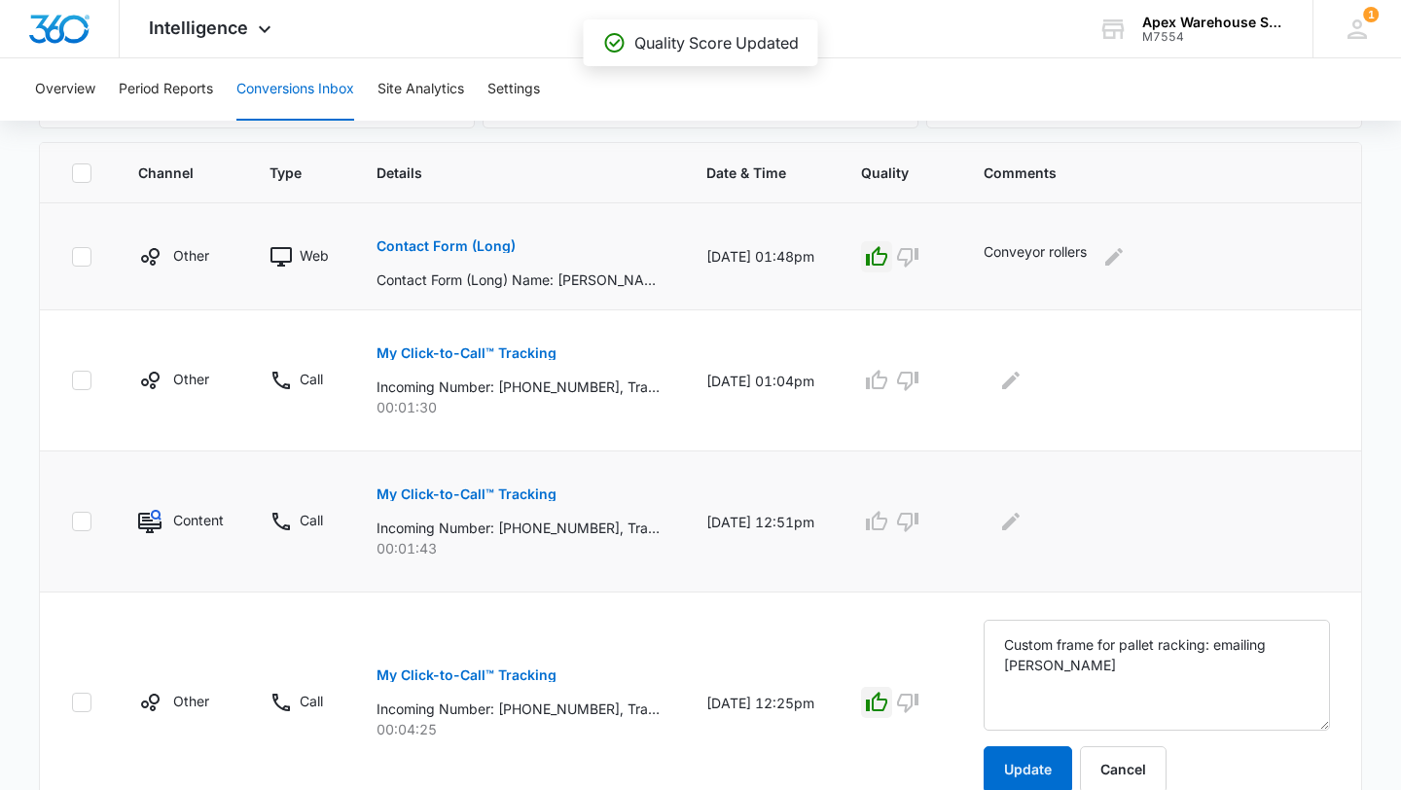
click at [500, 499] on p "My Click-to-Call™ Tracking" at bounding box center [467, 495] width 180 height 14
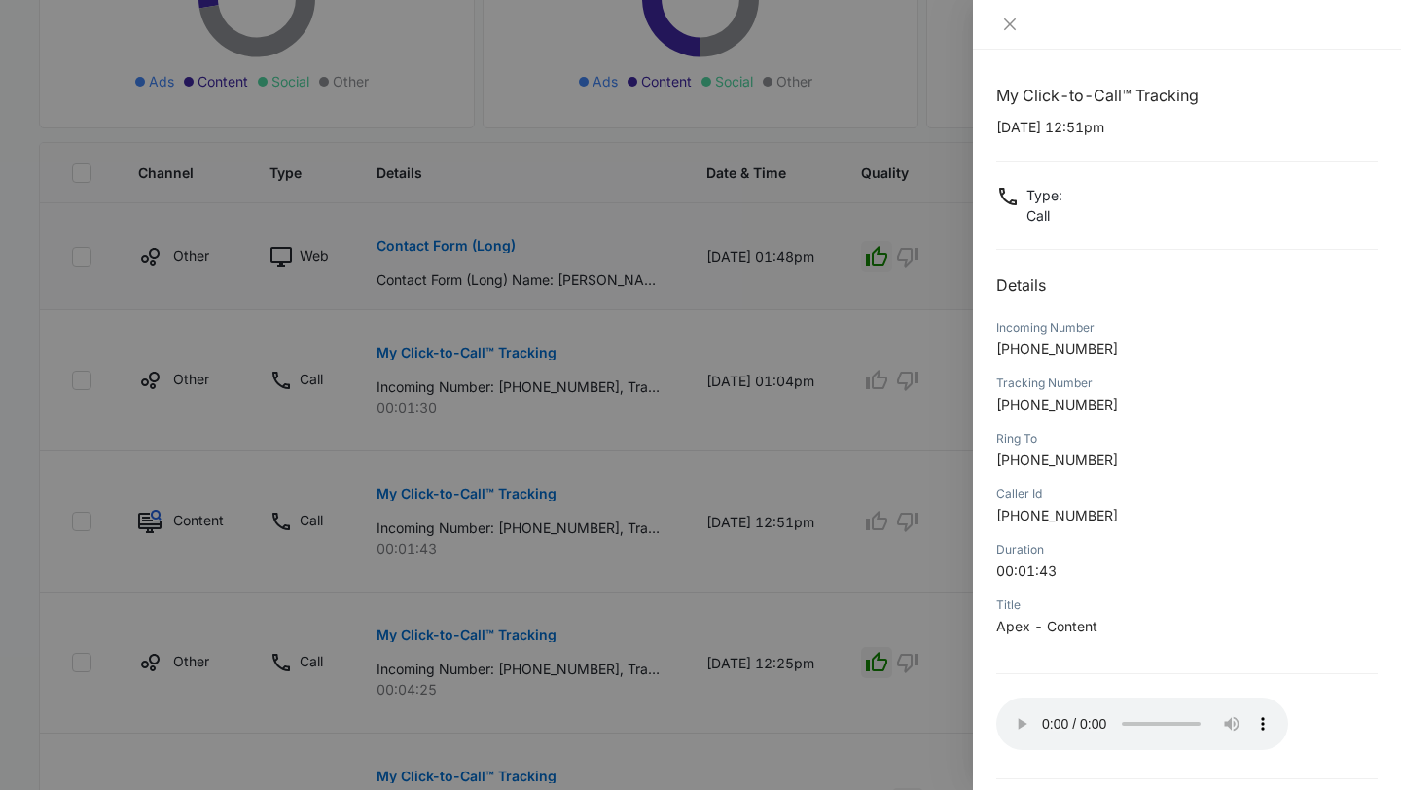
click at [899, 668] on div at bounding box center [700, 395] width 1401 height 790
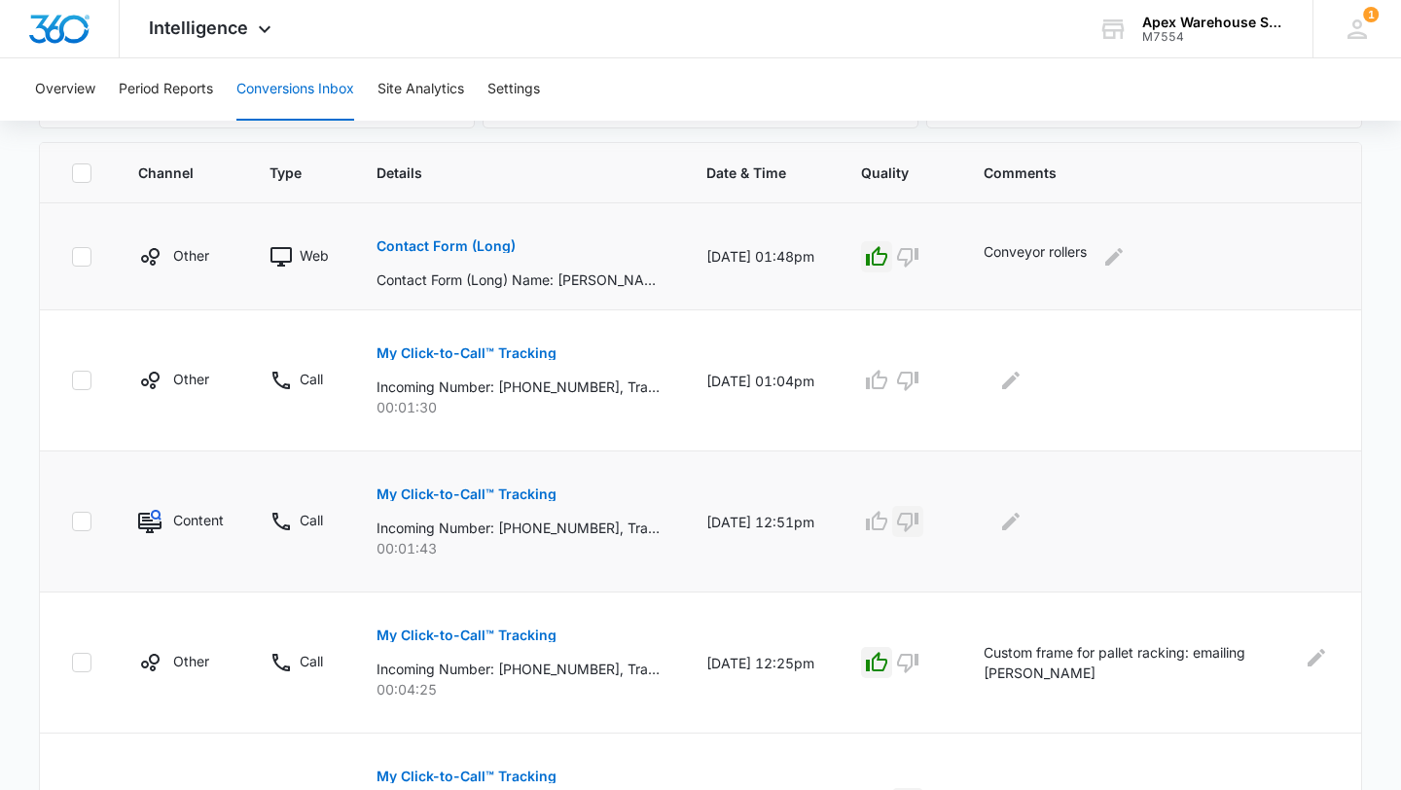
click at [919, 524] on icon "button" at bounding box center [907, 522] width 21 height 19
click at [1023, 521] on icon "Edit Comments" at bounding box center [1010, 521] width 23 height 23
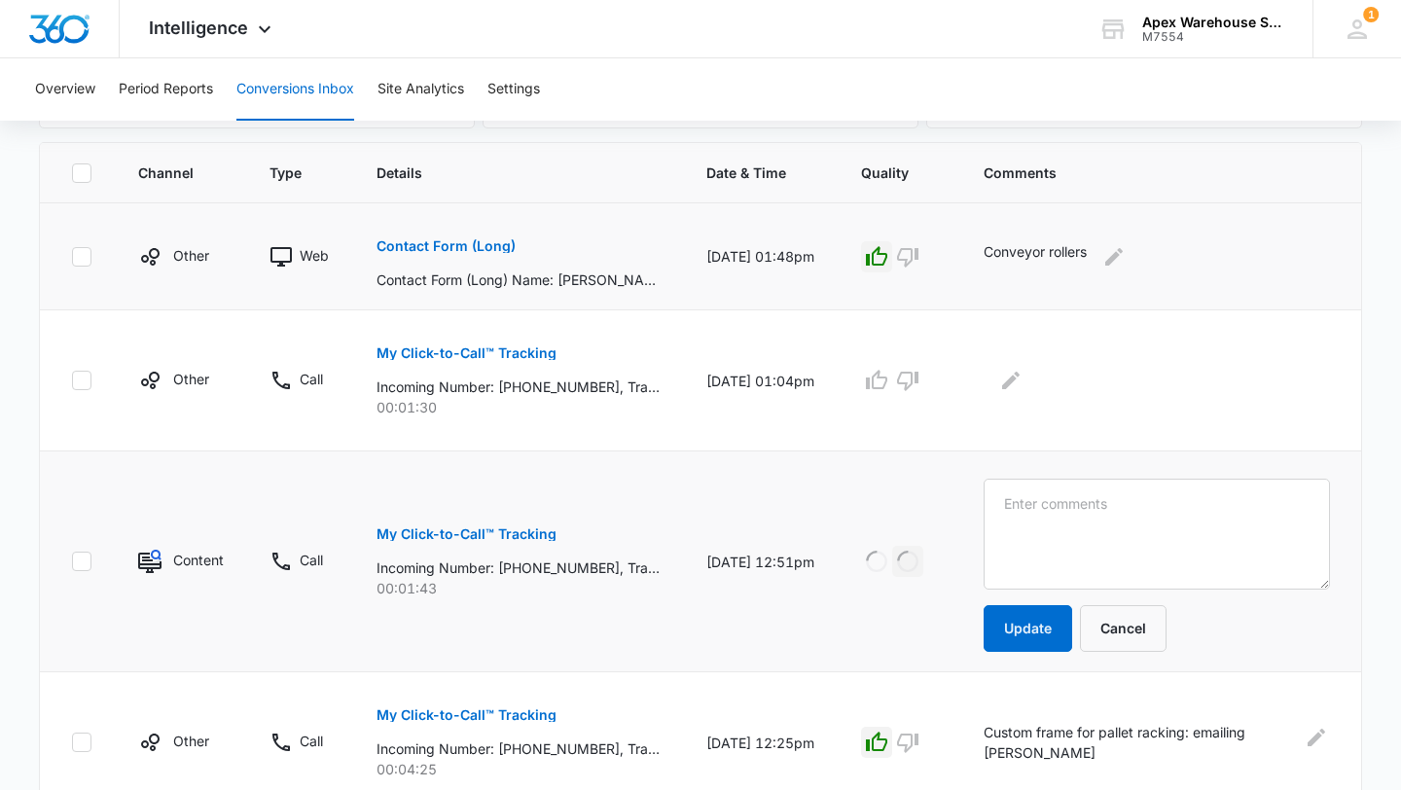
click at [1039, 523] on textarea at bounding box center [1157, 534] width 346 height 111
type textarea "S"
type textarea "Freight solicitor"
click at [1031, 648] on button "Update" at bounding box center [1028, 628] width 89 height 47
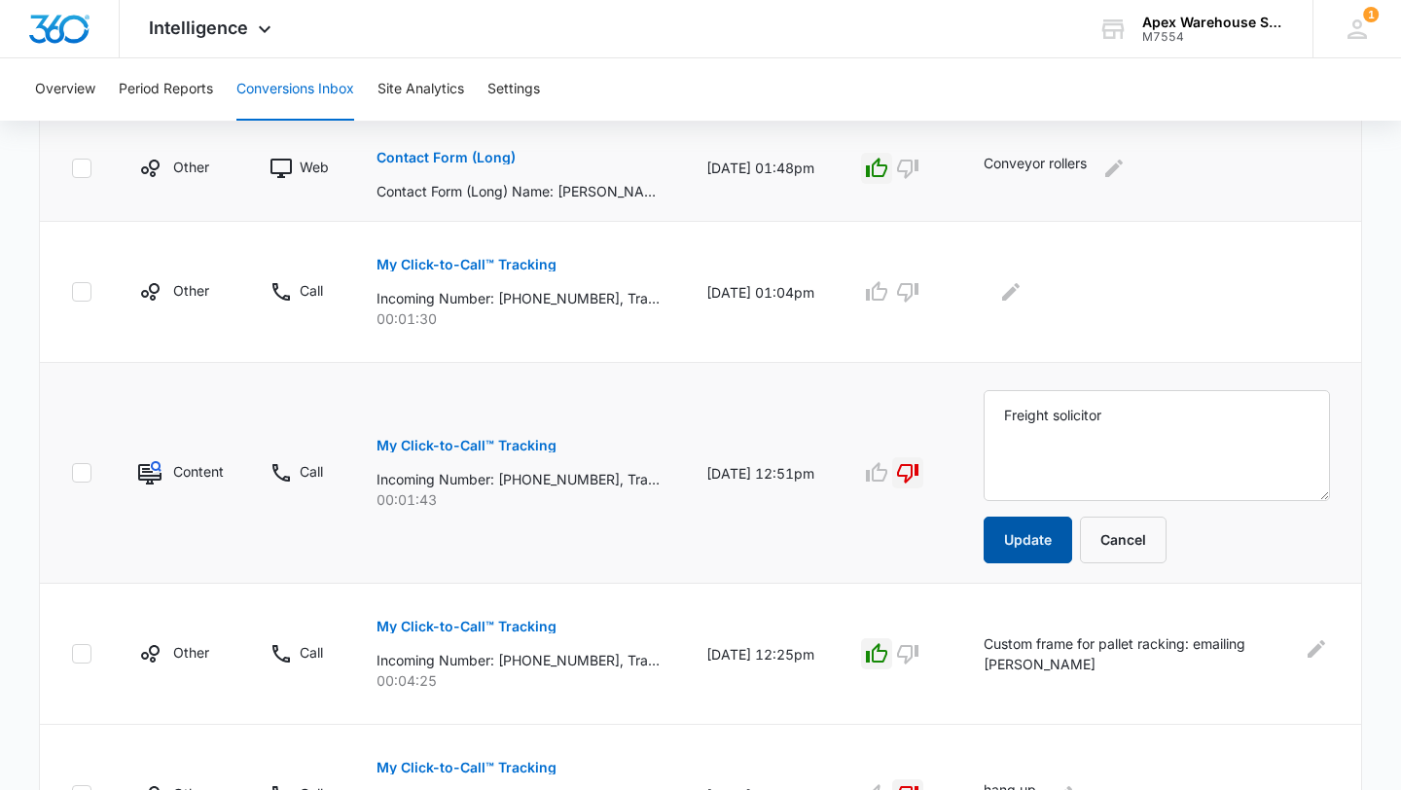
scroll to position [456, 0]
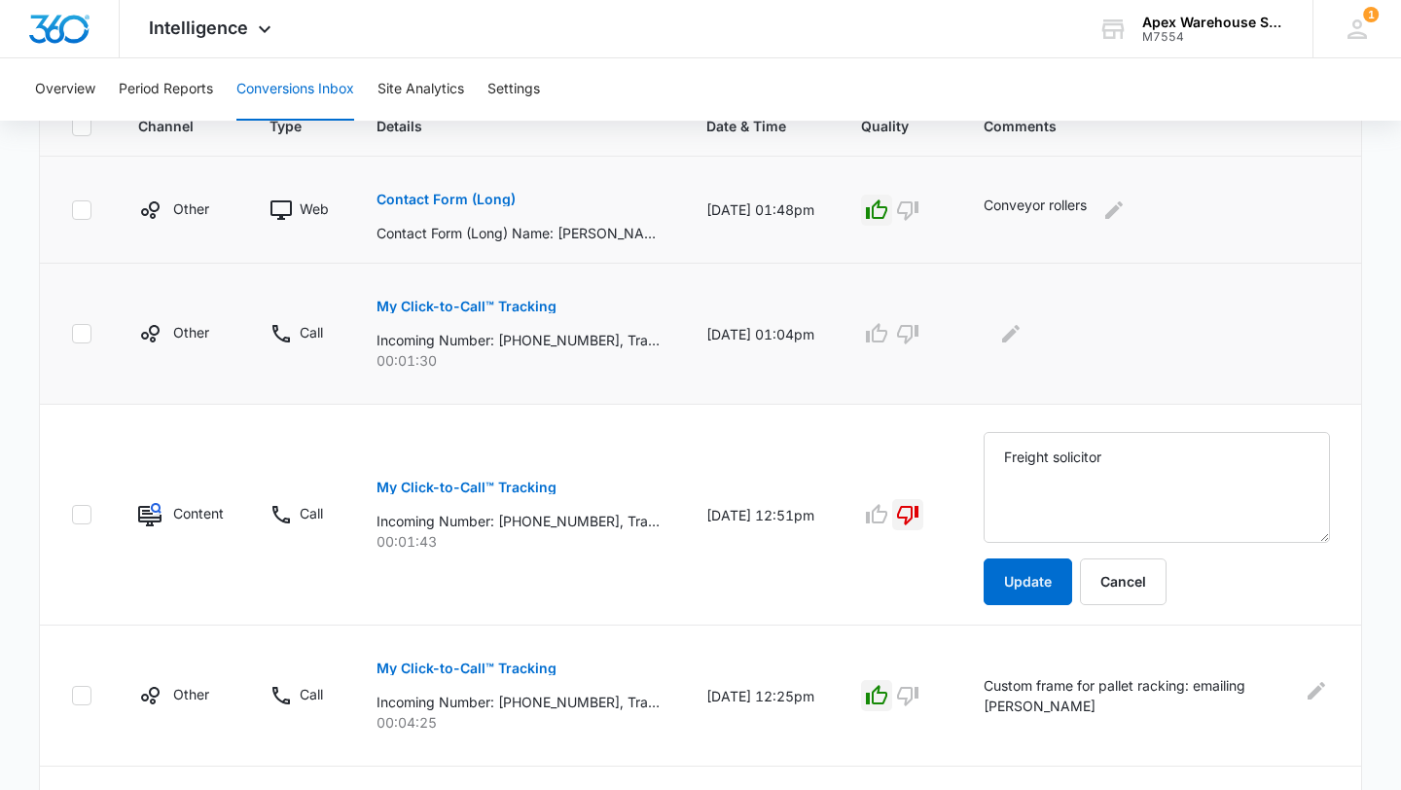
click at [521, 312] on p "My Click-to-Call™ Tracking" at bounding box center [467, 307] width 180 height 14
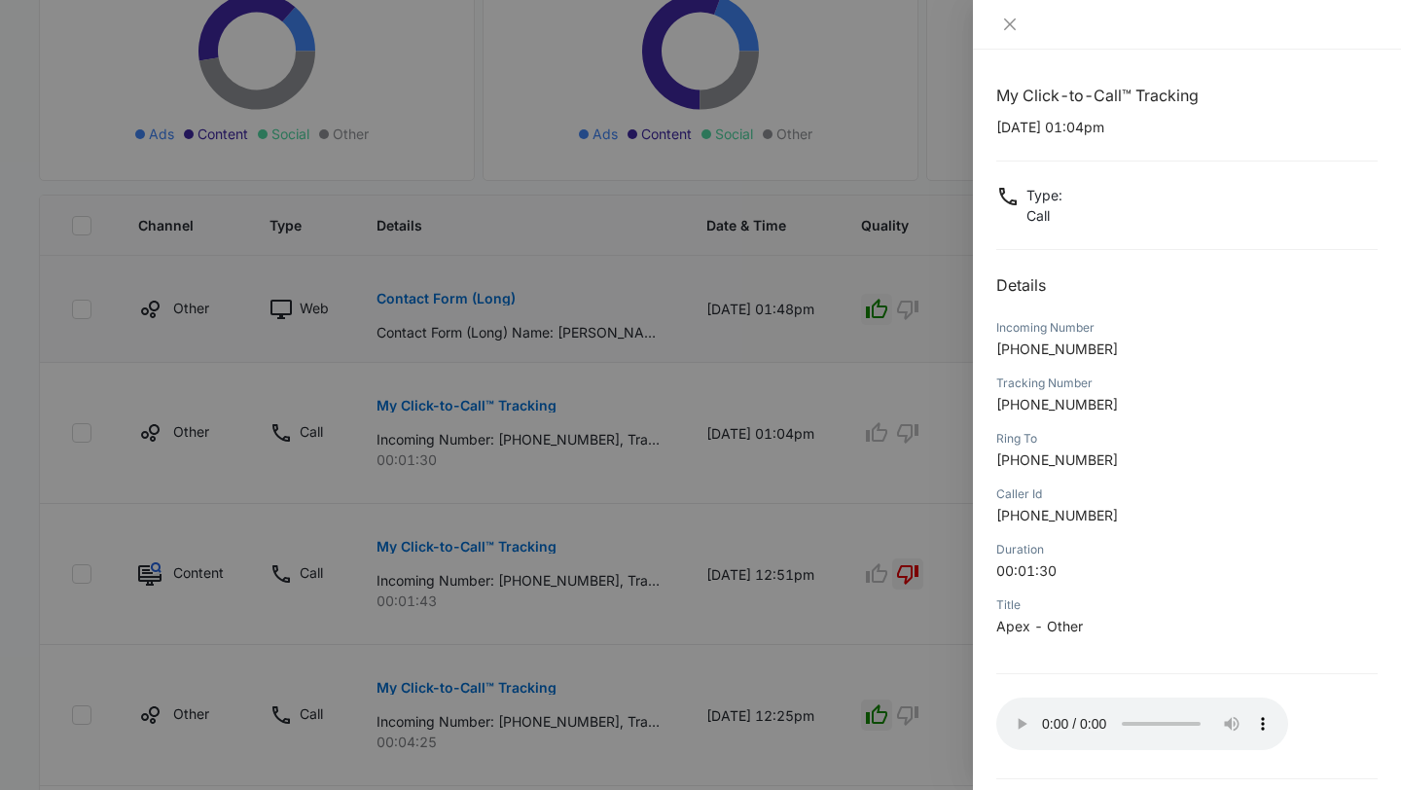
scroll to position [406, 0]
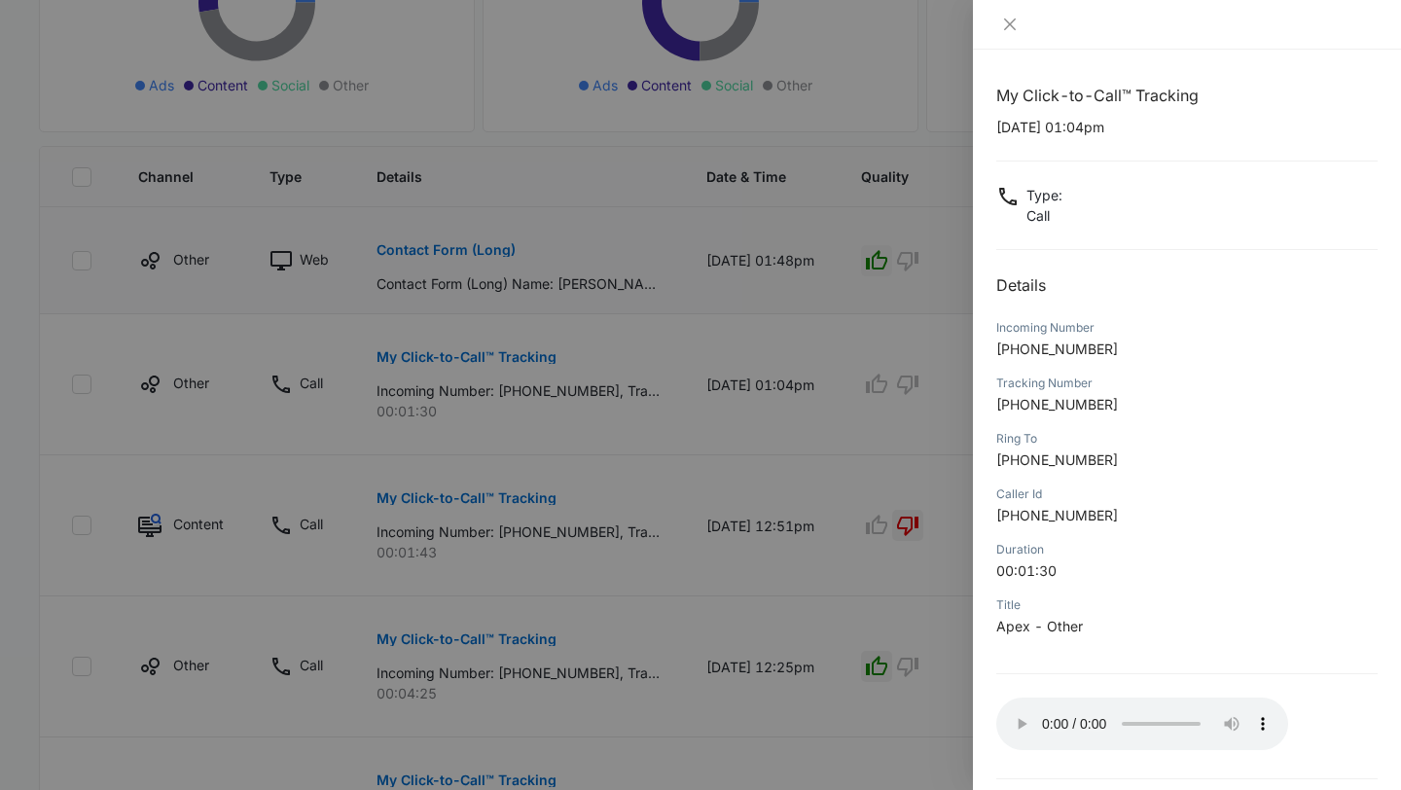
click at [880, 555] on div at bounding box center [700, 395] width 1401 height 790
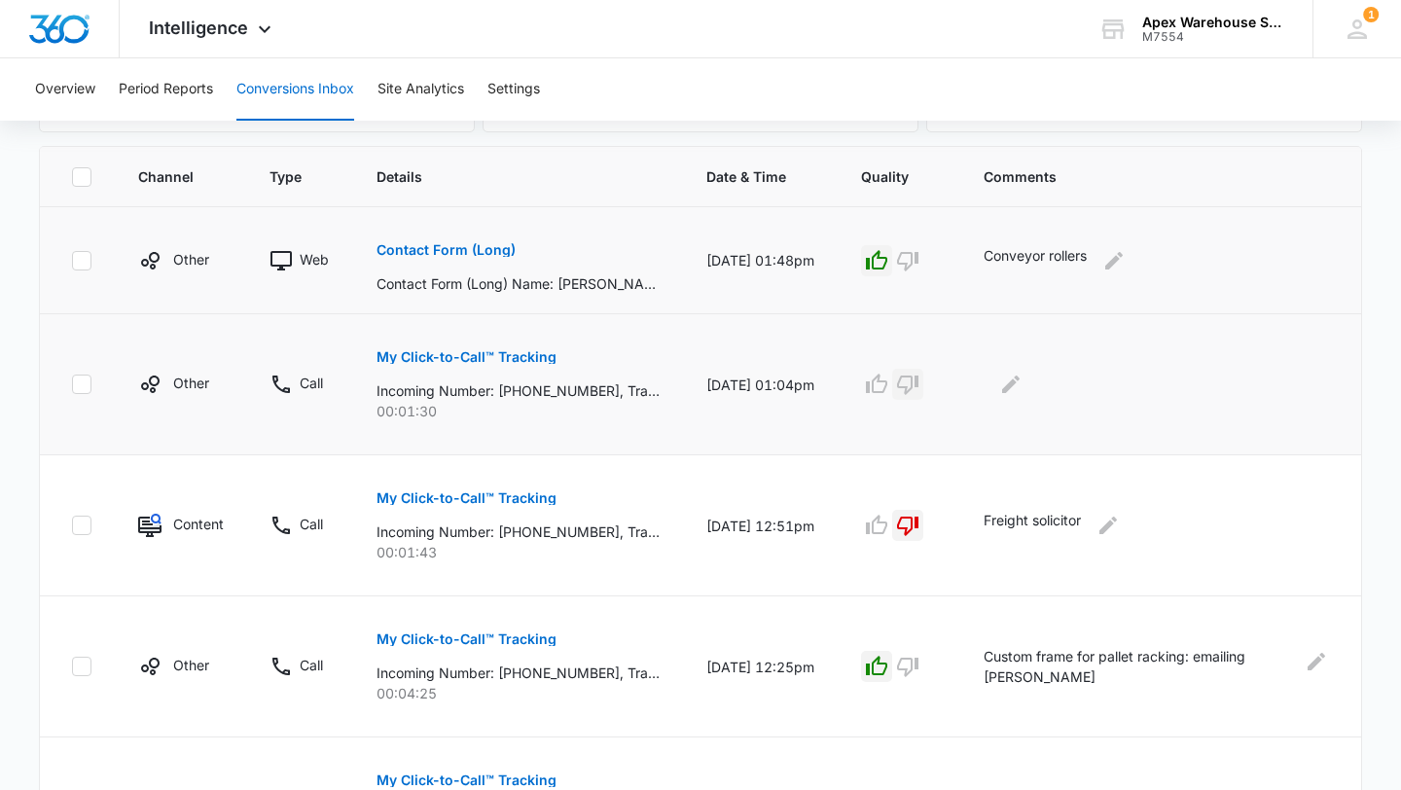
click at [924, 396] on button "button" at bounding box center [907, 384] width 31 height 31
click at [1010, 397] on button "Edit Comments" at bounding box center [1011, 384] width 31 height 31
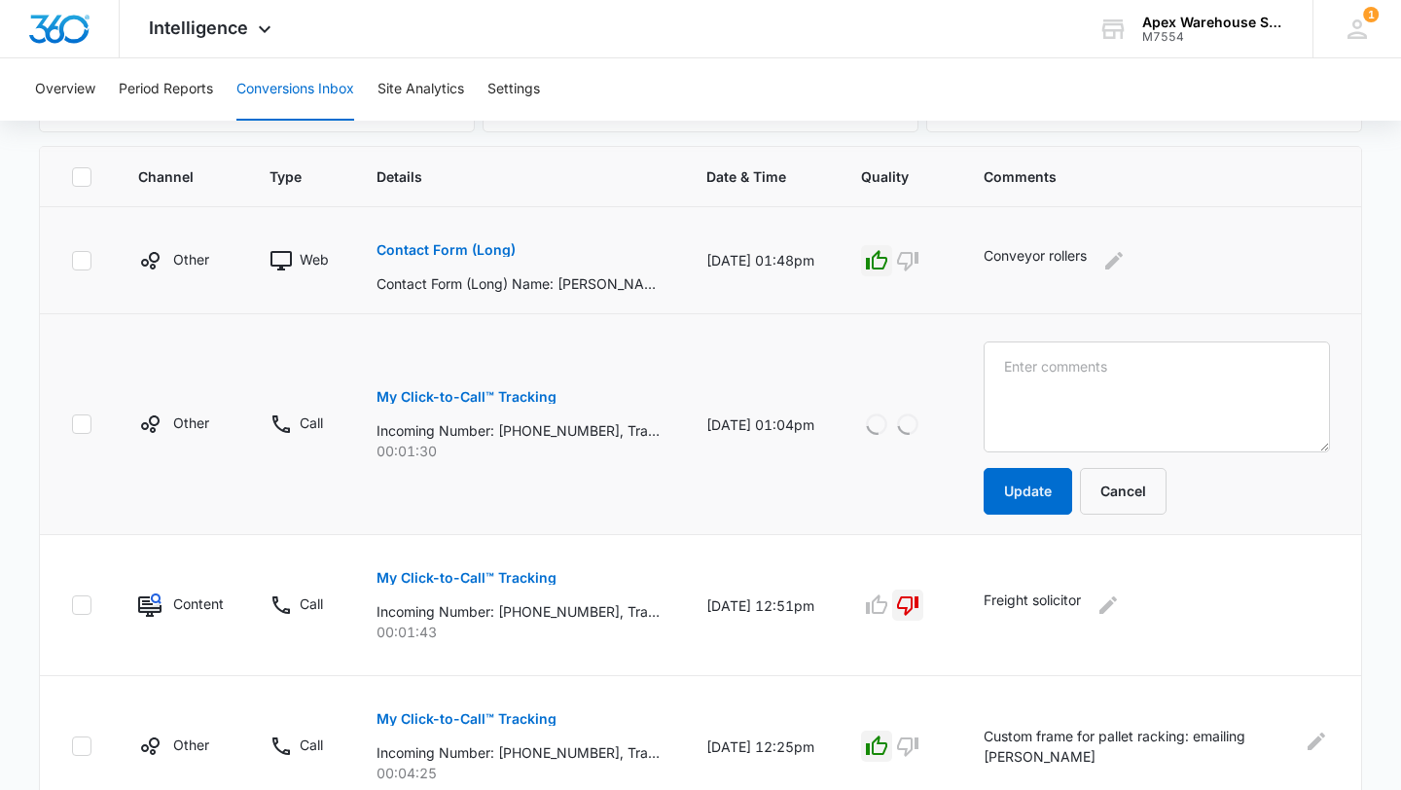
click at [1029, 397] on textarea at bounding box center [1157, 397] width 346 height 111
type textarea "VM: no VM left"
click at [1055, 486] on button "Update" at bounding box center [1028, 491] width 89 height 47
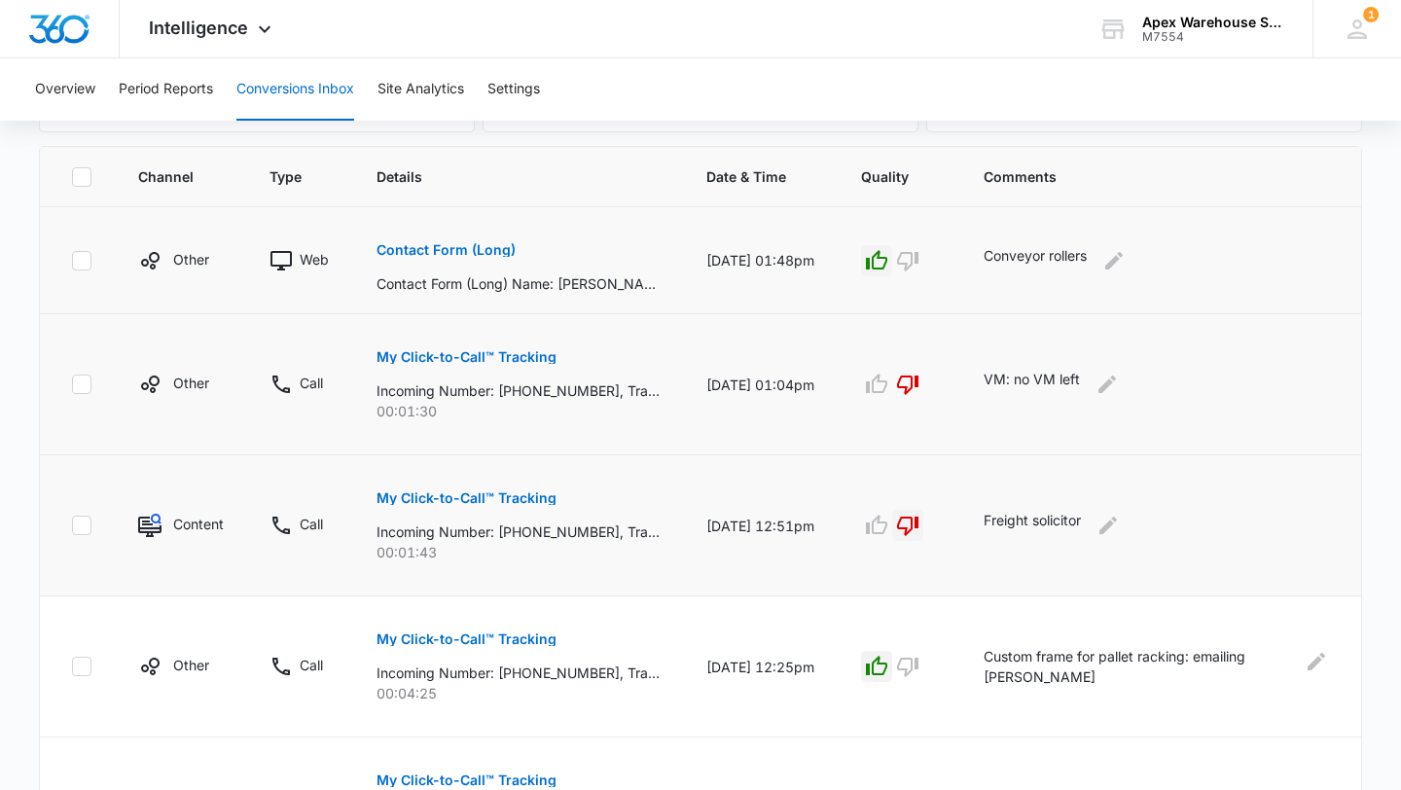
scroll to position [1226, 0]
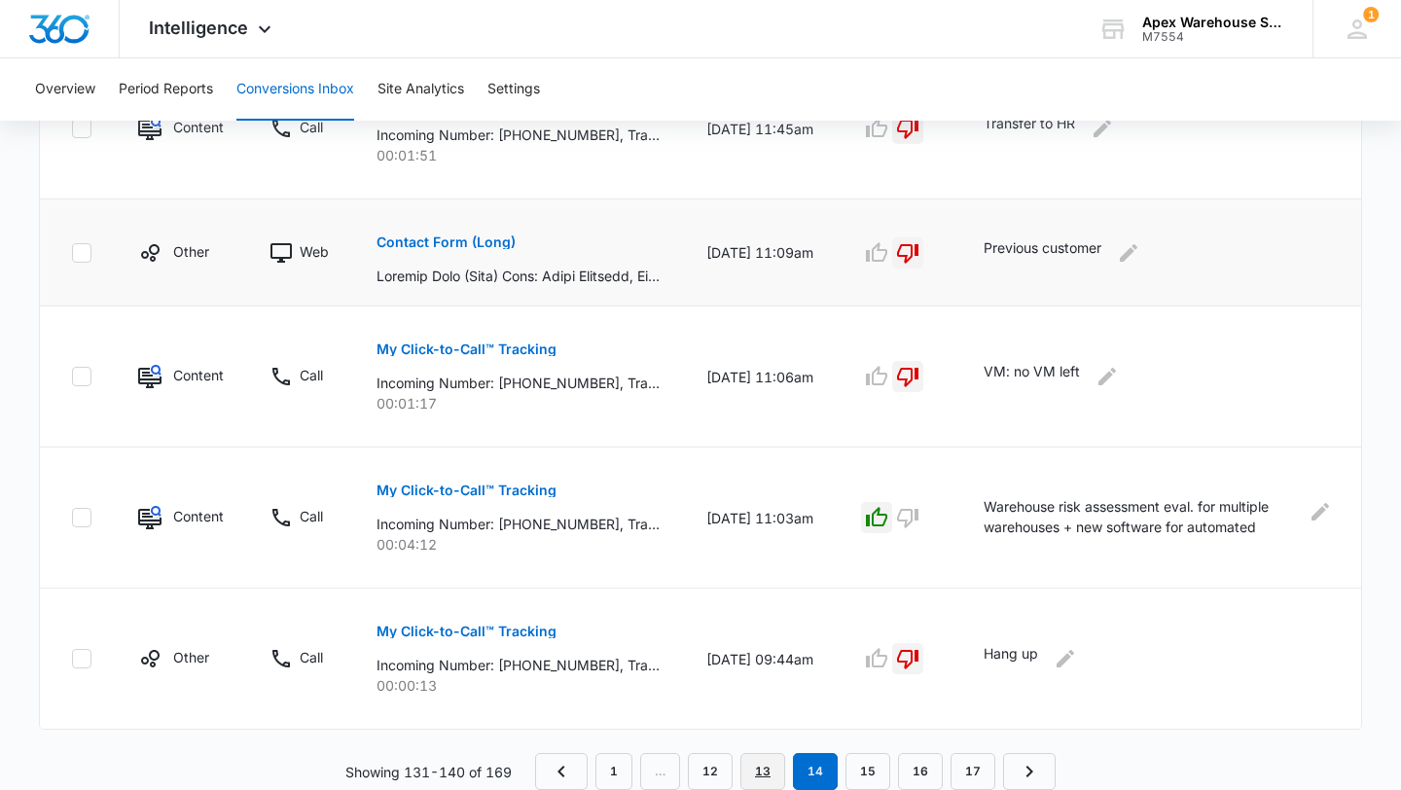
click at [773, 781] on link "13" at bounding box center [763, 771] width 45 height 37
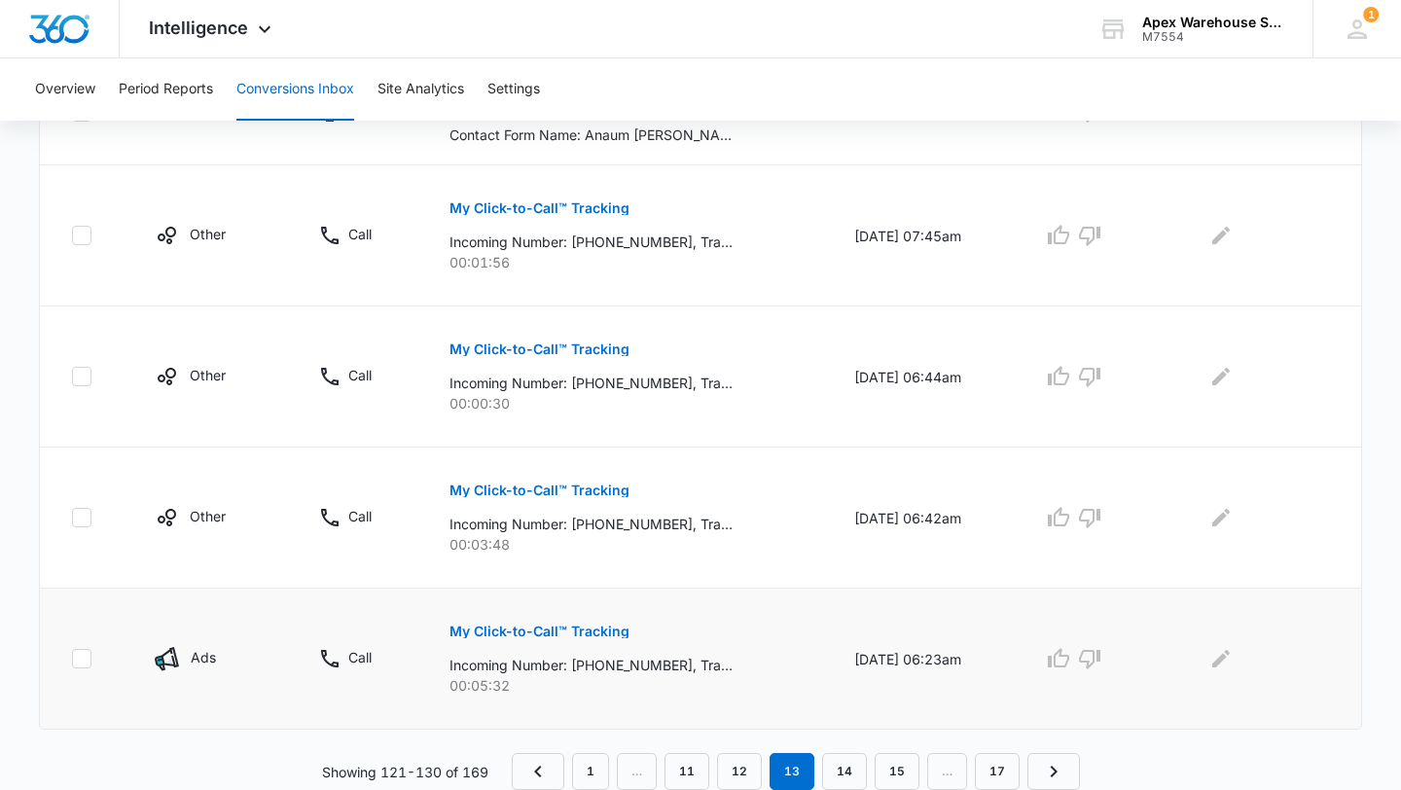
click at [563, 632] on p "My Click-to-Call™ Tracking" at bounding box center [540, 632] width 180 height 14
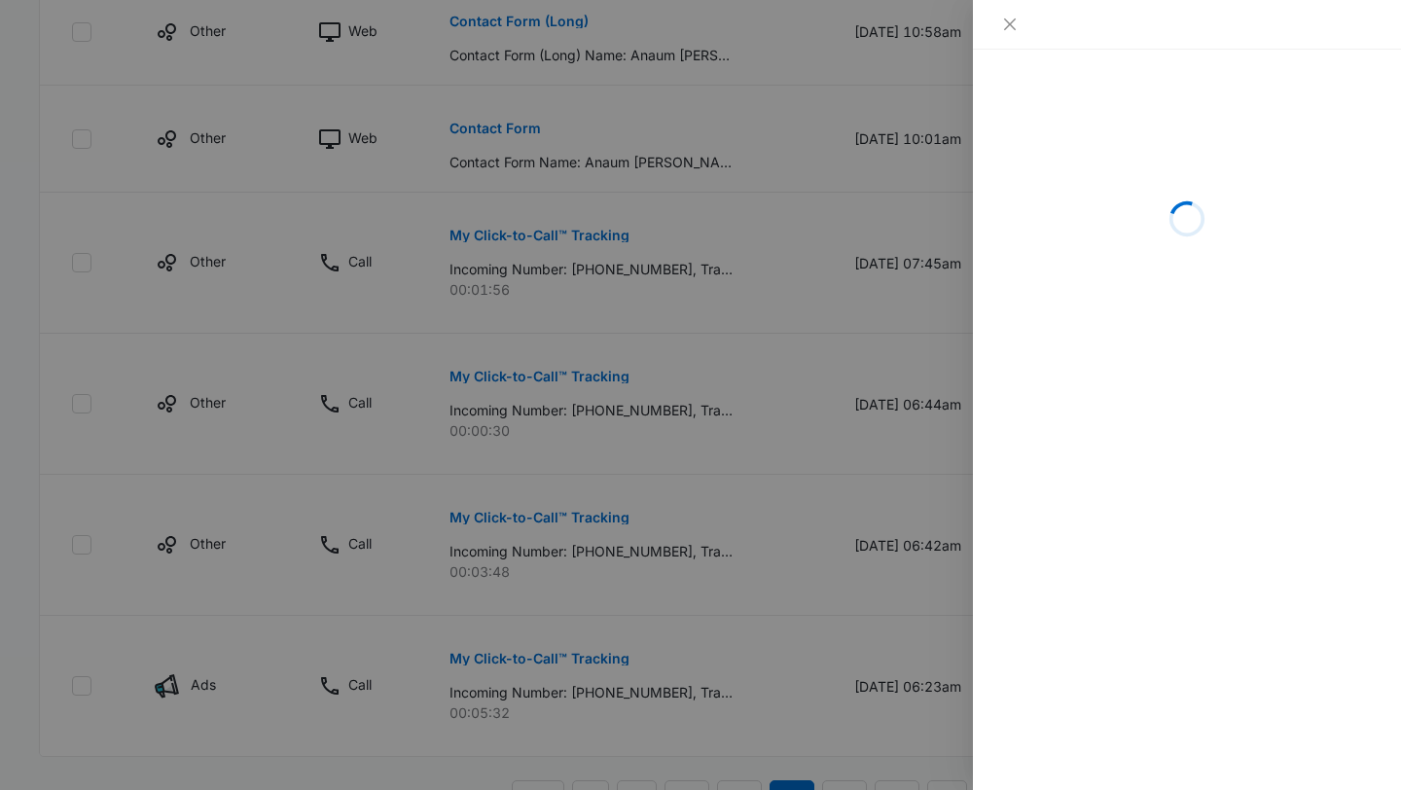
scroll to position [1285, 0]
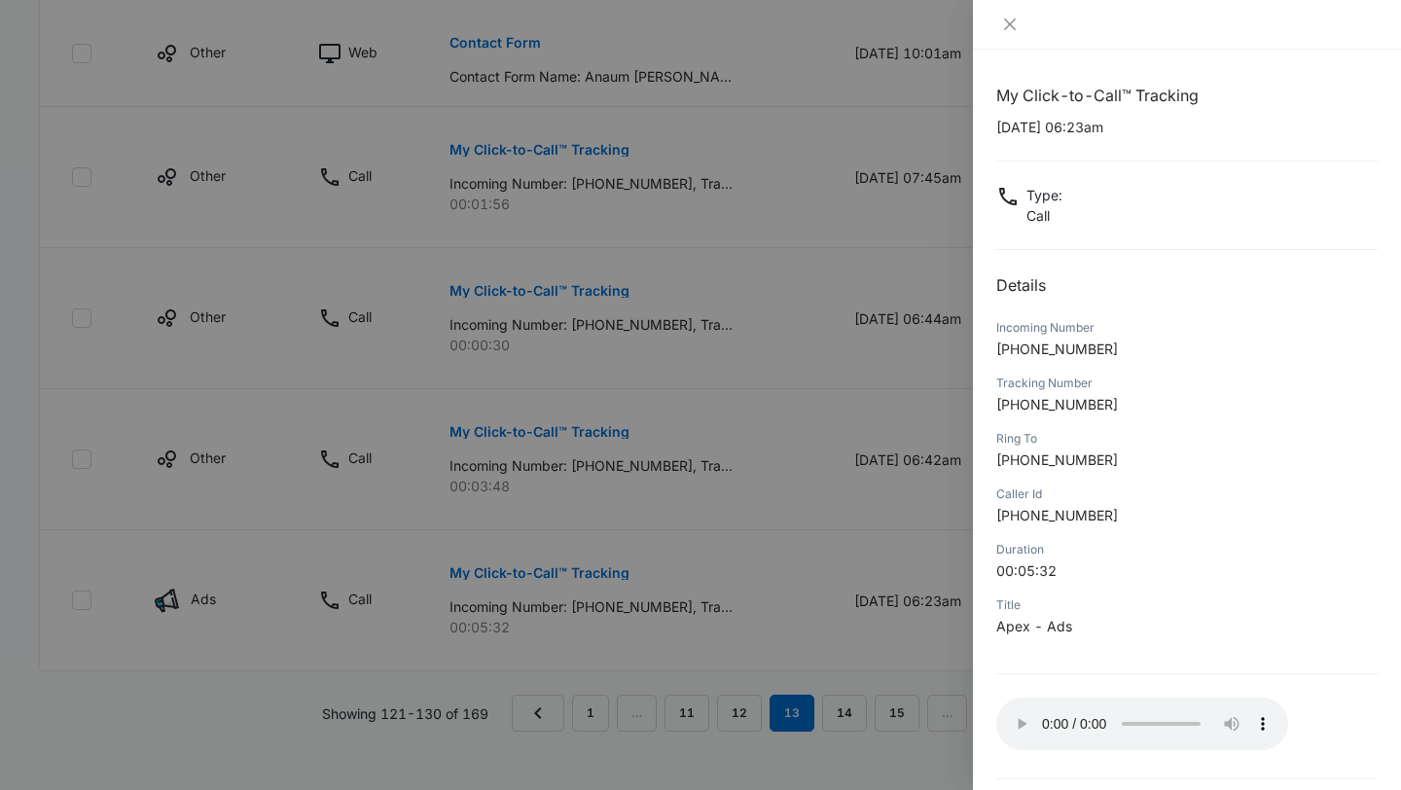
click at [762, 556] on div at bounding box center [700, 395] width 1401 height 790
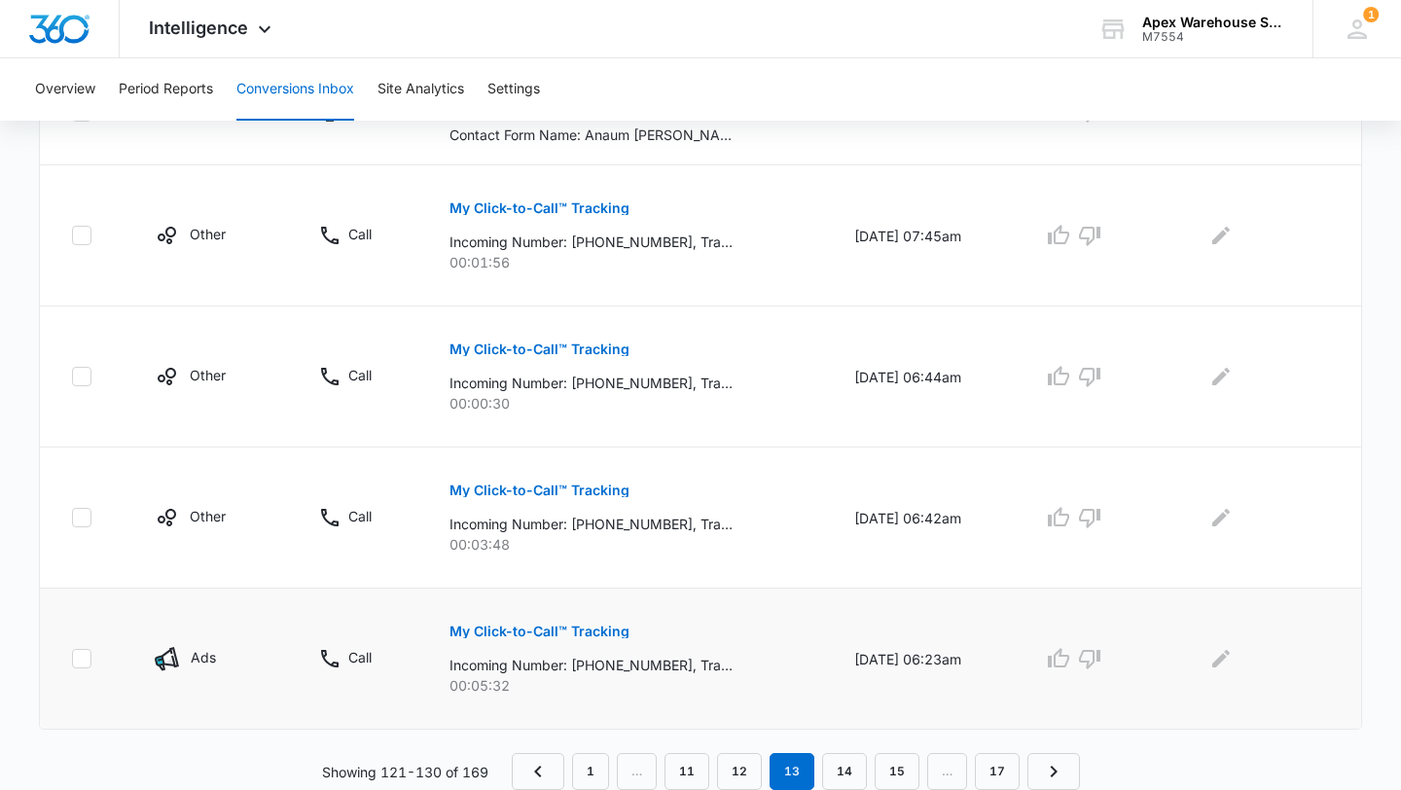
scroll to position [1226, 0]
click at [1072, 604] on td at bounding box center [1095, 659] width 150 height 141
click at [1071, 661] on icon "button" at bounding box center [1058, 658] width 23 height 23
click at [1231, 667] on icon "Edit Comments" at bounding box center [1221, 658] width 23 height 23
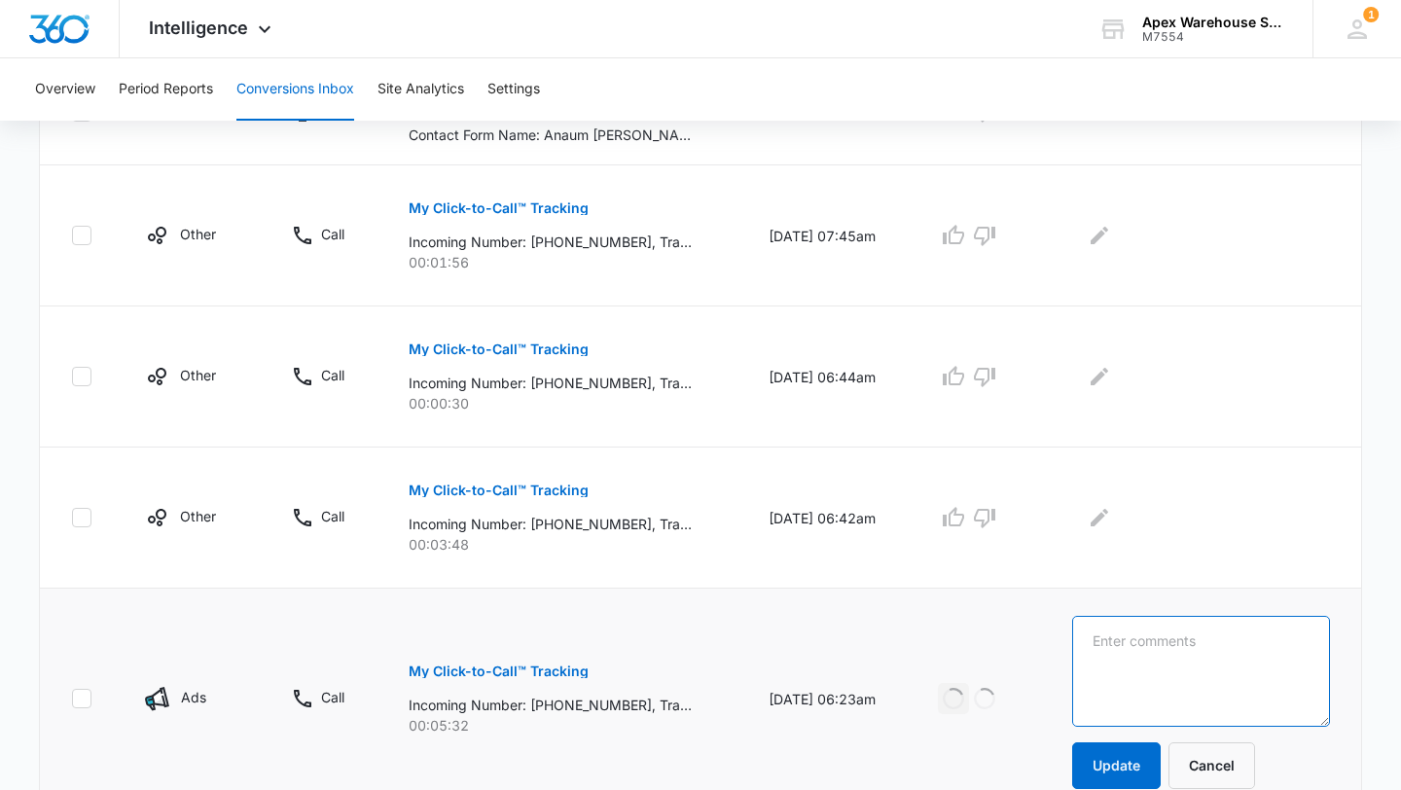
click at [1287, 672] on textarea at bounding box center [1201, 671] width 258 height 111
paste textarea "Custom shelving for equipment"
click at [1127, 636] on textarea "Custom shelving for equipment" at bounding box center [1201, 671] width 258 height 111
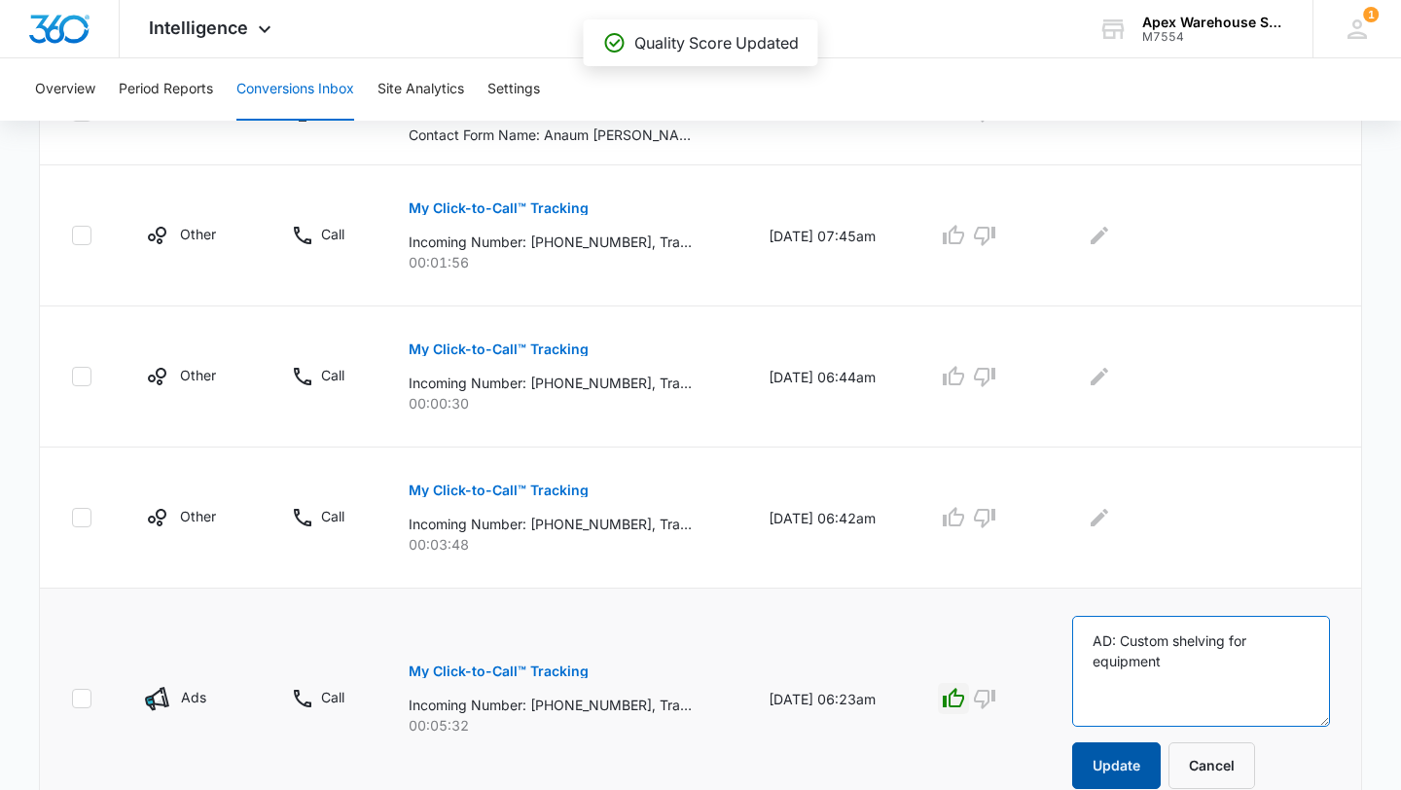
type textarea "AD: Custom shelving for equipment"
click at [1143, 784] on button "Update" at bounding box center [1116, 766] width 89 height 47
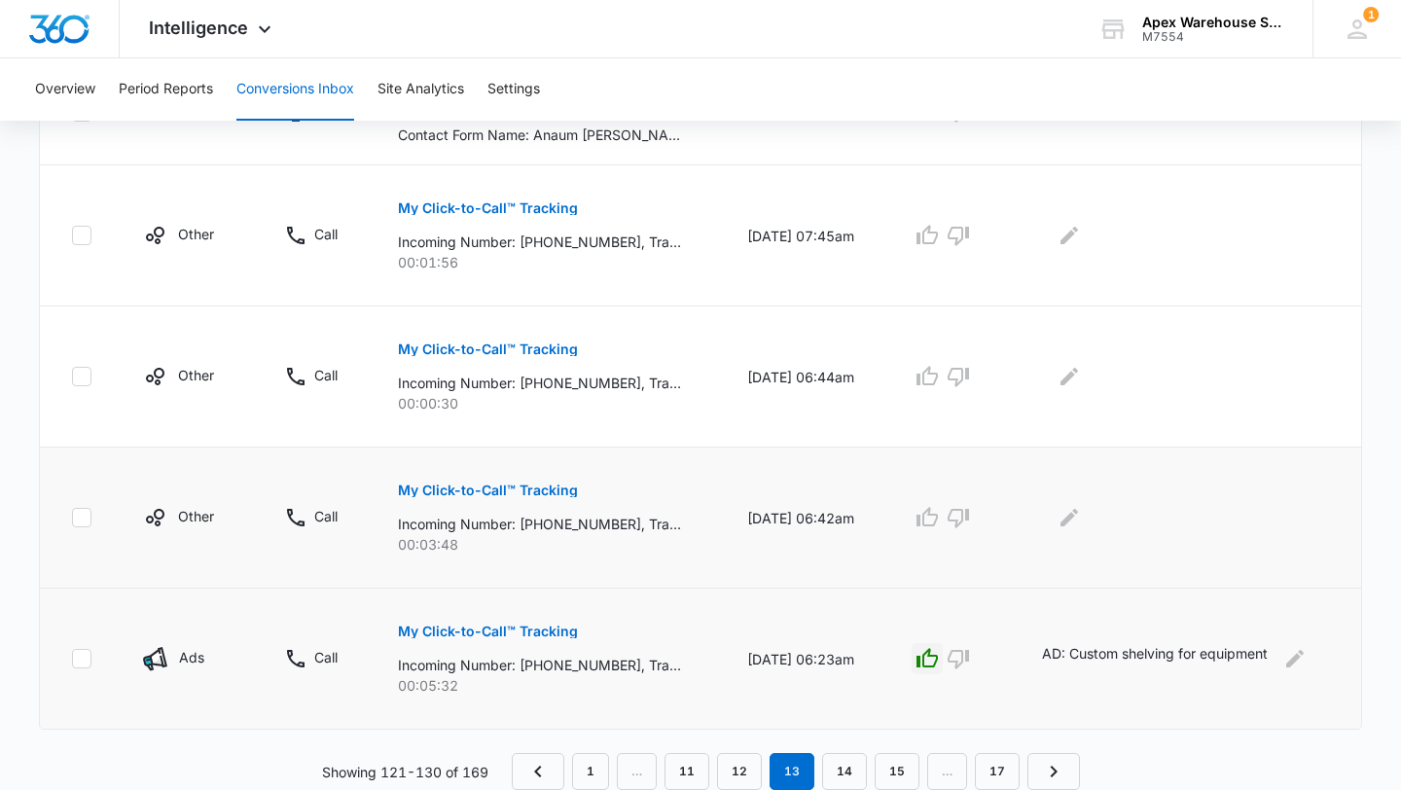
click at [532, 495] on p "My Click-to-Call™ Tracking" at bounding box center [488, 491] width 180 height 14
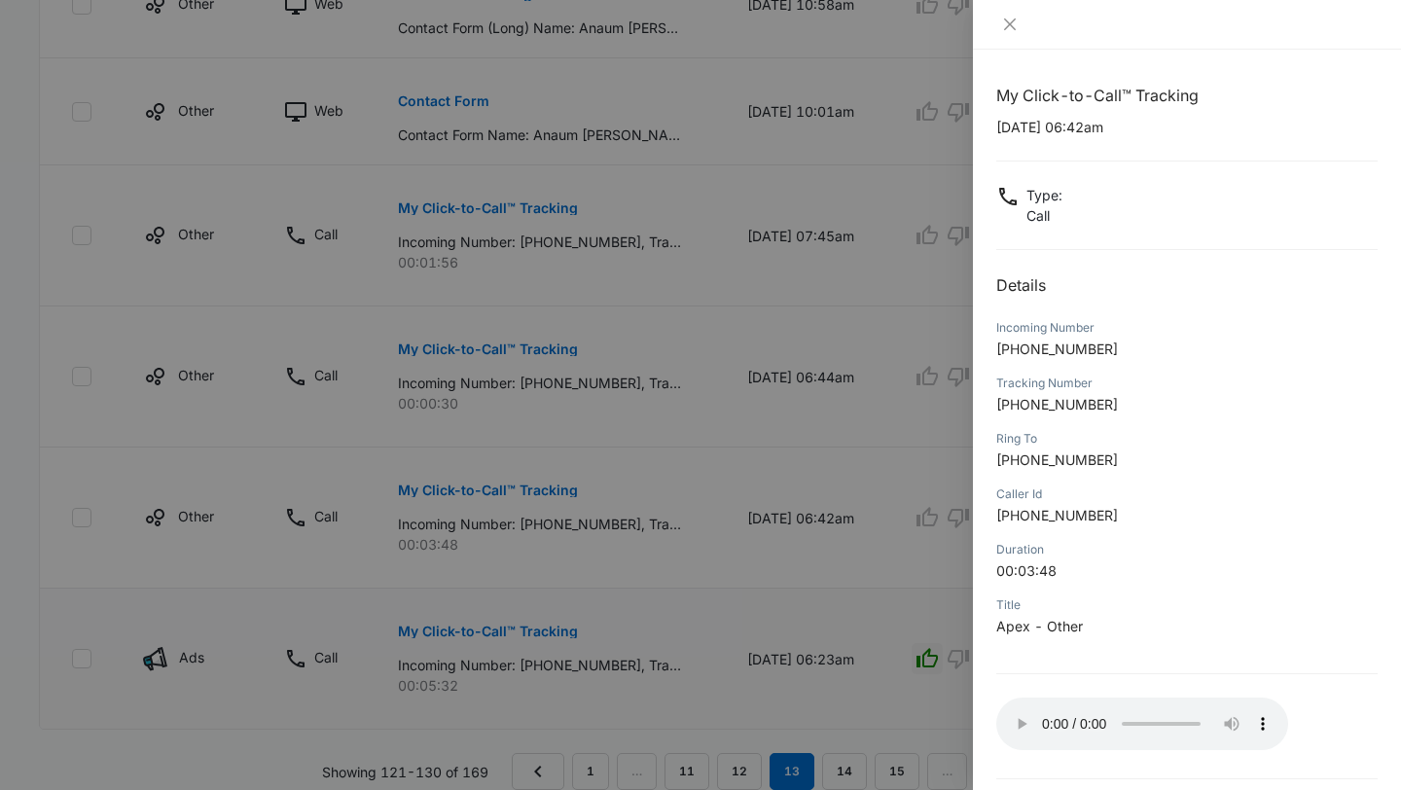
click at [853, 497] on div at bounding box center [700, 395] width 1401 height 790
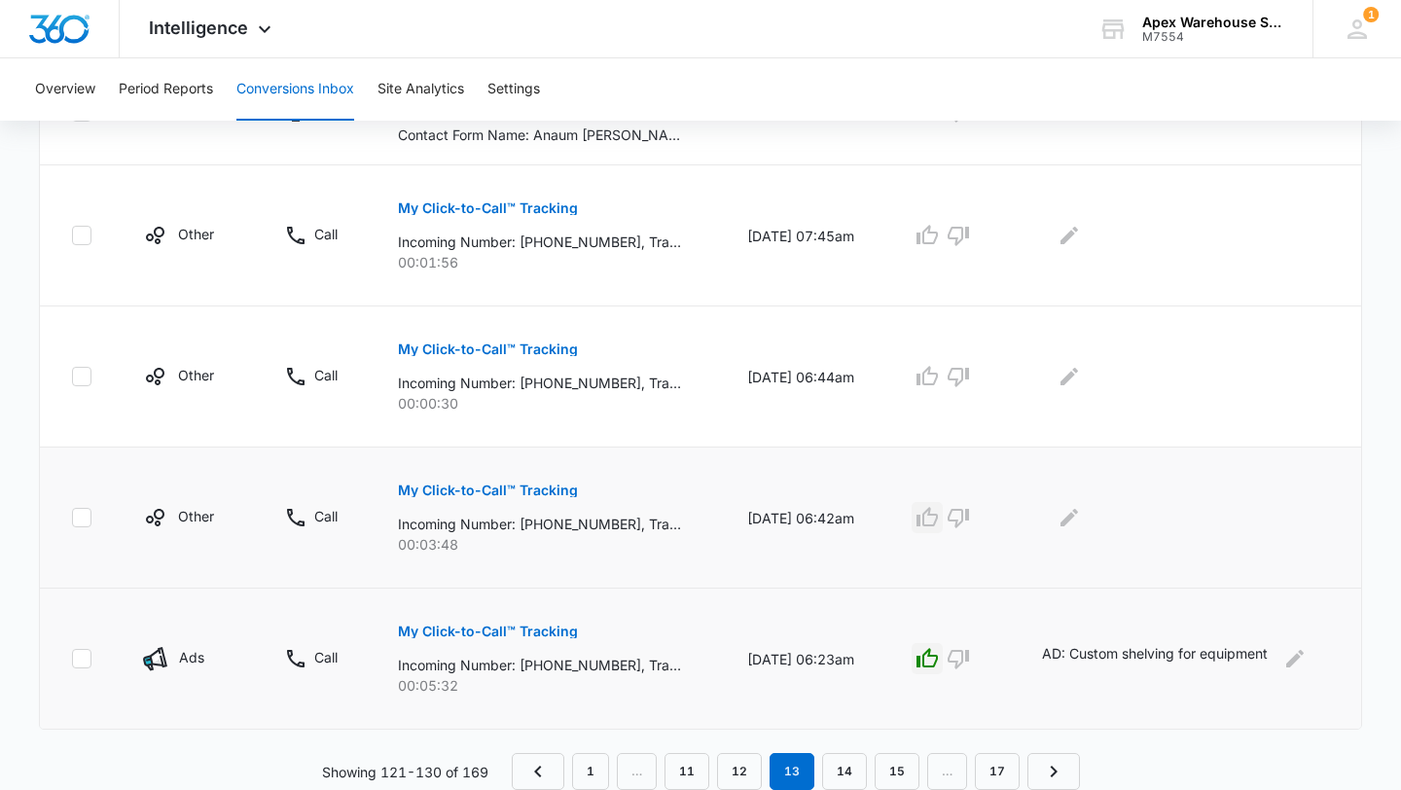
click at [939, 522] on icon "button" at bounding box center [927, 517] width 23 height 23
click at [1076, 523] on icon "Edit Comments" at bounding box center [1069, 517] width 23 height 23
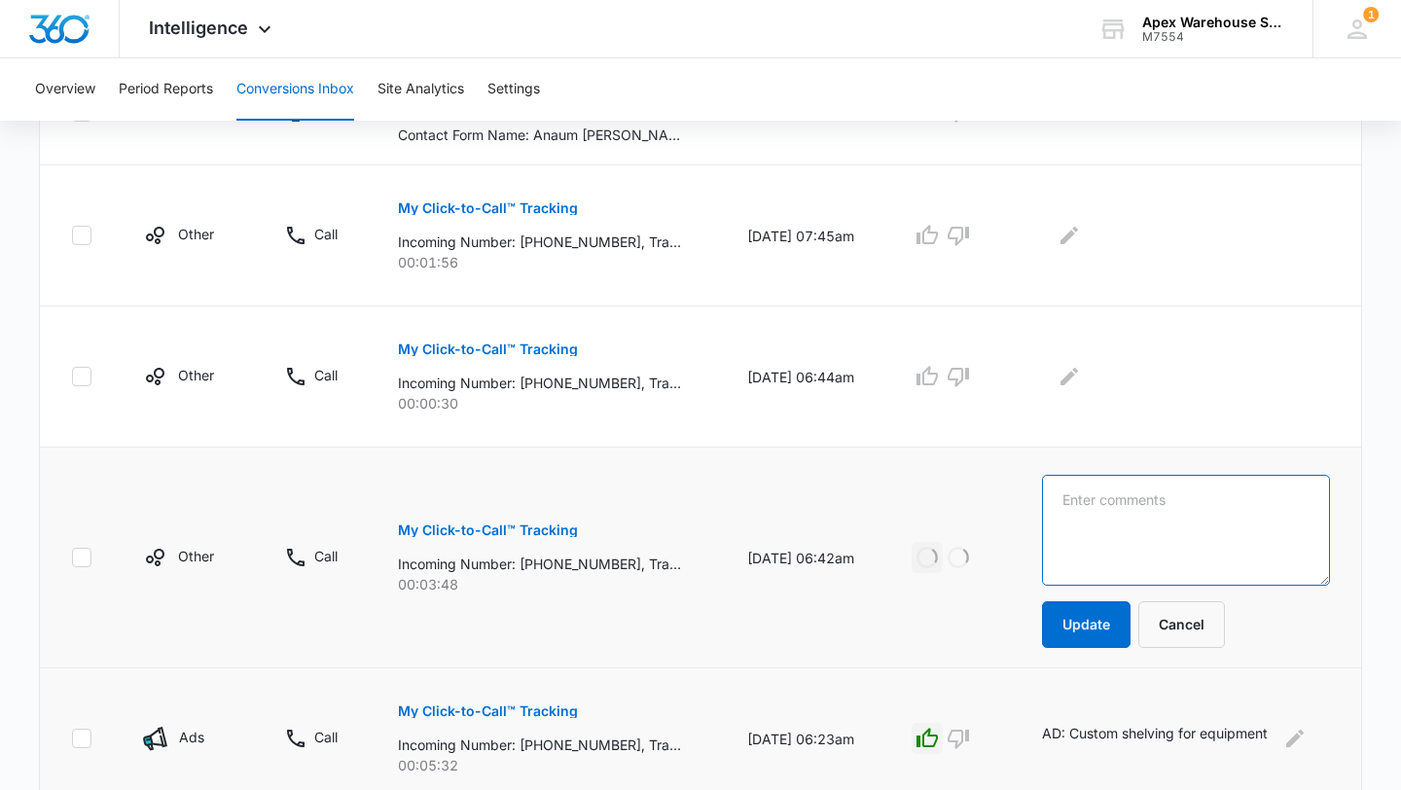
click at [1107, 523] on textarea at bounding box center [1186, 530] width 288 height 111
paste textarea "40 k sq foot warehouse addition"
type textarea "40 k sq foot warehouse addition"
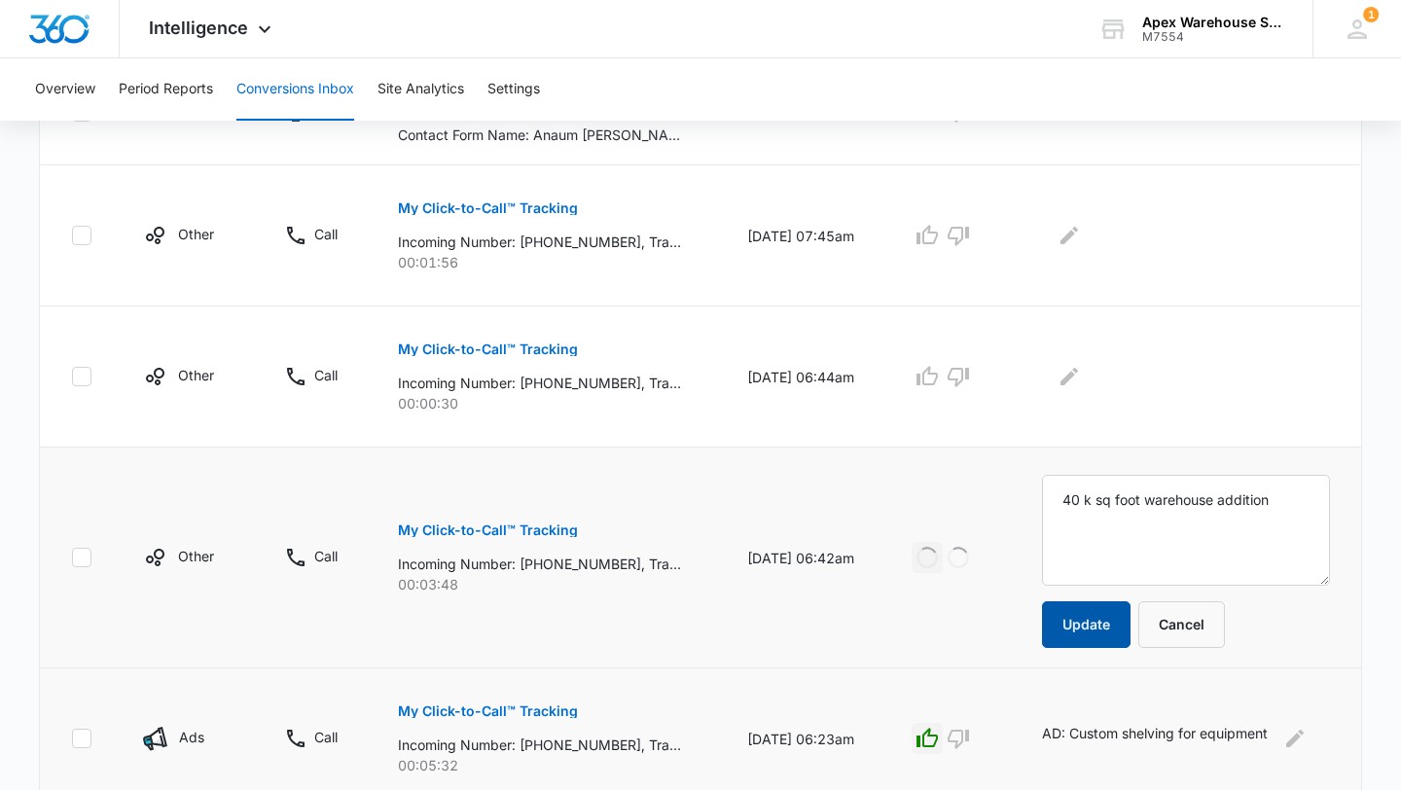
click at [1094, 635] on button "Update" at bounding box center [1086, 624] width 89 height 47
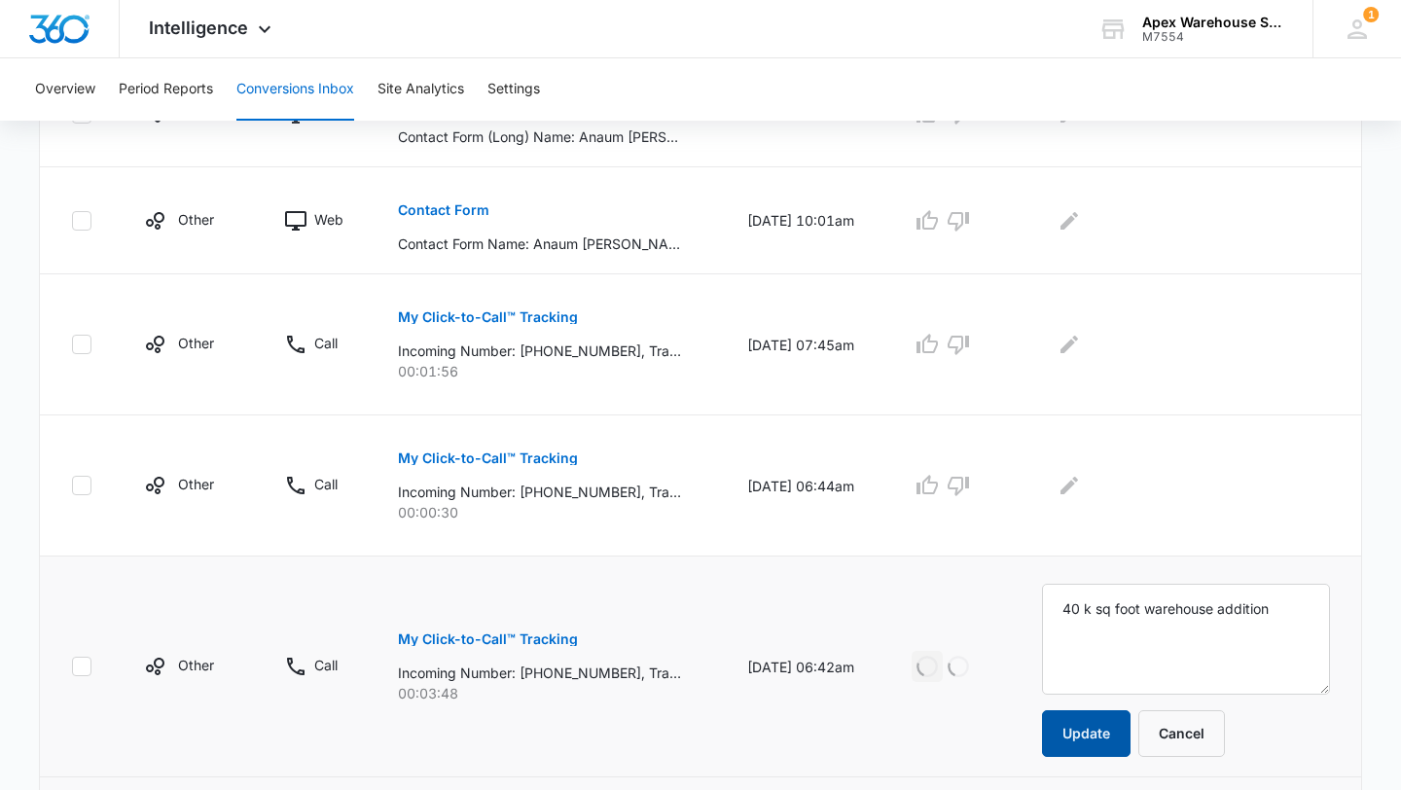
scroll to position [1107, 0]
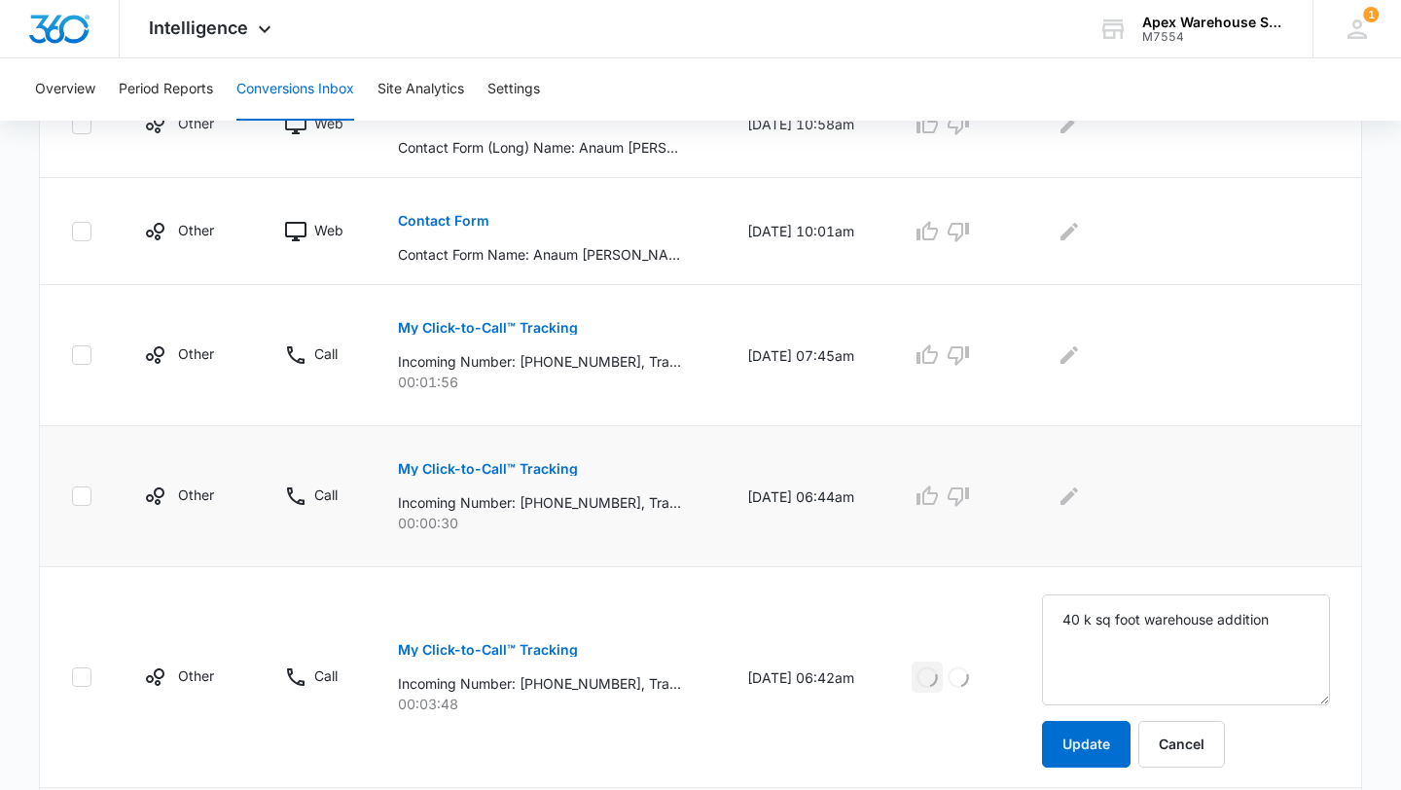
click at [524, 478] on button "My Click-to-Call™ Tracking" at bounding box center [488, 469] width 180 height 47
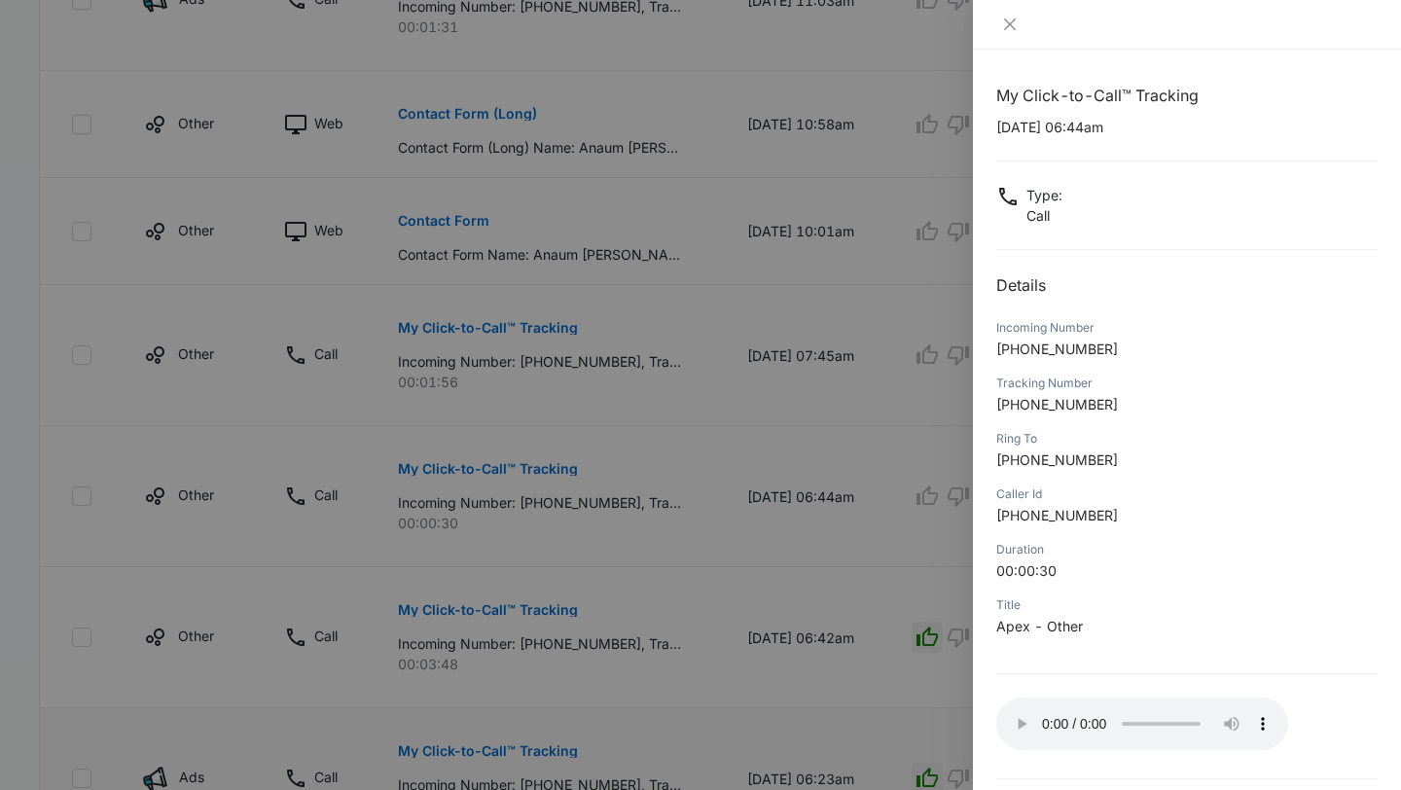
click at [913, 548] on div at bounding box center [700, 395] width 1401 height 790
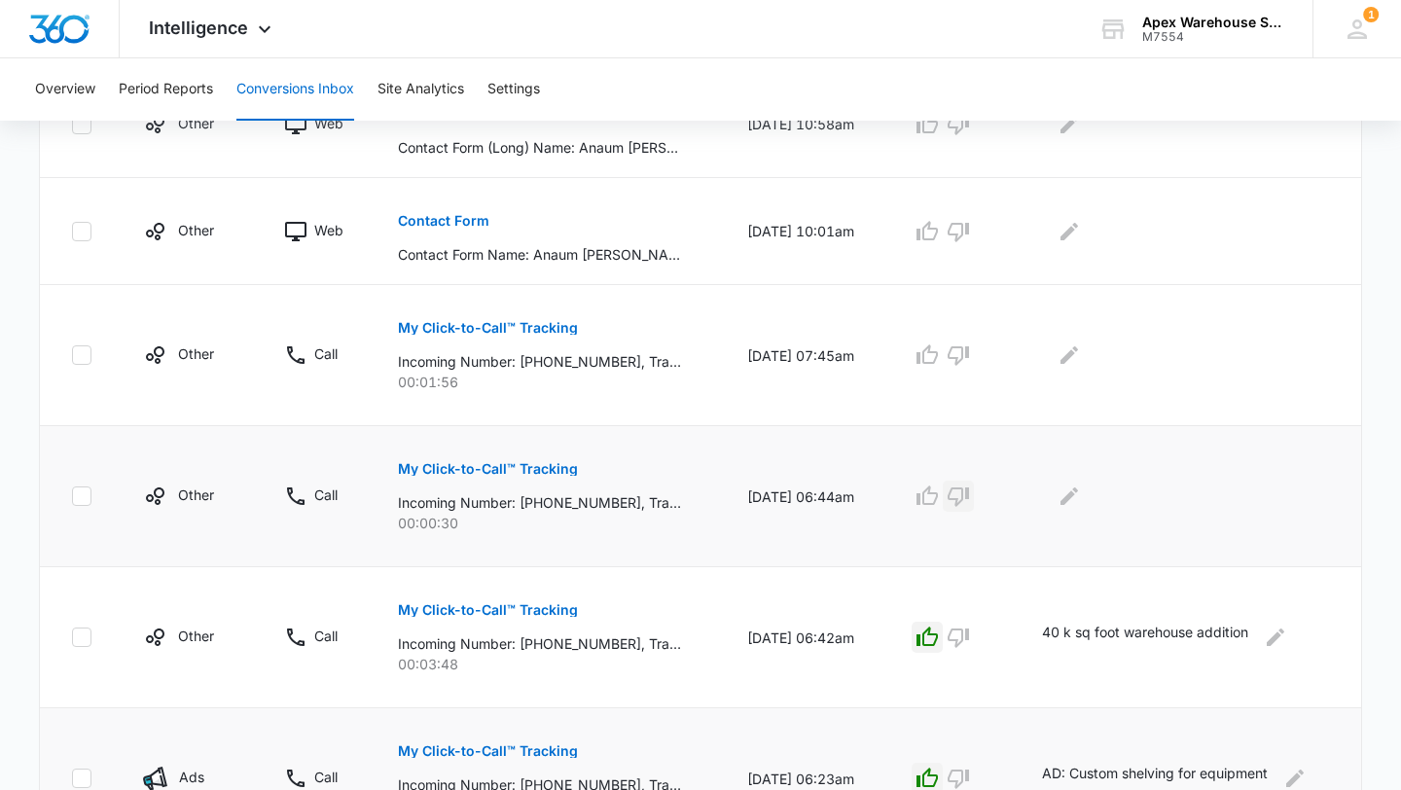
click at [970, 505] on icon "button" at bounding box center [958, 496] width 23 height 23
click at [1097, 495] on div at bounding box center [1186, 496] width 288 height 31
click at [1071, 495] on icon "Edit Comments" at bounding box center [1069, 496] width 23 height 23
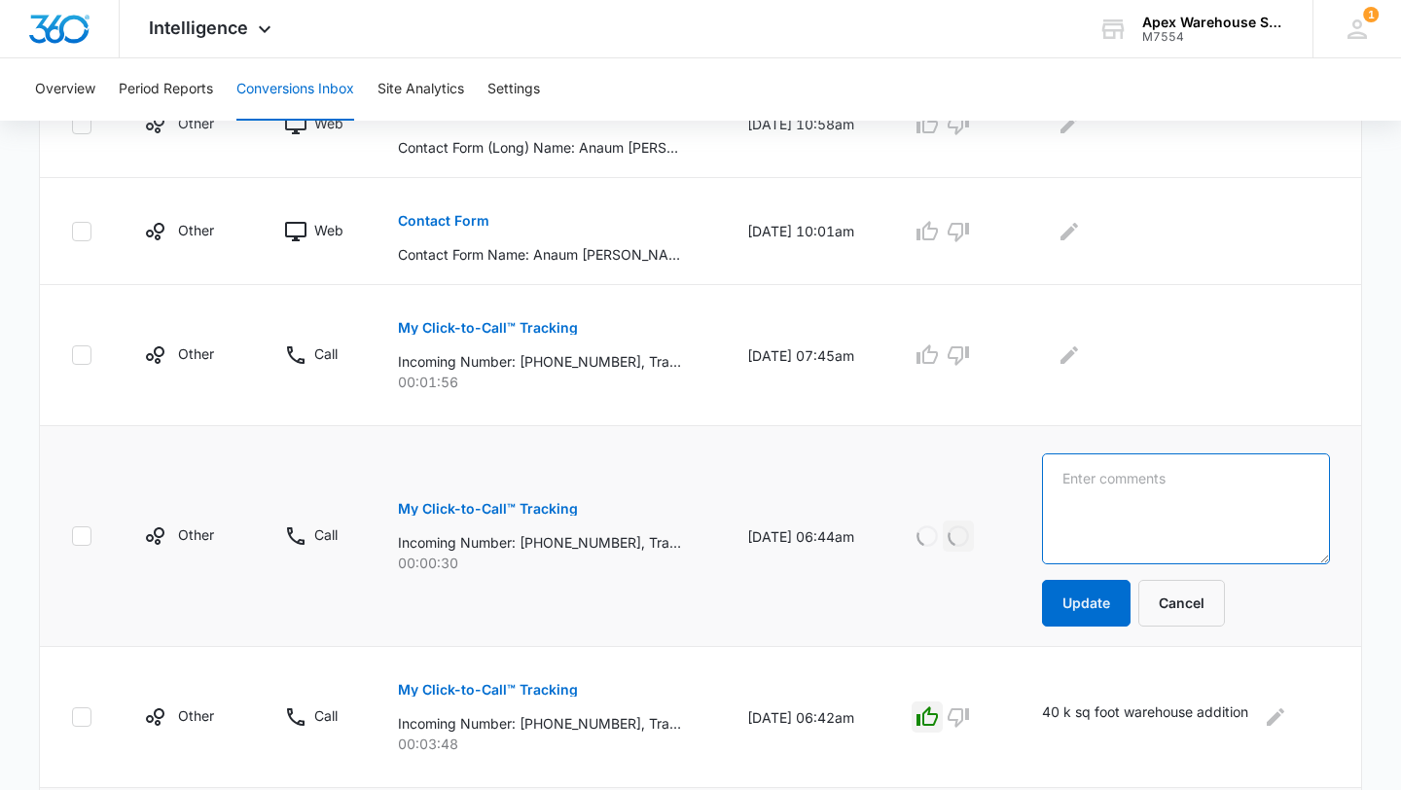
click at [1122, 495] on textarea at bounding box center [1186, 509] width 288 height 111
type textarea "Automated google ad"
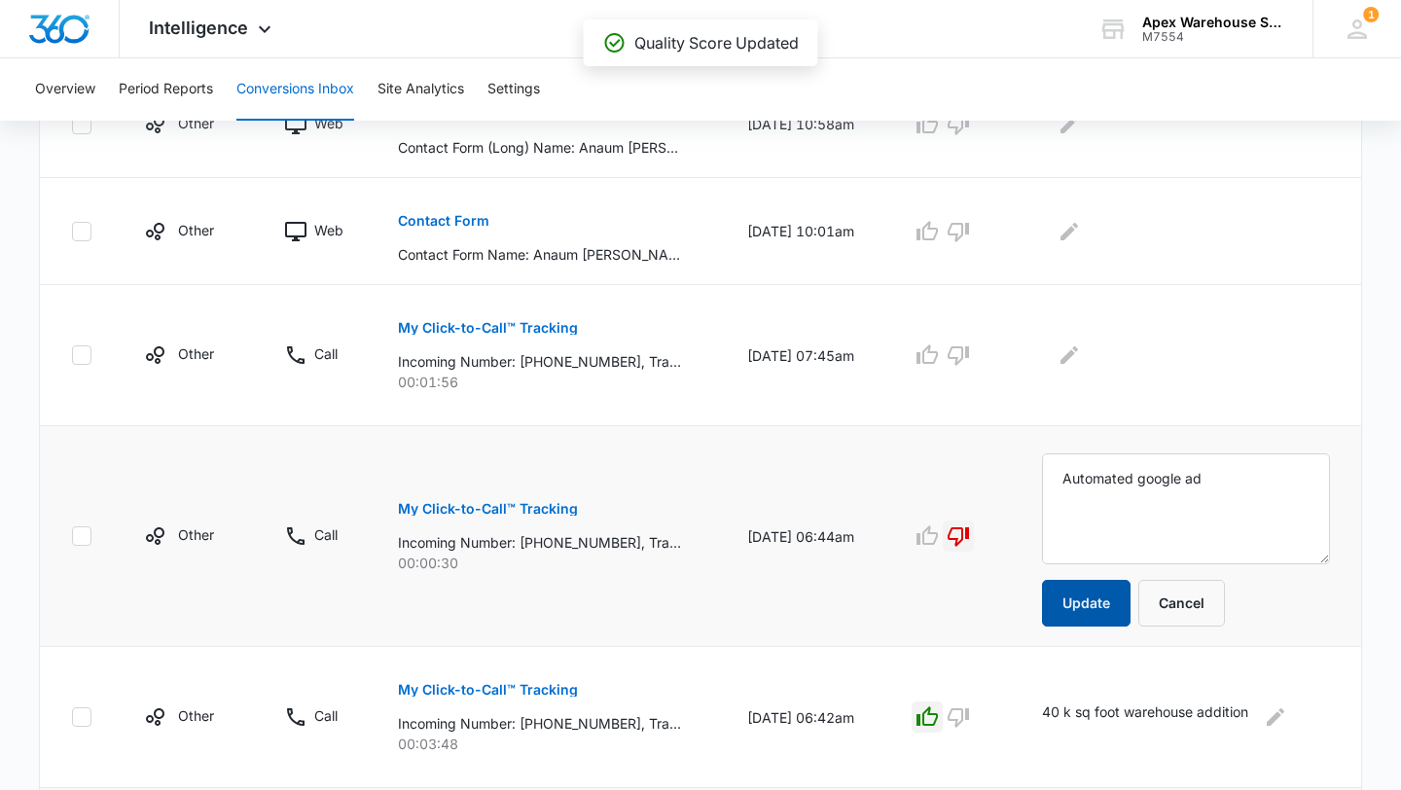
click at [1095, 607] on button "Update" at bounding box center [1086, 603] width 89 height 47
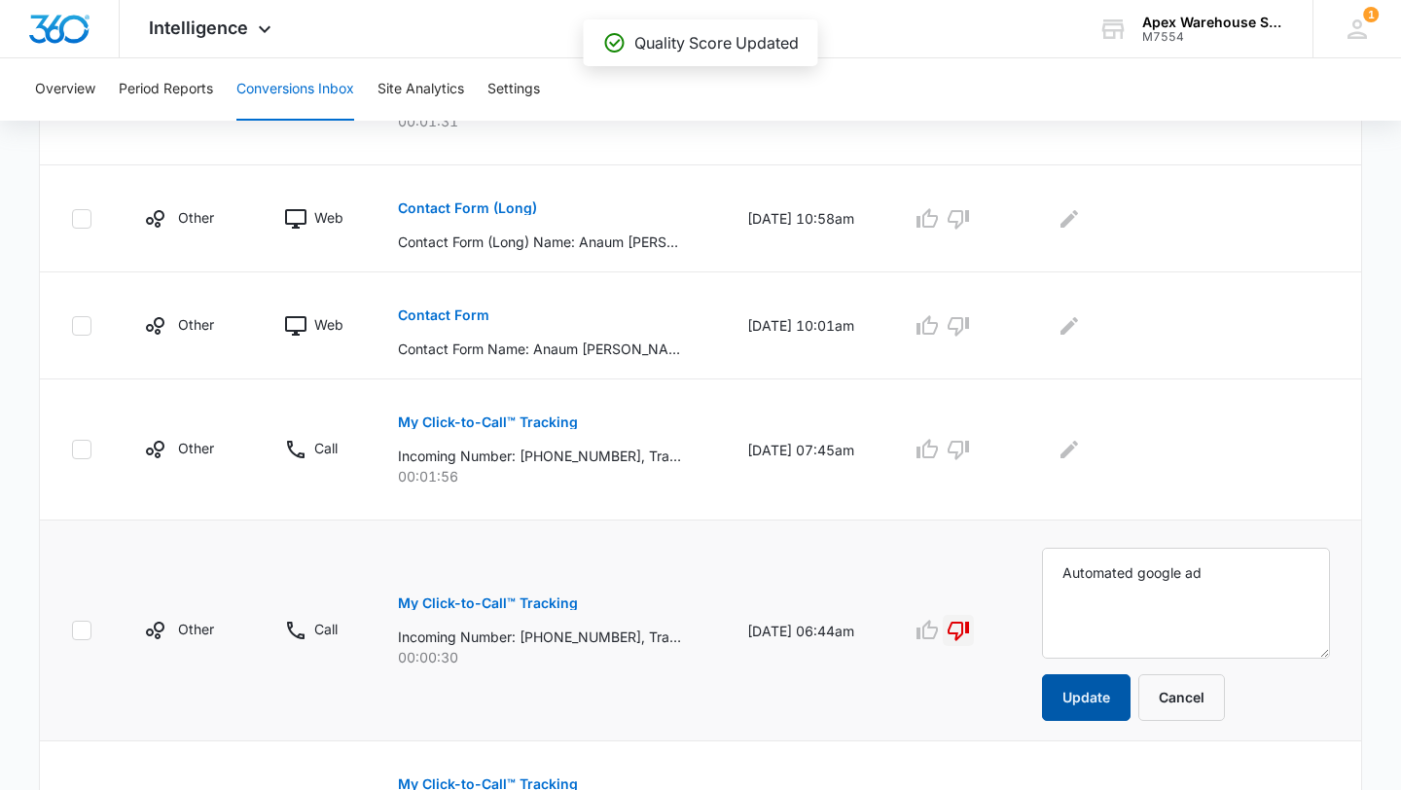
scroll to position [976, 0]
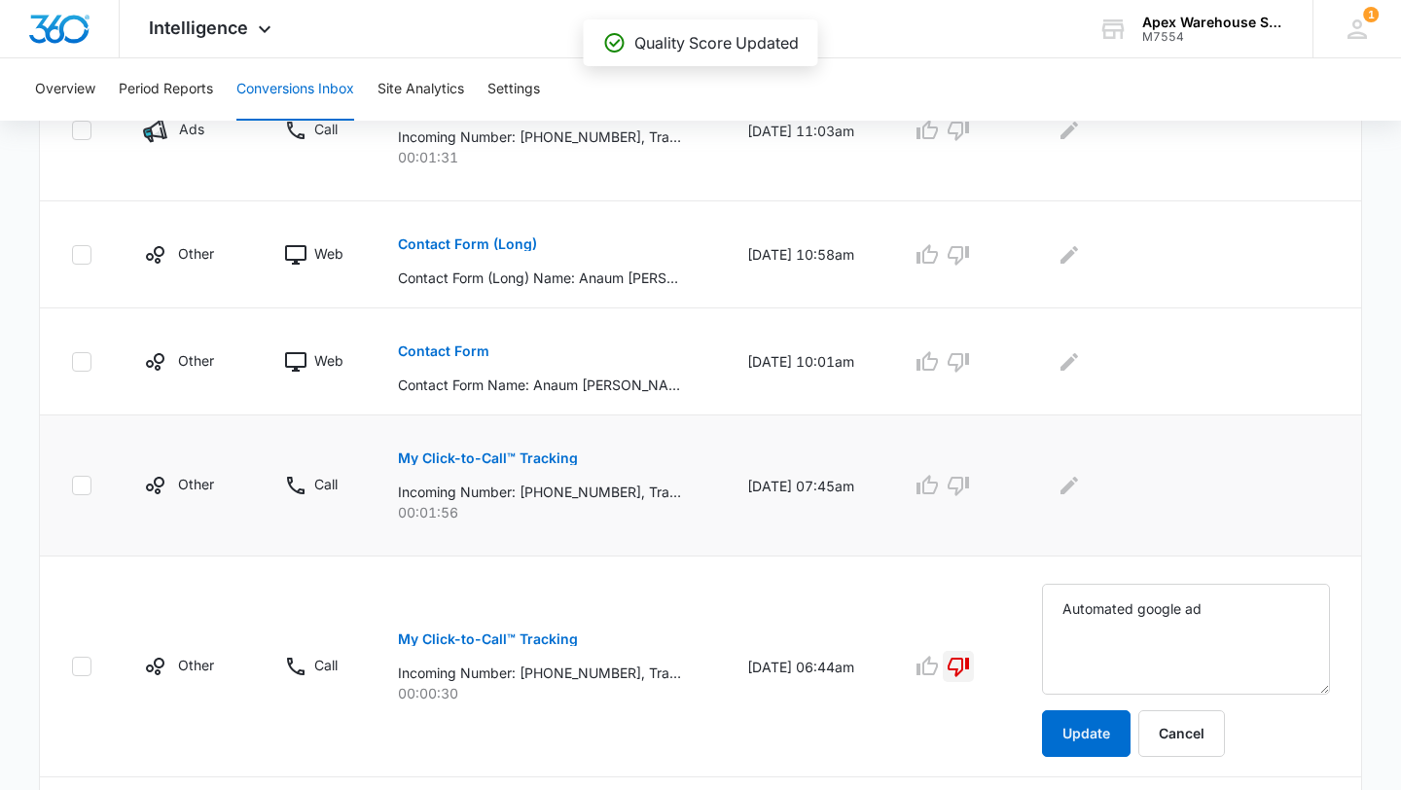
click at [546, 466] on button "My Click-to-Call™ Tracking" at bounding box center [488, 458] width 180 height 47
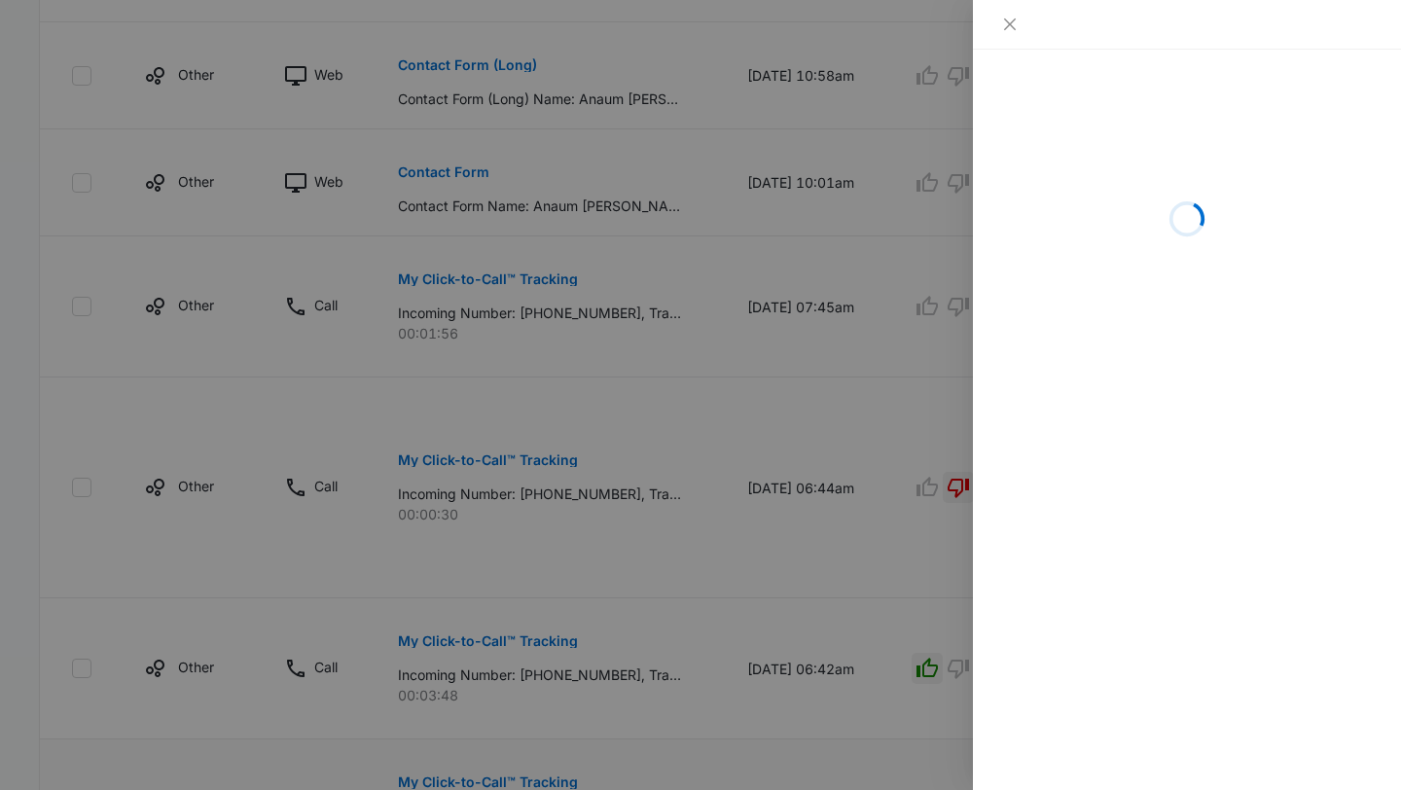
scroll to position [1156, 0]
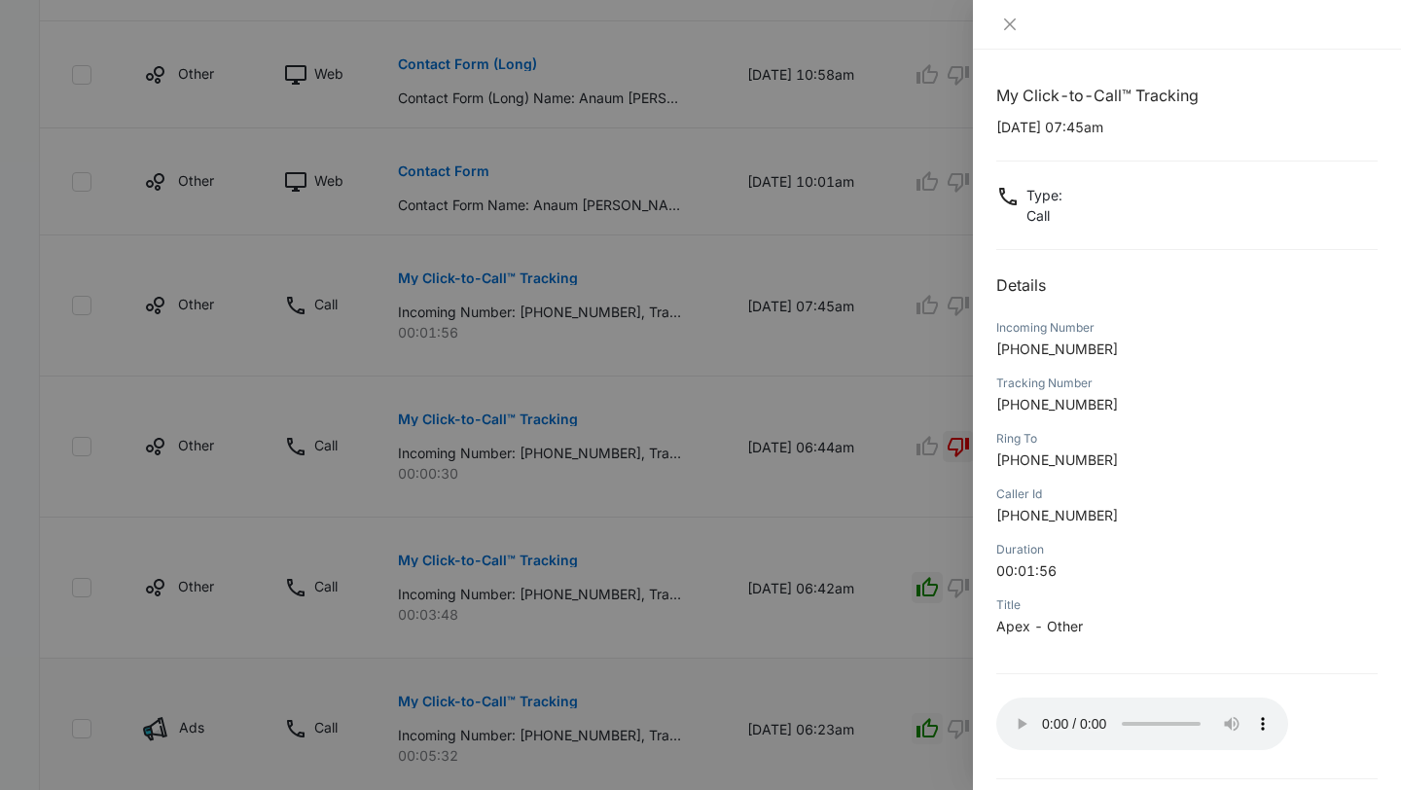
click at [931, 668] on div at bounding box center [700, 395] width 1401 height 790
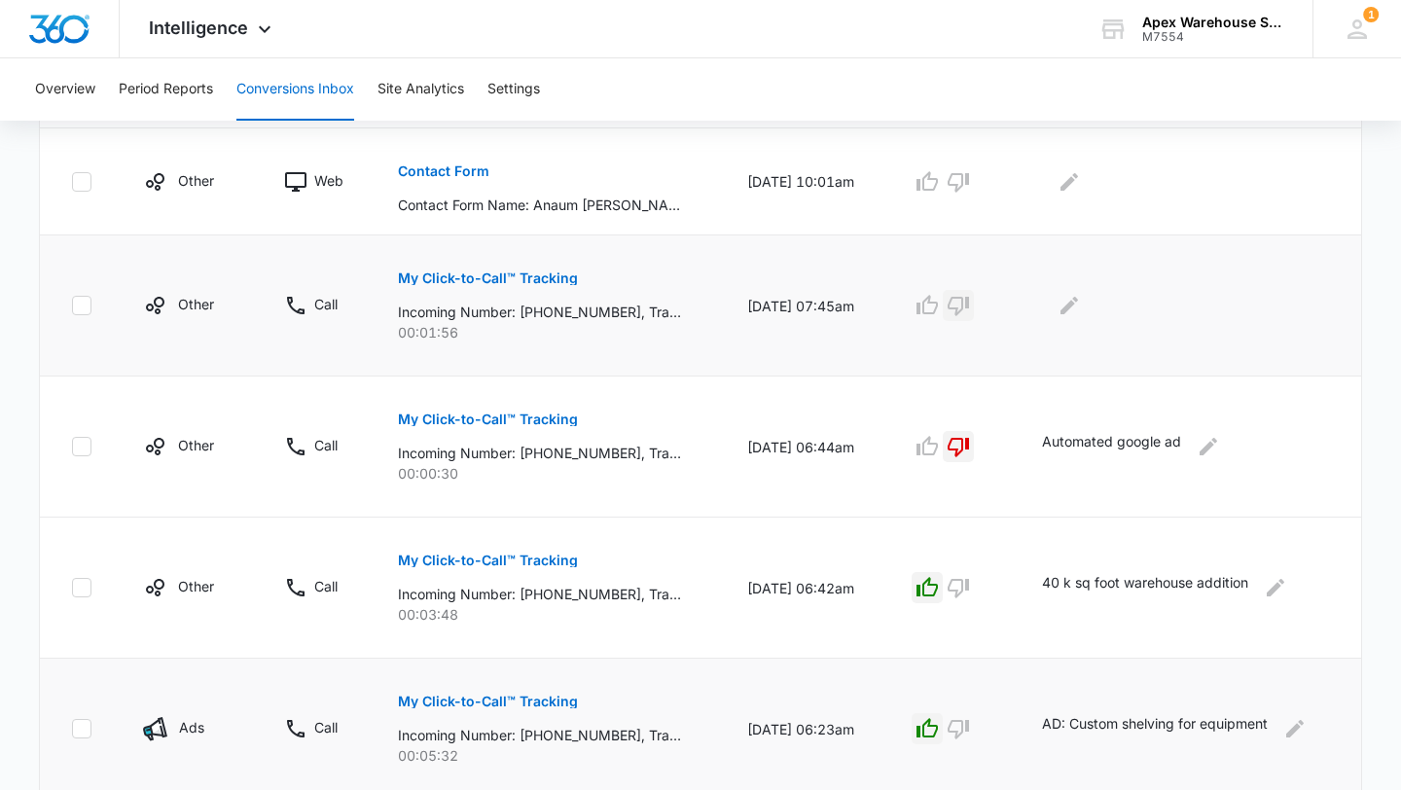
click at [970, 313] on icon "button" at bounding box center [958, 305] width 23 height 23
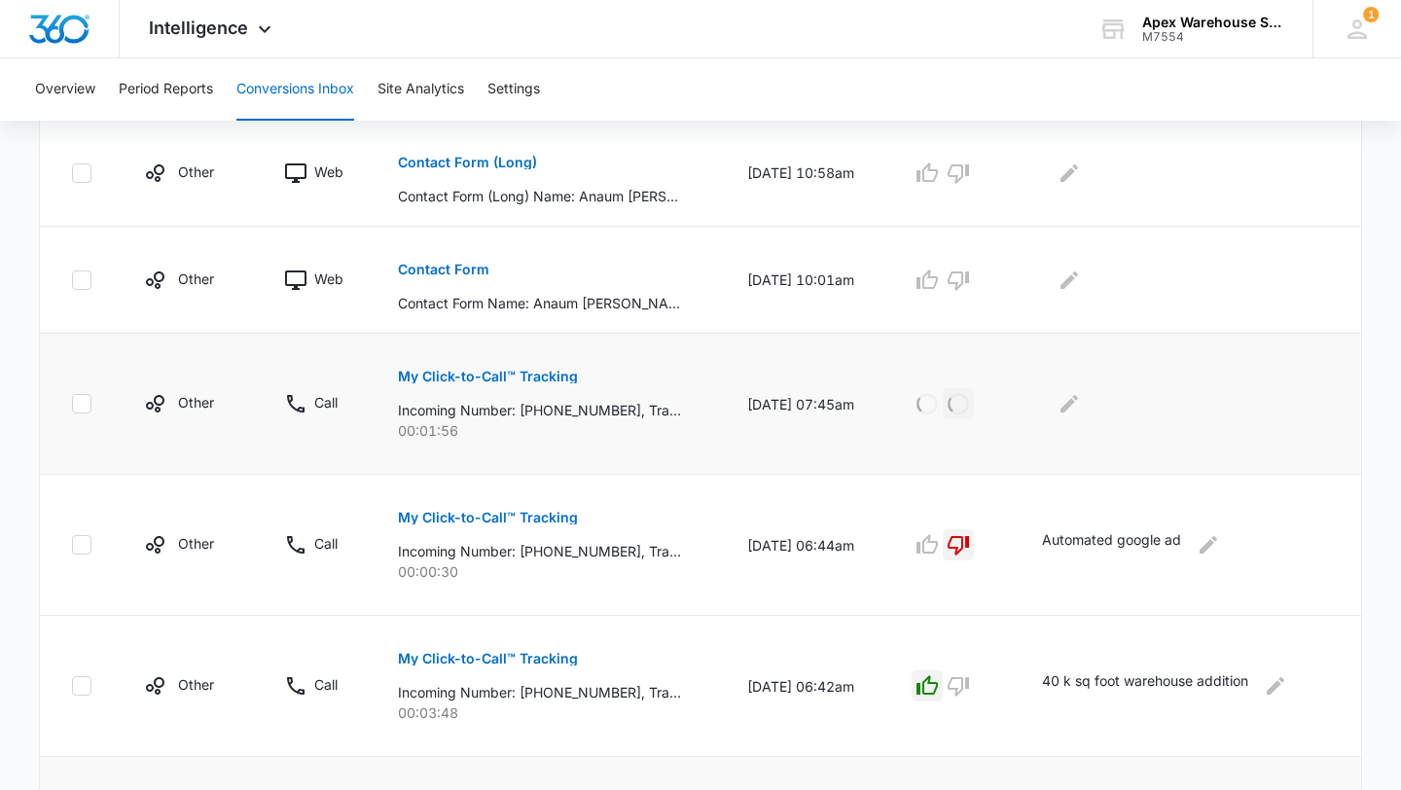
scroll to position [1035, 0]
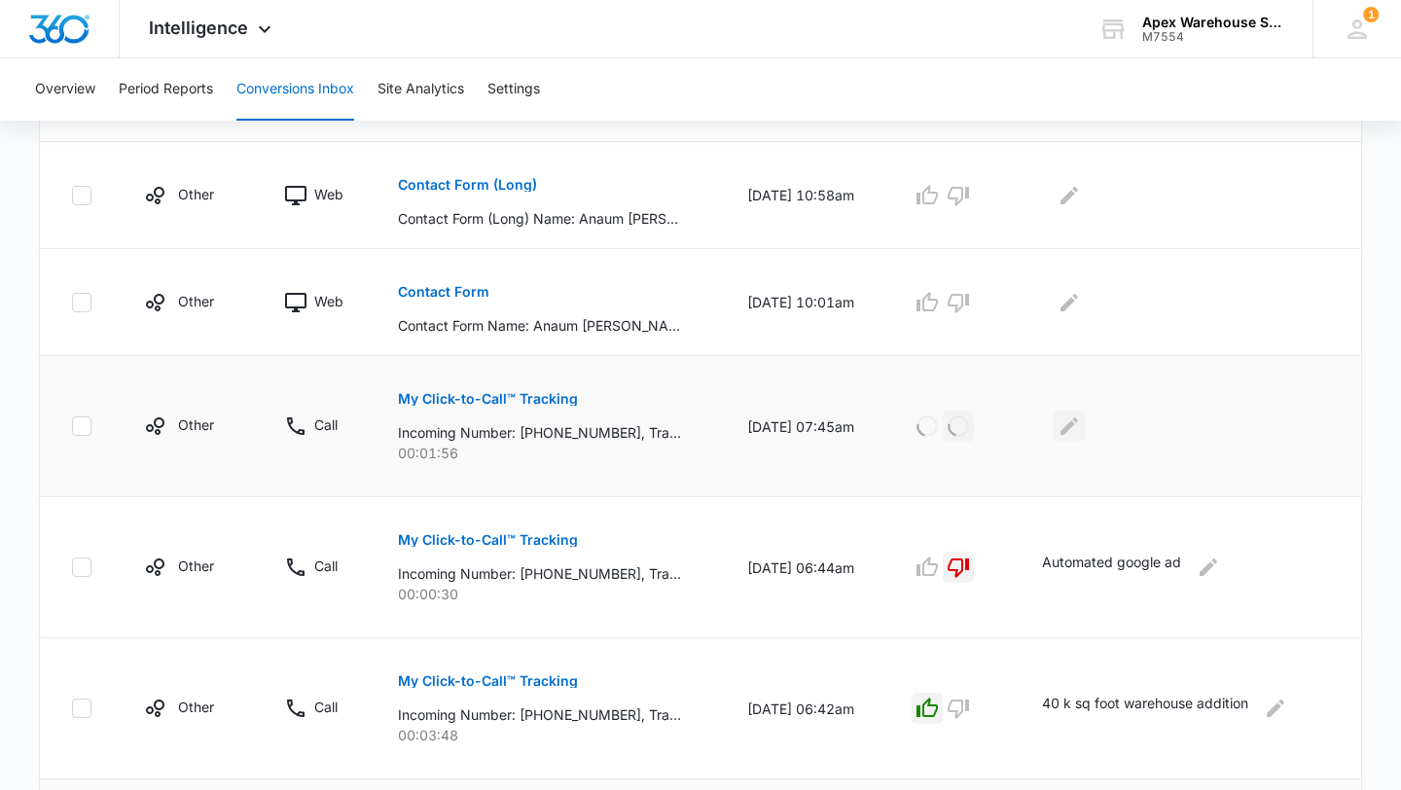
click at [1080, 430] on icon "Edit Comments" at bounding box center [1069, 426] width 23 height 23
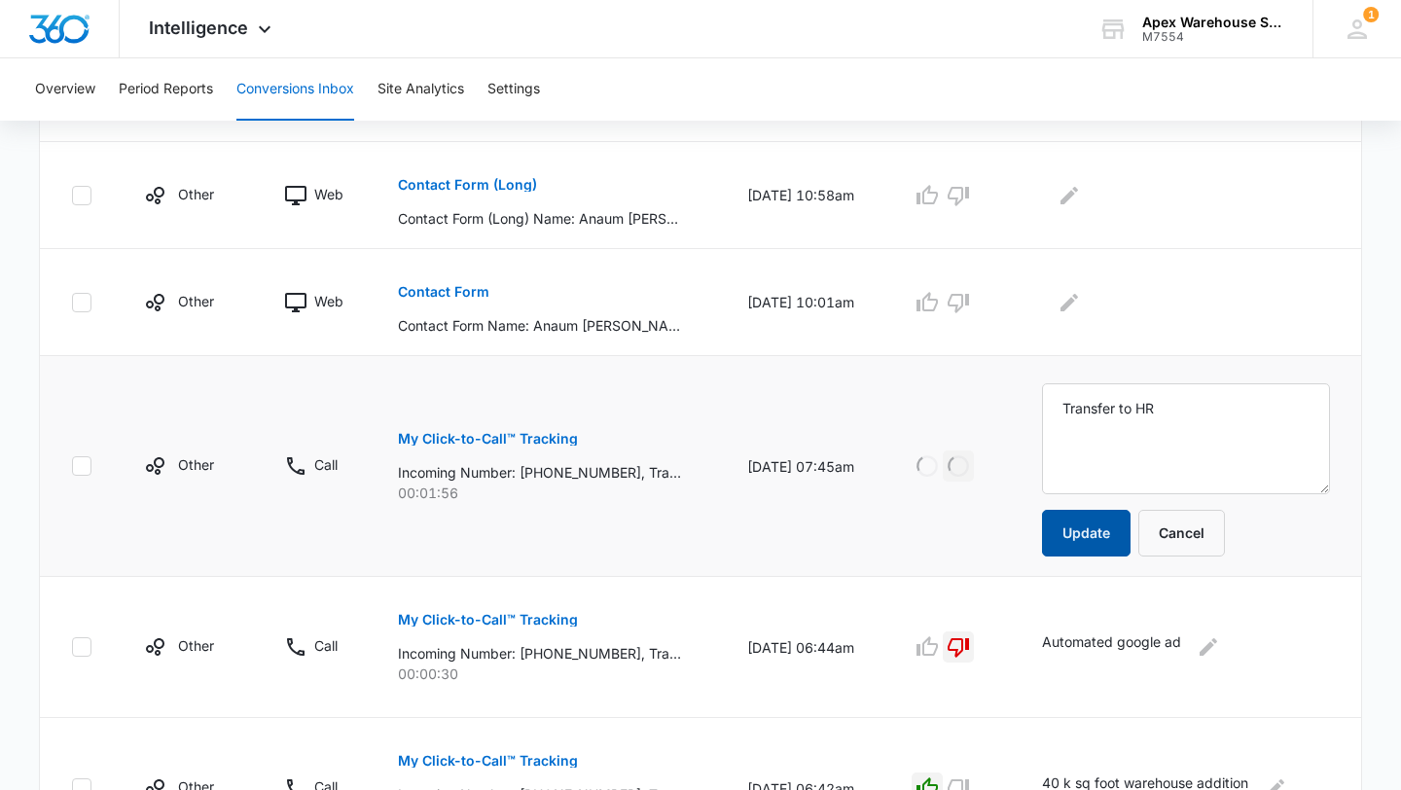
type textarea "Transfer to HR"
click at [1096, 517] on button "Update" at bounding box center [1086, 533] width 89 height 47
click at [939, 307] on icon "button" at bounding box center [927, 302] width 23 height 23
click at [969, 200] on icon "button" at bounding box center [958, 196] width 21 height 19
click at [1073, 201] on icon "Edit Comments" at bounding box center [1069, 195] width 23 height 23
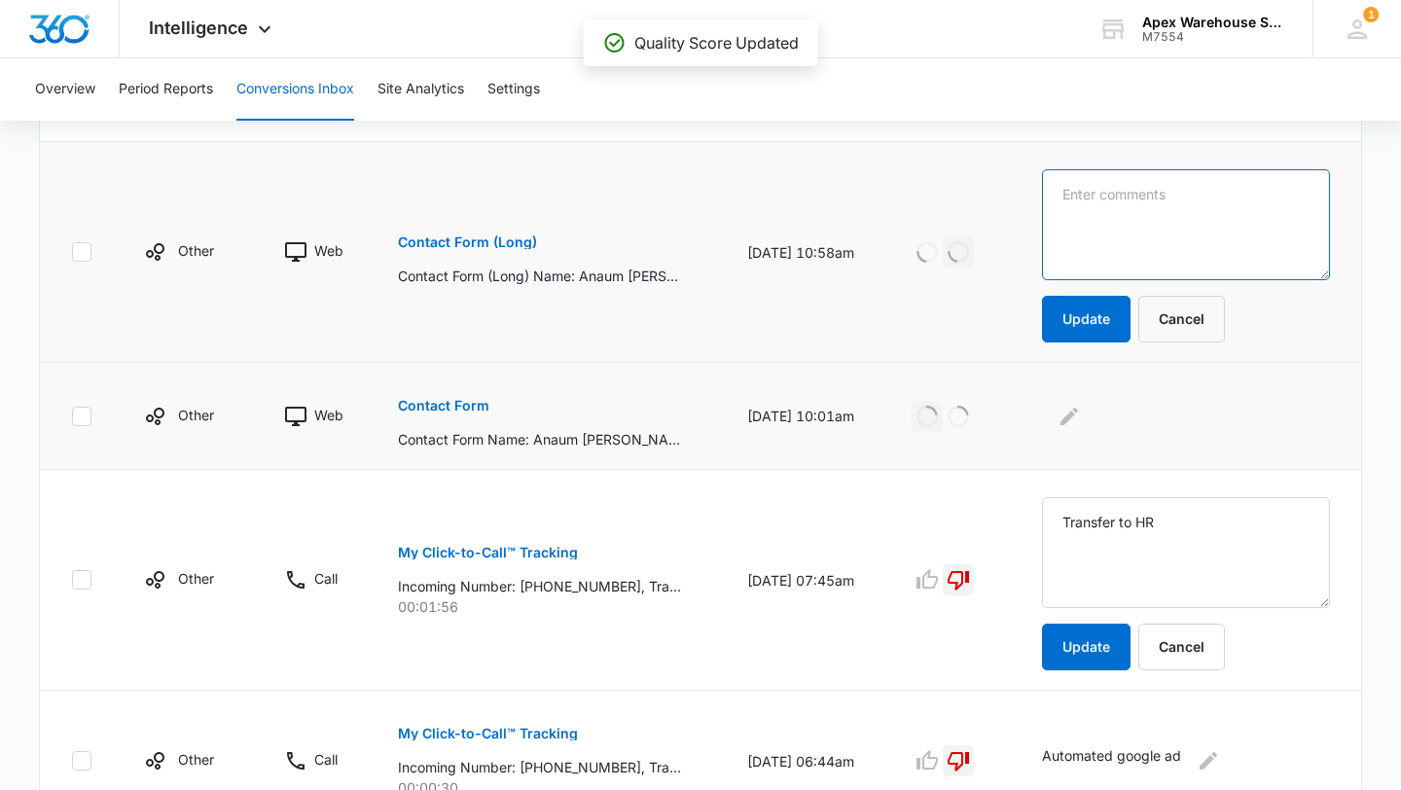
click at [1108, 224] on textarea at bounding box center [1186, 224] width 288 height 111
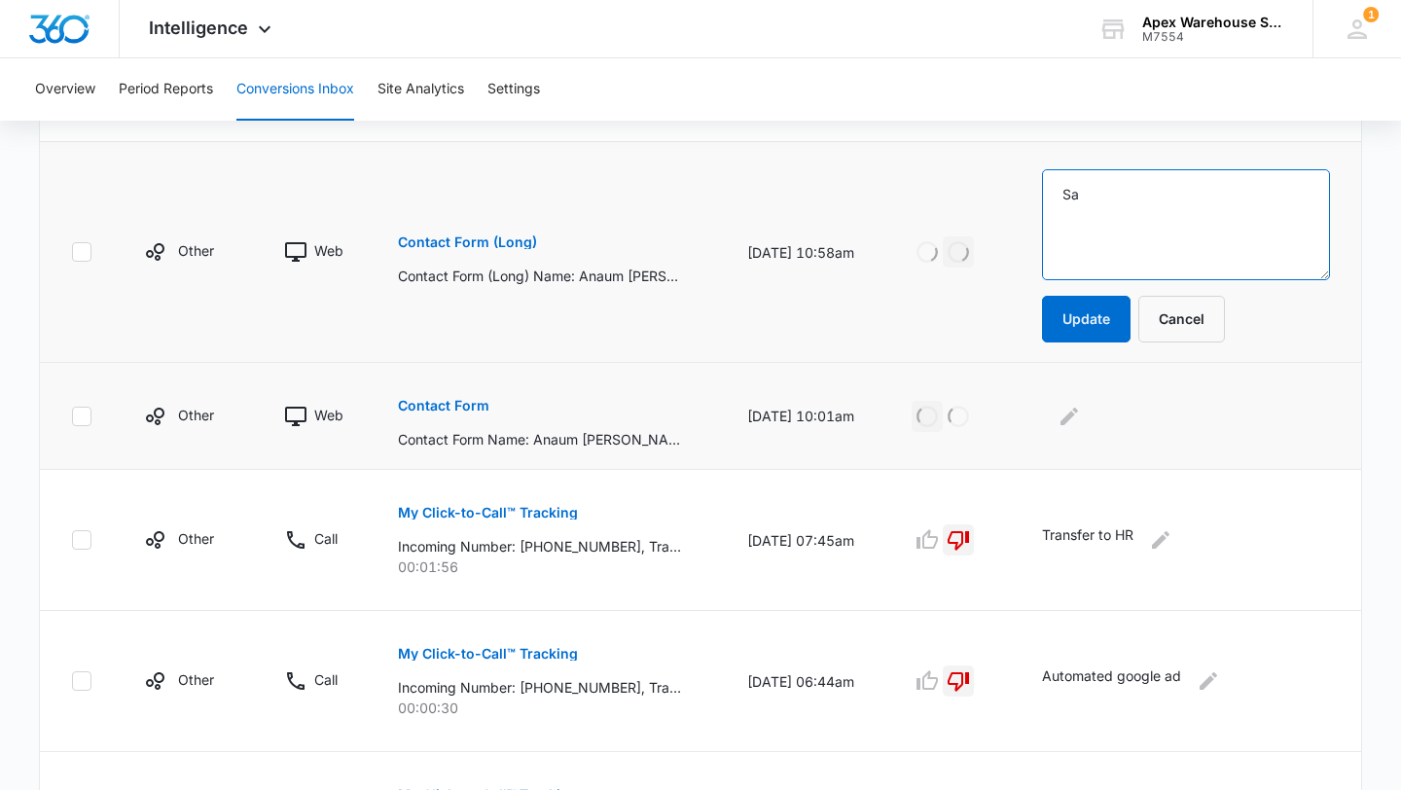
type textarea "S"
type textarea "Previous lead v"
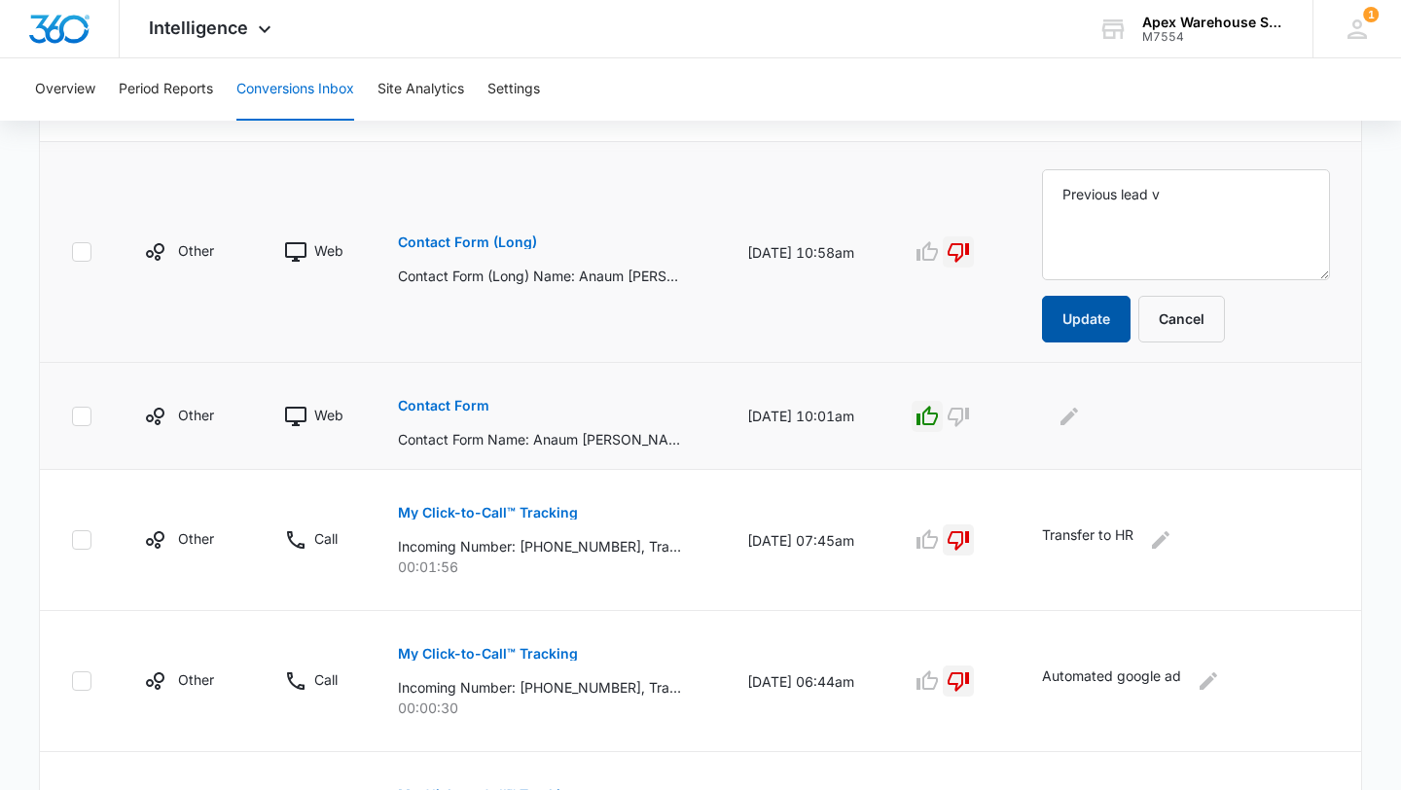
click at [1092, 309] on button "Update" at bounding box center [1086, 319] width 89 height 47
click at [1081, 426] on icon "Edit Comments" at bounding box center [1069, 416] width 23 height 23
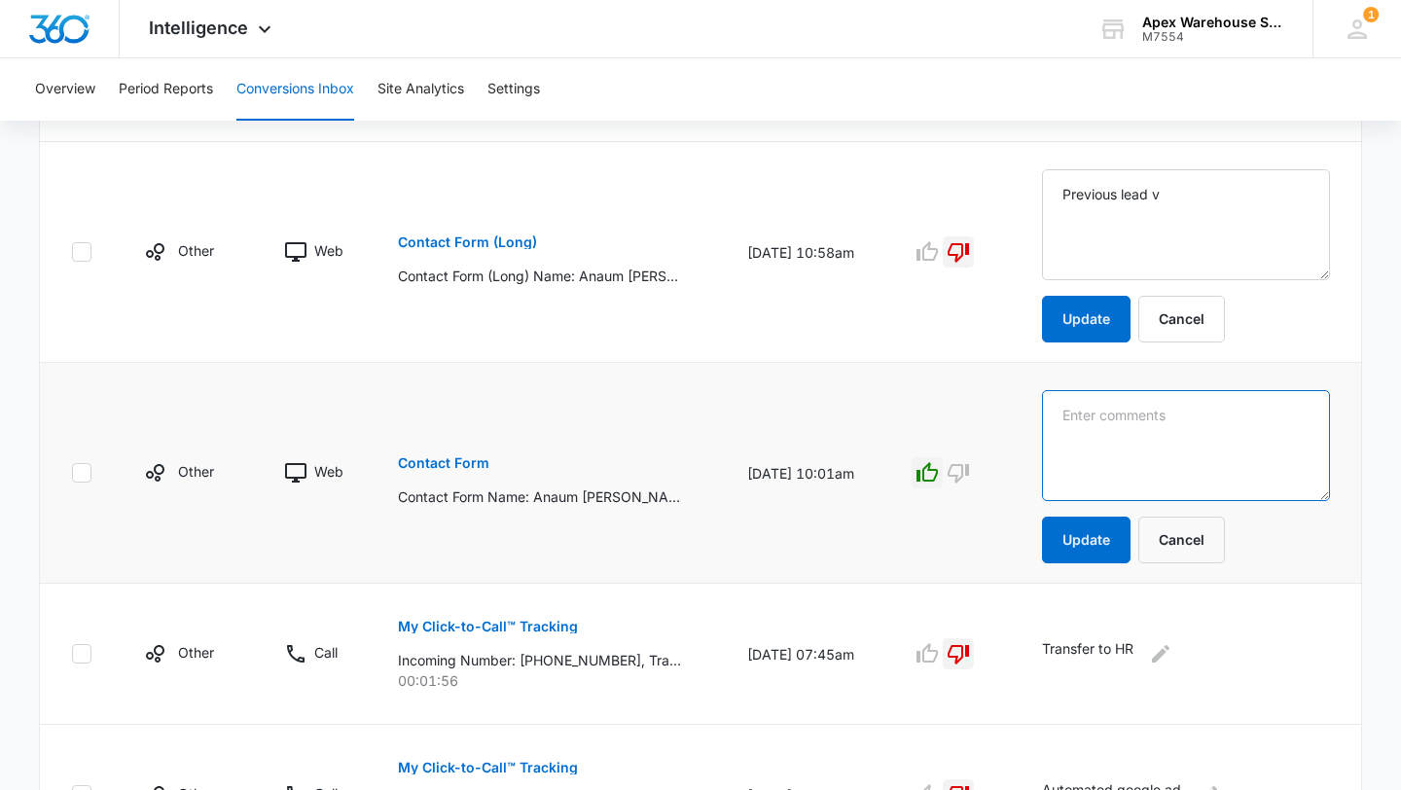
click at [1091, 280] on textarea at bounding box center [1186, 224] width 288 height 111
type textarea "A"
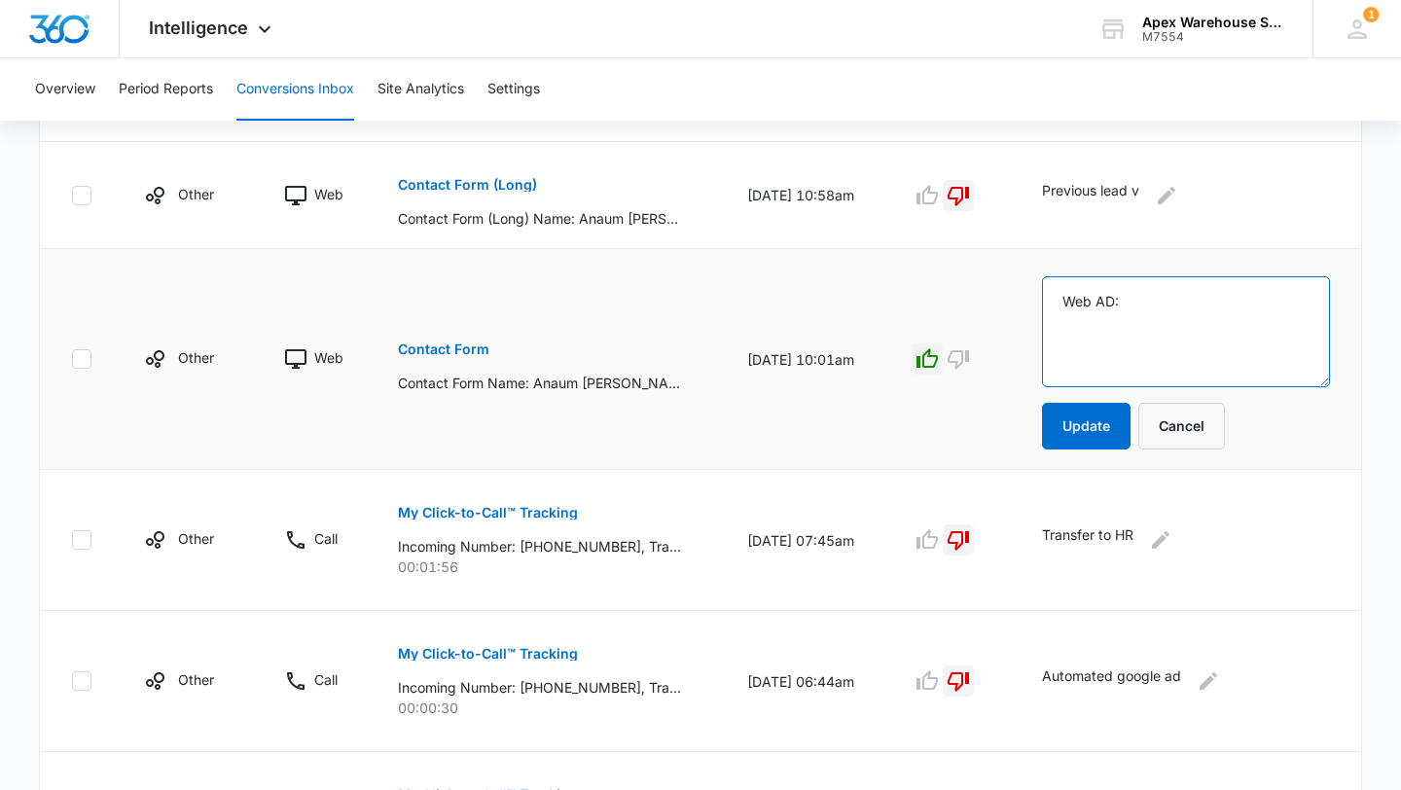
paste textarea "ASRS peak pallet shuttle"
type textarea "Web AD: ASRS peak pallet shuttle"
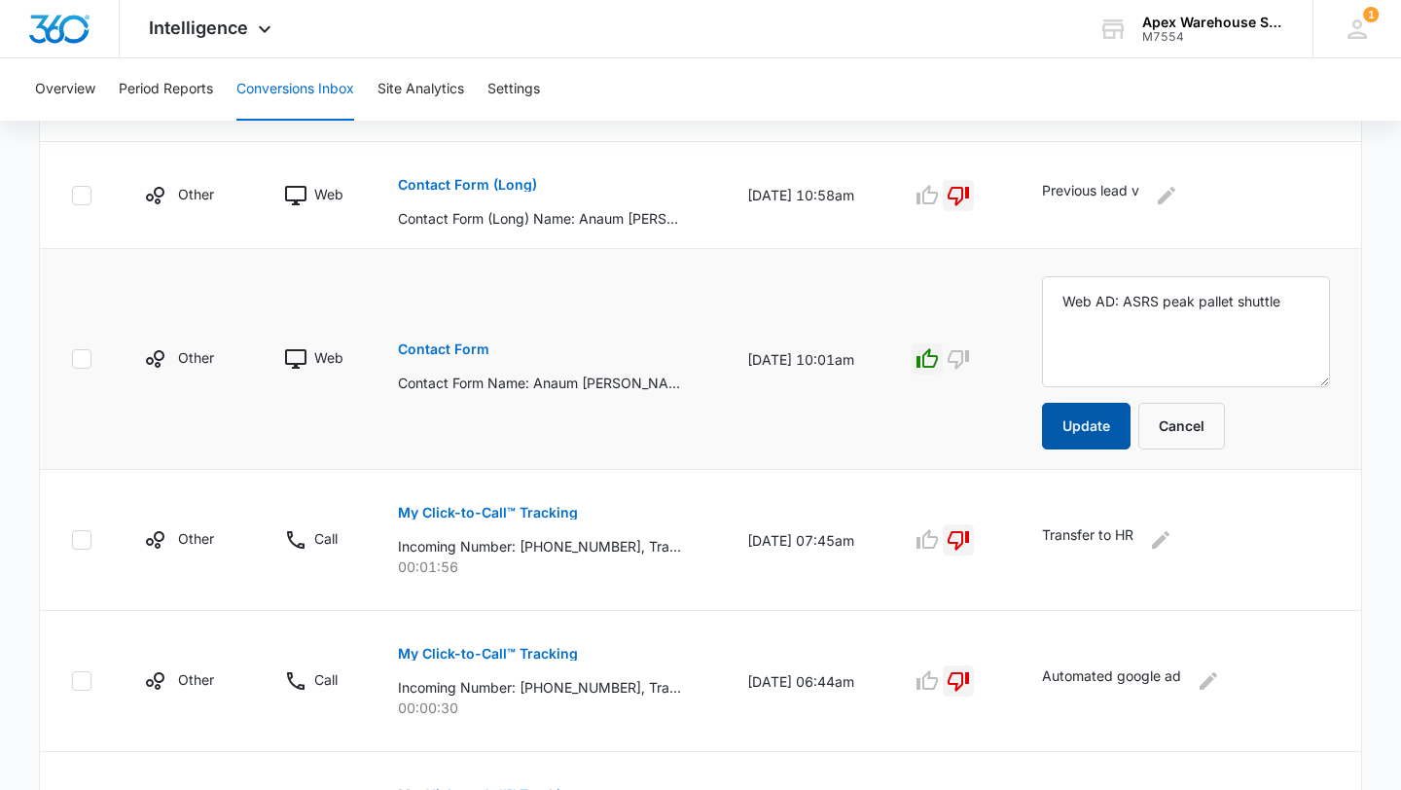
click at [1096, 429] on button "Update" at bounding box center [1086, 426] width 89 height 47
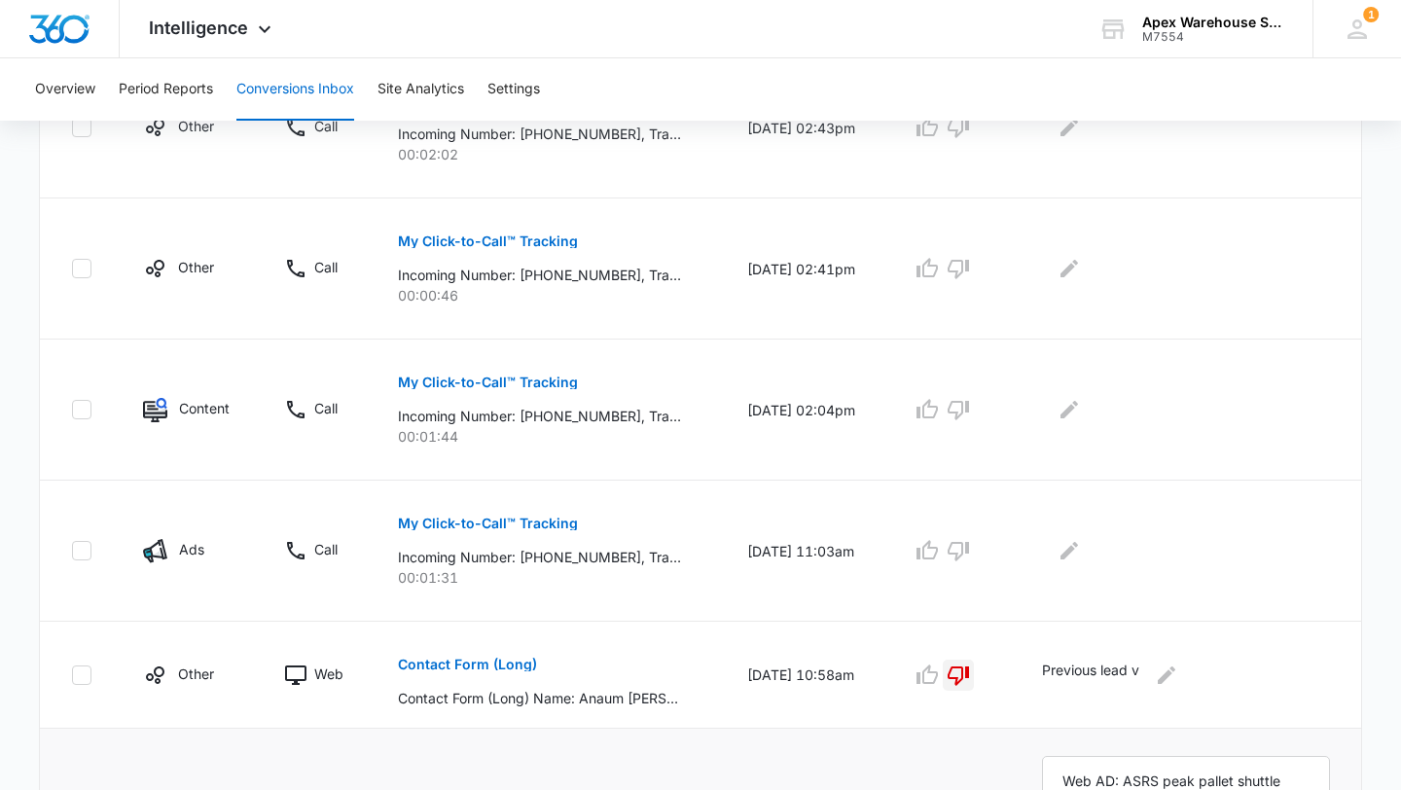
scroll to position [549, 0]
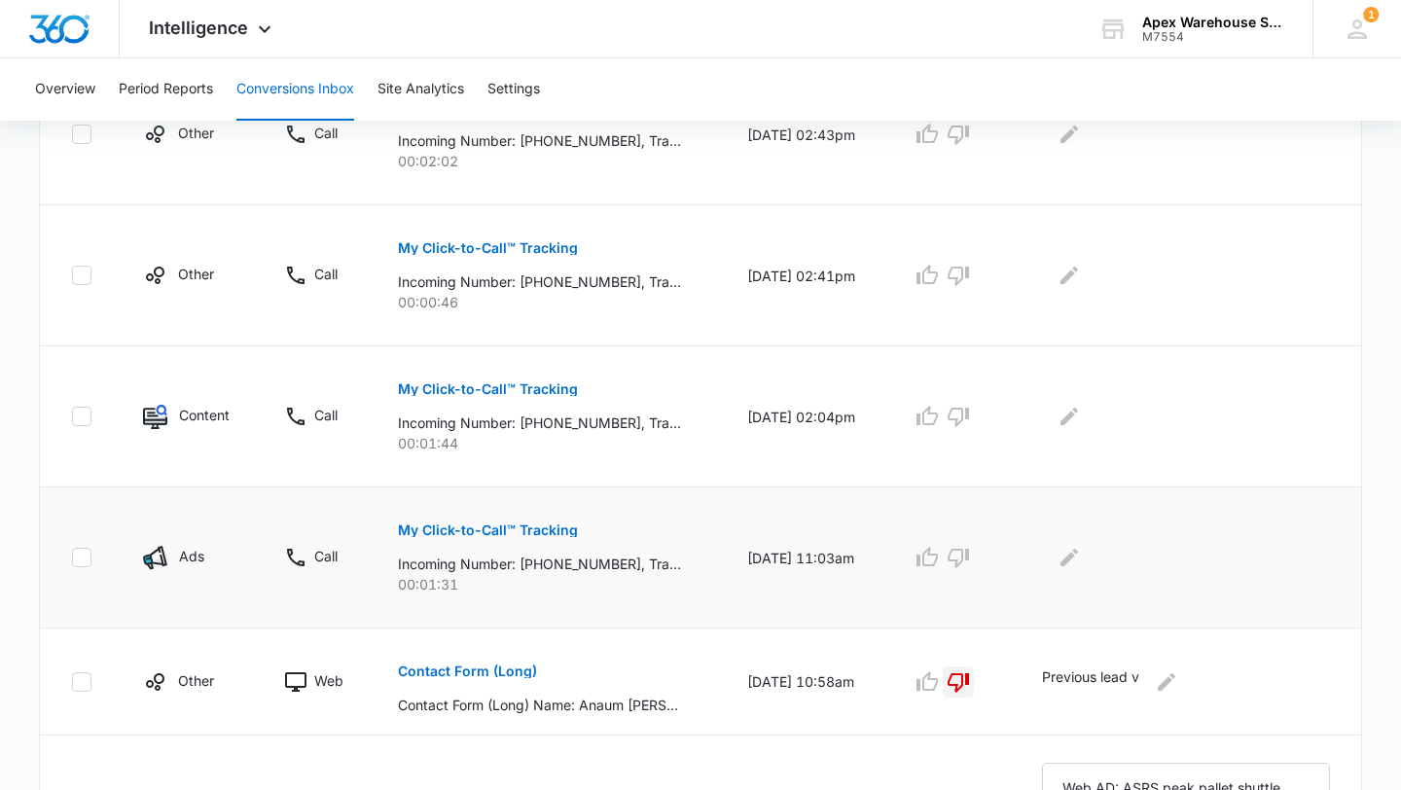
click at [531, 526] on p "My Click-to-Call™ Tracking" at bounding box center [488, 531] width 180 height 14
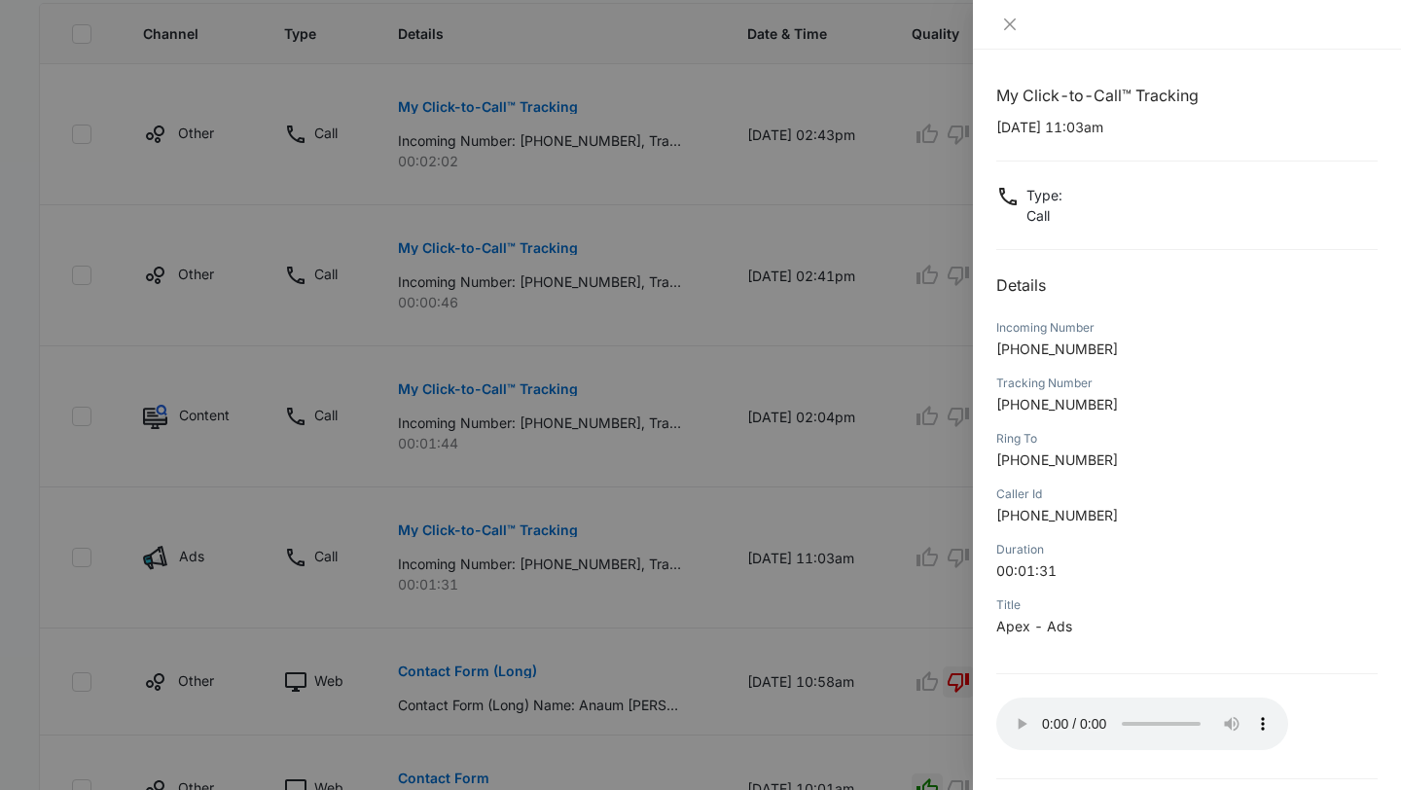
click at [949, 632] on div at bounding box center [700, 395] width 1401 height 790
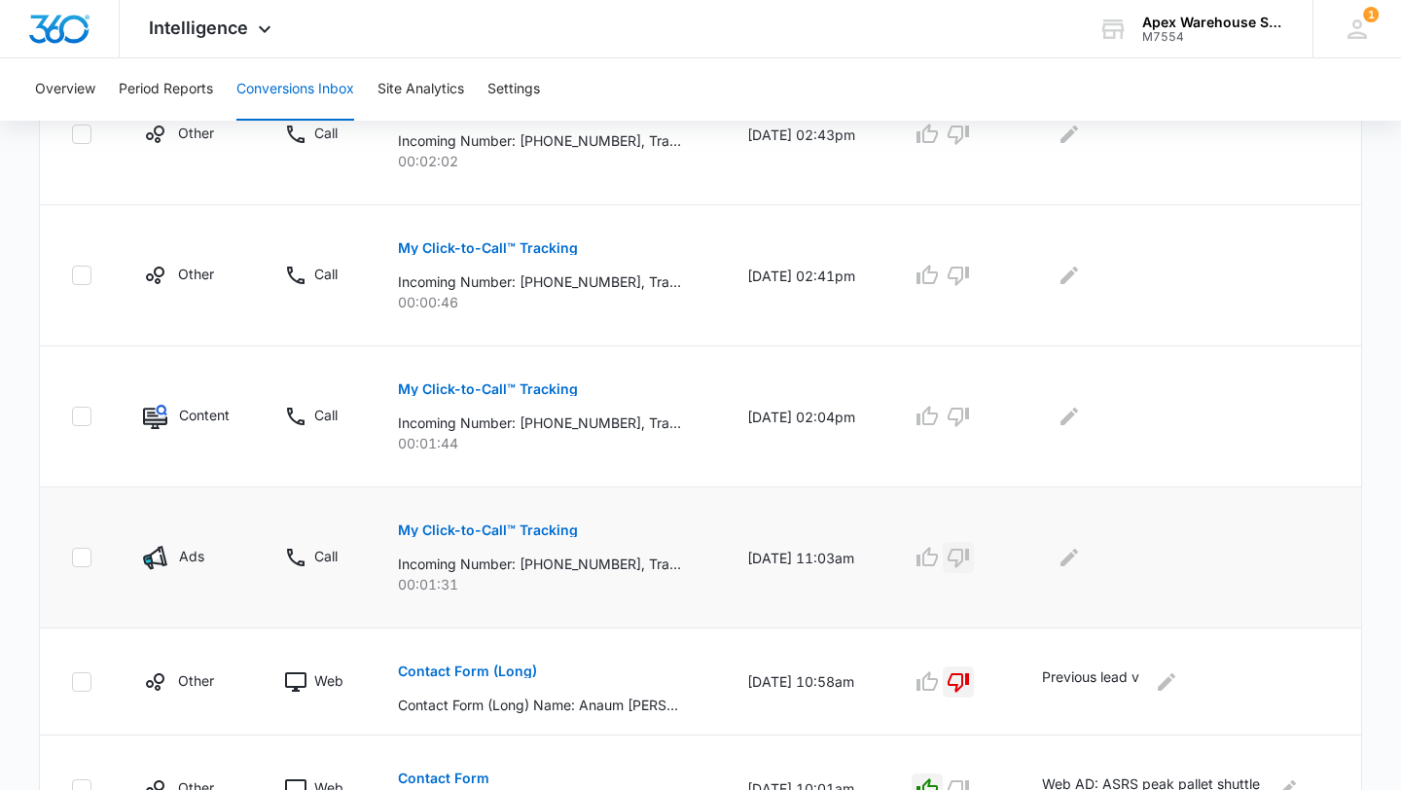
click at [969, 559] on icon "button" at bounding box center [958, 558] width 21 height 19
click at [1055, 559] on div at bounding box center [1186, 557] width 288 height 31
click at [1071, 557] on icon "Edit Comments" at bounding box center [1069, 557] width 23 height 23
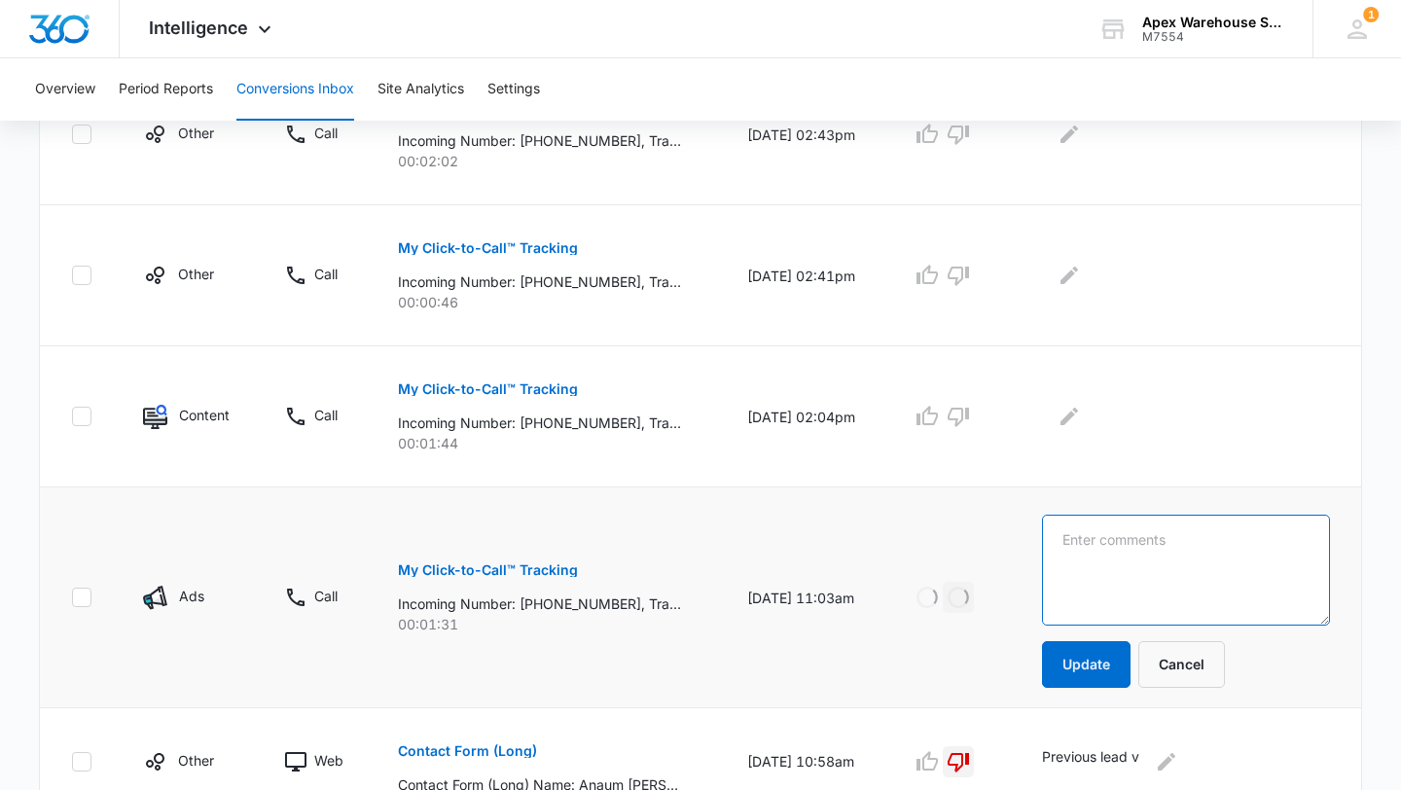
click at [1091, 557] on textarea at bounding box center [1186, 570] width 288 height 111
type textarea "VM: no vm left"
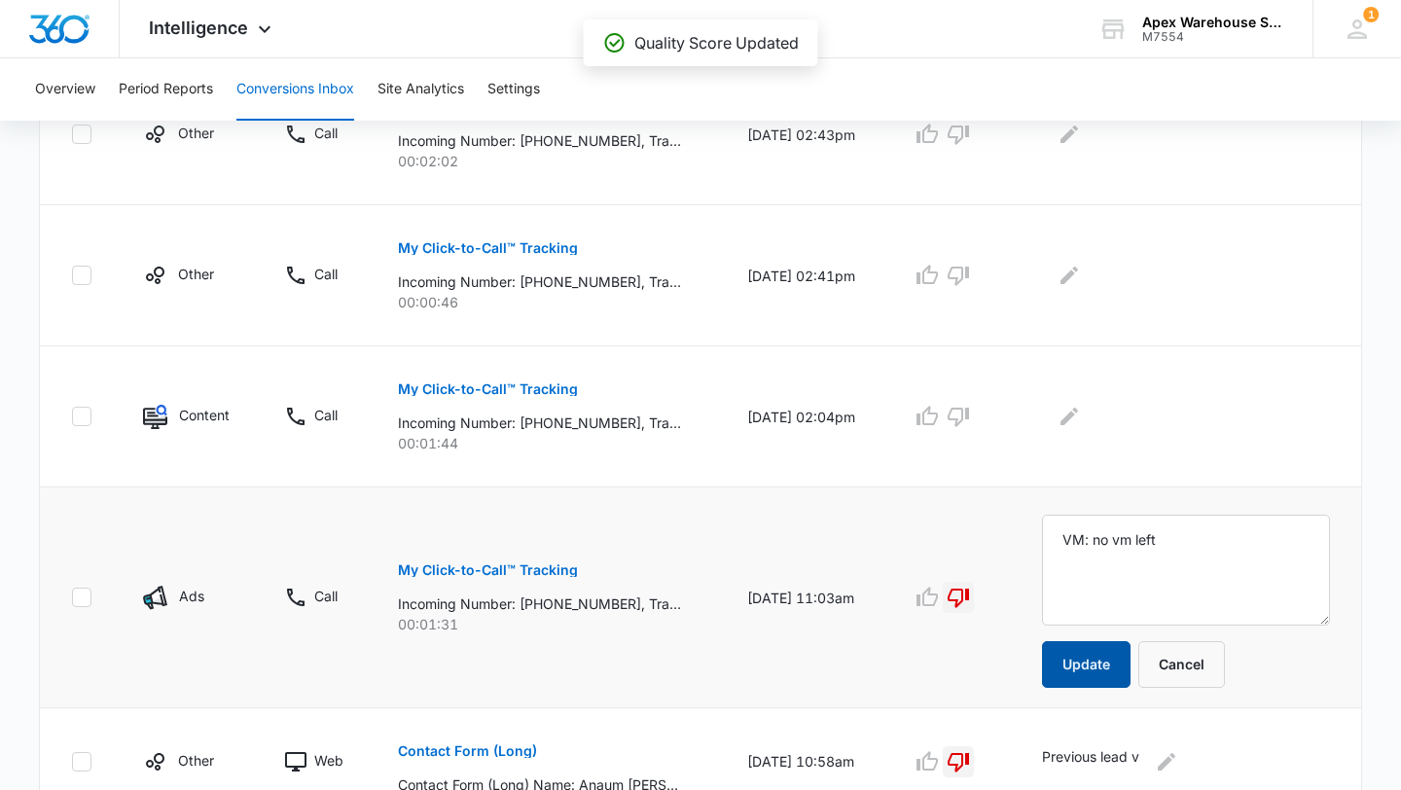
click at [1079, 642] on button "Update" at bounding box center [1086, 664] width 89 height 47
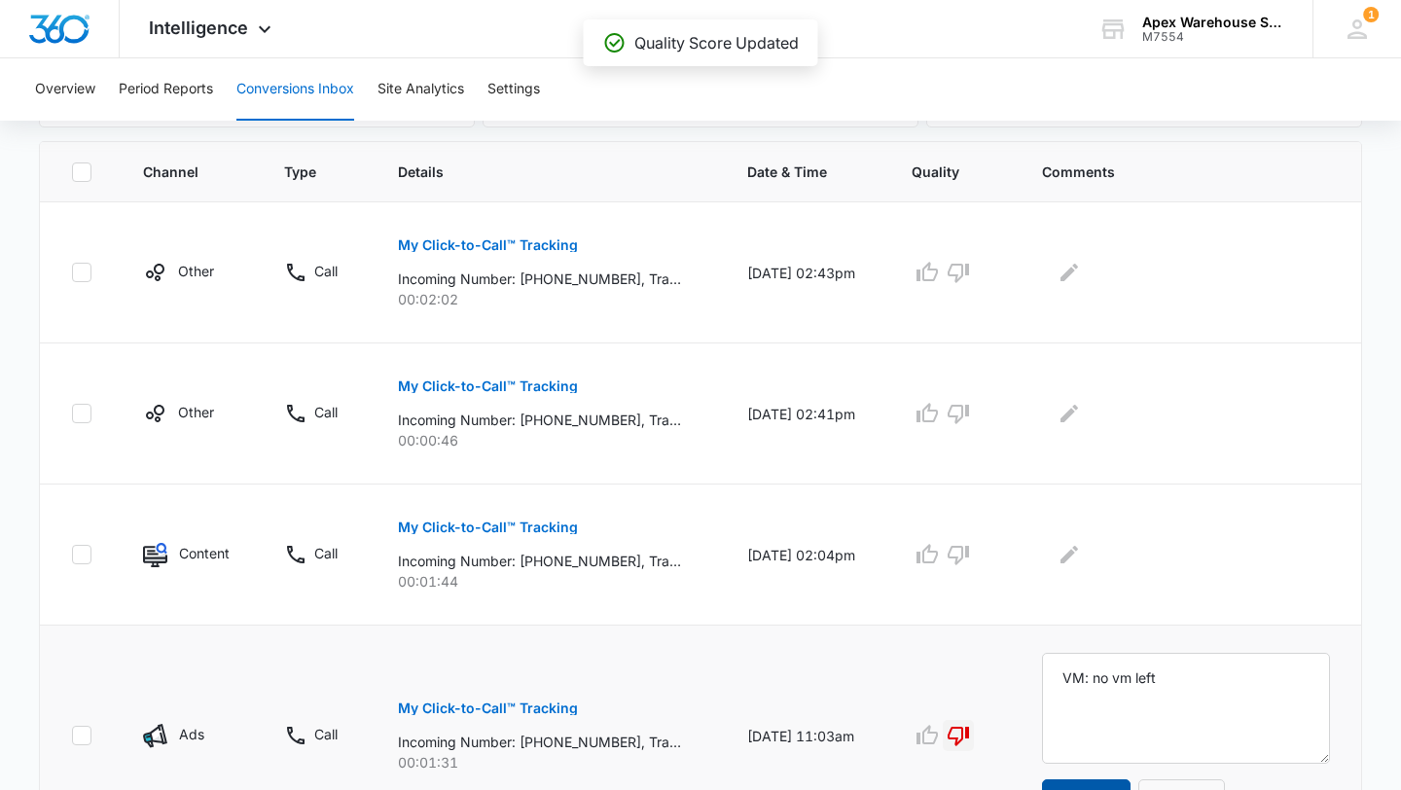
scroll to position [403, 0]
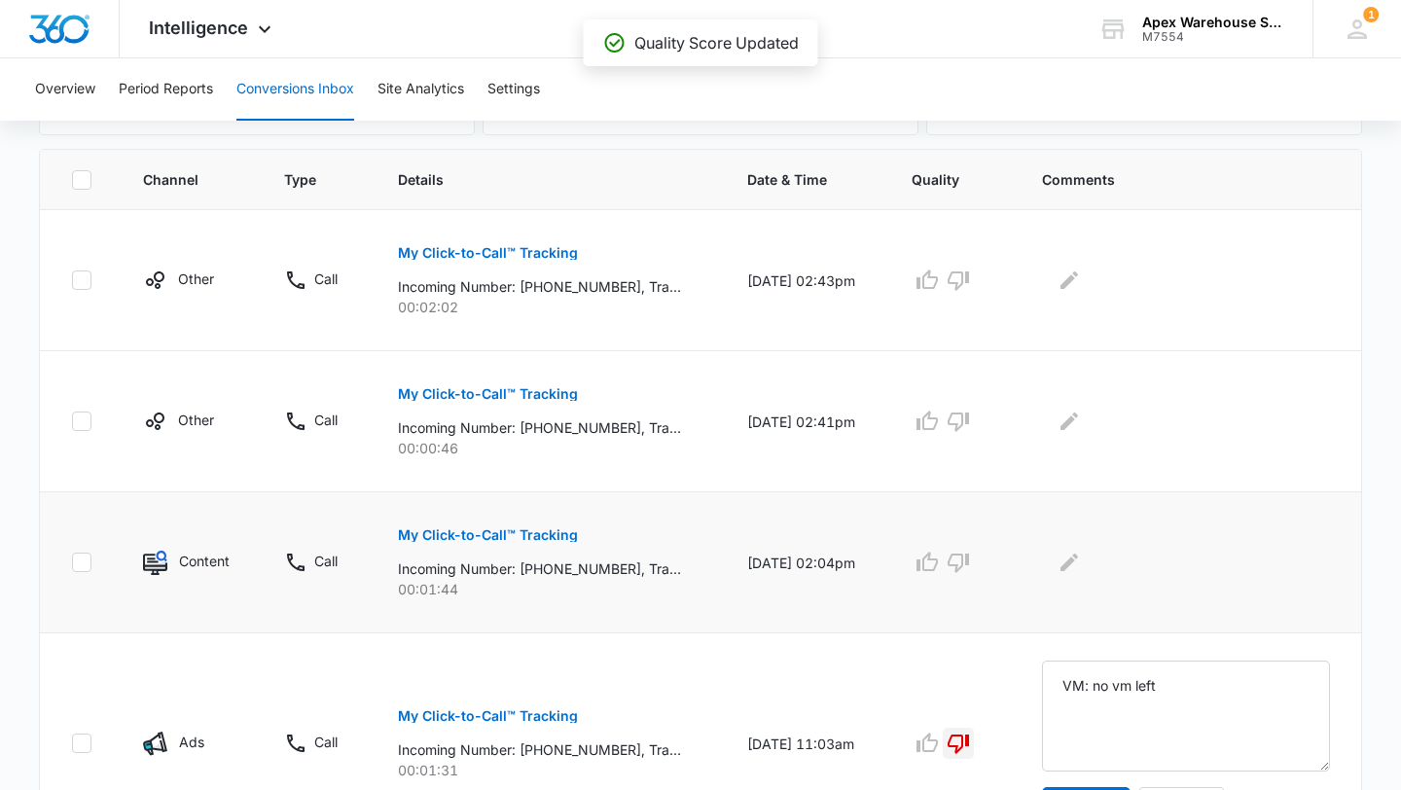
click at [550, 537] on p "My Click-to-Call™ Tracking" at bounding box center [488, 535] width 180 height 14
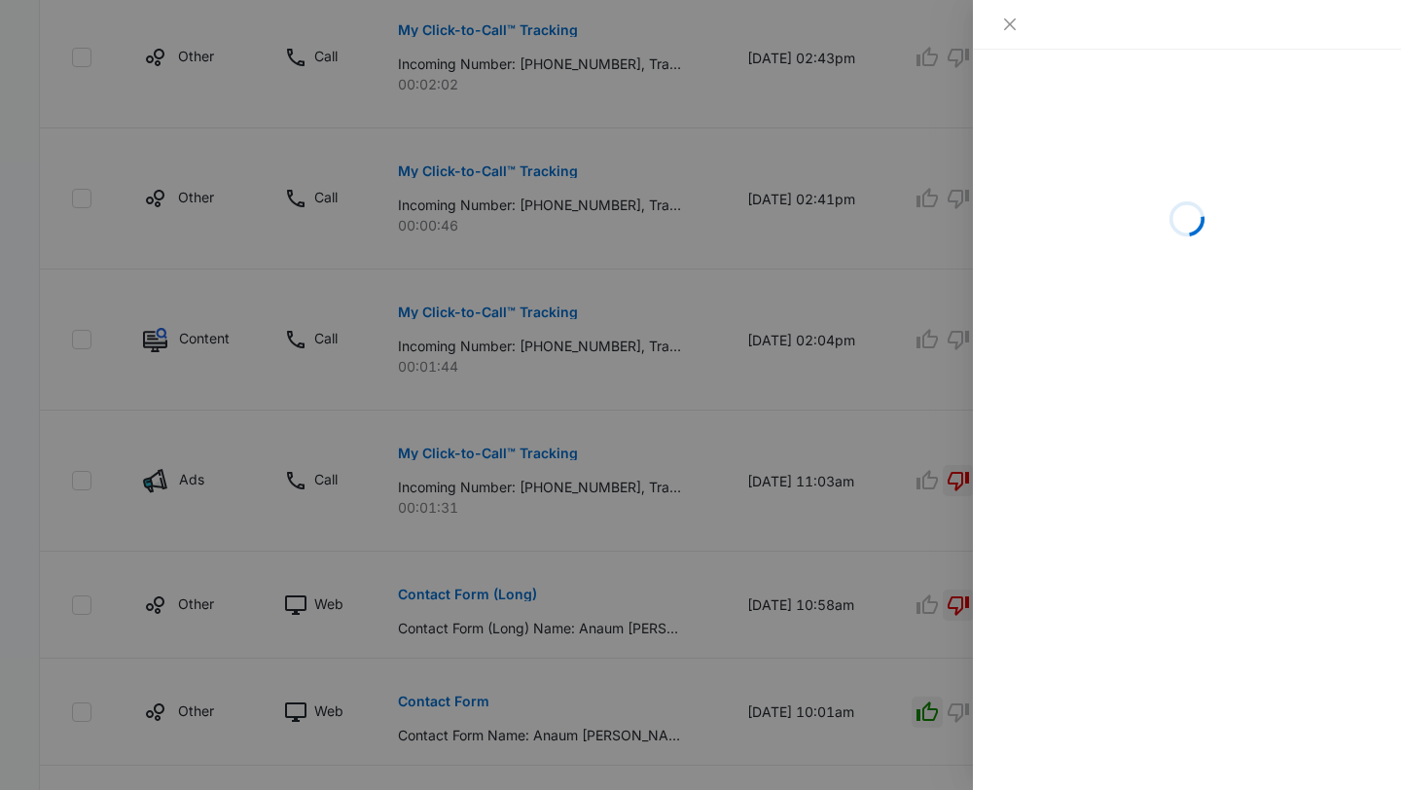
scroll to position [509, 0]
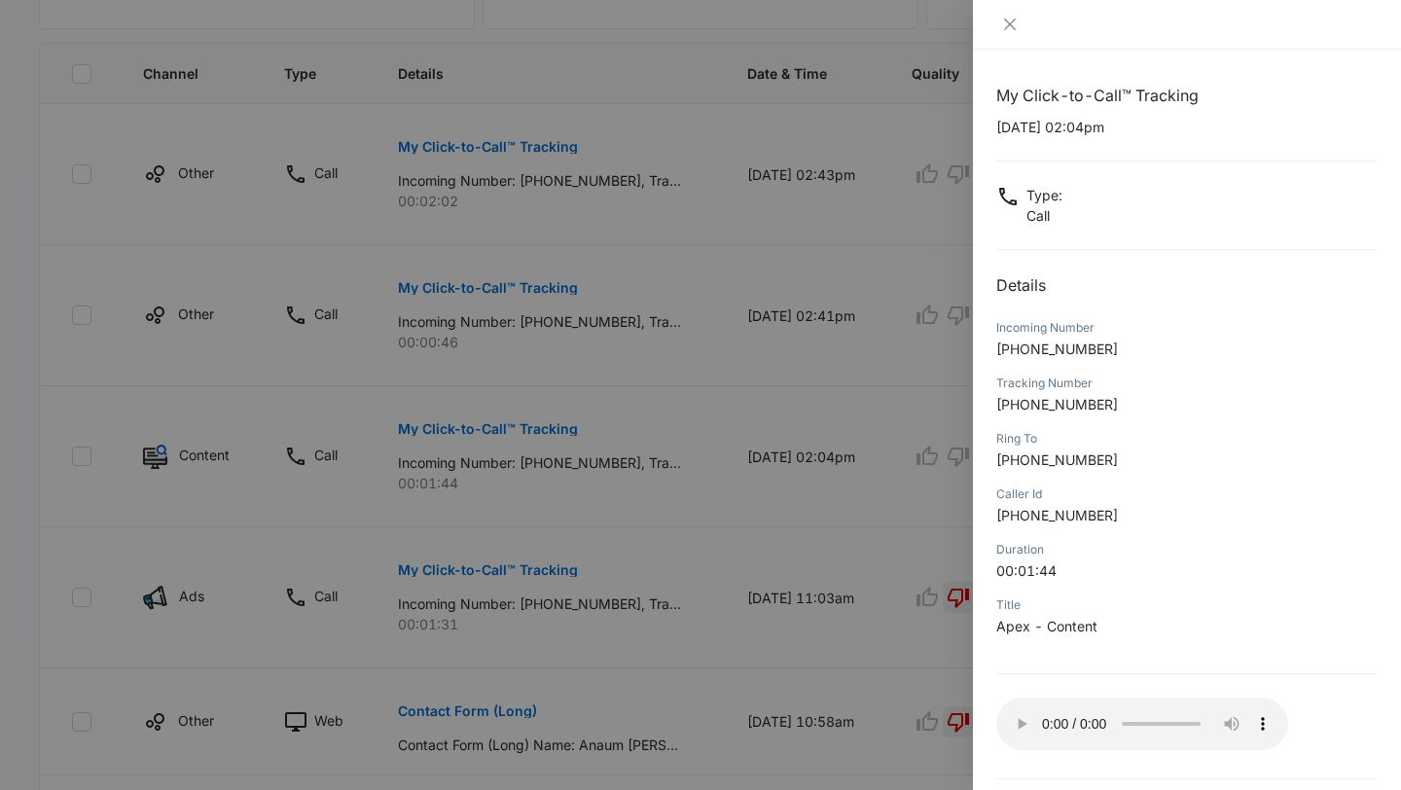
click at [878, 459] on div at bounding box center [700, 395] width 1401 height 790
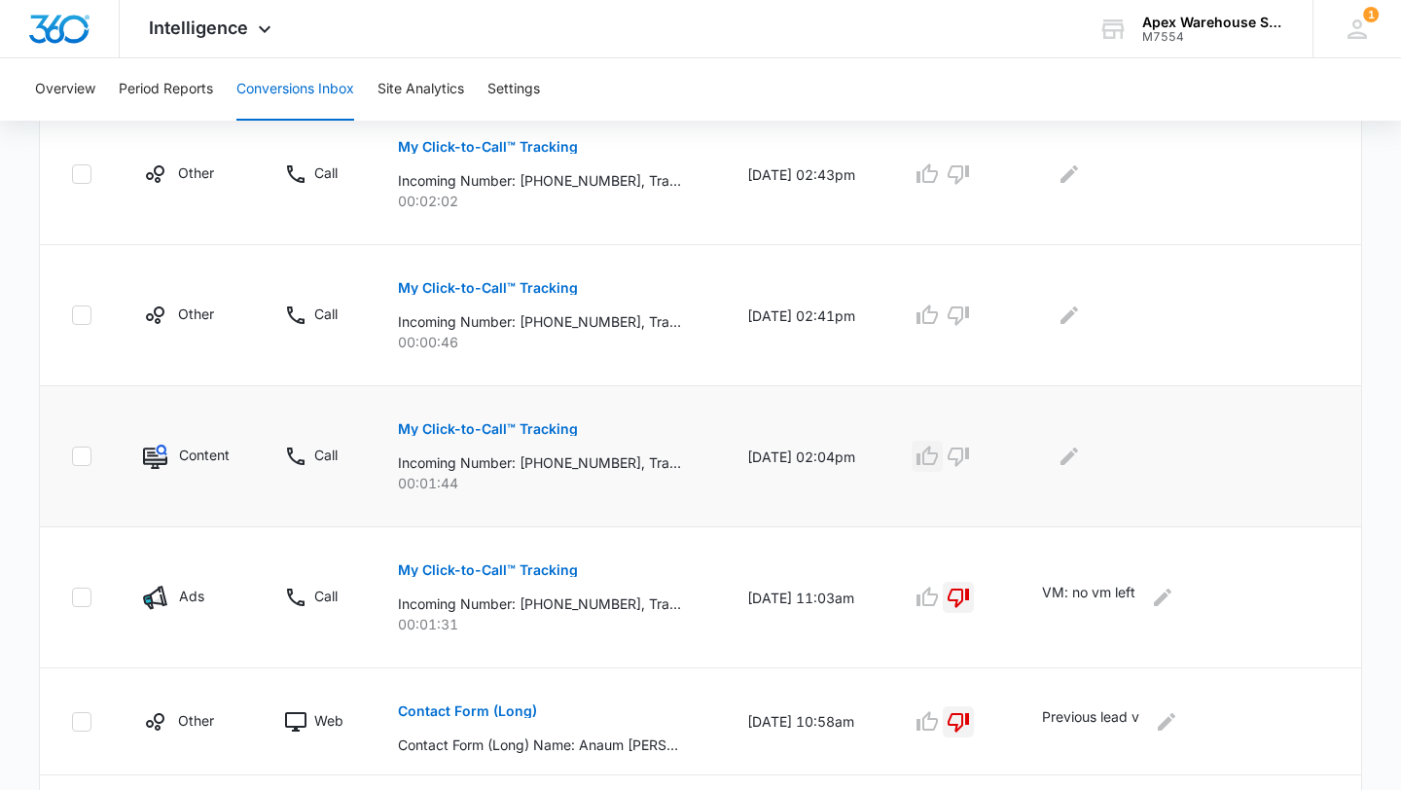
click at [937, 462] on icon "button" at bounding box center [927, 456] width 23 height 23
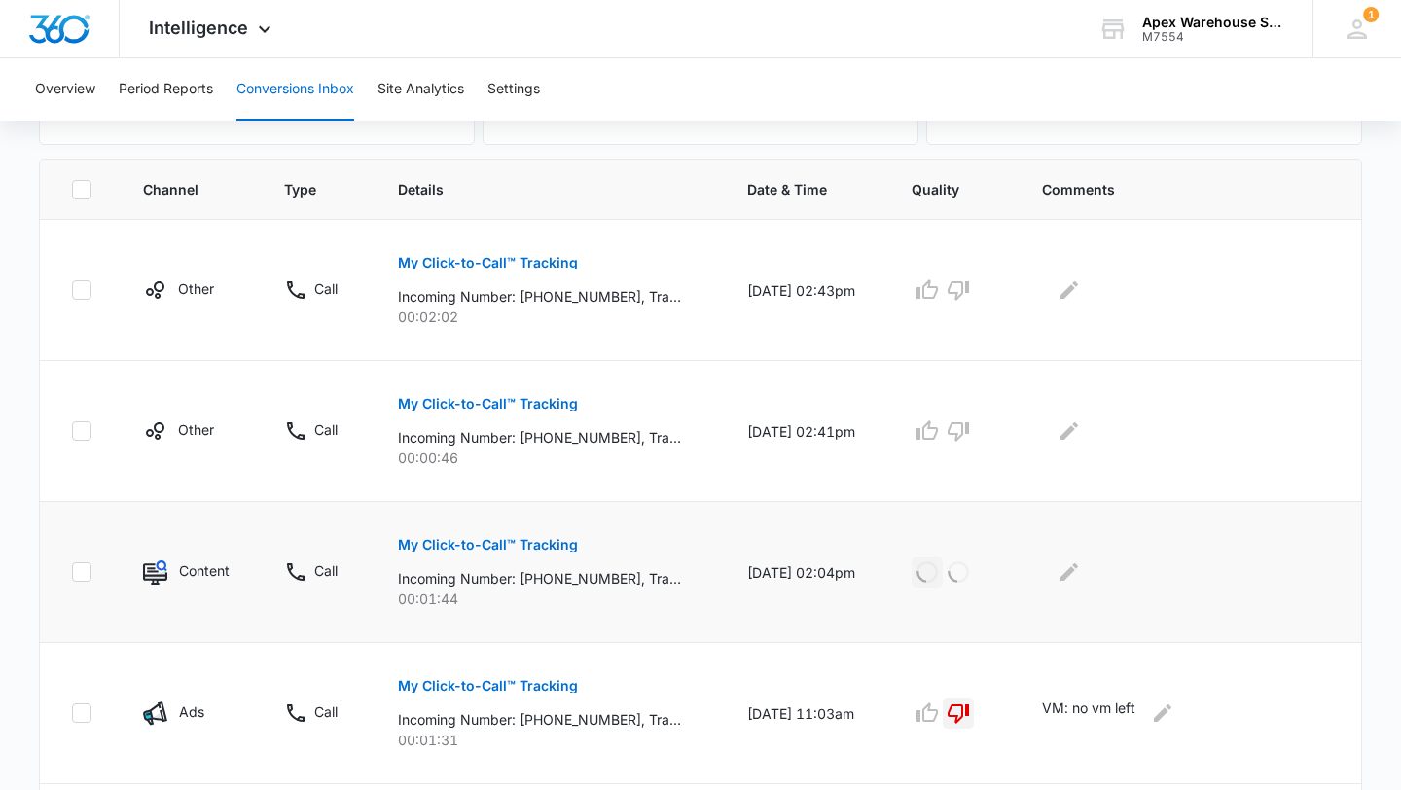
scroll to position [390, 0]
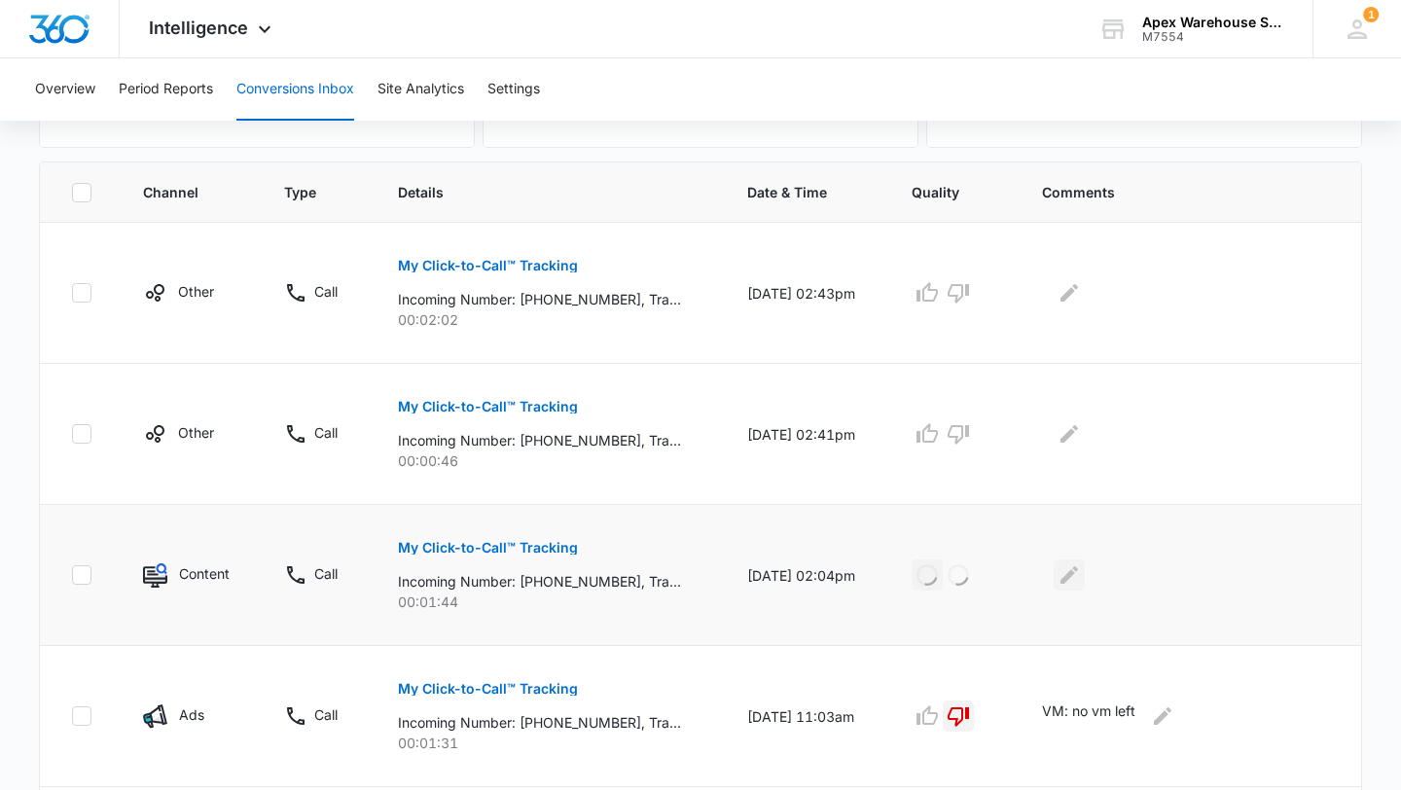
click at [1085, 580] on button "Edit Comments" at bounding box center [1069, 575] width 31 height 31
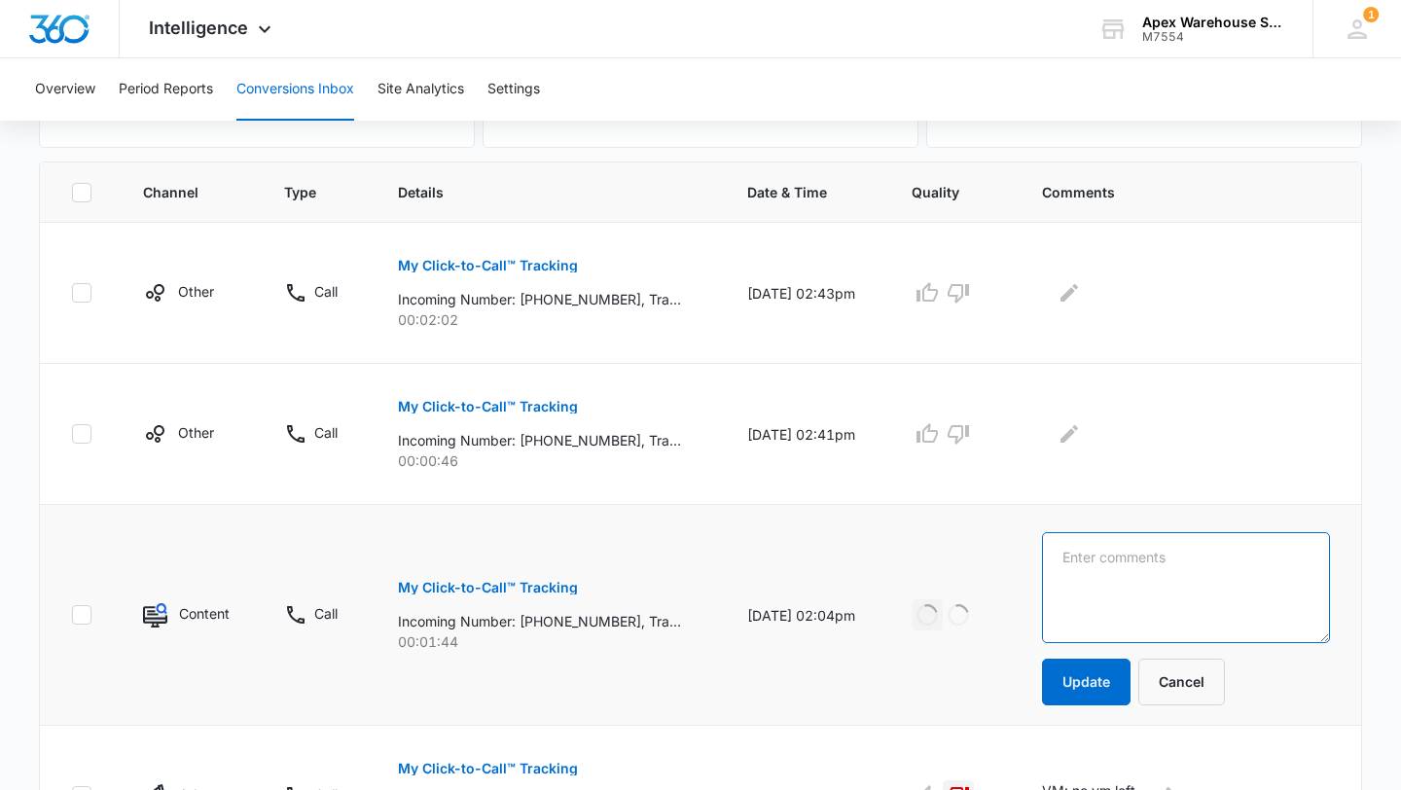
click at [1109, 580] on textarea at bounding box center [1186, 587] width 288 height 111
paste textarea "Spare parts for racking"
type textarea "Spare parts for racking"
click at [1088, 680] on button "Update" at bounding box center [1086, 682] width 89 height 47
click at [535, 407] on p "My Click-to-Call™ Tracking" at bounding box center [488, 407] width 180 height 14
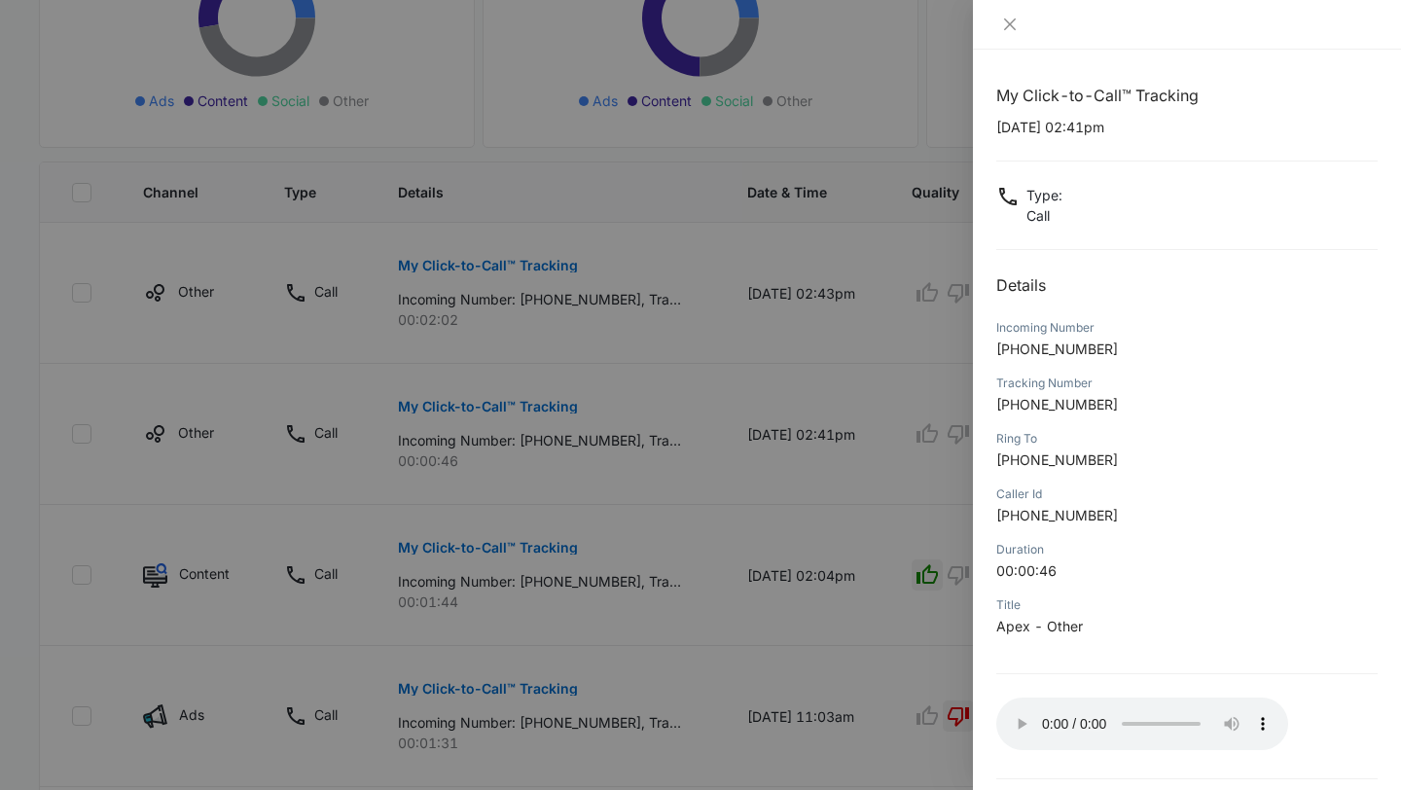
click at [945, 684] on div at bounding box center [700, 395] width 1401 height 790
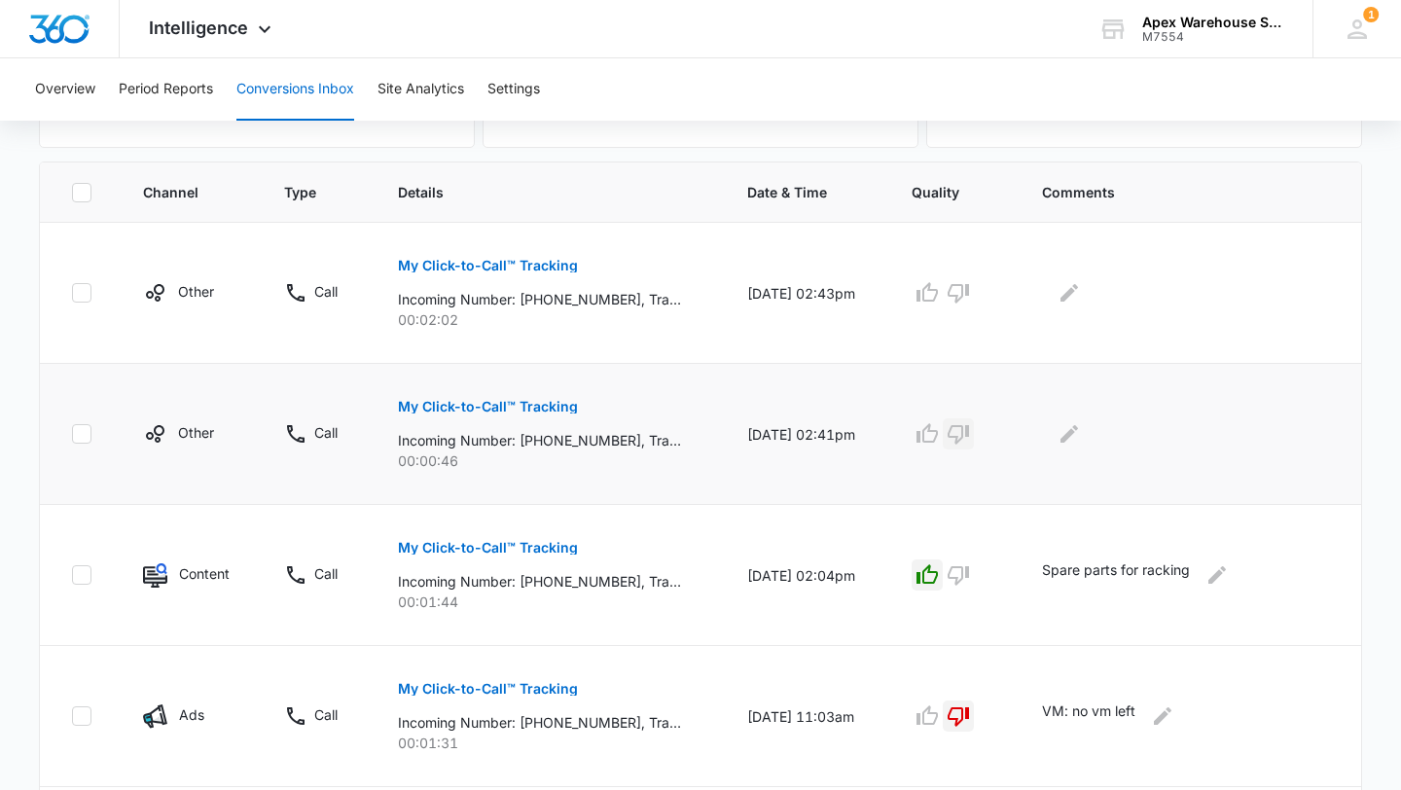
click at [974, 442] on button "button" at bounding box center [958, 433] width 31 height 31
click at [1073, 437] on icon "Edit Comments" at bounding box center [1070, 434] width 18 height 18
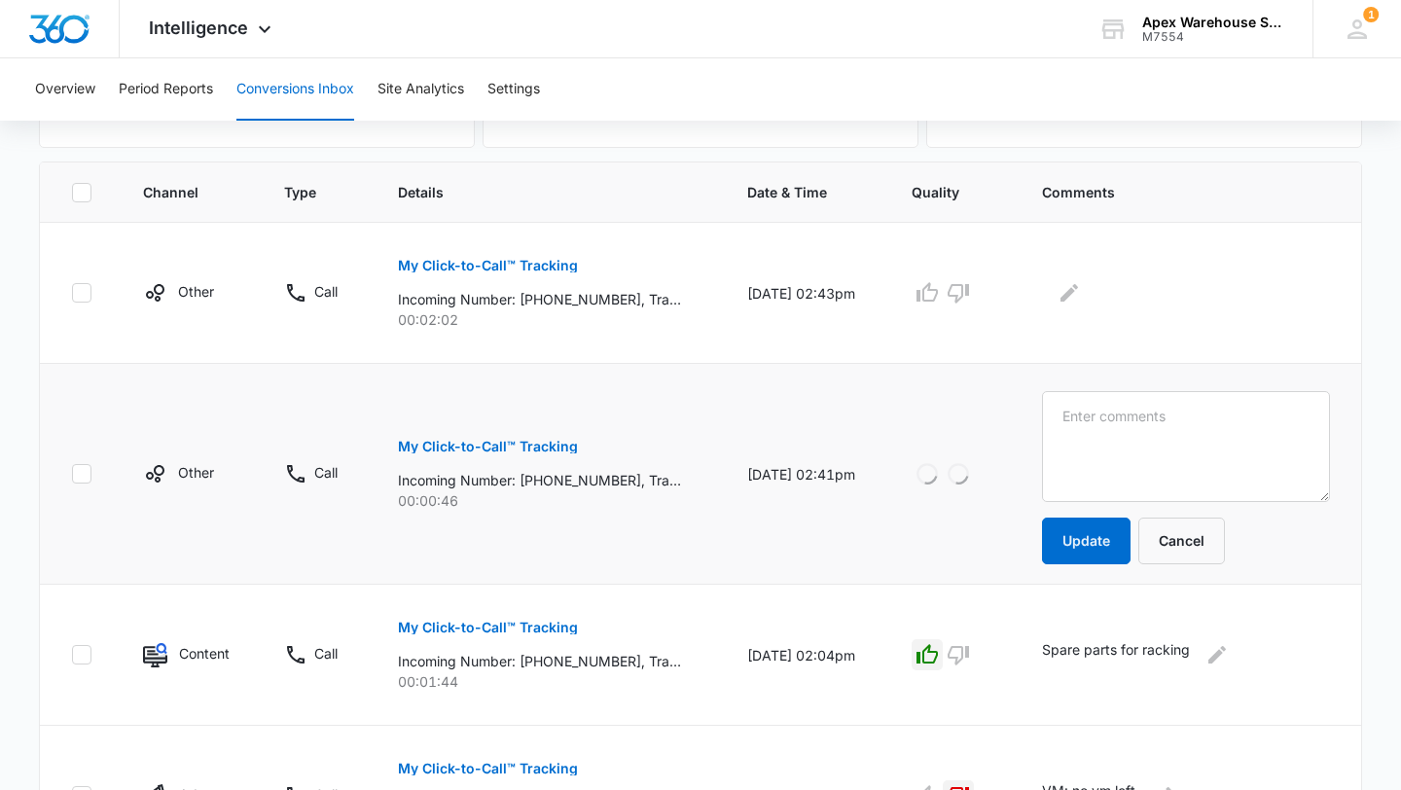
click at [1091, 437] on textarea at bounding box center [1186, 446] width 288 height 111
type textarea "hang up"
click at [1101, 541] on button "Update" at bounding box center [1086, 541] width 89 height 47
click at [543, 257] on button "My Click-to-Call™ Tracking" at bounding box center [488, 265] width 180 height 47
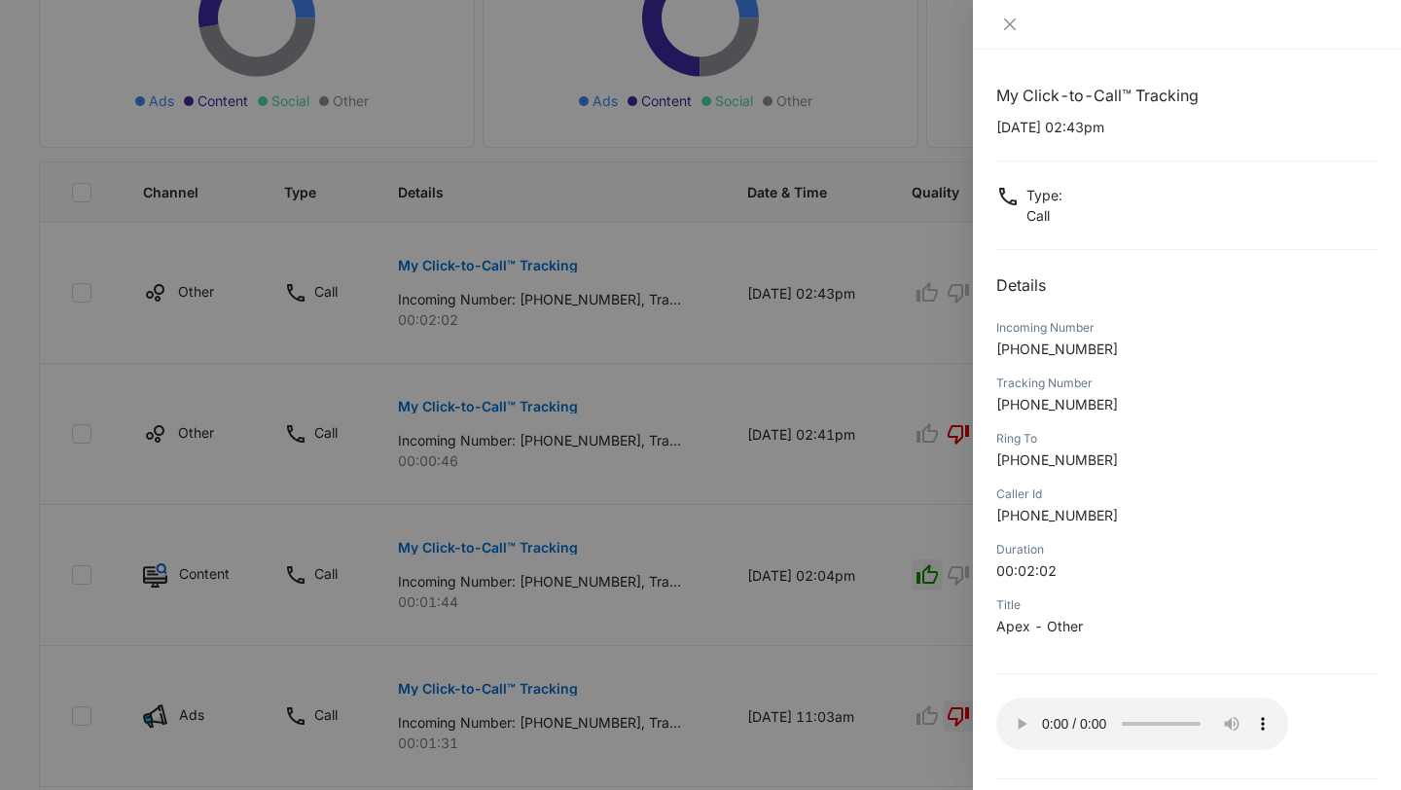
click at [898, 522] on div at bounding box center [700, 395] width 1401 height 790
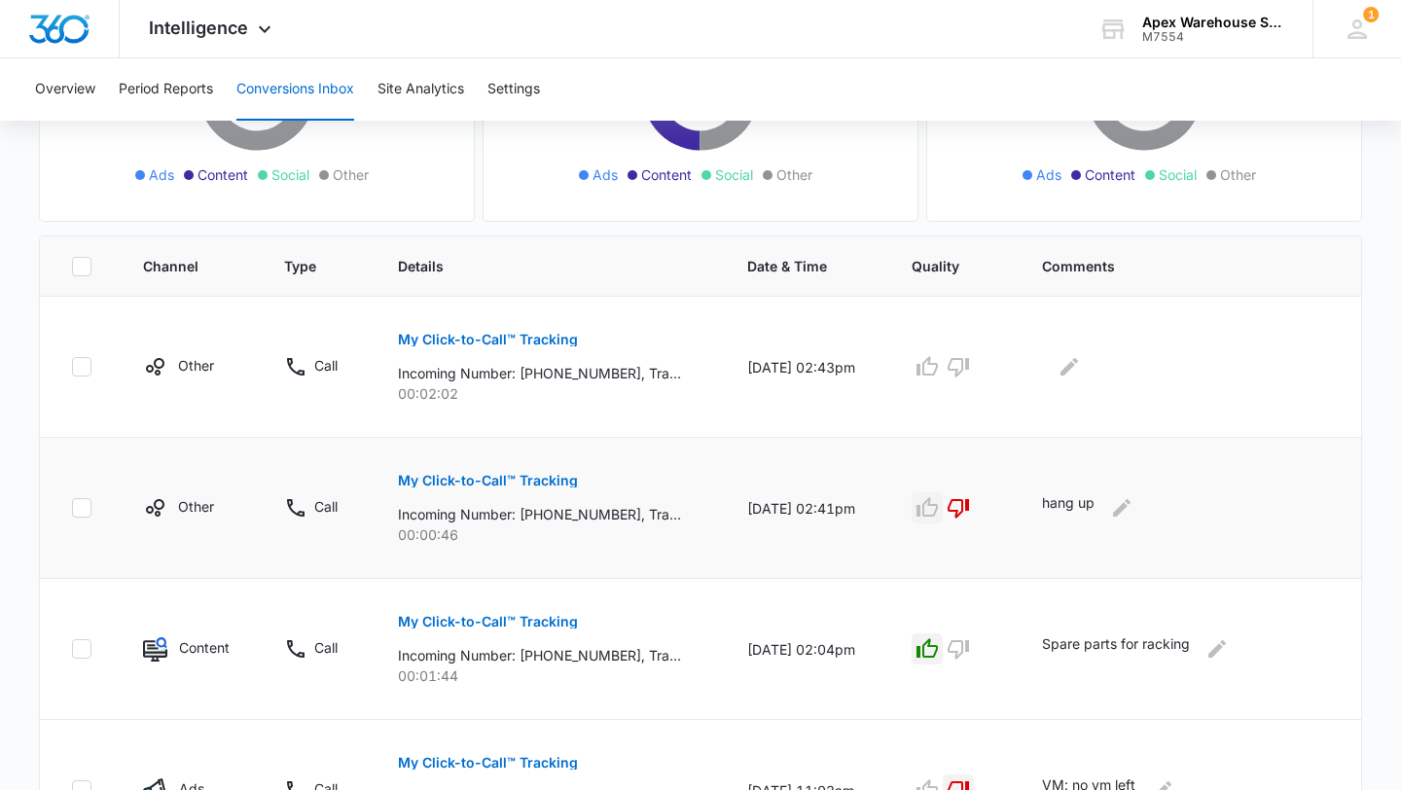
scroll to position [296, 0]
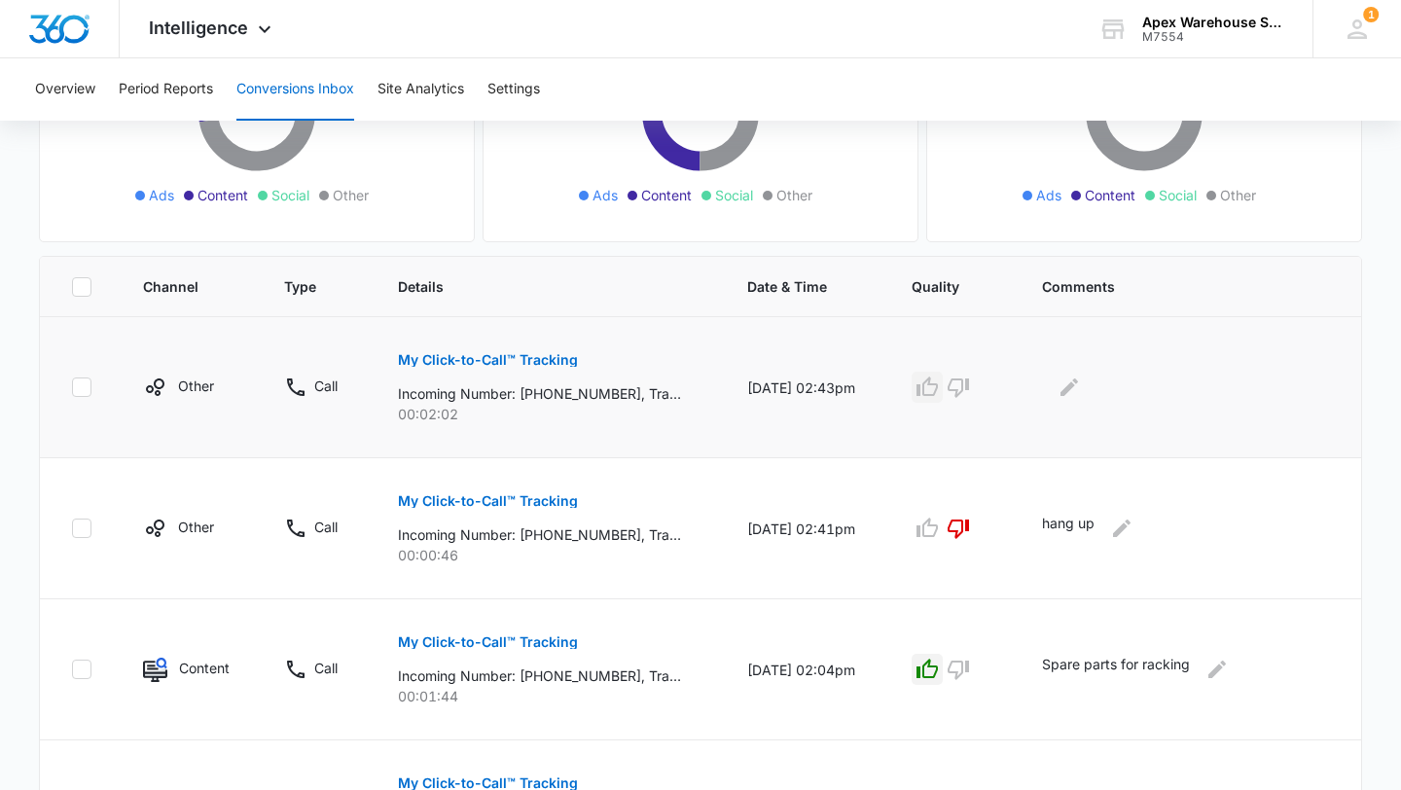
click at [938, 383] on icon "button" at bounding box center [927, 386] width 21 height 19
click at [1081, 388] on icon "Edit Comments" at bounding box center [1069, 387] width 23 height 23
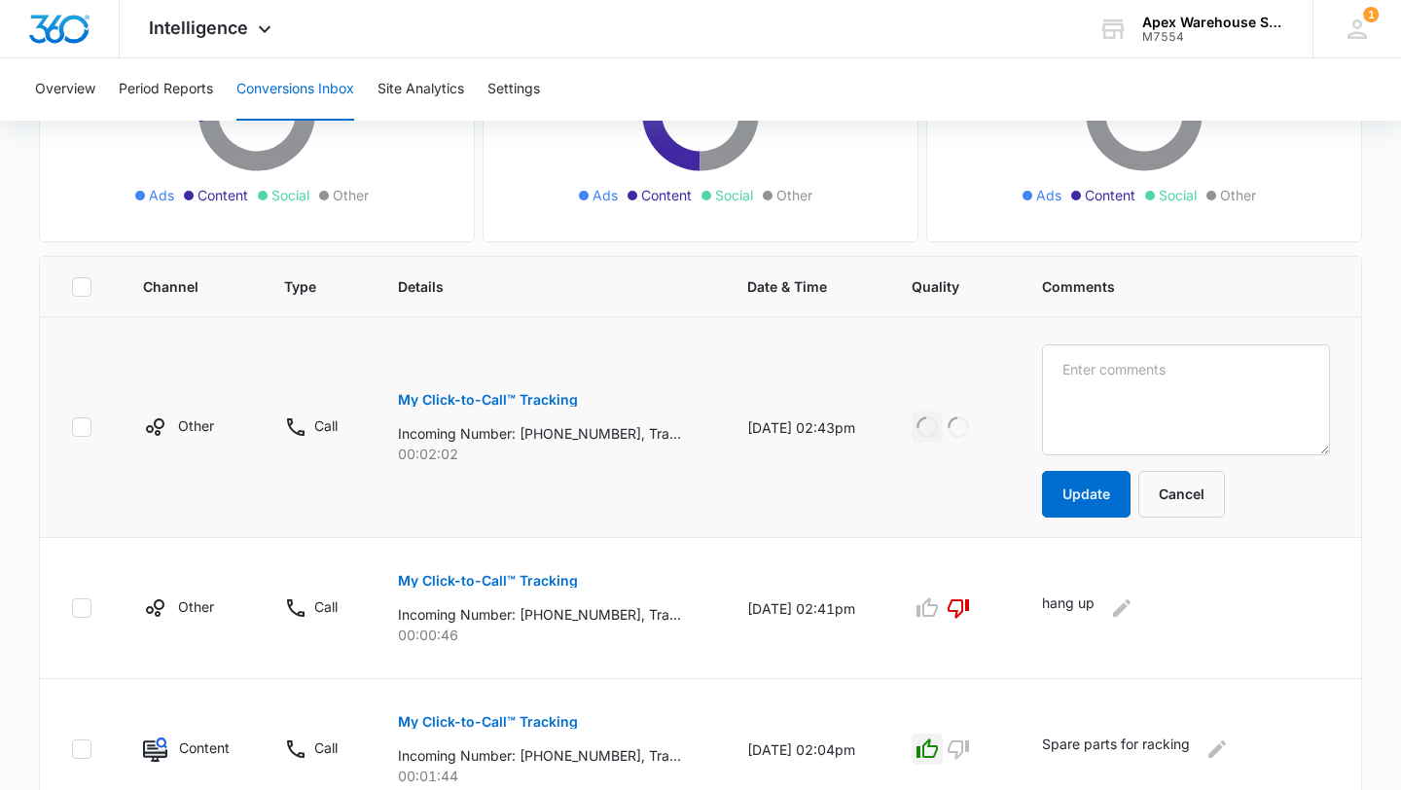
click at [1106, 398] on textarea at bounding box center [1186, 400] width 288 height 111
type textarea "New racking quote: not specified in VM"
click at [1103, 508] on button "Update" at bounding box center [1086, 494] width 89 height 47
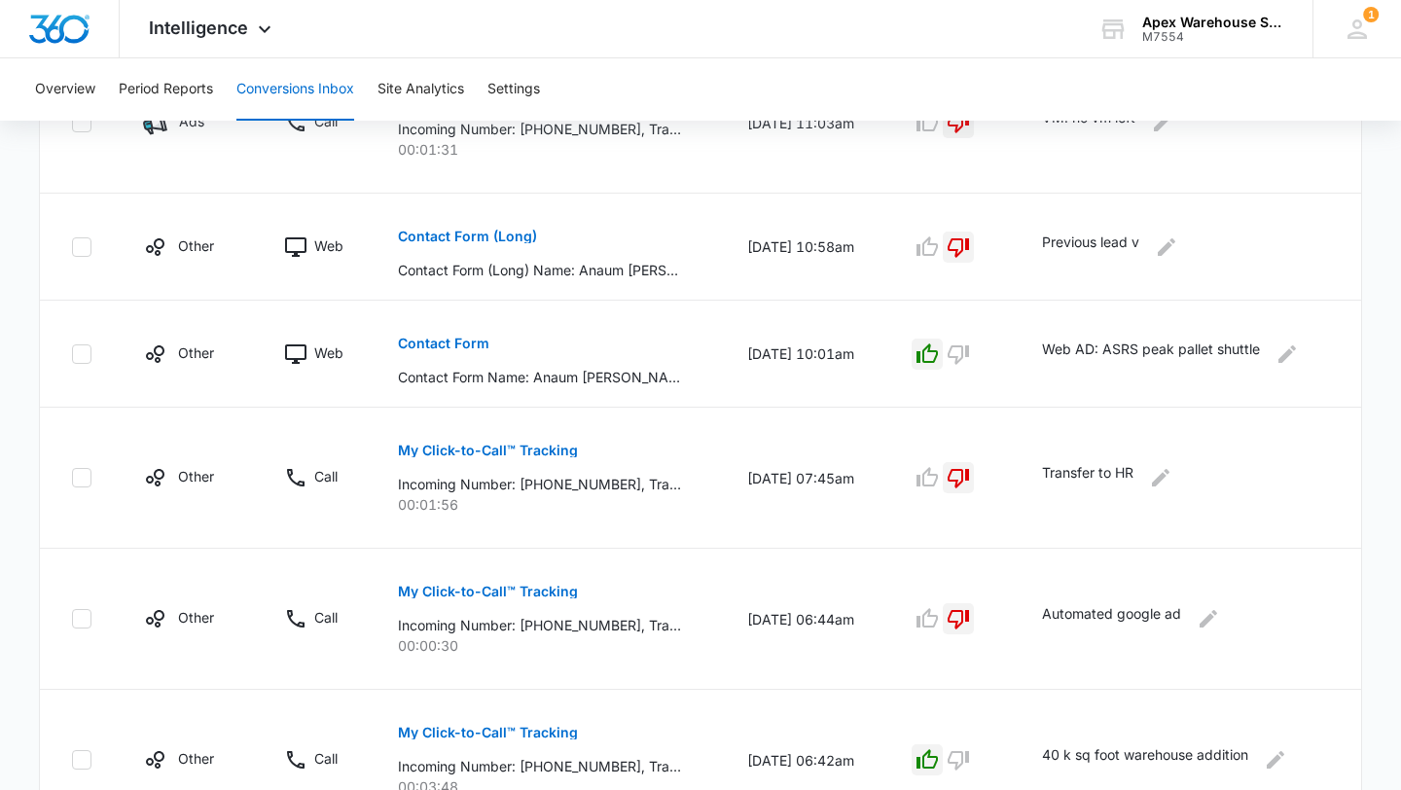
scroll to position [1306, 0]
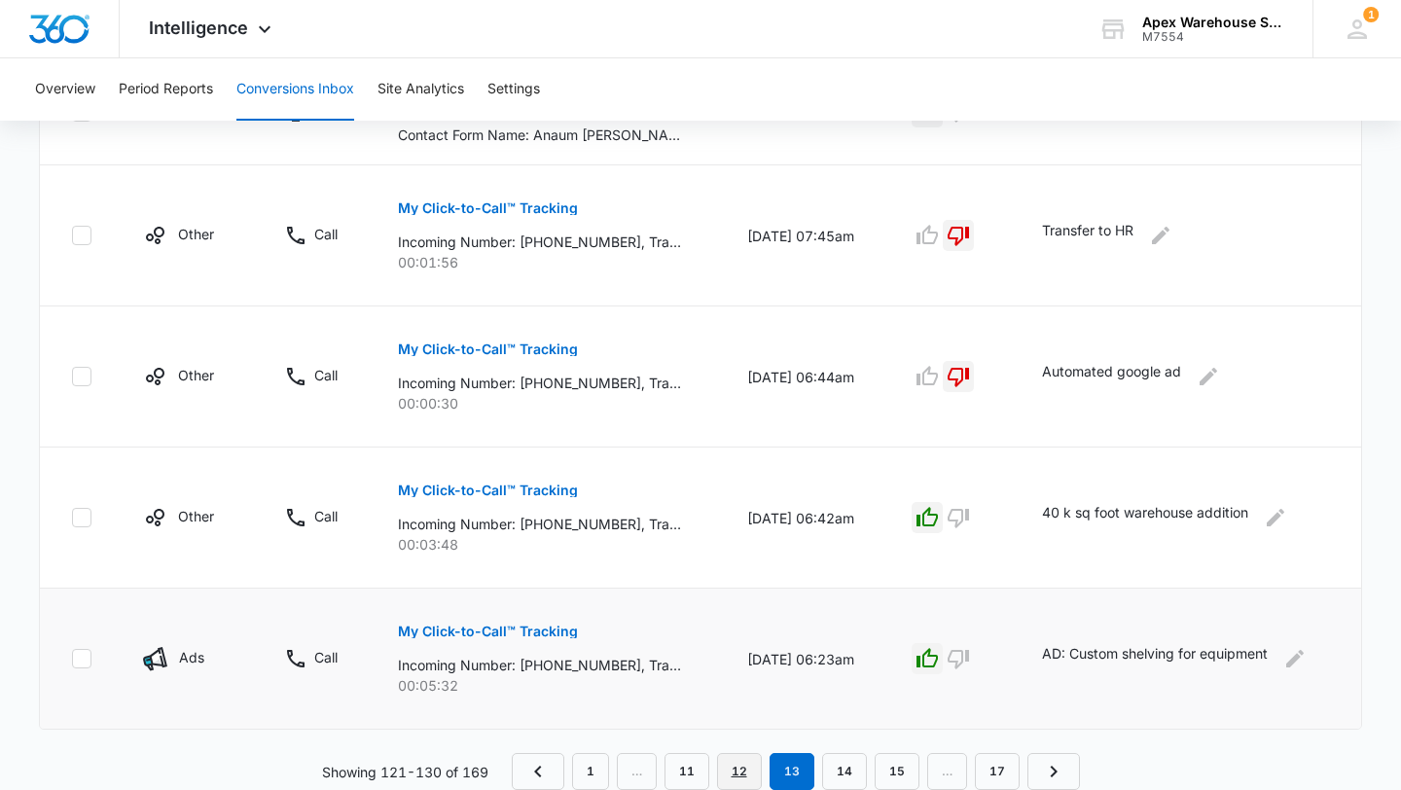
click at [742, 766] on link "12" at bounding box center [739, 771] width 45 height 37
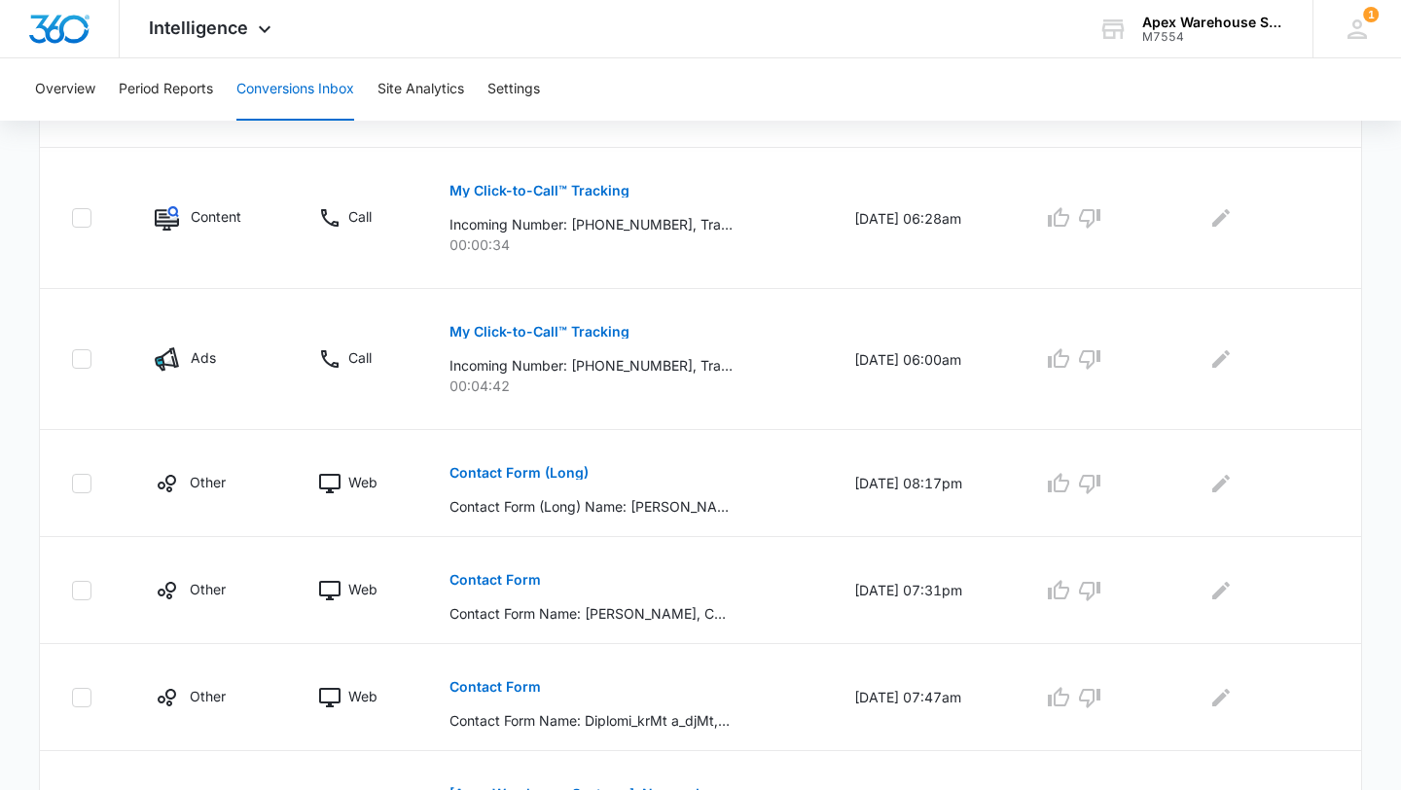
scroll to position [1124, 0]
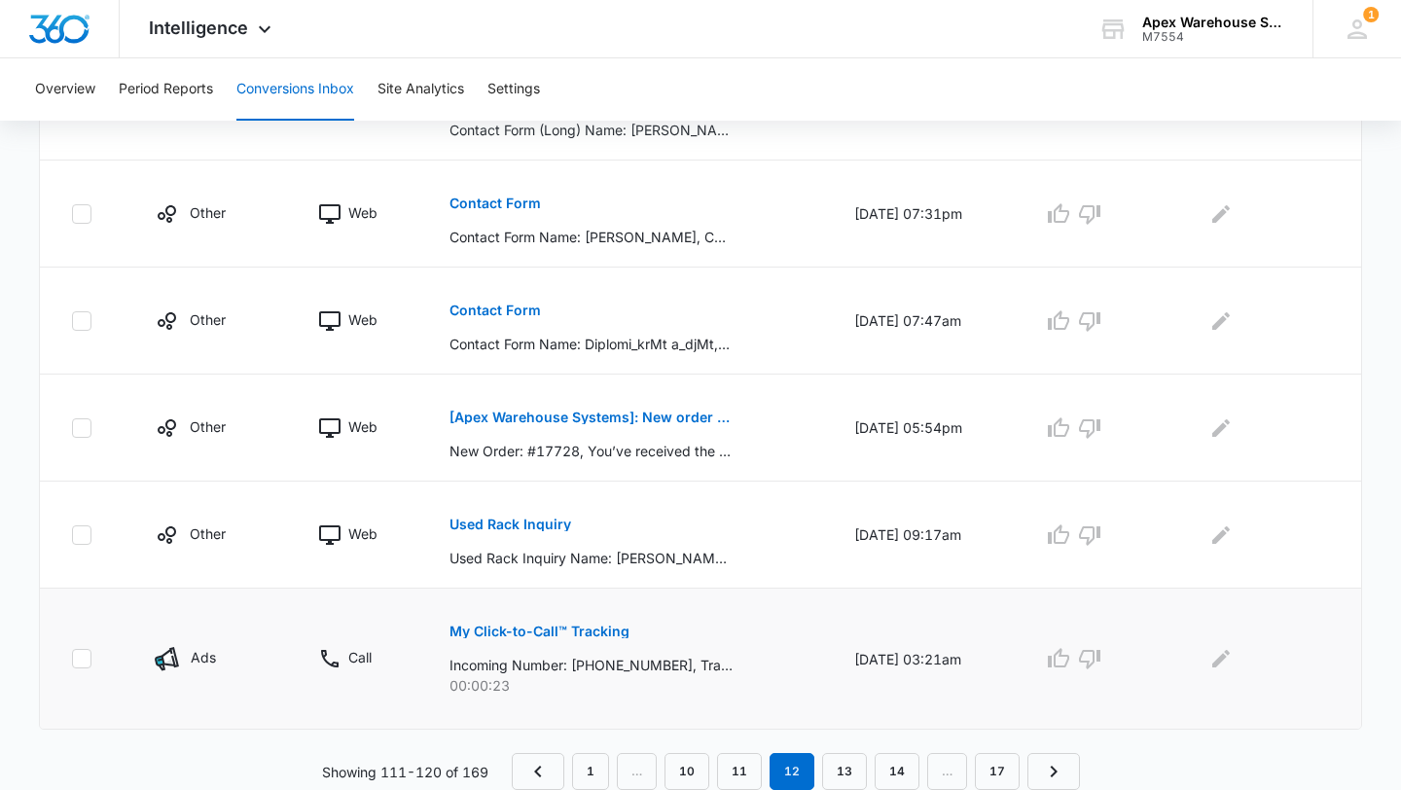
click at [576, 638] on button "My Click-to-Call™ Tracking" at bounding box center [540, 631] width 180 height 47
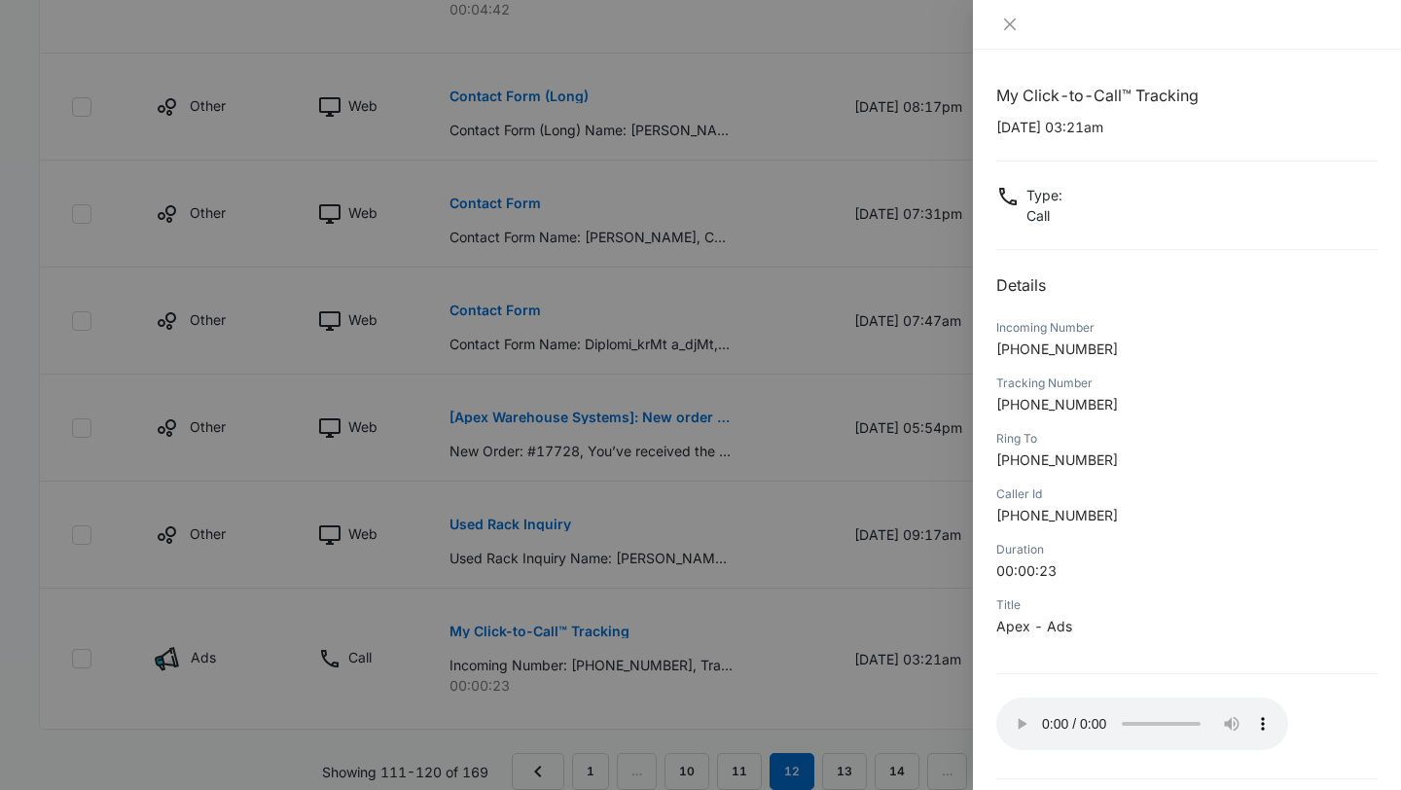
click at [917, 578] on div at bounding box center [700, 395] width 1401 height 790
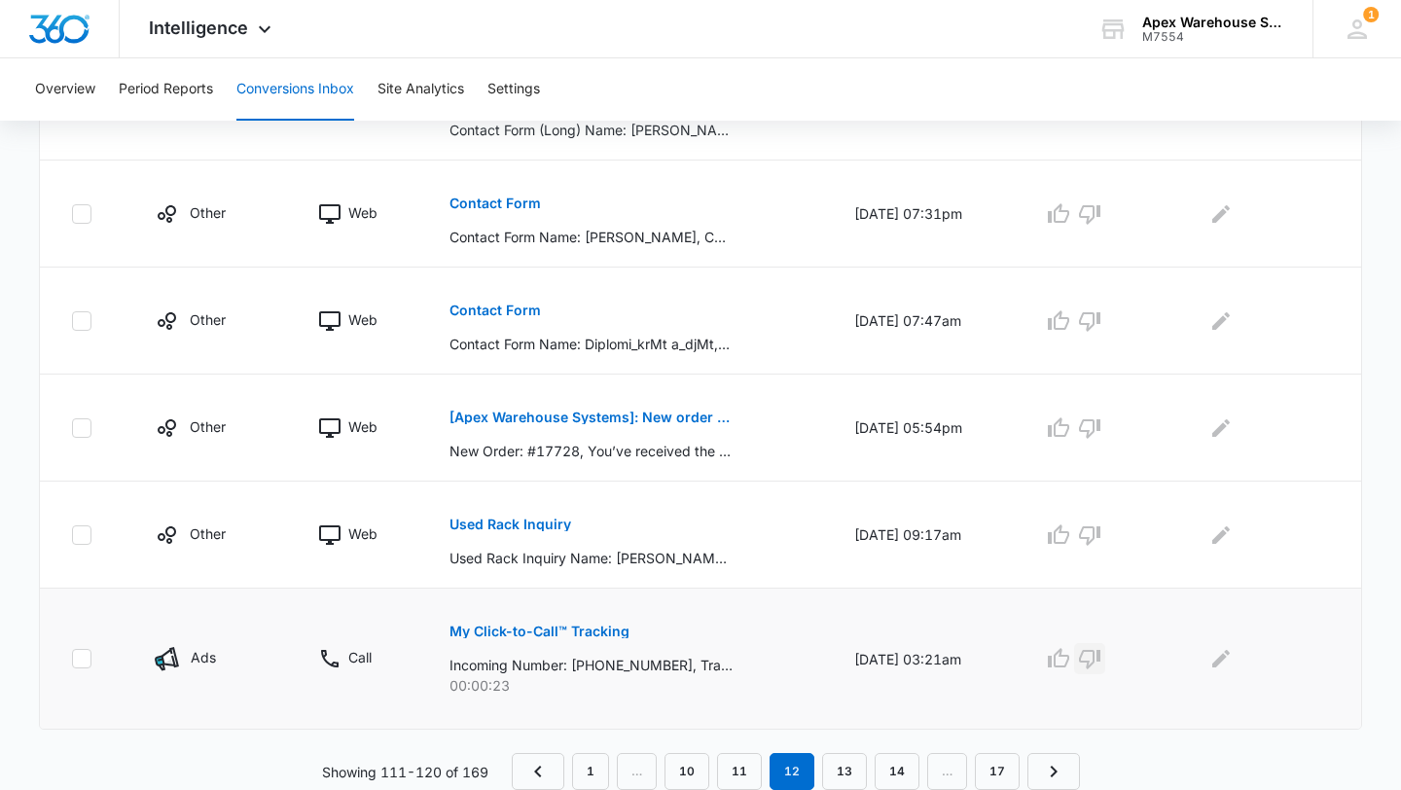
click at [1101, 648] on icon "button" at bounding box center [1089, 658] width 23 height 23
click at [1222, 663] on icon "Edit Comments" at bounding box center [1222, 659] width 18 height 18
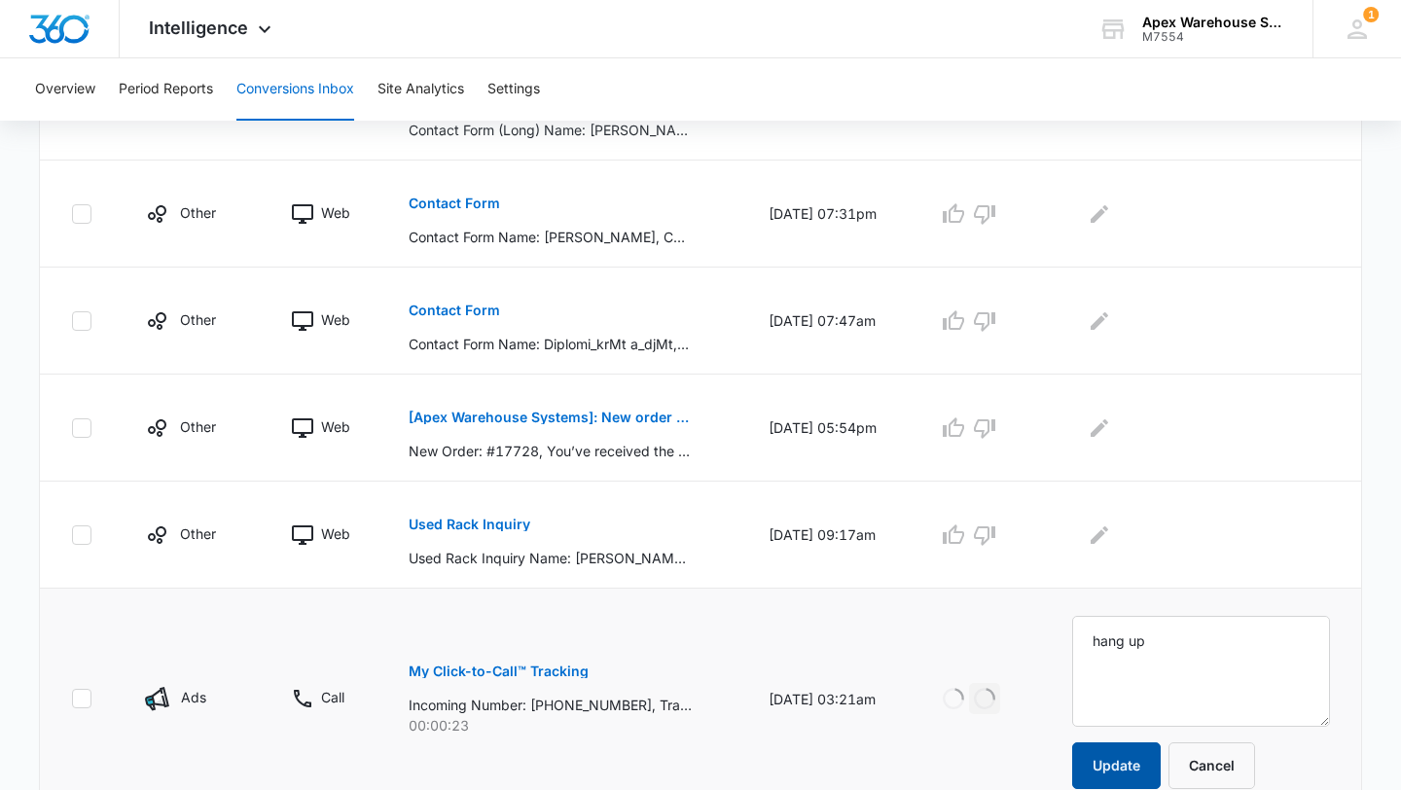
type textarea "hang up"
click at [1134, 769] on button "Update" at bounding box center [1116, 766] width 89 height 47
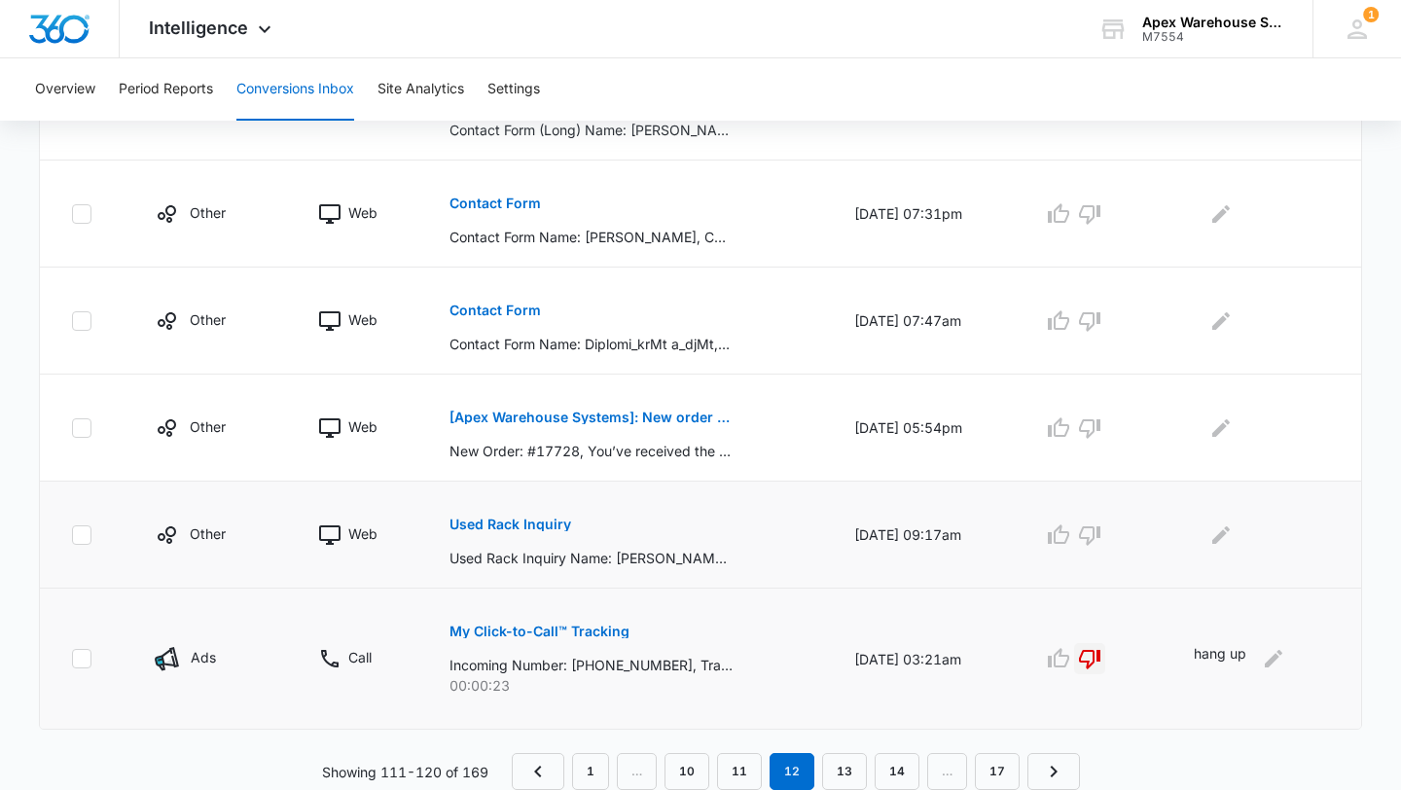
click at [492, 528] on p "Used Rack Inquiry" at bounding box center [511, 525] width 122 height 14
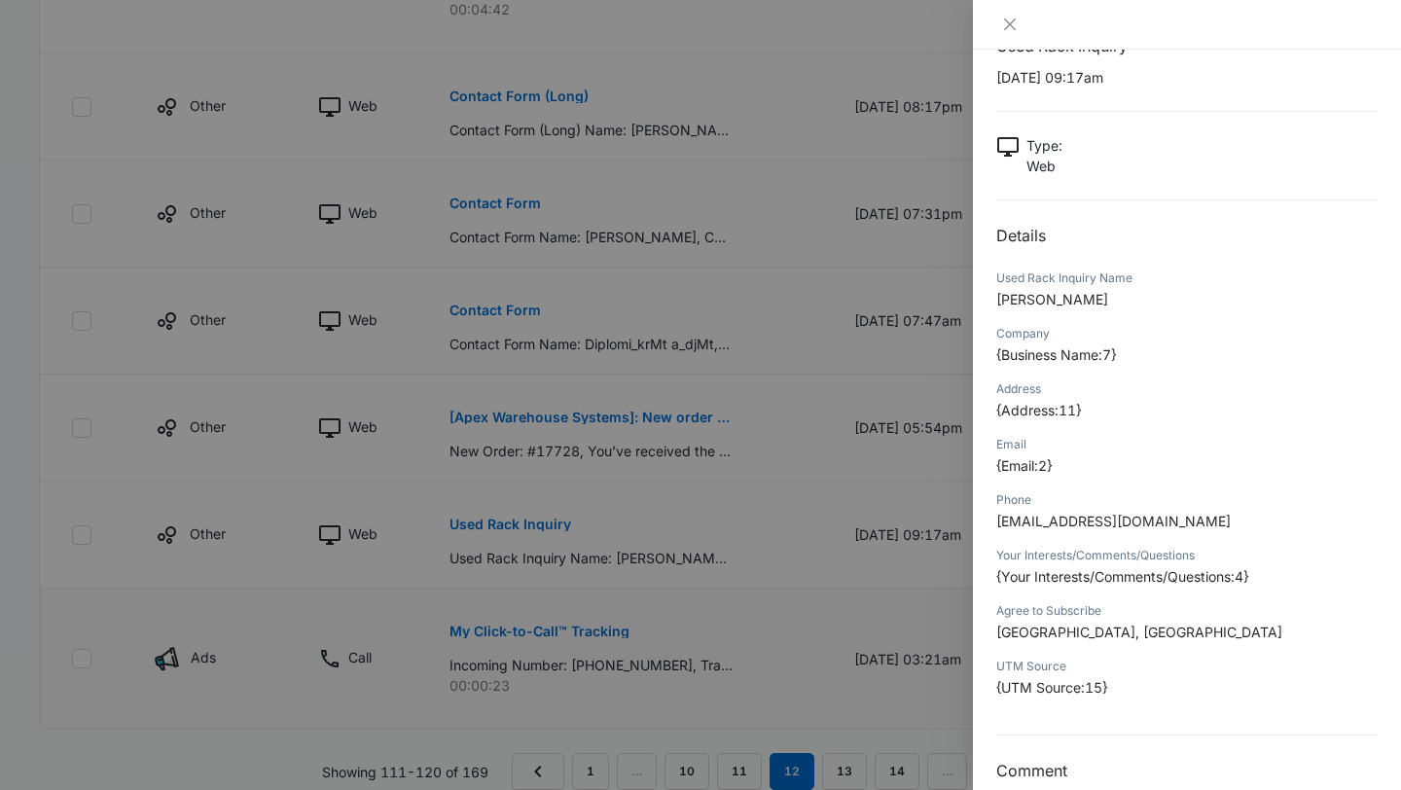
scroll to position [1182, 0]
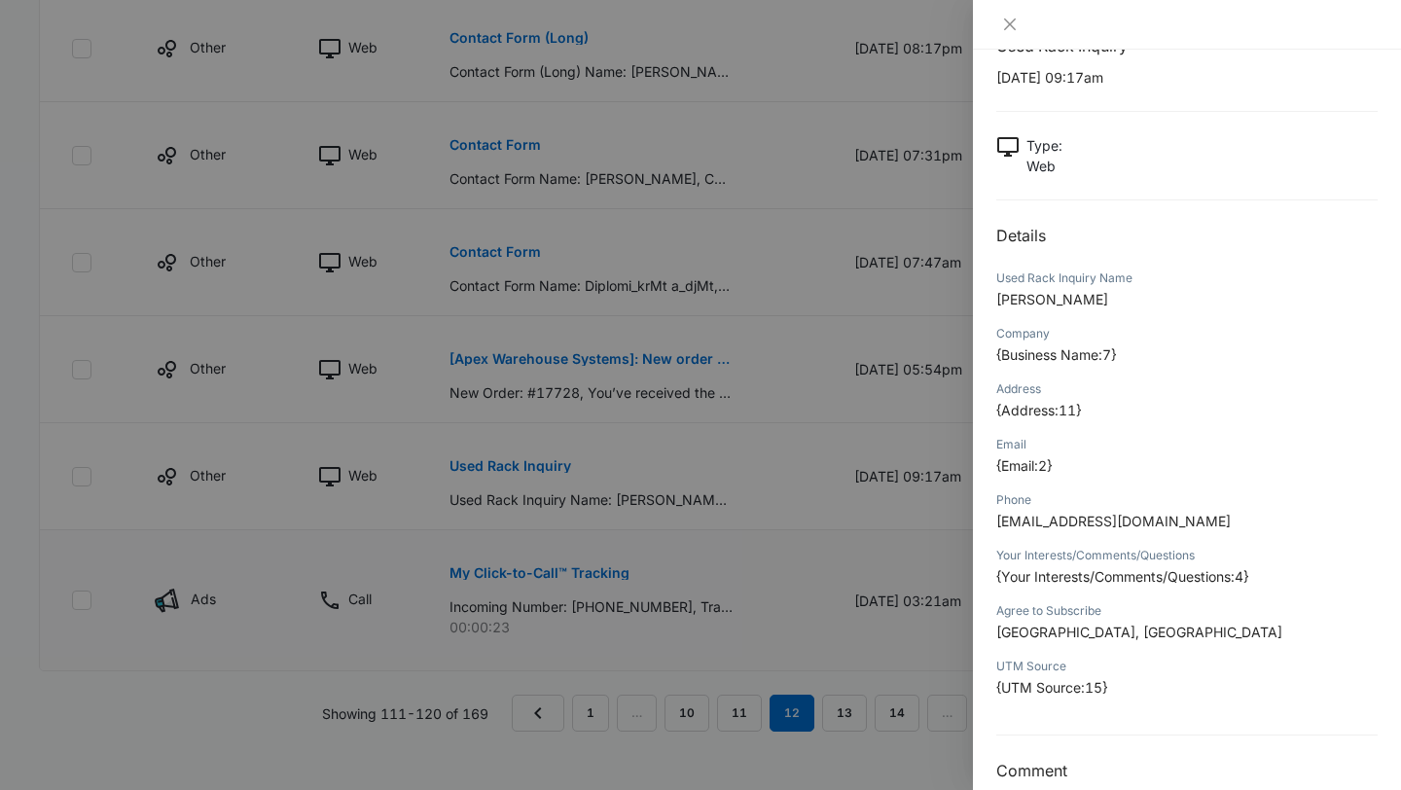
click at [826, 608] on div at bounding box center [700, 395] width 1401 height 790
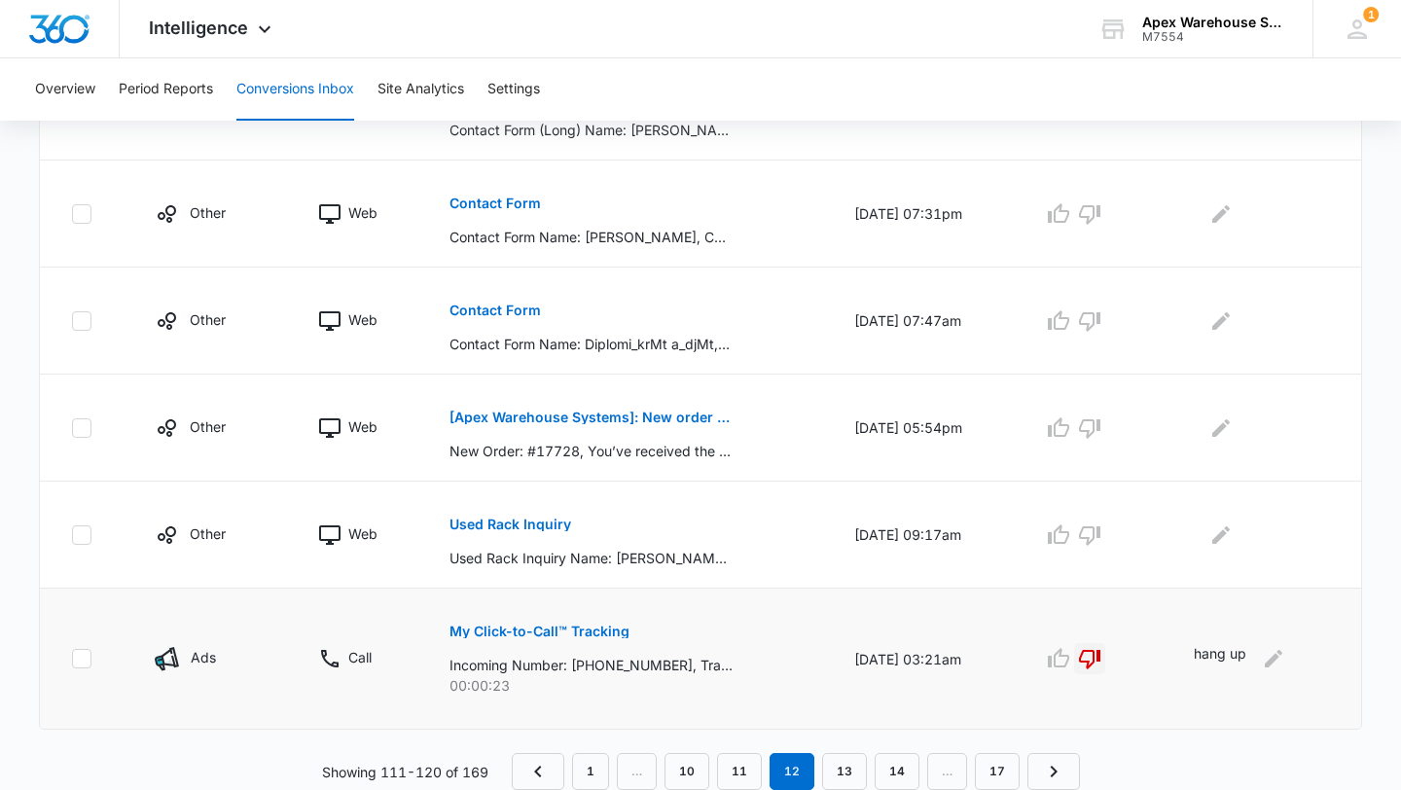
scroll to position [1124, 0]
click at [850, 775] on link "13" at bounding box center [844, 771] width 45 height 37
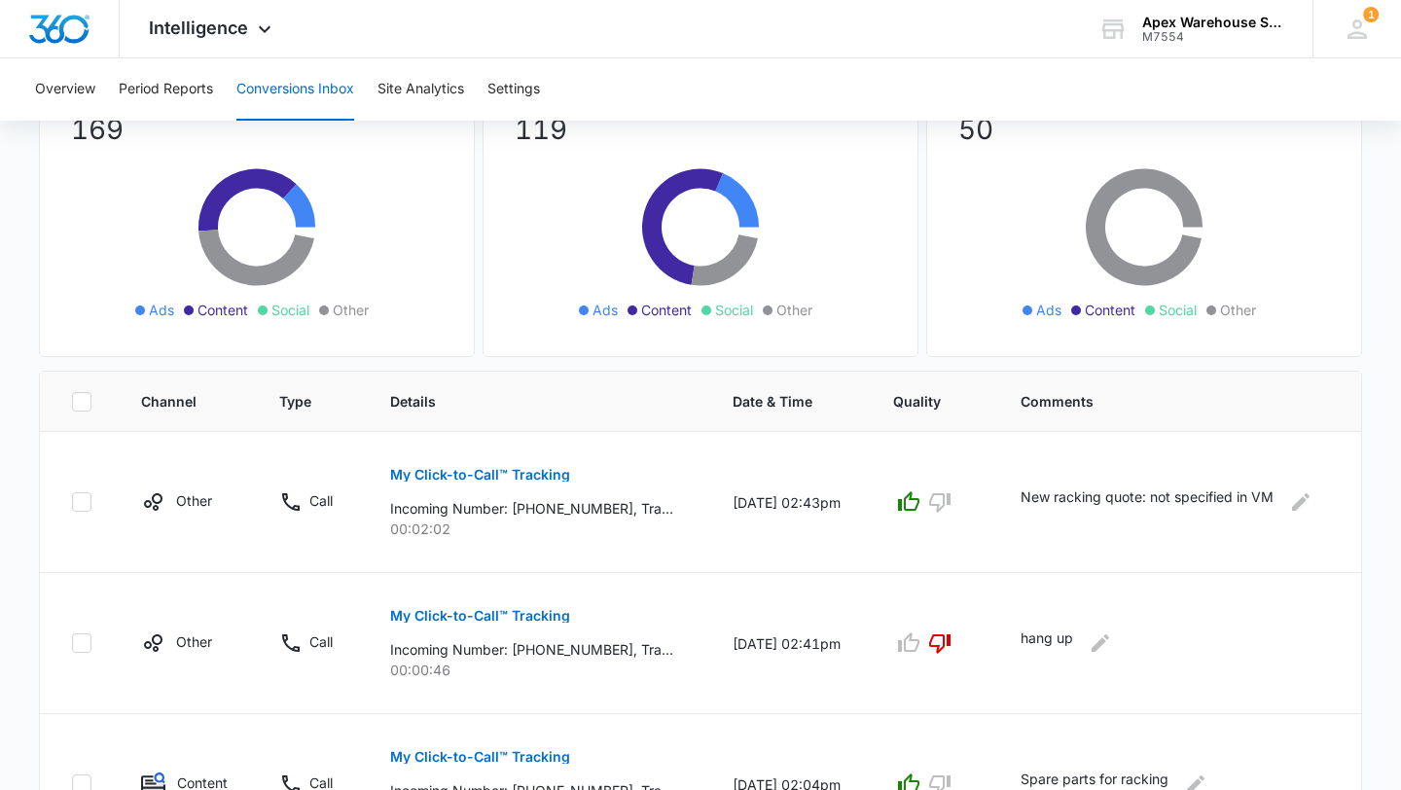
scroll to position [1226, 0]
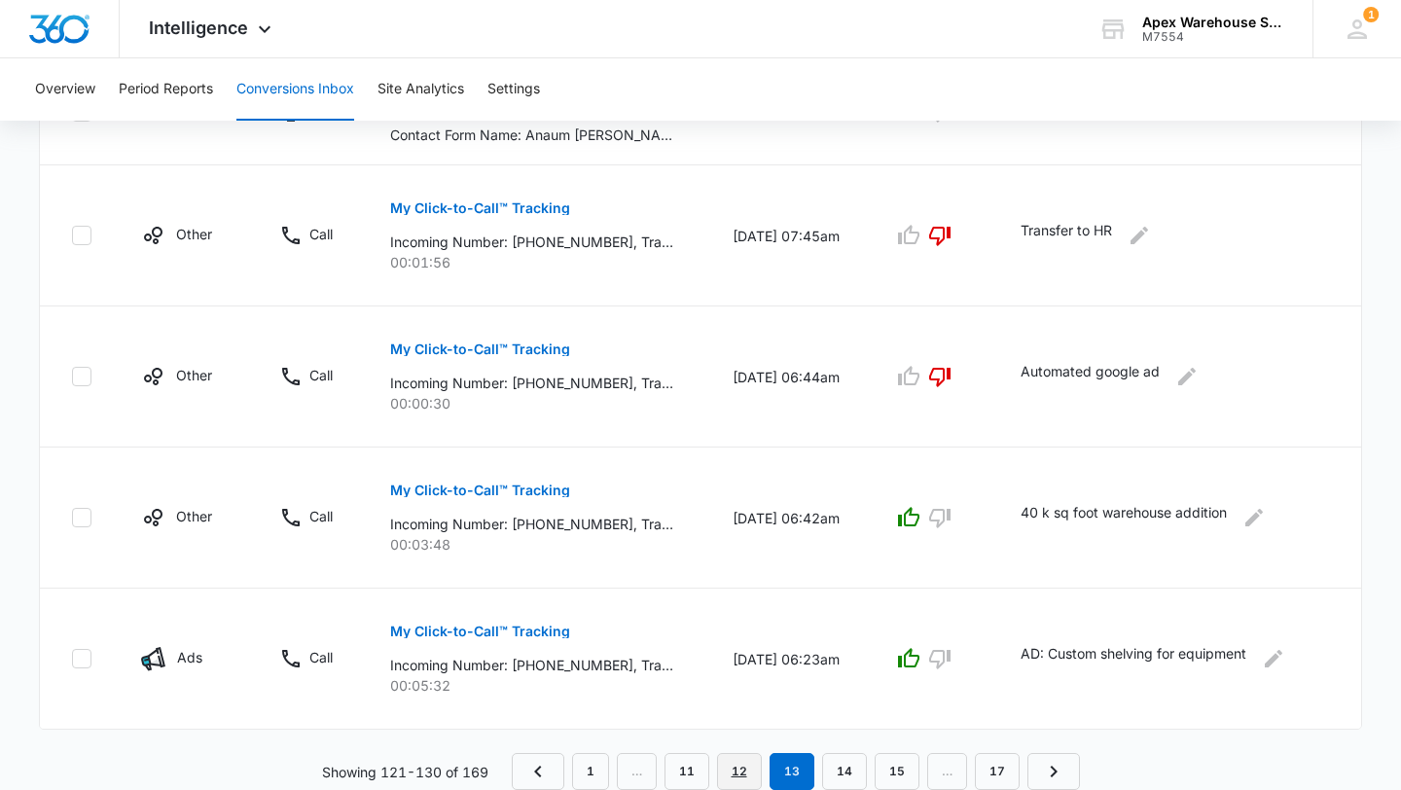
click at [742, 774] on link "12" at bounding box center [739, 771] width 45 height 37
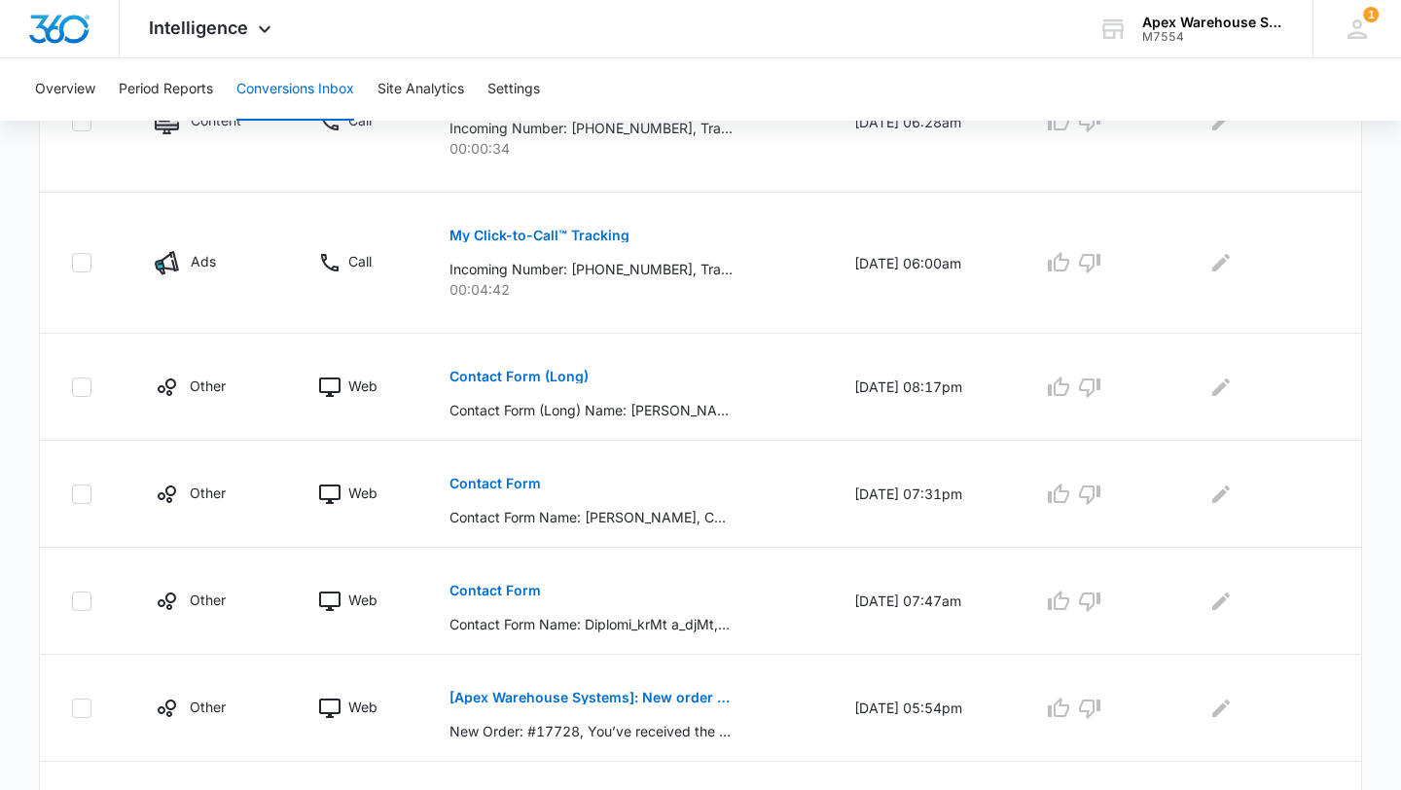
scroll to position [1124, 0]
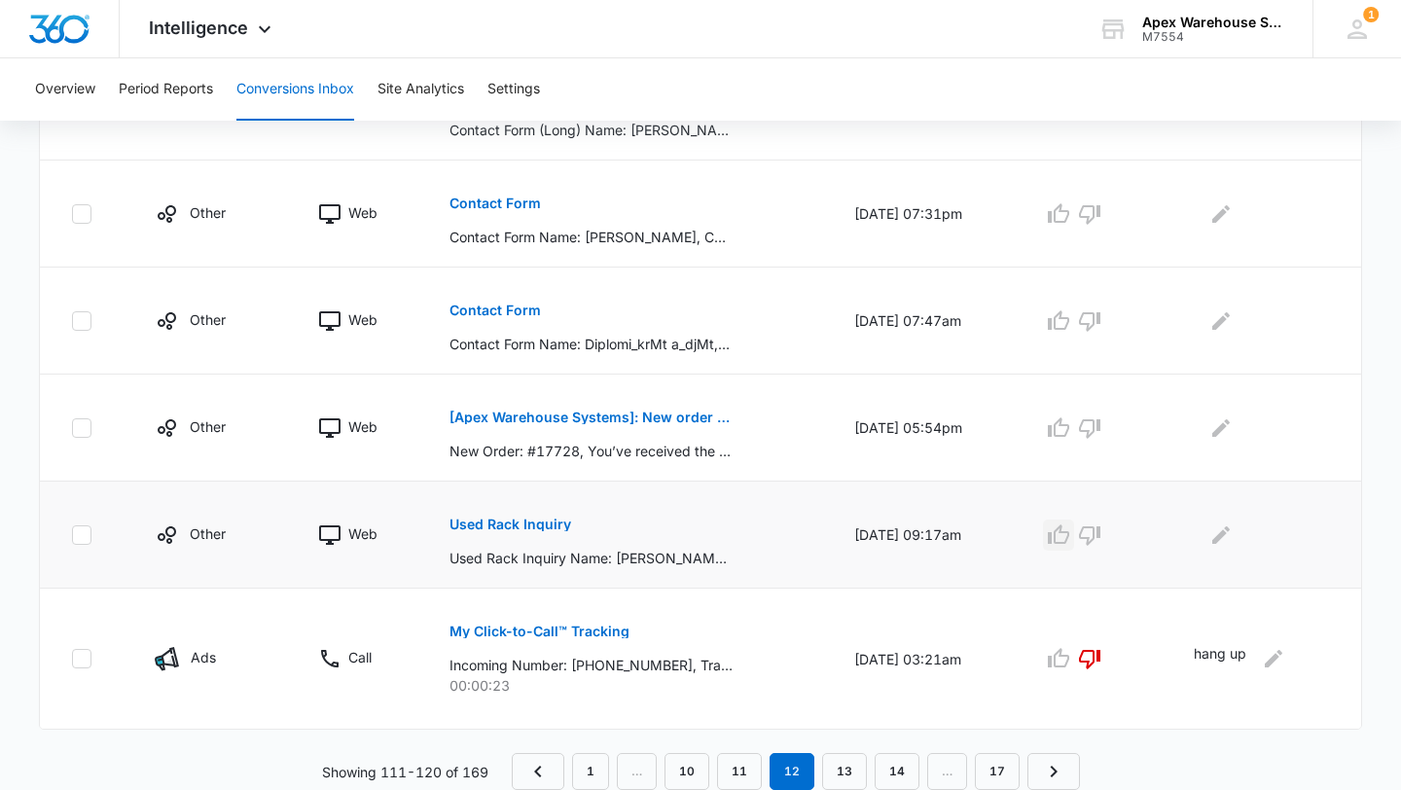
click at [1070, 529] on icon "button" at bounding box center [1058, 534] width 21 height 19
click at [1224, 530] on icon "Edit Comments" at bounding box center [1221, 535] width 23 height 23
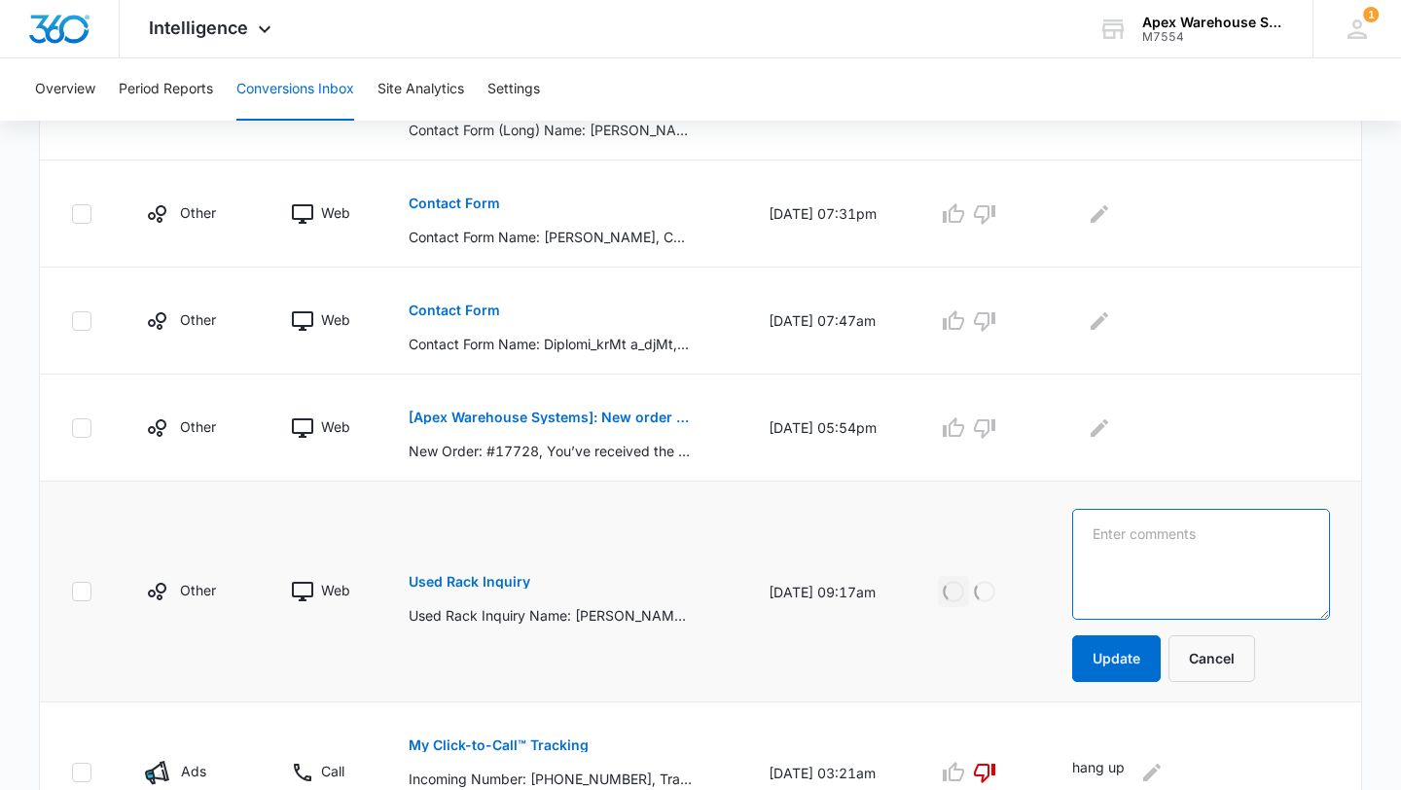
click at [1244, 535] on textarea at bounding box center [1201, 564] width 258 height 111
type textarea "Used racking"
click at [1144, 659] on button "Update" at bounding box center [1116, 658] width 89 height 47
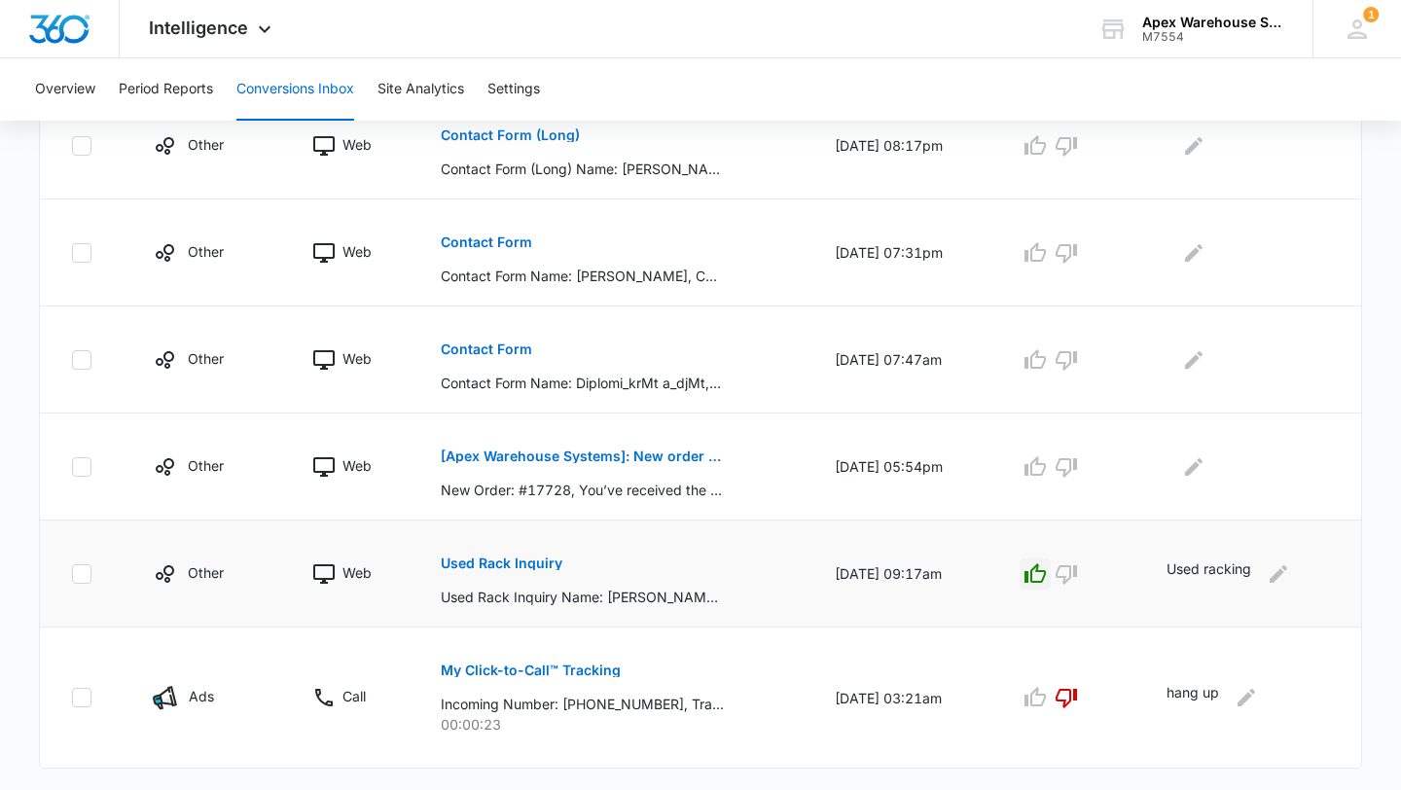
scroll to position [1080, 0]
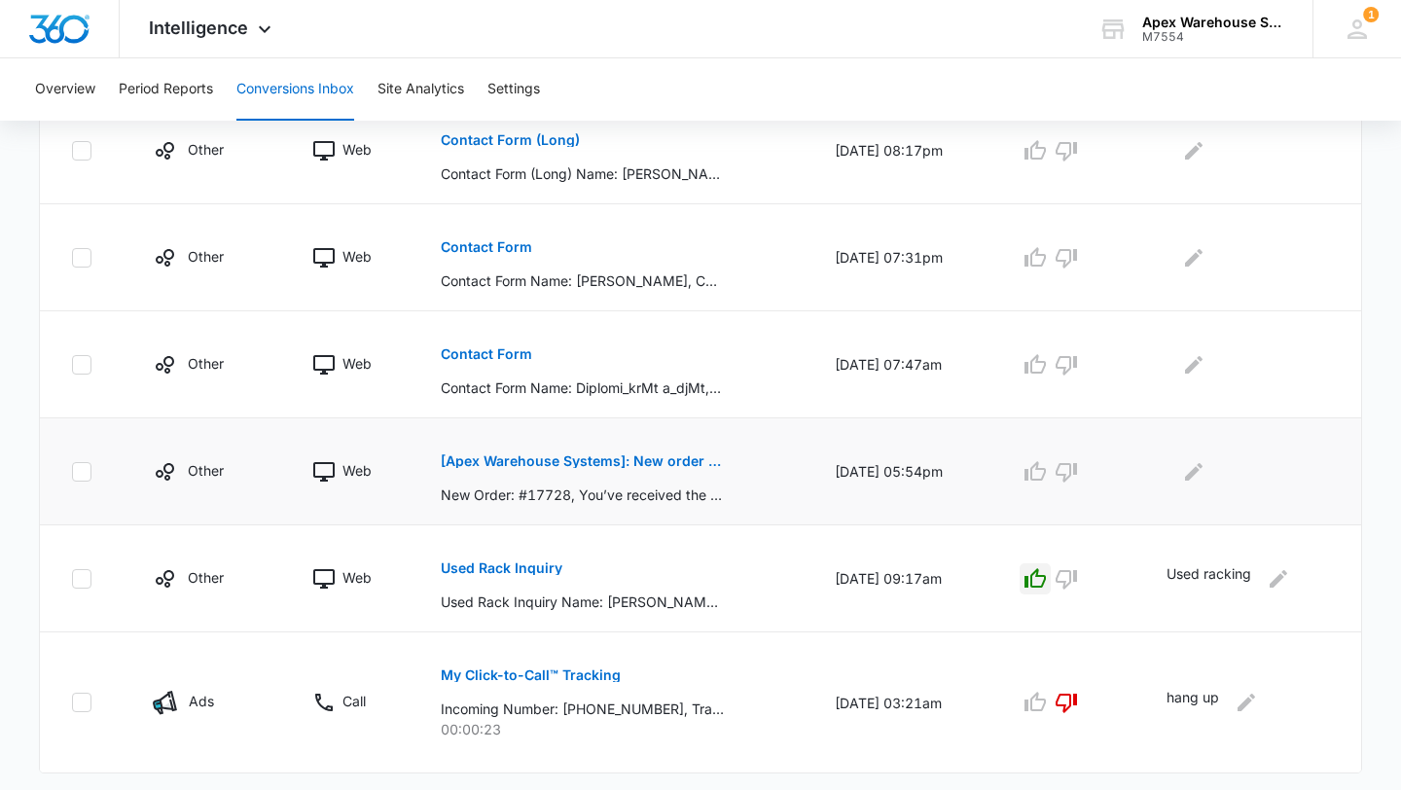
click at [647, 458] on p "[Apex Warehouse Systems]: New order #17728" at bounding box center [582, 461] width 283 height 14
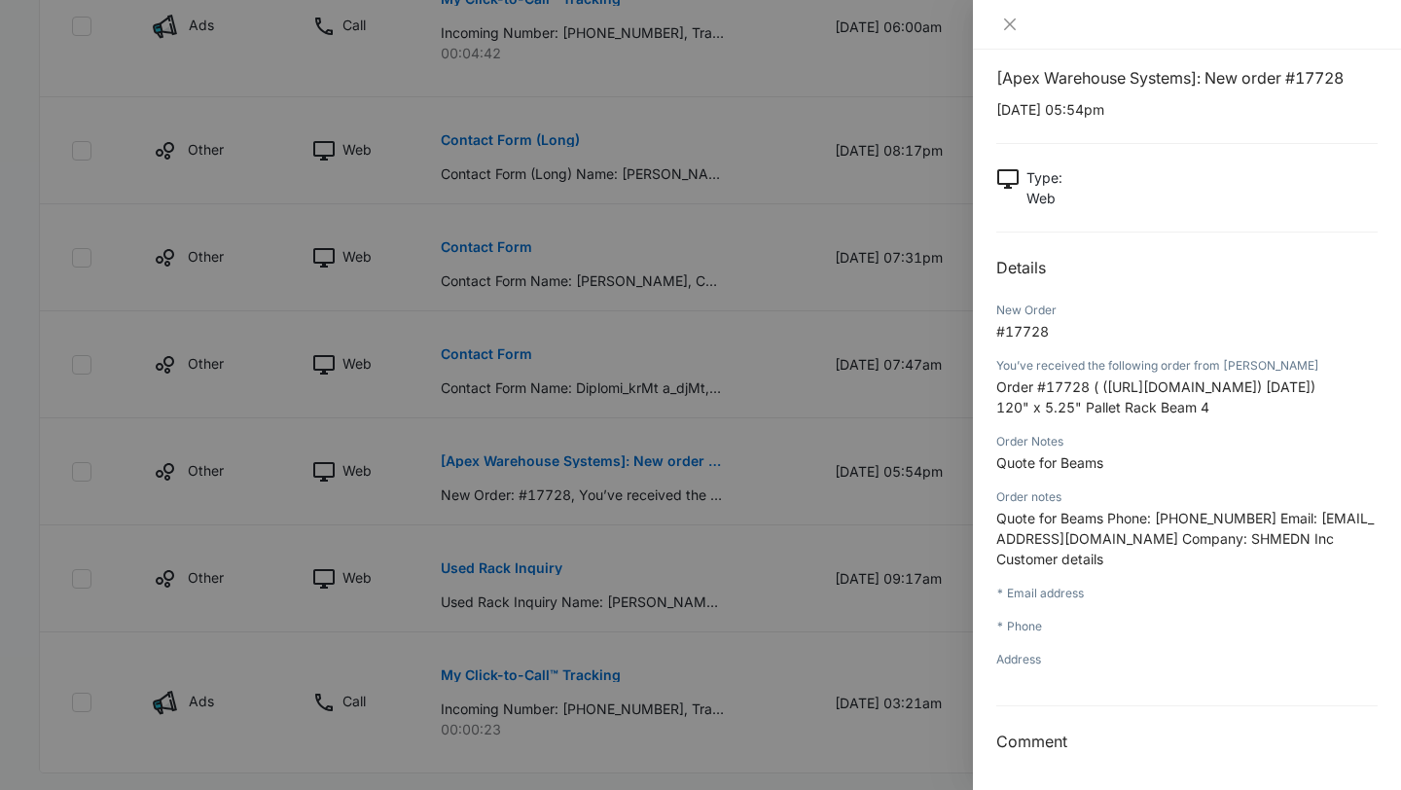
scroll to position [59, 0]
click at [940, 549] on div at bounding box center [700, 395] width 1401 height 790
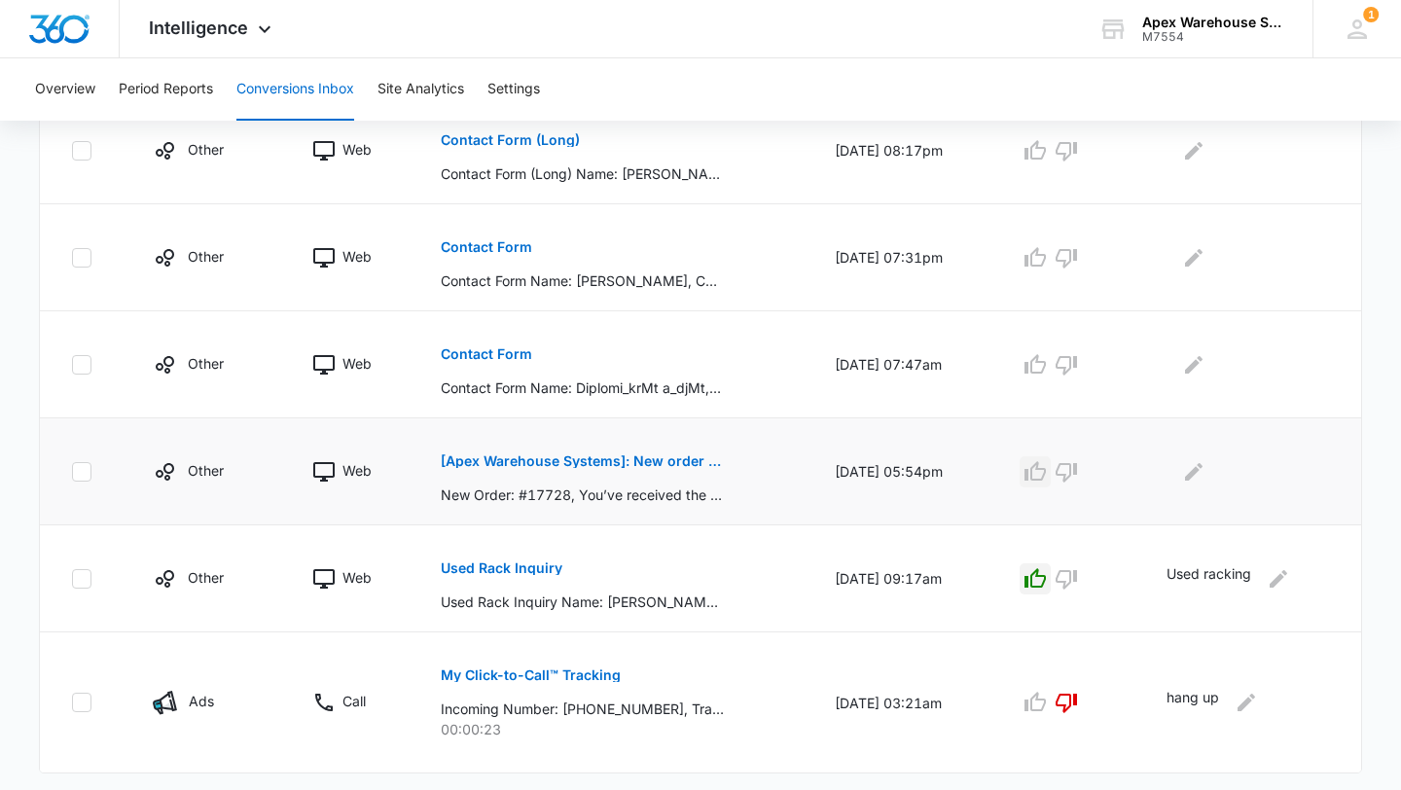
click at [1047, 468] on icon "button" at bounding box center [1035, 471] width 23 height 23
click at [1204, 477] on icon "Edit Comments" at bounding box center [1193, 471] width 23 height 23
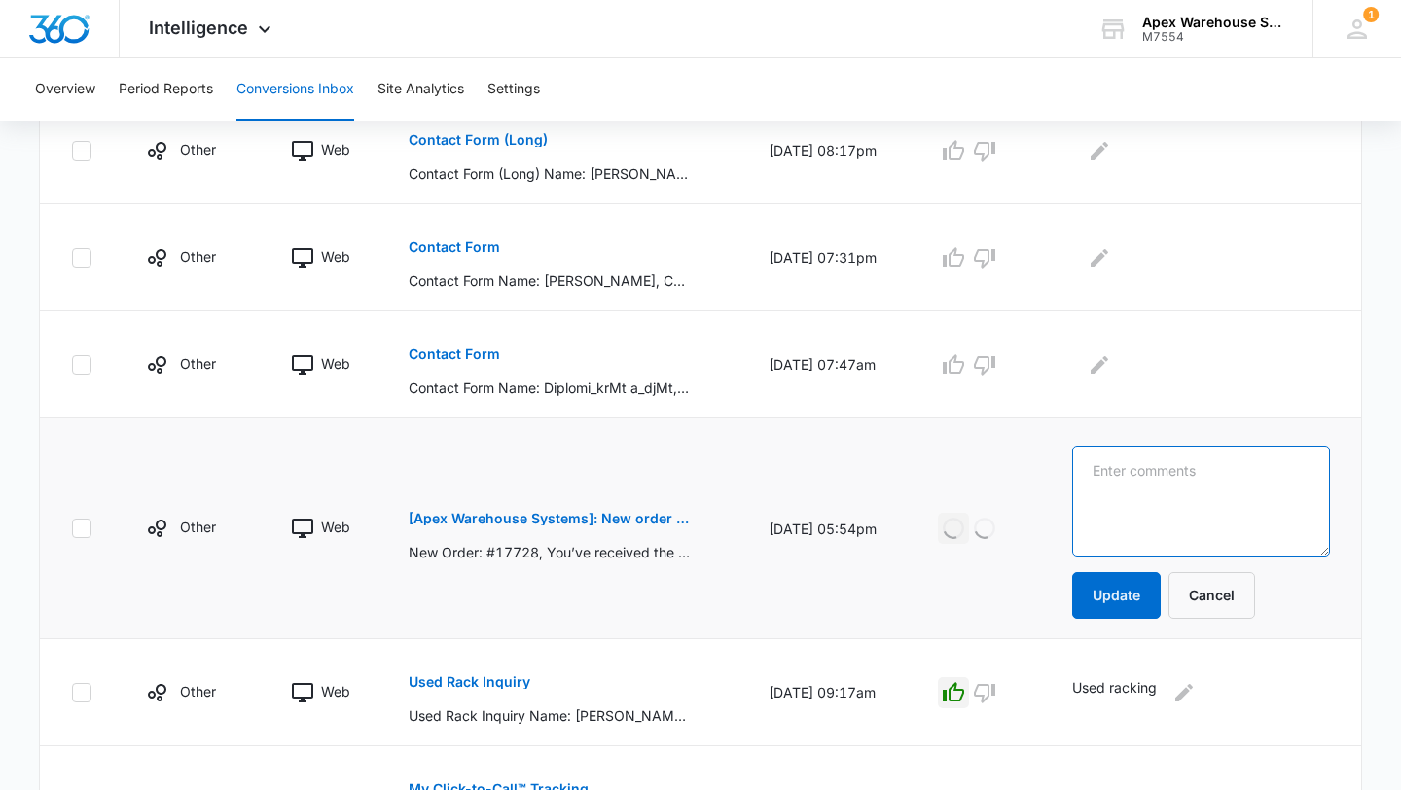
click at [1239, 479] on textarea at bounding box center [1201, 501] width 258 height 111
paste textarea "RFQ: 120" x 5.25" Pallet Rack Beams"
type textarea "RFQ: 120" x 5.25" Pallet Rack Beams"
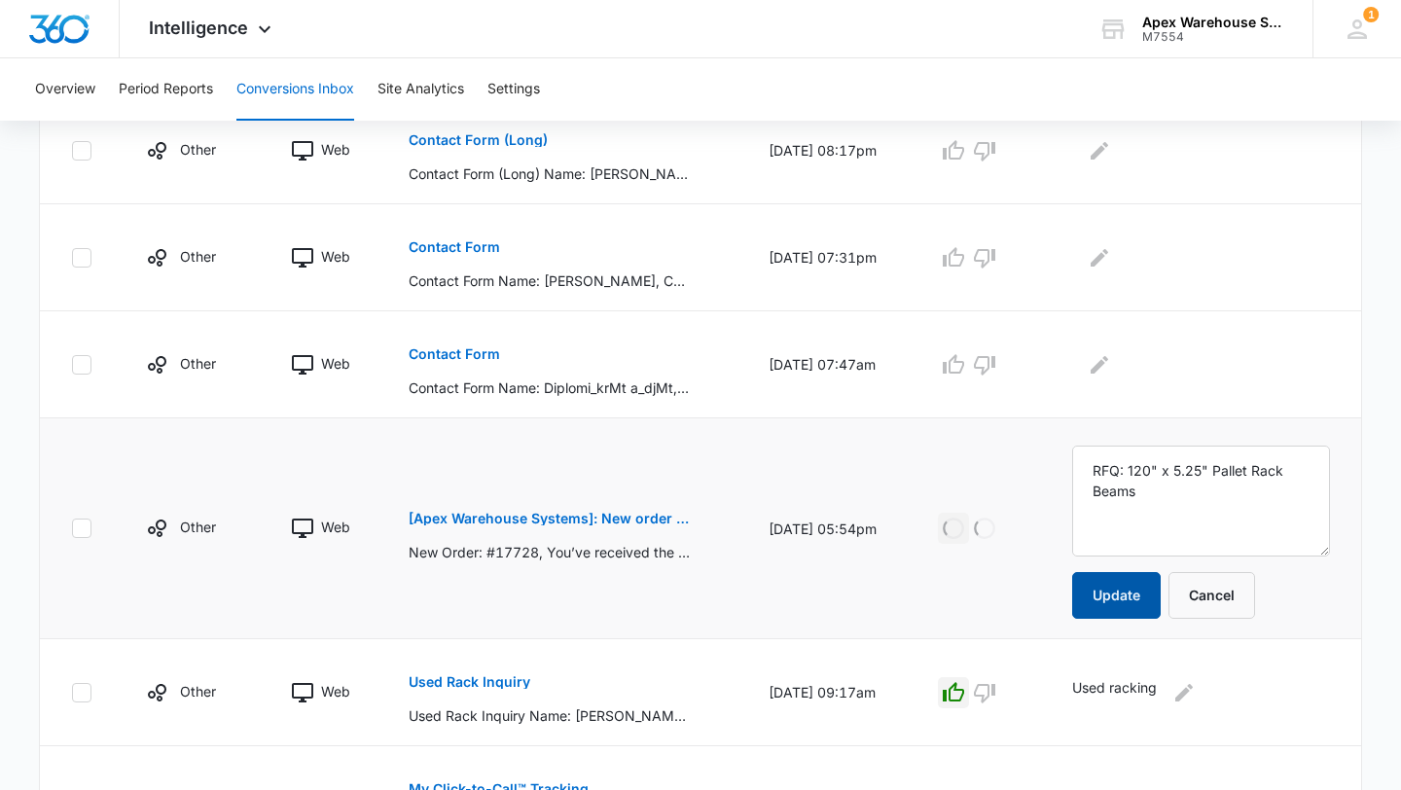
click at [1161, 589] on button "Update" at bounding box center [1116, 595] width 89 height 47
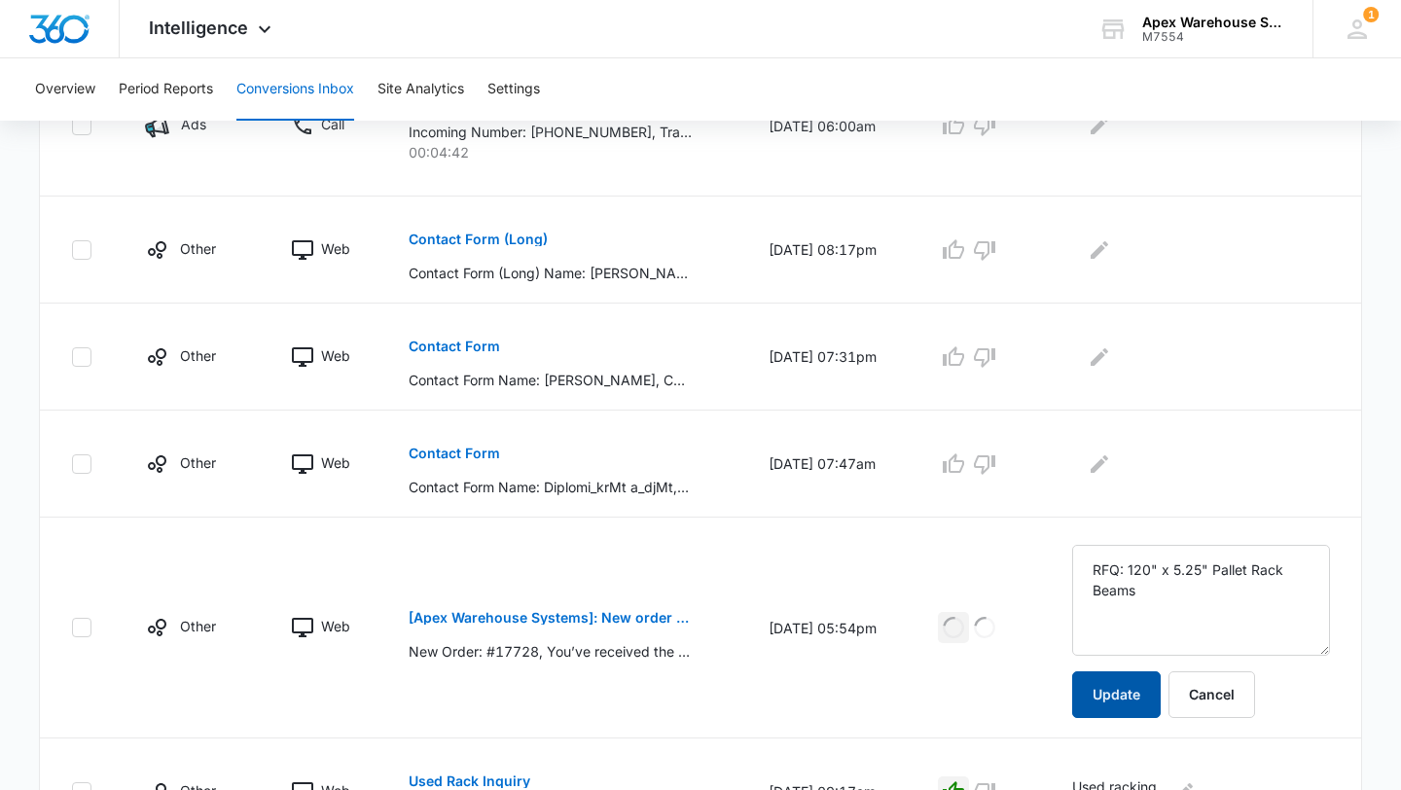
scroll to position [982, 0]
click at [472, 455] on p "Contact Form" at bounding box center [454, 453] width 91 height 14
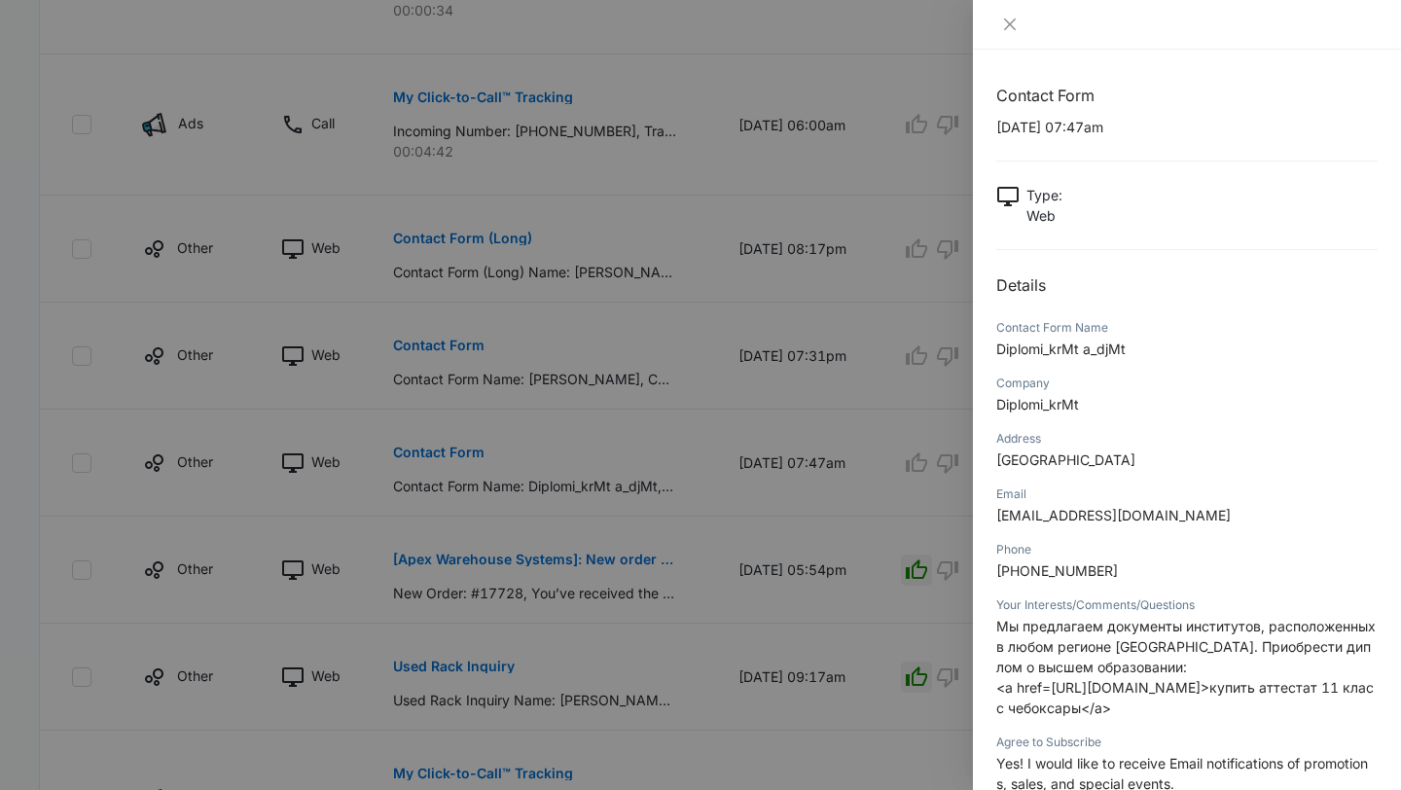
scroll to position [262, 0]
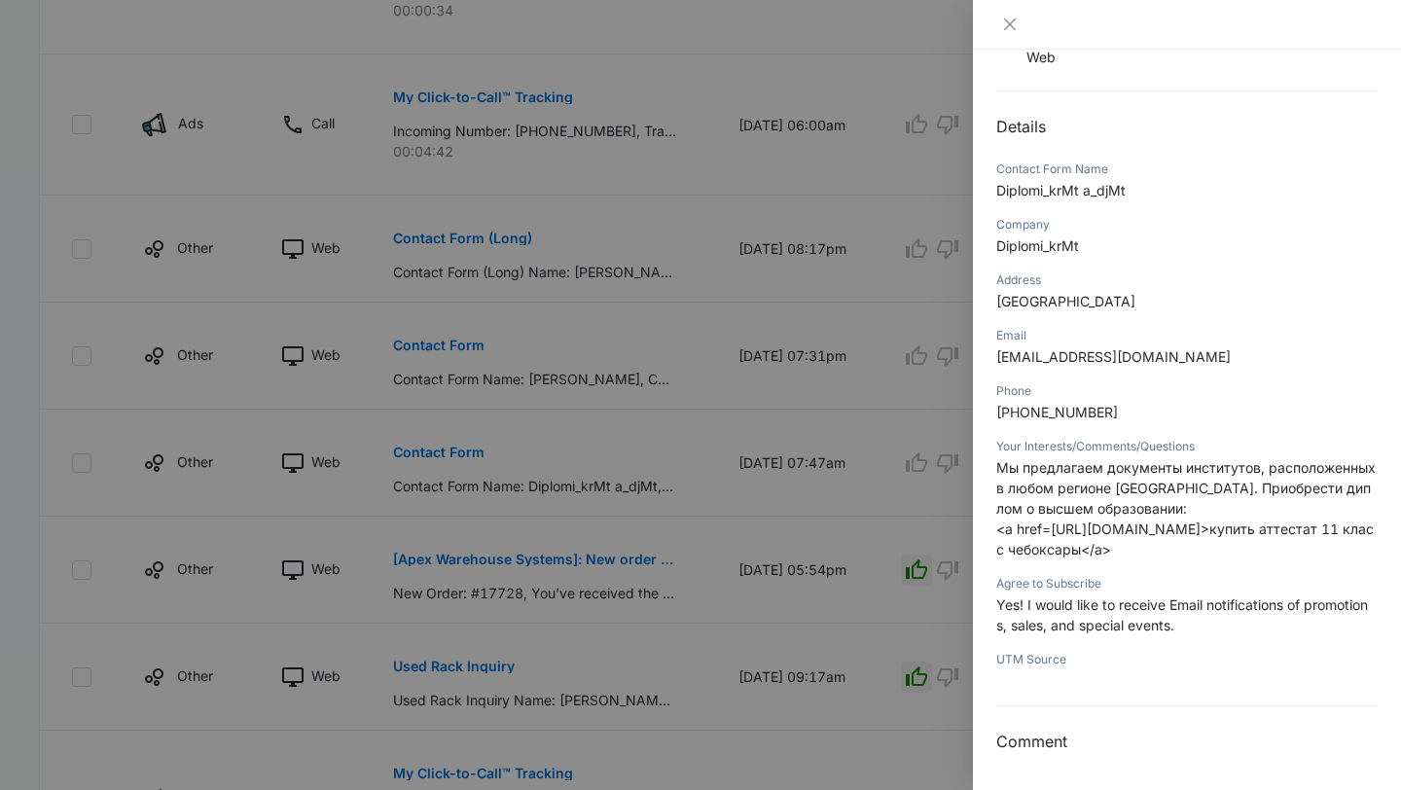
click at [893, 591] on div at bounding box center [700, 395] width 1401 height 790
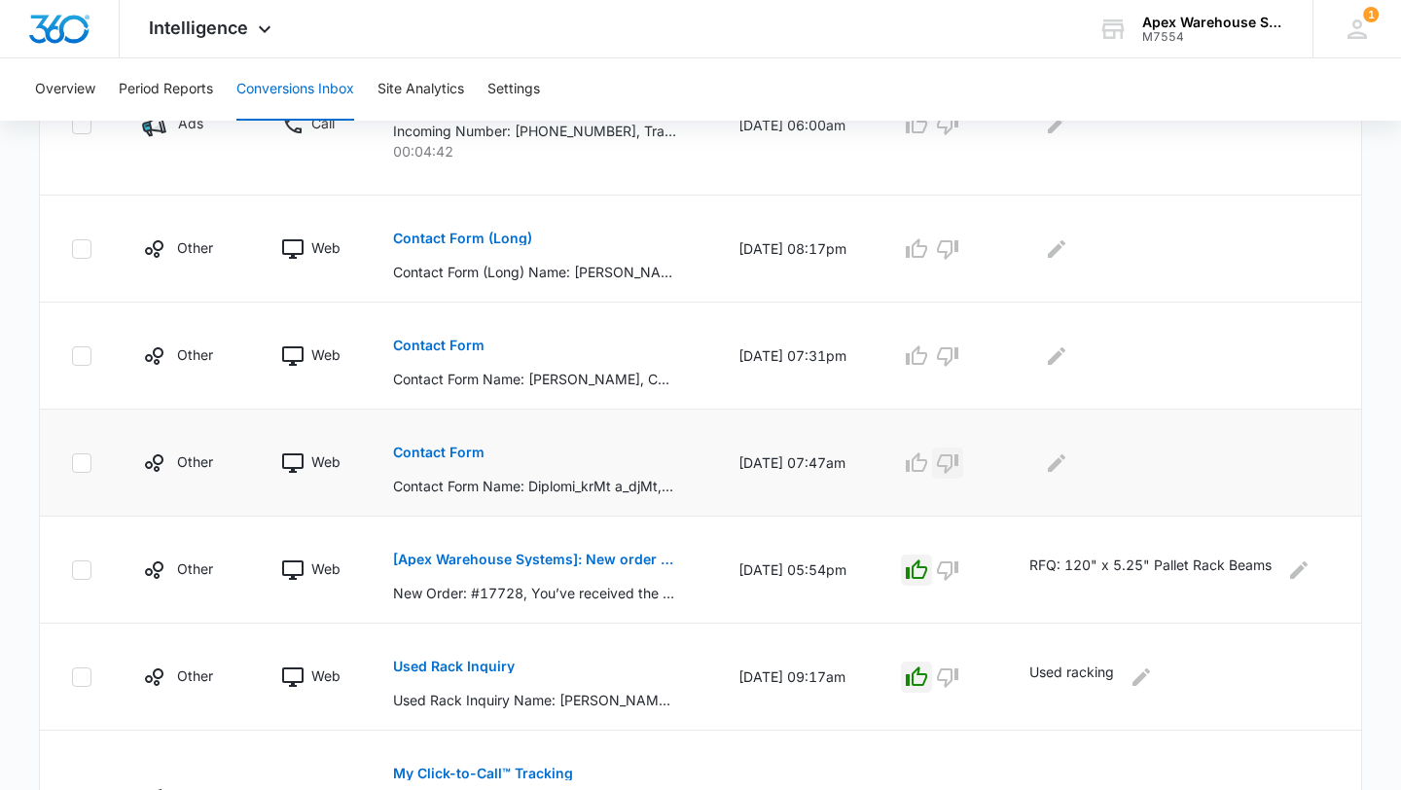
click at [960, 467] on icon "button" at bounding box center [947, 463] width 23 height 23
click at [1069, 467] on icon "Edit Comments" at bounding box center [1056, 463] width 23 height 23
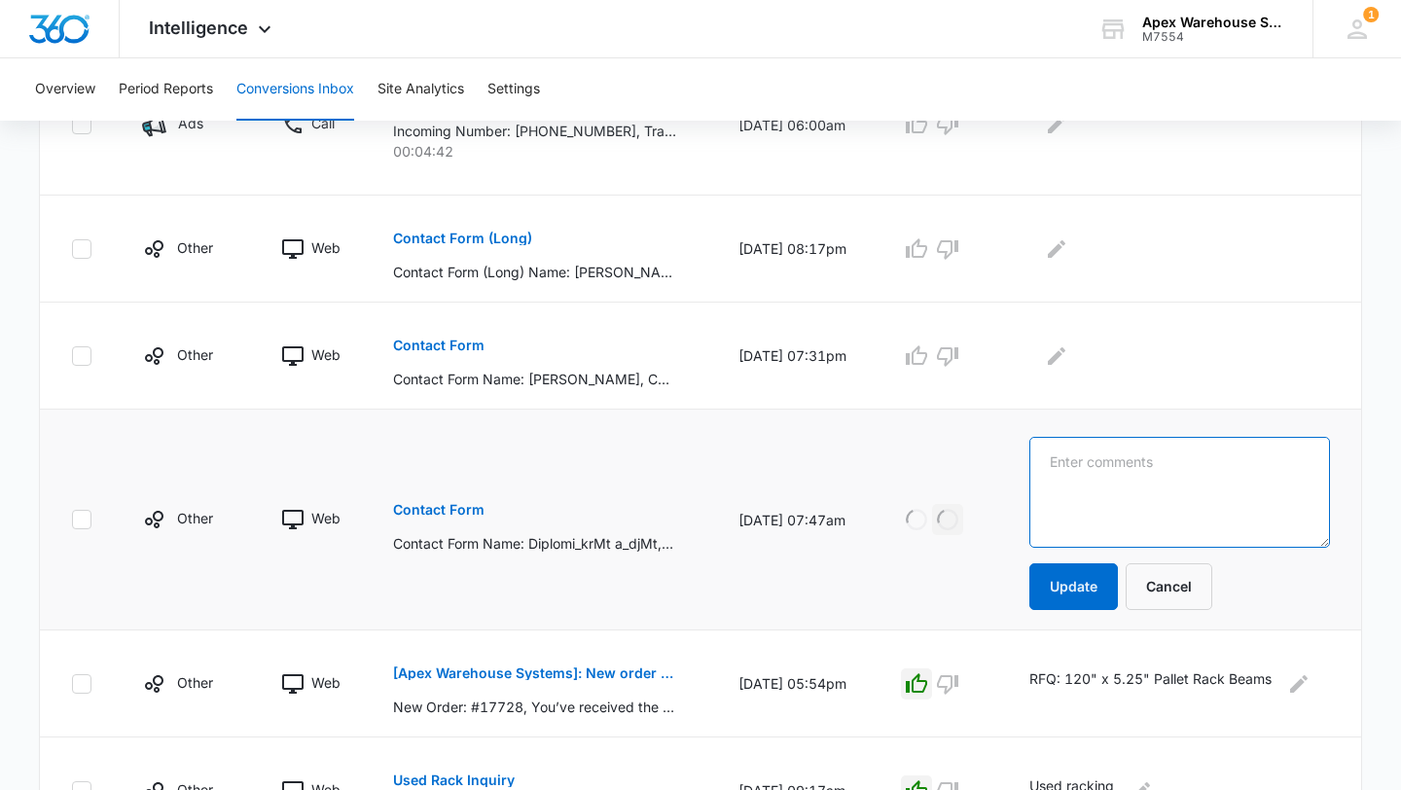
click at [1081, 467] on textarea at bounding box center [1180, 492] width 301 height 111
type textarea "Spam"
click at [1065, 580] on button "Update" at bounding box center [1074, 586] width 89 height 47
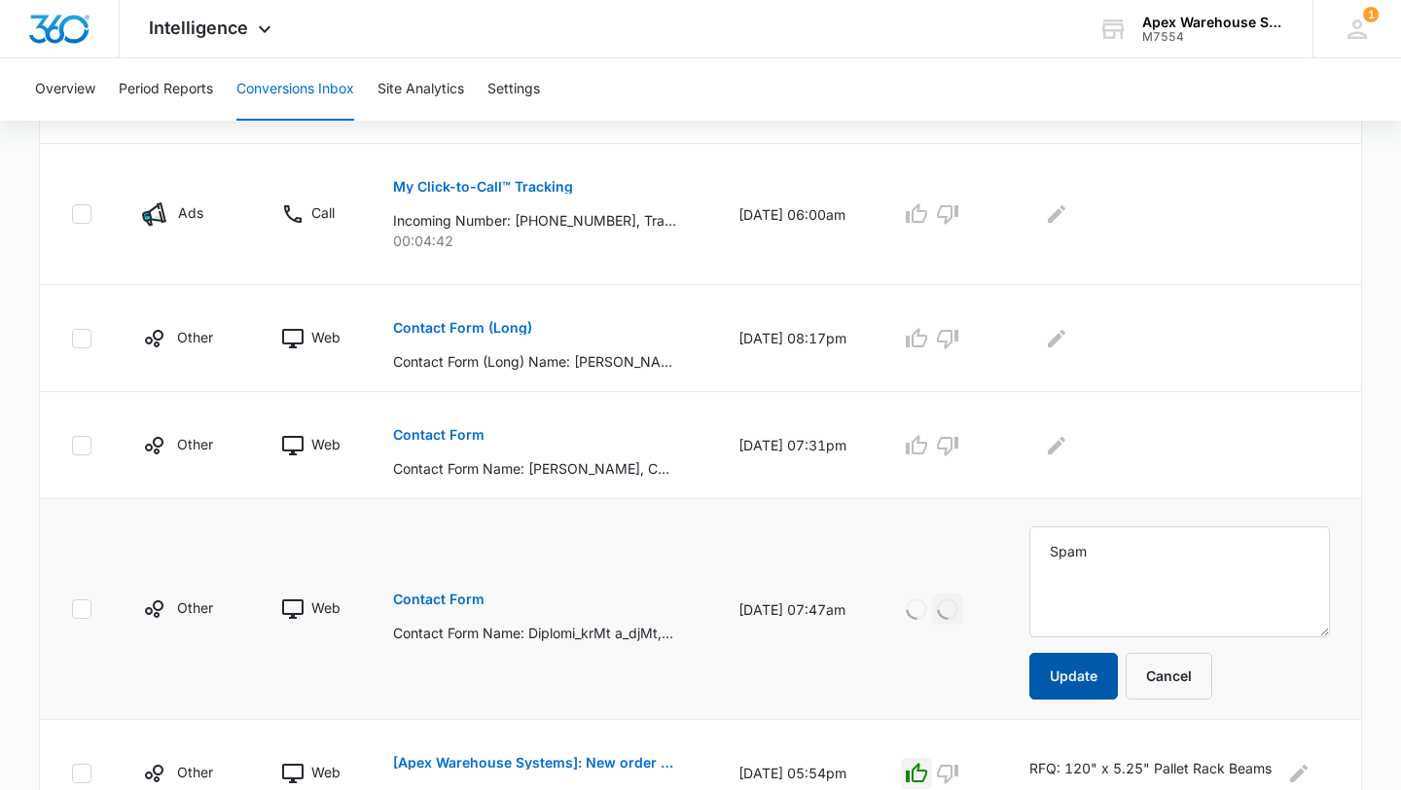
scroll to position [826, 0]
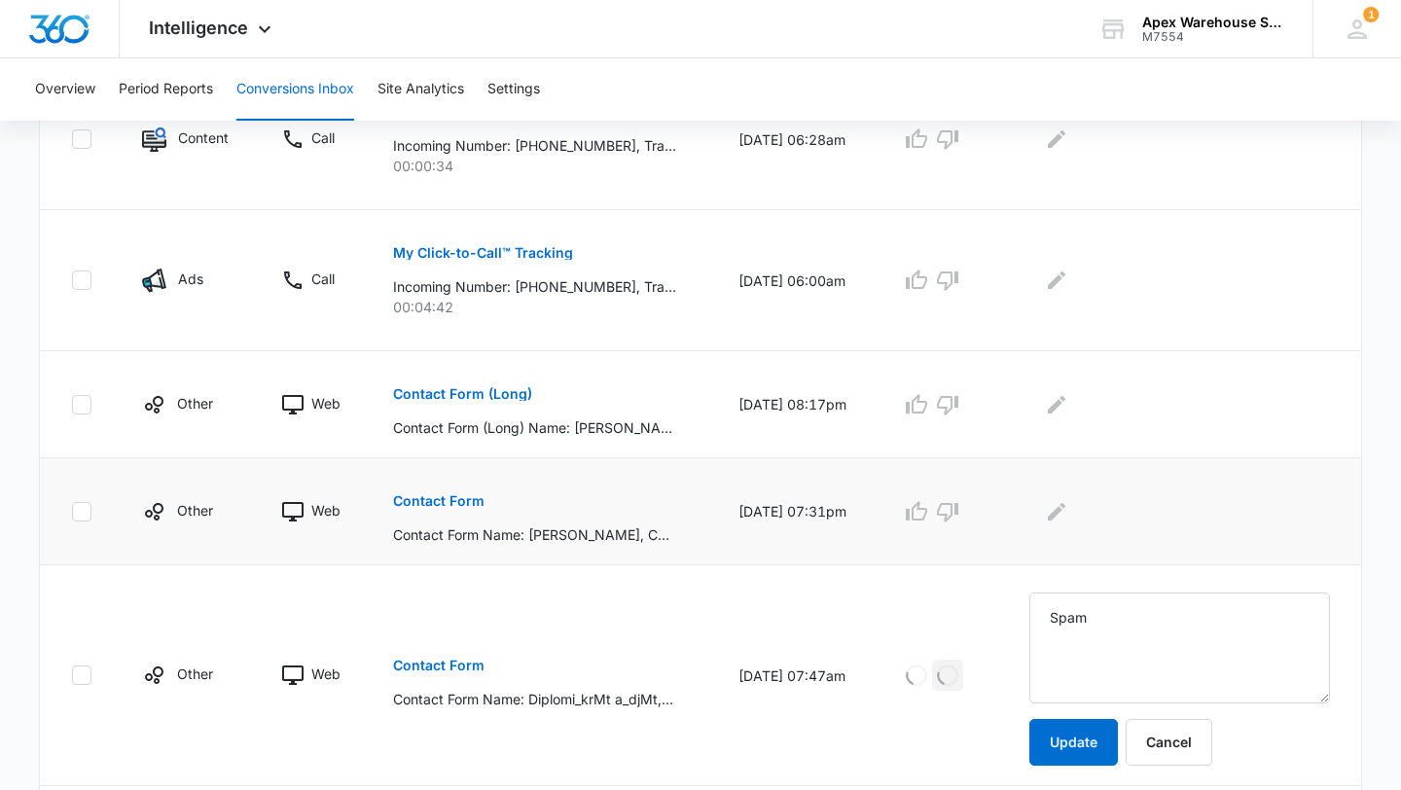
click at [442, 495] on p "Contact Form" at bounding box center [438, 501] width 91 height 14
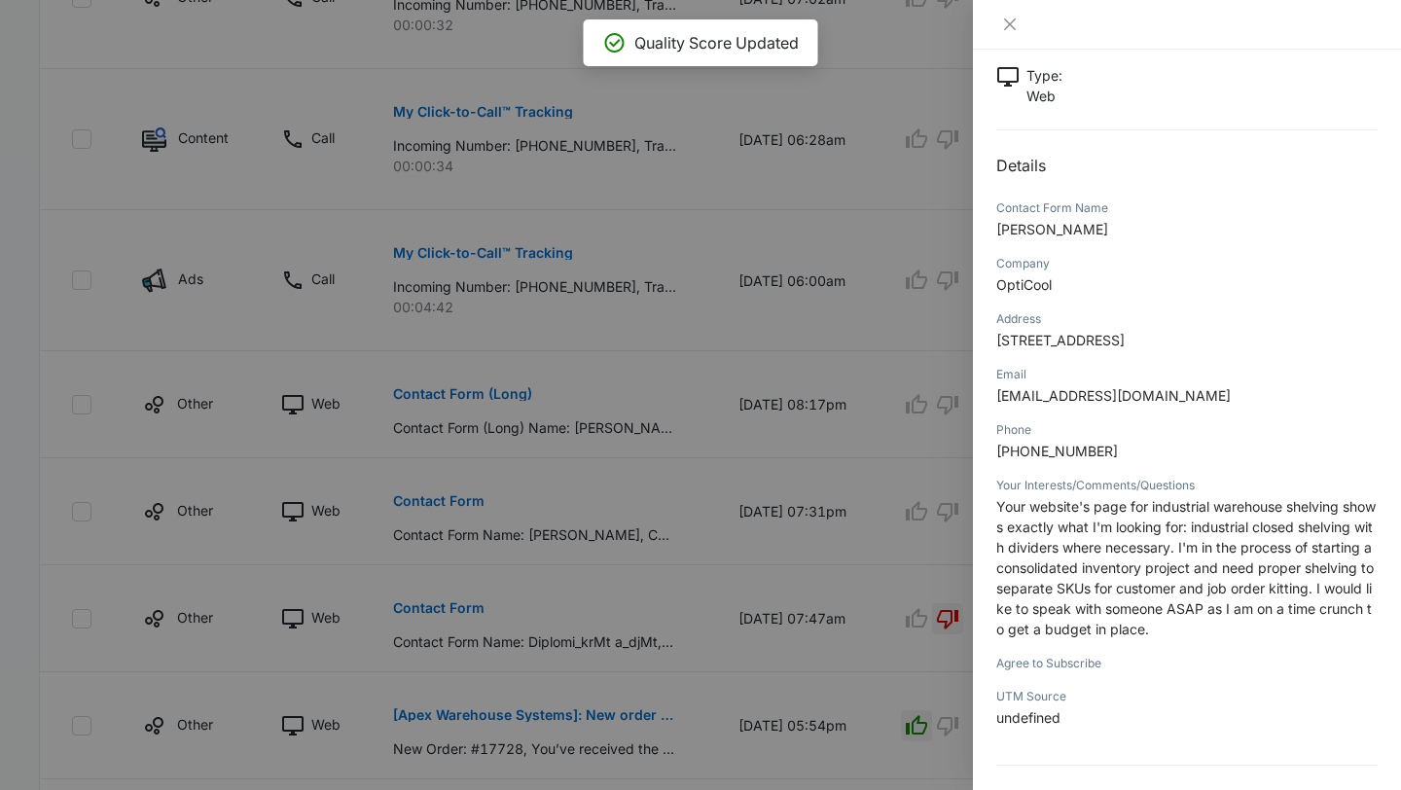
scroll to position [133, 0]
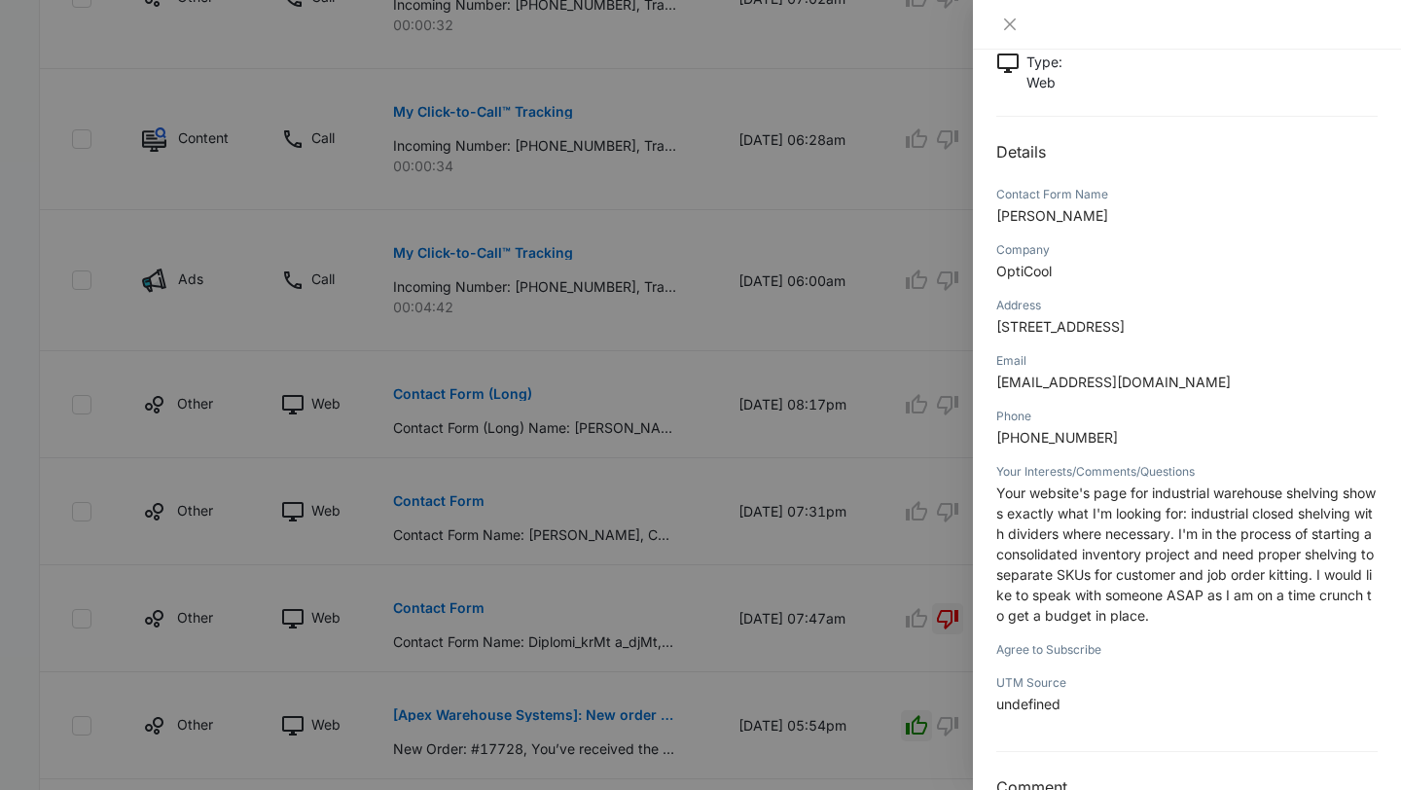
click at [1097, 518] on span "Your website's page for industrial warehouse shelving shows exactly what I'm lo…" at bounding box center [1187, 554] width 380 height 139
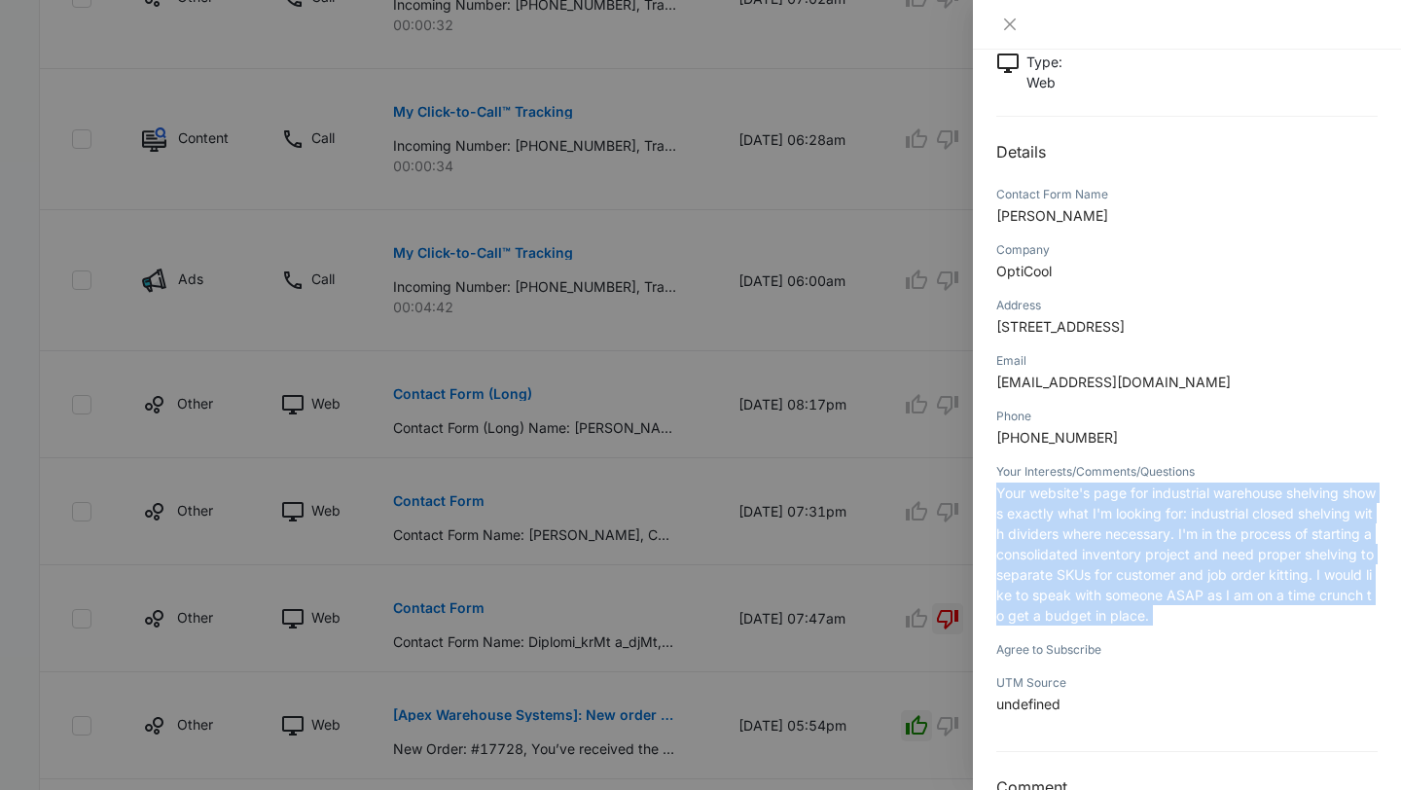
click at [1097, 518] on span "Your website's page for industrial warehouse shelving shows exactly what I'm lo…" at bounding box center [1187, 554] width 380 height 139
click at [1165, 539] on span "Your website's page for industrial warehouse shelving shows exactly what I'm lo…" at bounding box center [1187, 554] width 380 height 139
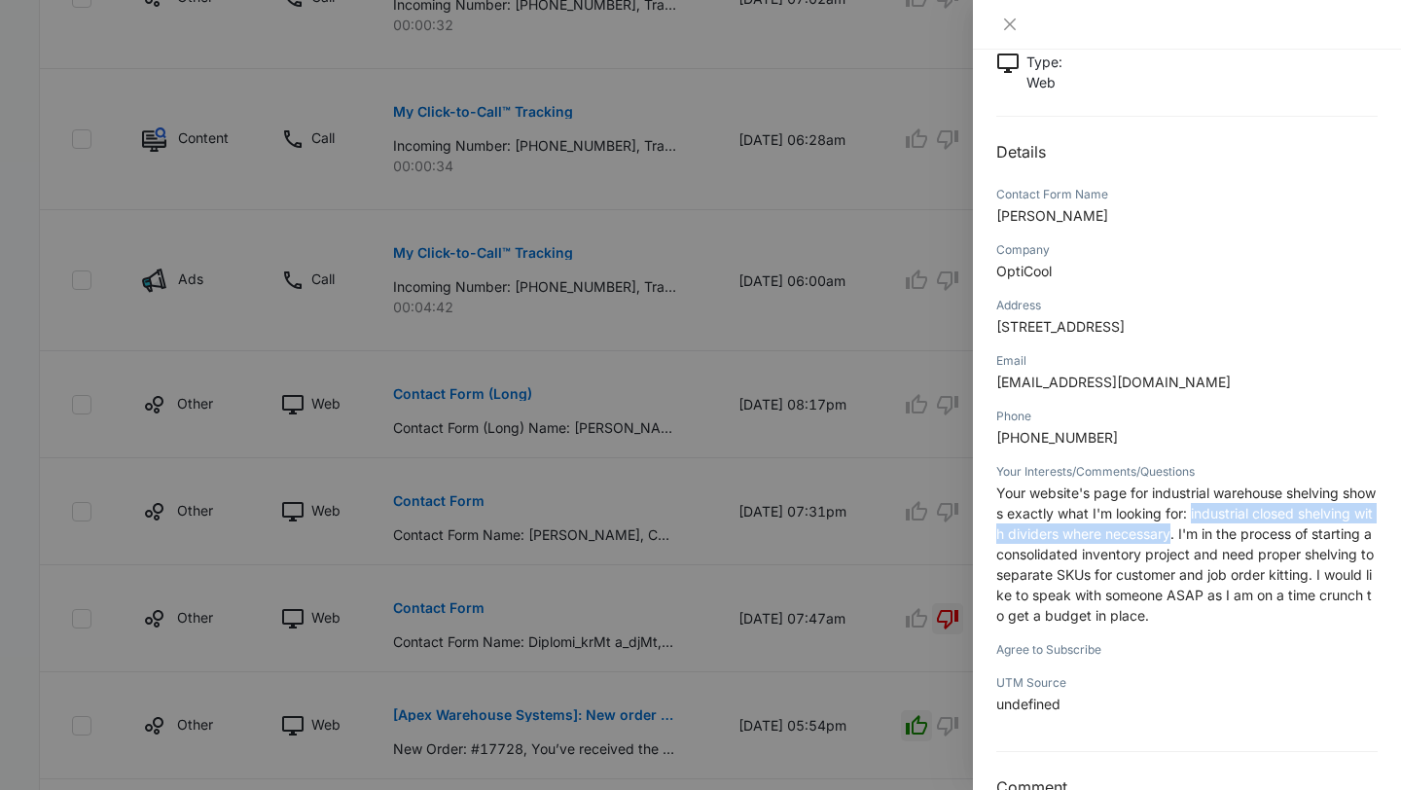
drag, startPoint x: 1201, startPoint y: 518, endPoint x: 1192, endPoint y: 539, distance: 23.1
click at [1192, 539] on span "Your website's page for industrial warehouse shelving shows exactly what I'm lo…" at bounding box center [1187, 554] width 380 height 139
copy span "industrial closed shelving with dividers where necessary"
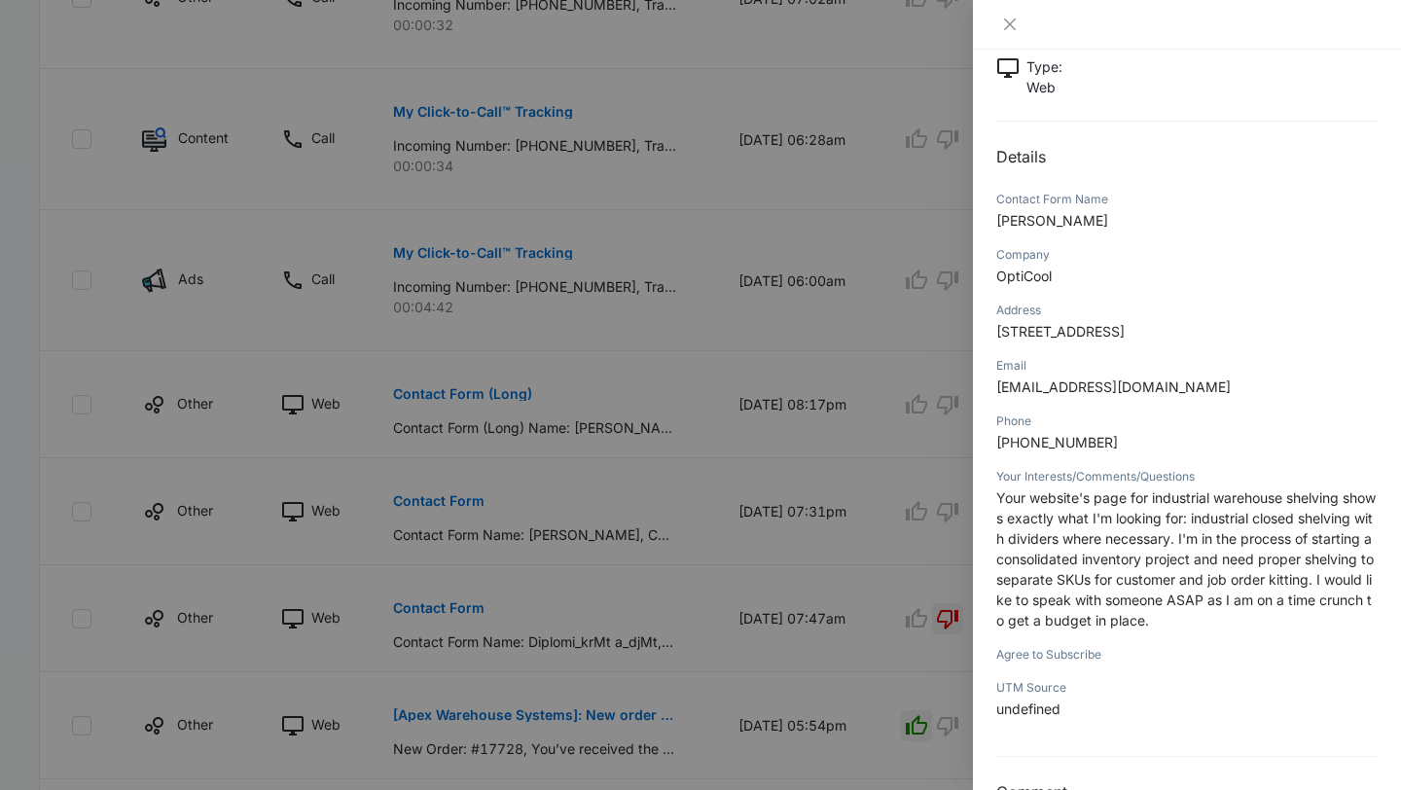
click at [822, 445] on div at bounding box center [700, 395] width 1401 height 790
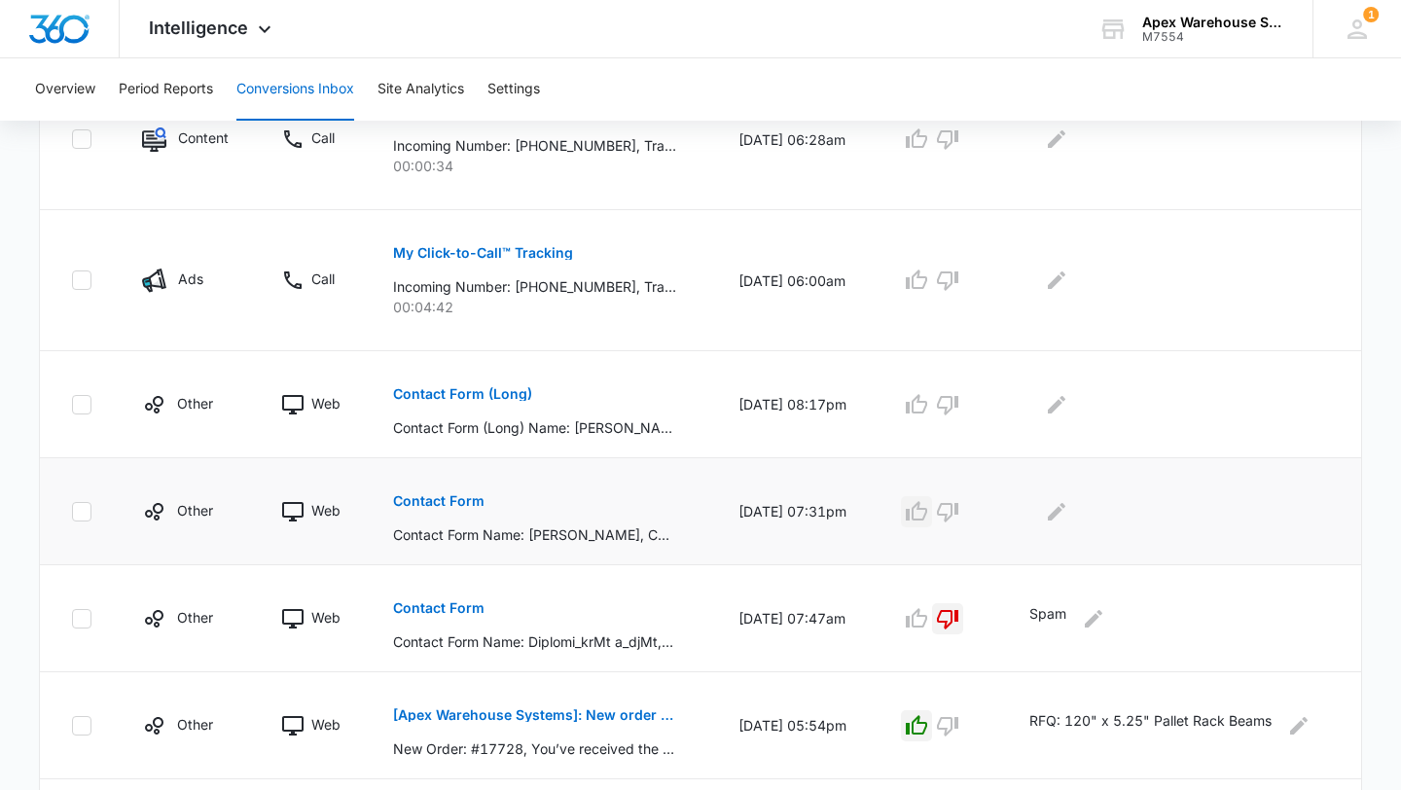
click at [928, 512] on icon "button" at bounding box center [916, 511] width 23 height 23
click at [1063, 516] on icon "Edit Comments" at bounding box center [1057, 511] width 18 height 18
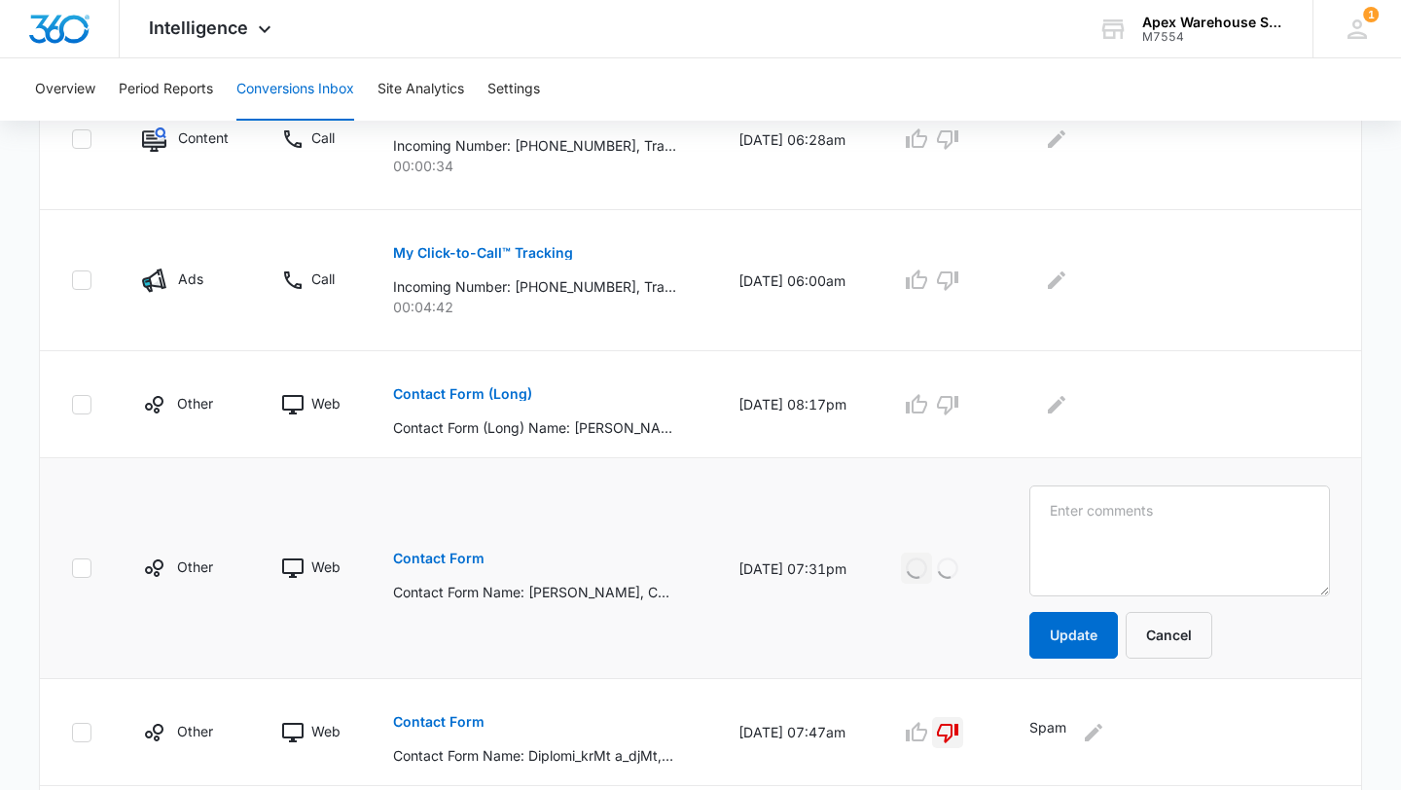
click at [1068, 516] on textarea at bounding box center [1180, 541] width 301 height 111
type textarea "Web: Industrial closed shelving with dividers where necessary"
click at [1072, 647] on button "Update" at bounding box center [1074, 635] width 89 height 47
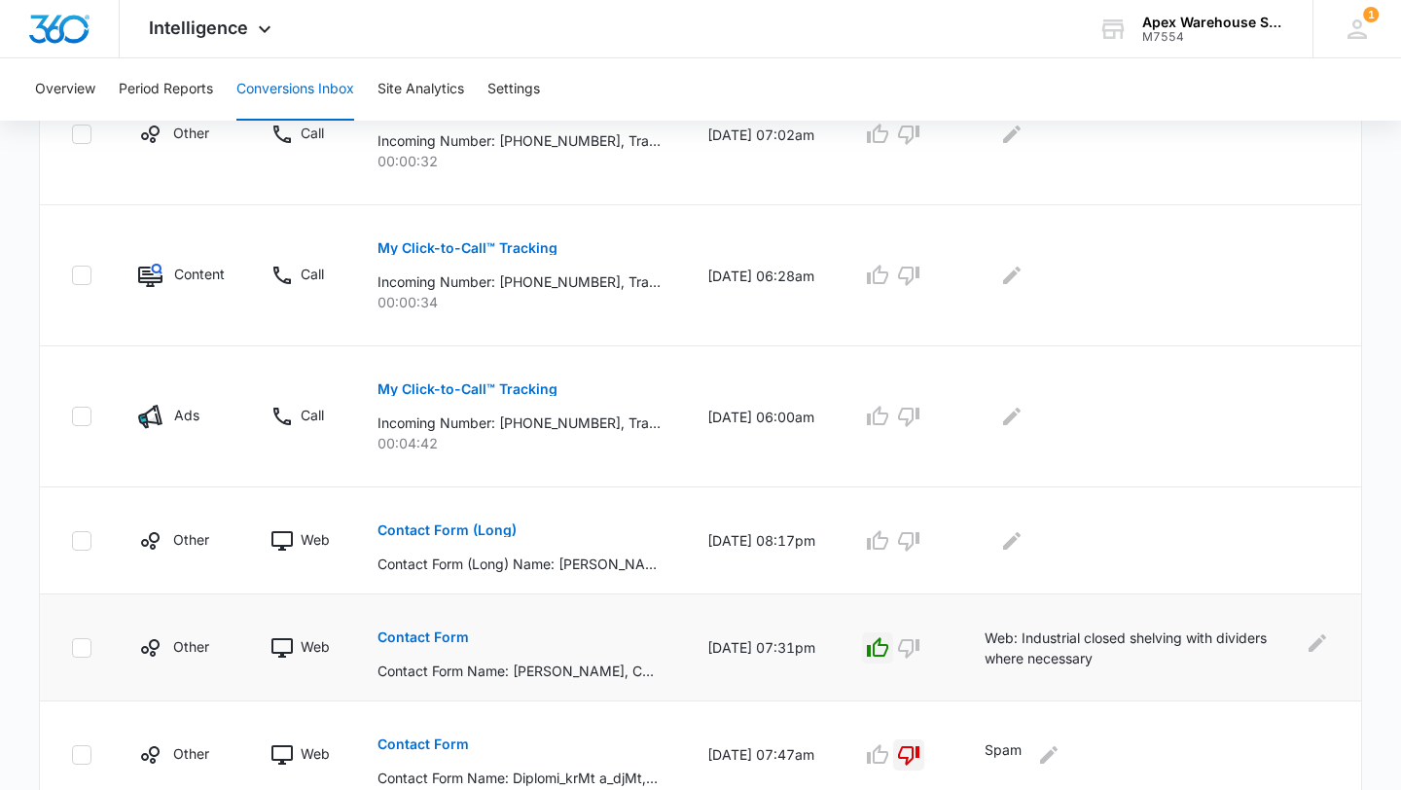
scroll to position [693, 0]
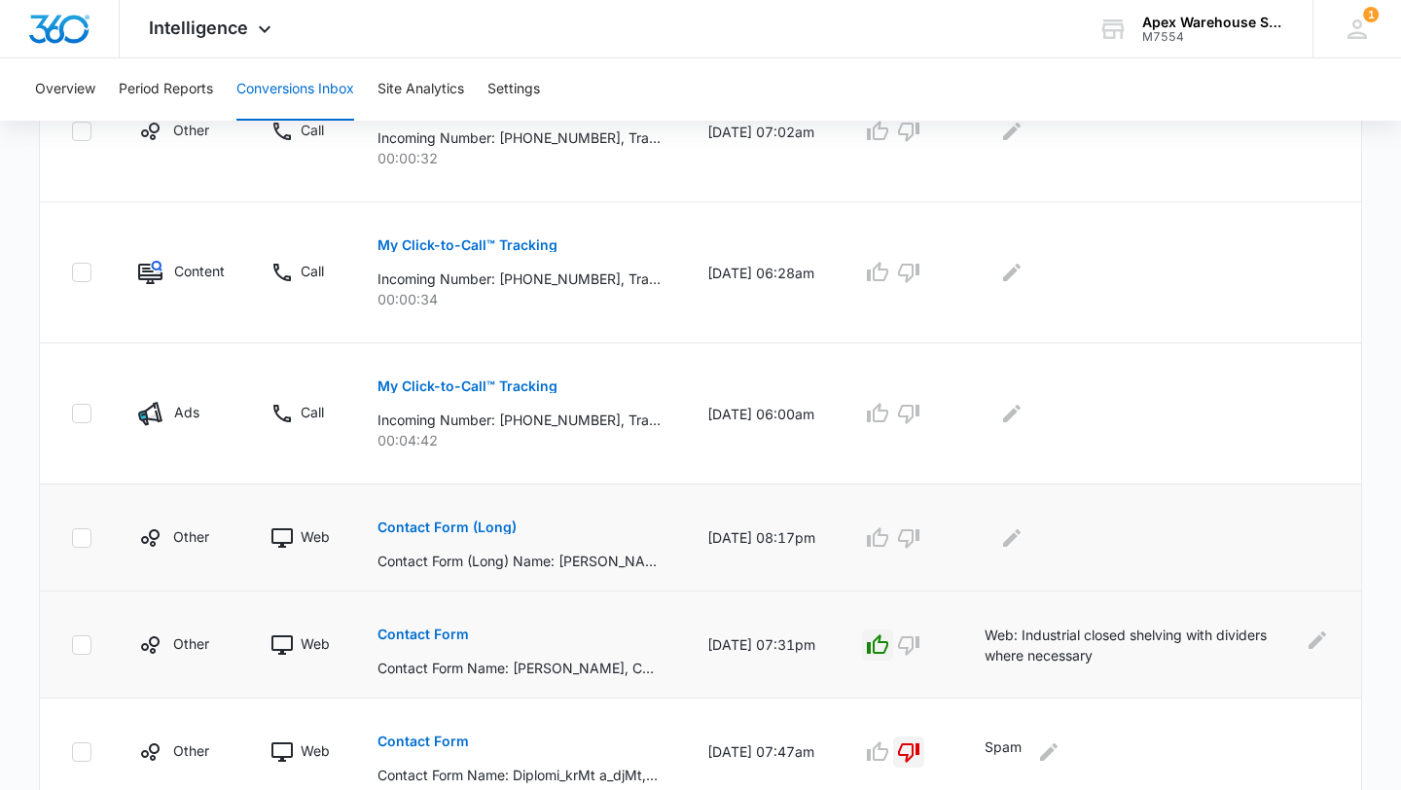
click at [480, 524] on p "Contact Form (Long)" at bounding box center [447, 528] width 139 height 14
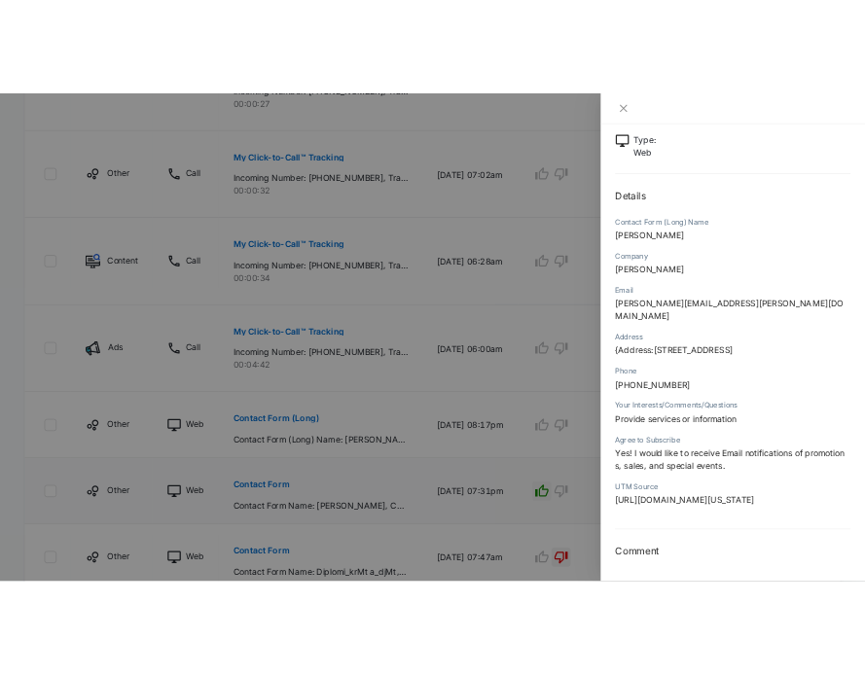
scroll to position [152, 0]
